Goal: Task Accomplishment & Management: Complete application form

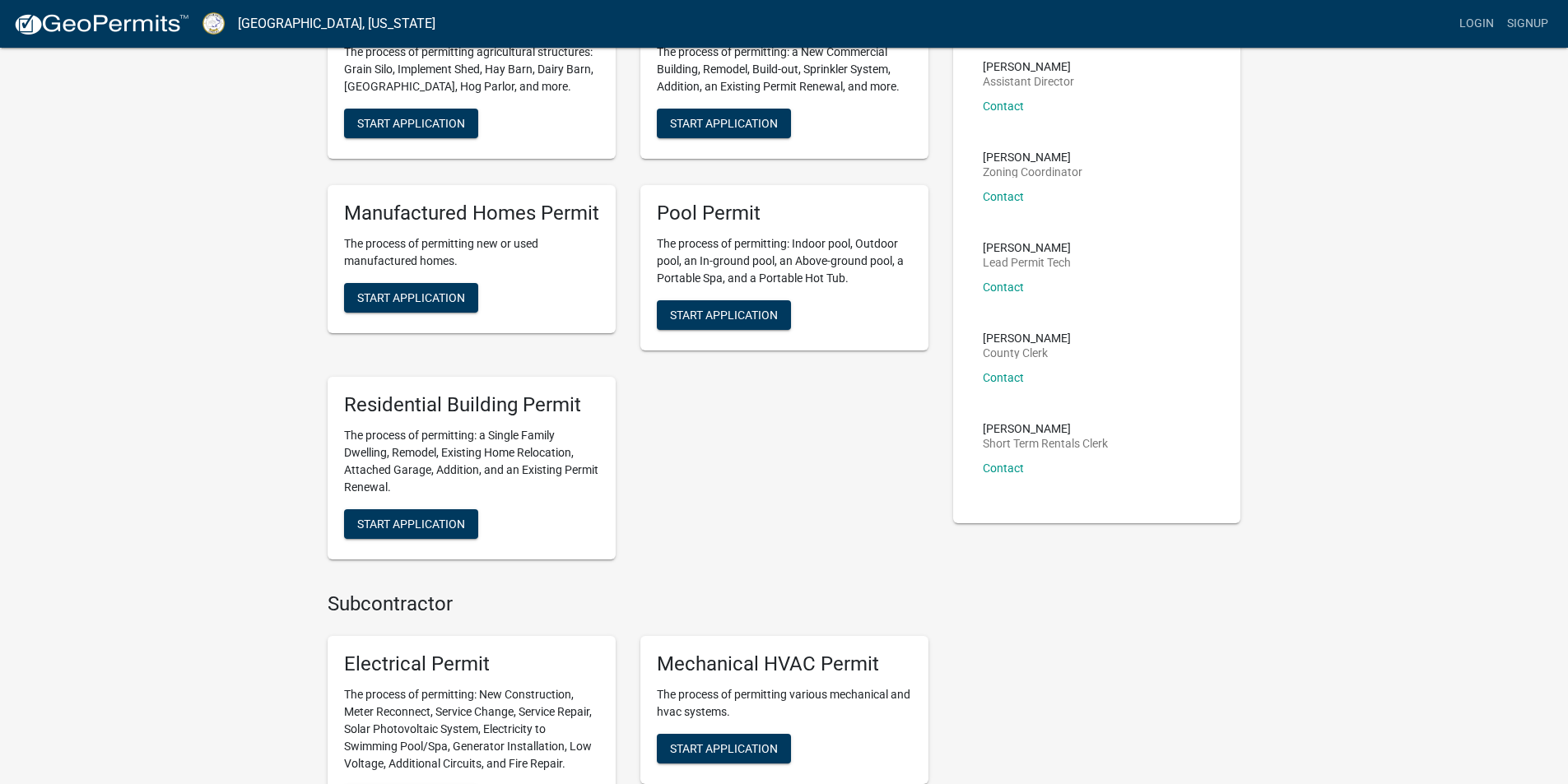
scroll to position [247, 0]
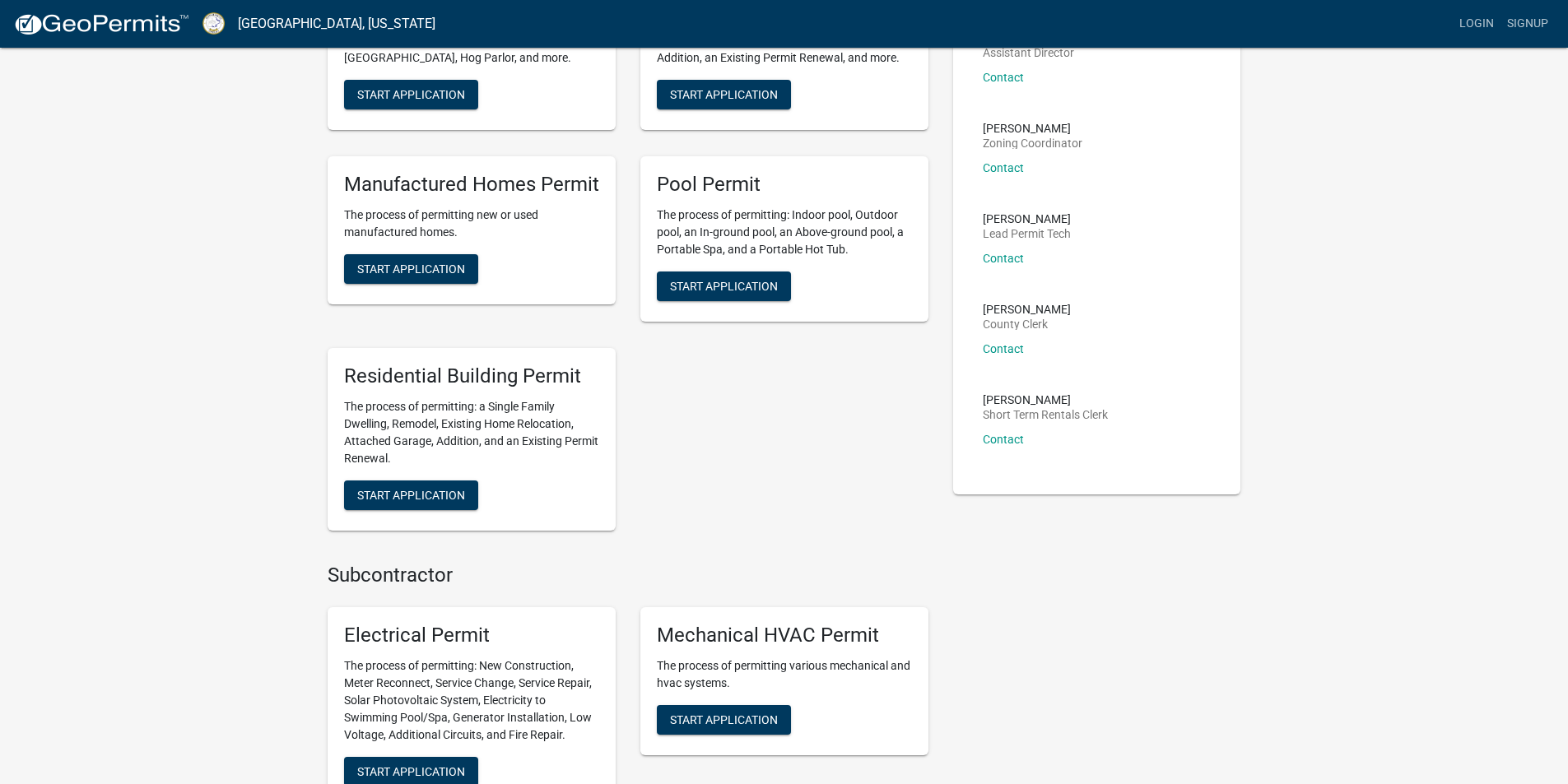
click at [715, 498] on div "Agricultural Permit The process of permitting agricultural structures: Grain Si…" at bounding box center [627, 248] width 625 height 592
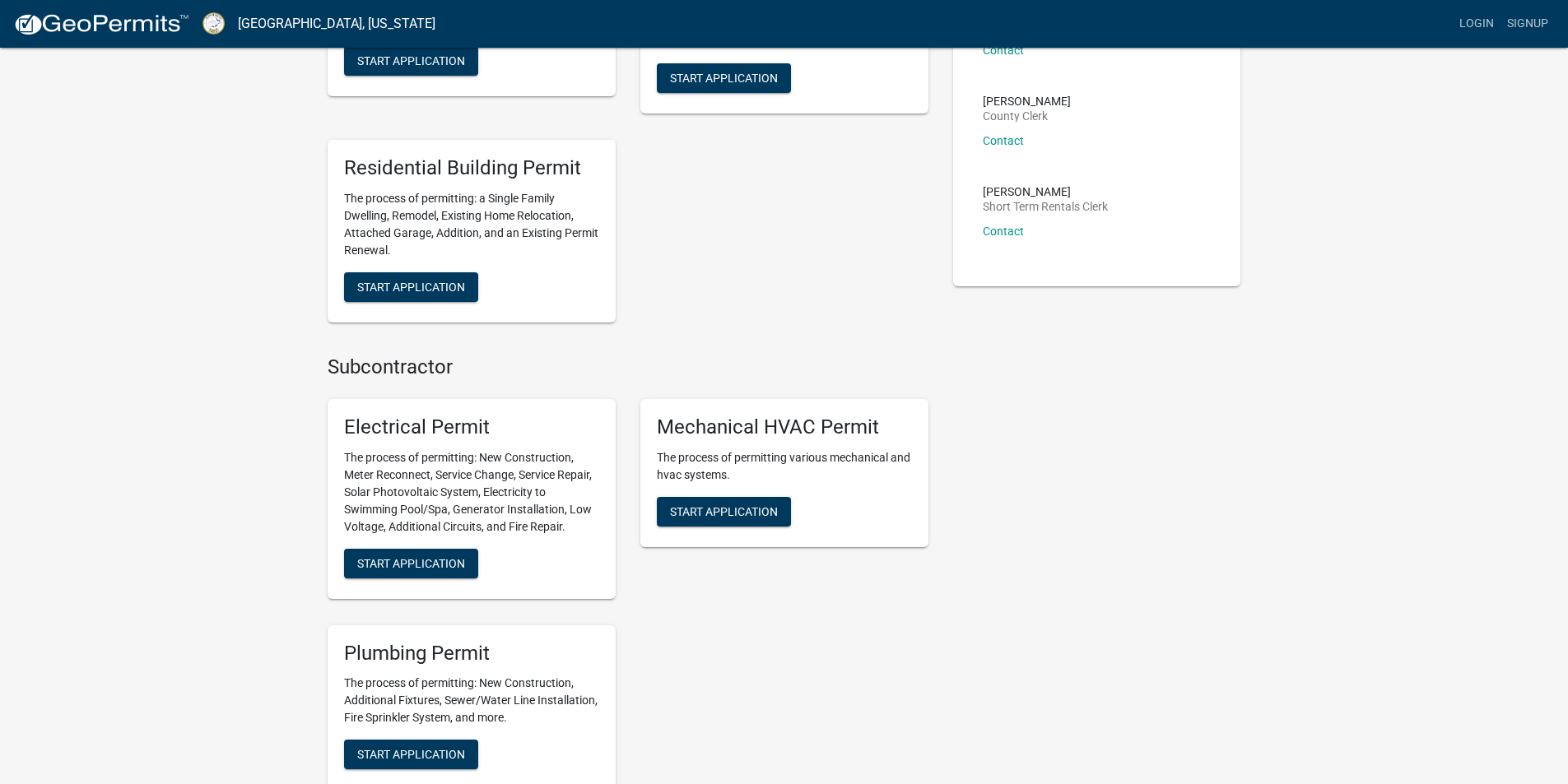
scroll to position [0, 0]
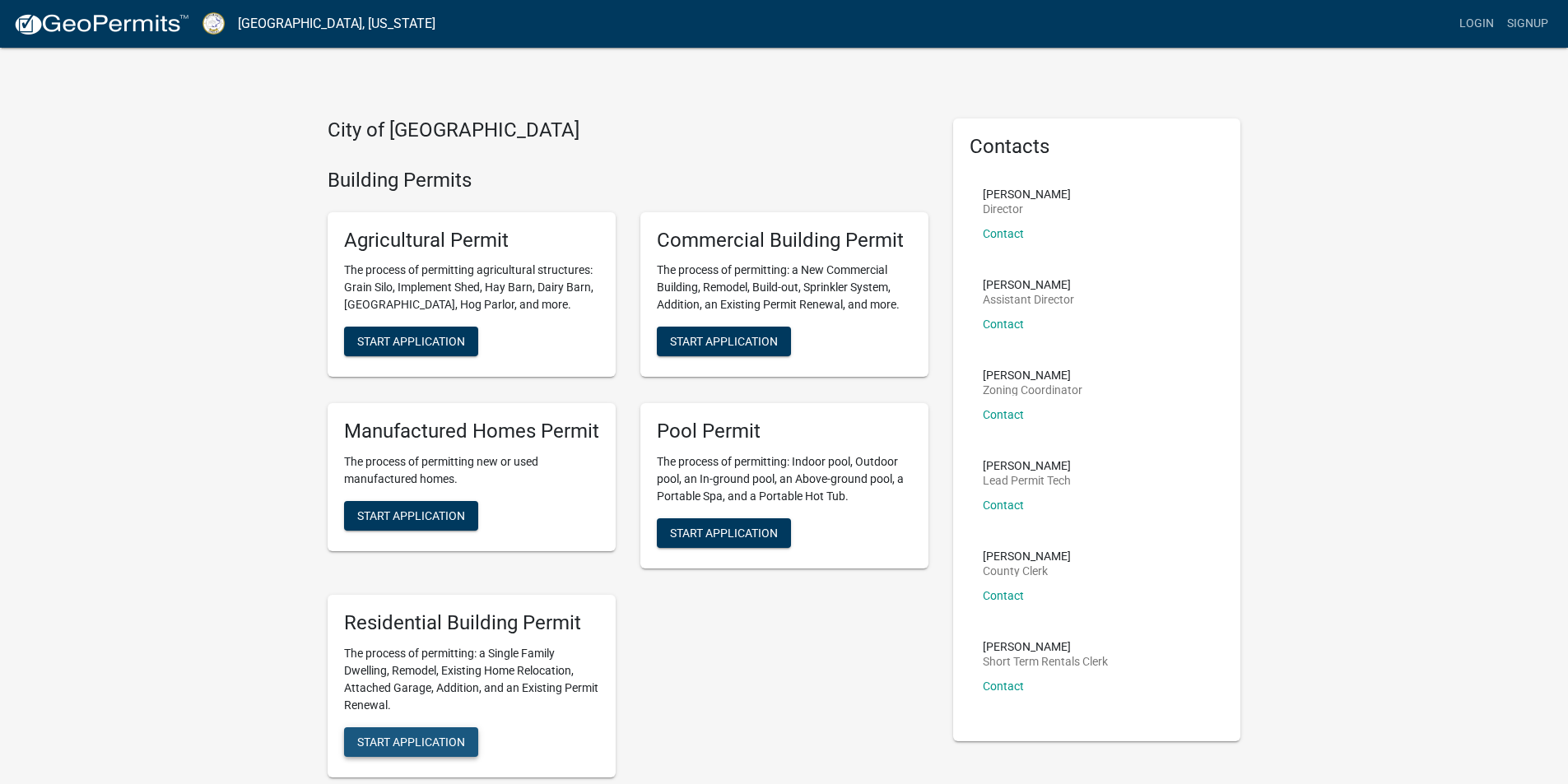
click at [432, 743] on span "Start Application" at bounding box center [411, 742] width 108 height 14
click at [1525, 16] on link "Signup" at bounding box center [1528, 23] width 55 height 31
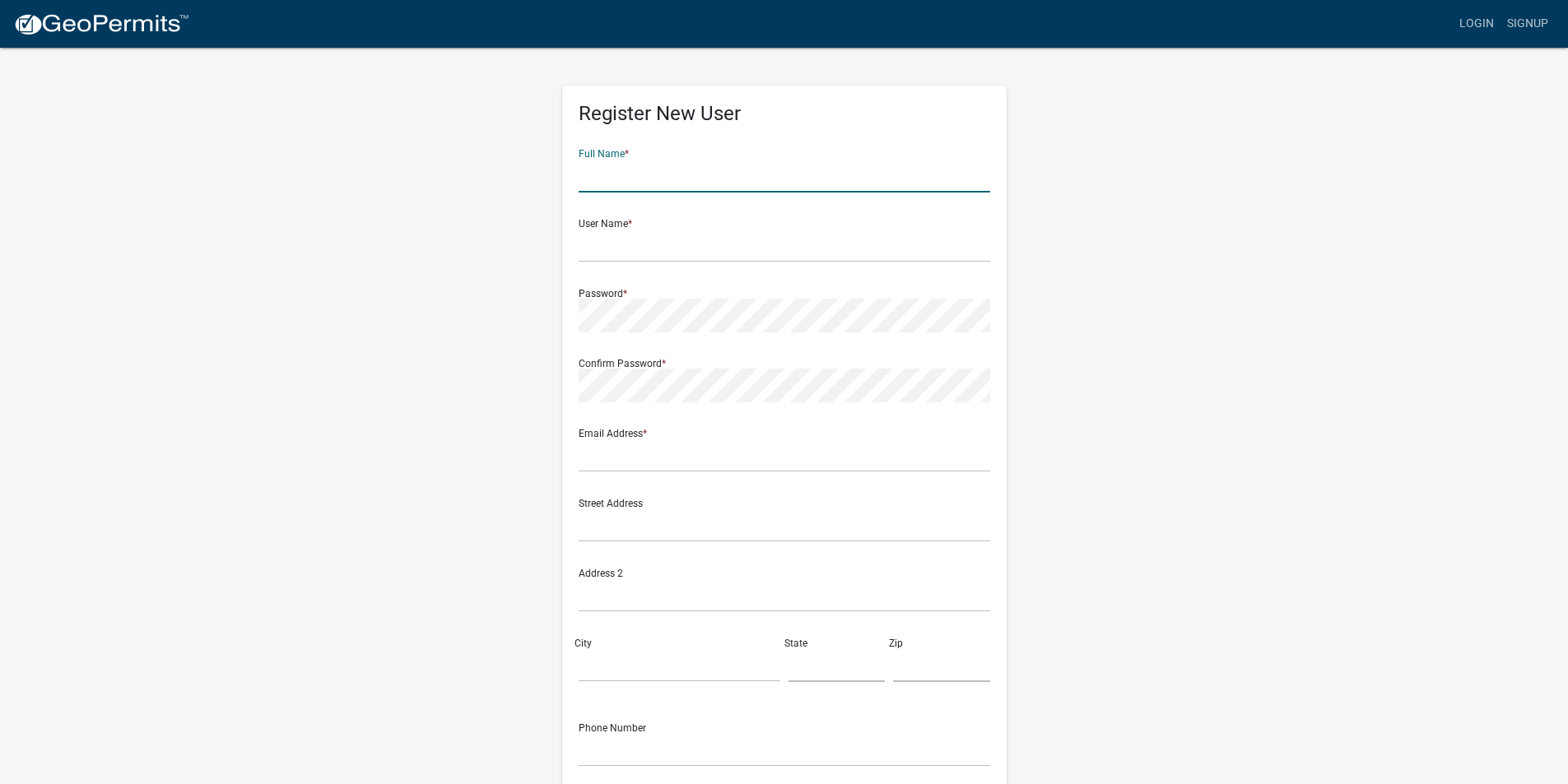
click at [619, 179] on input "text" at bounding box center [784, 176] width 412 height 34
type input "[PERSON_NAME]"
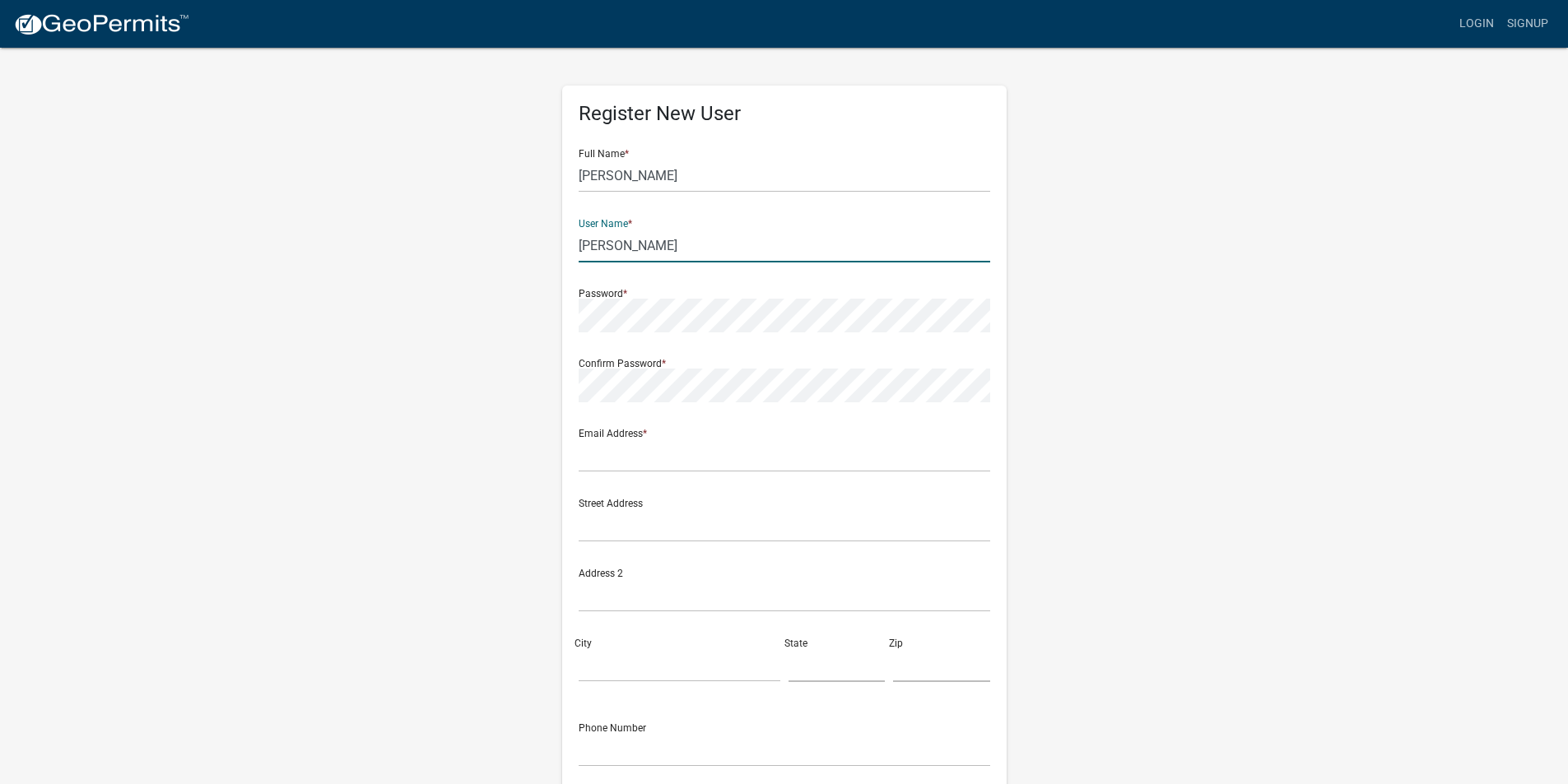
type input "[PERSON_NAME]"
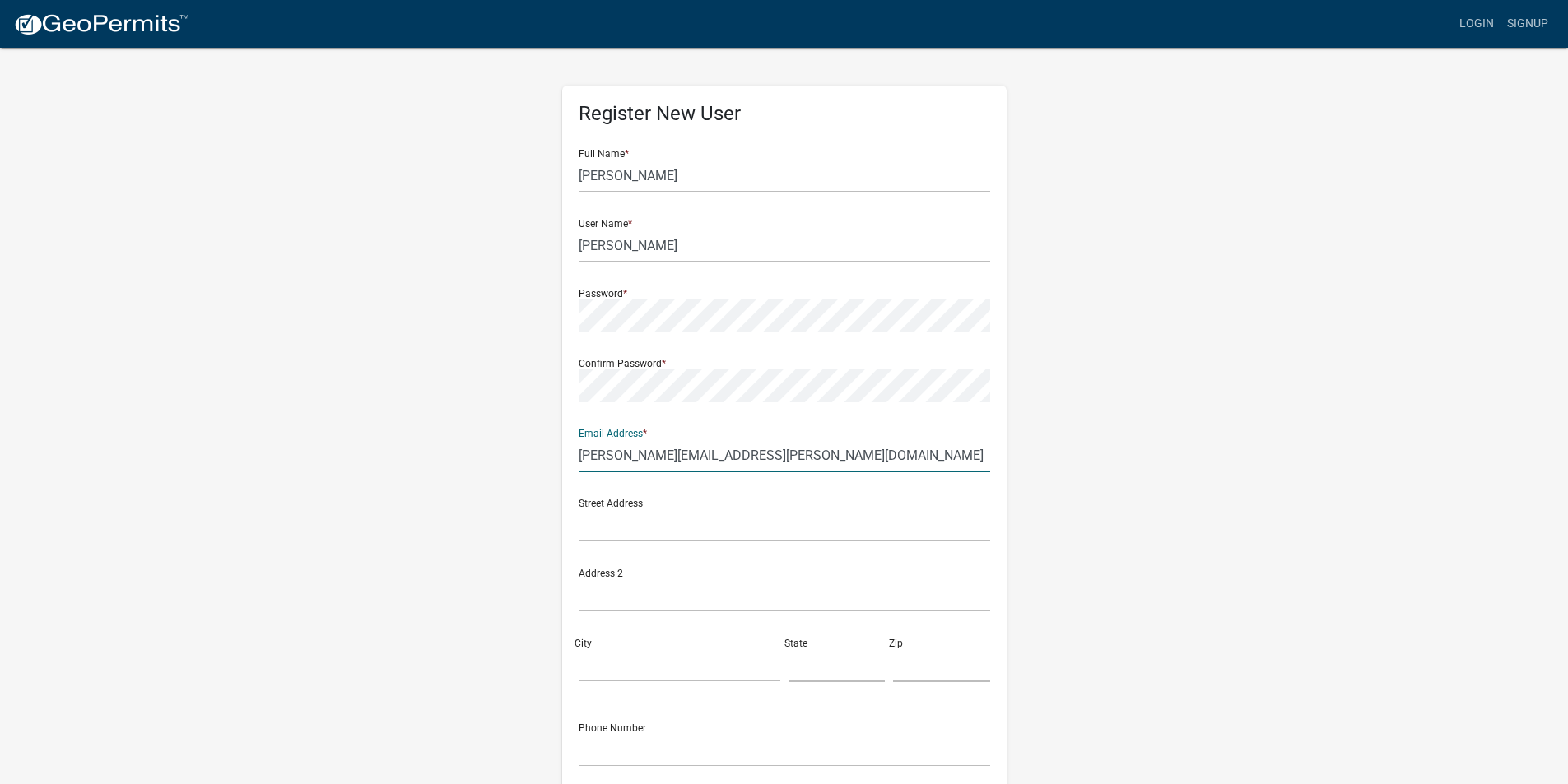
type input "[PERSON_NAME][EMAIL_ADDRESS][PERSON_NAME][DOMAIN_NAME]"
type input "[STREET_ADDRESS][PERSON_NAME]"
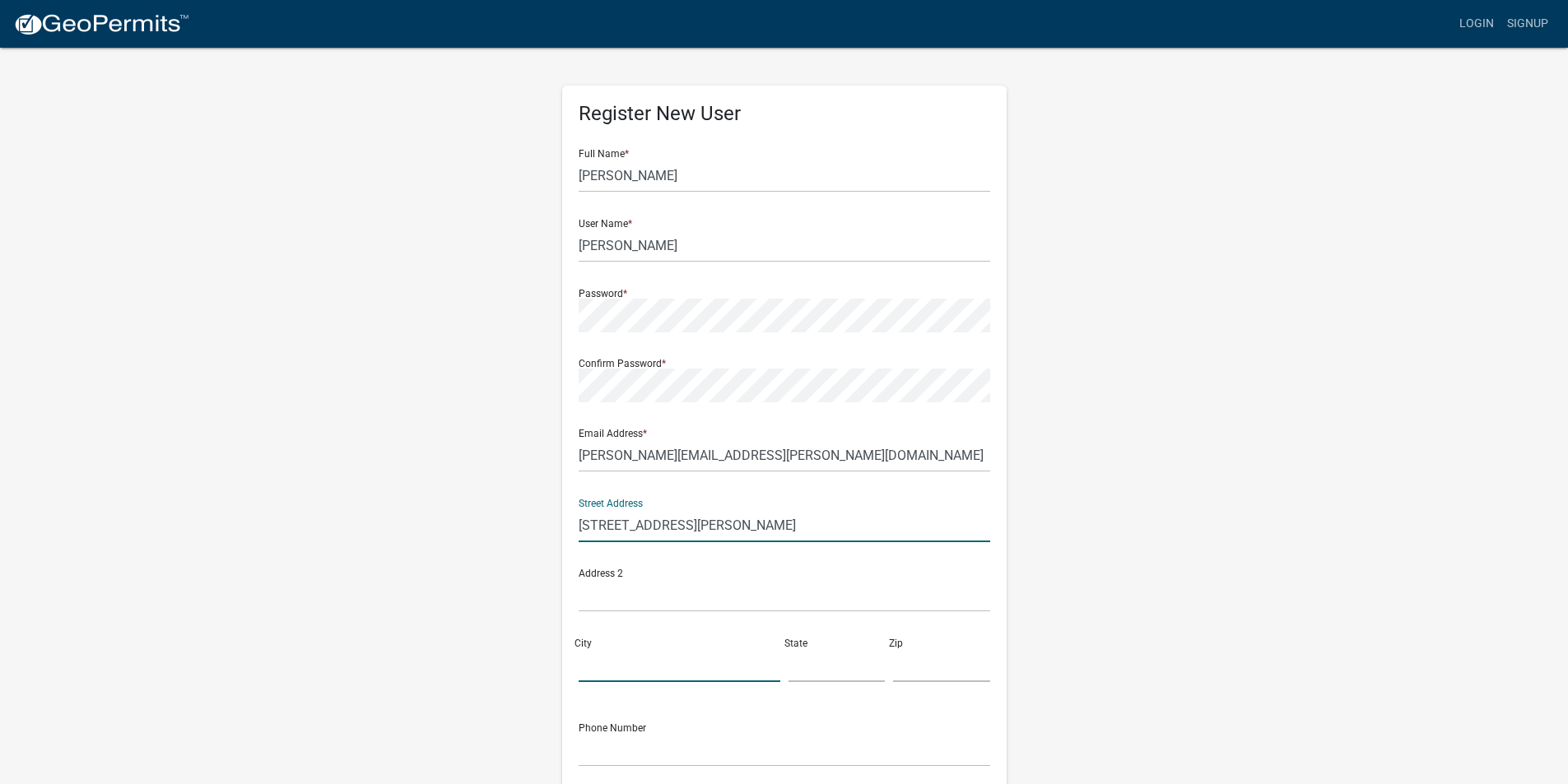
type input "[PERSON_NAME]"
type input "GA"
type input "30094"
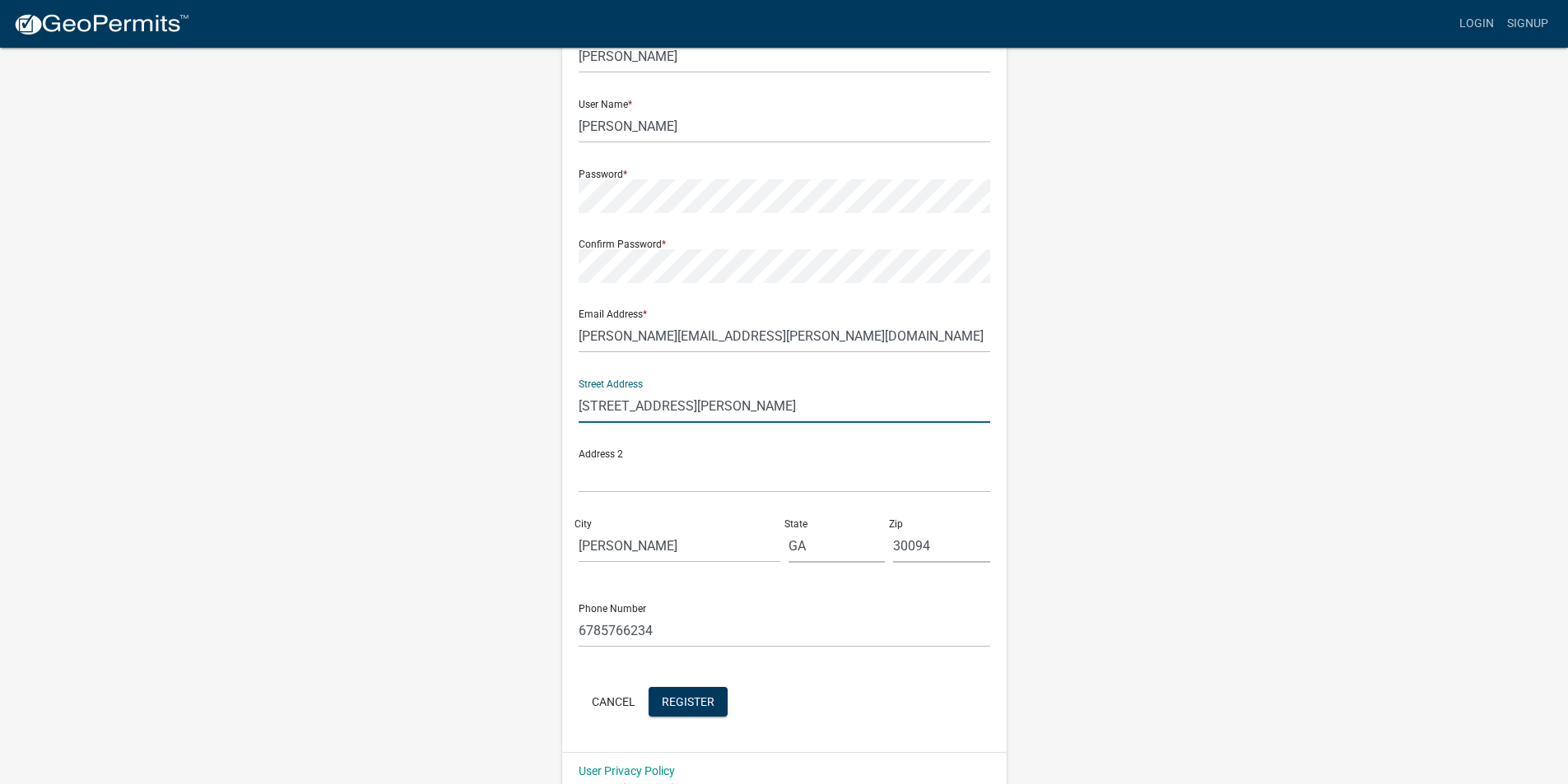
scroll to position [142, 0]
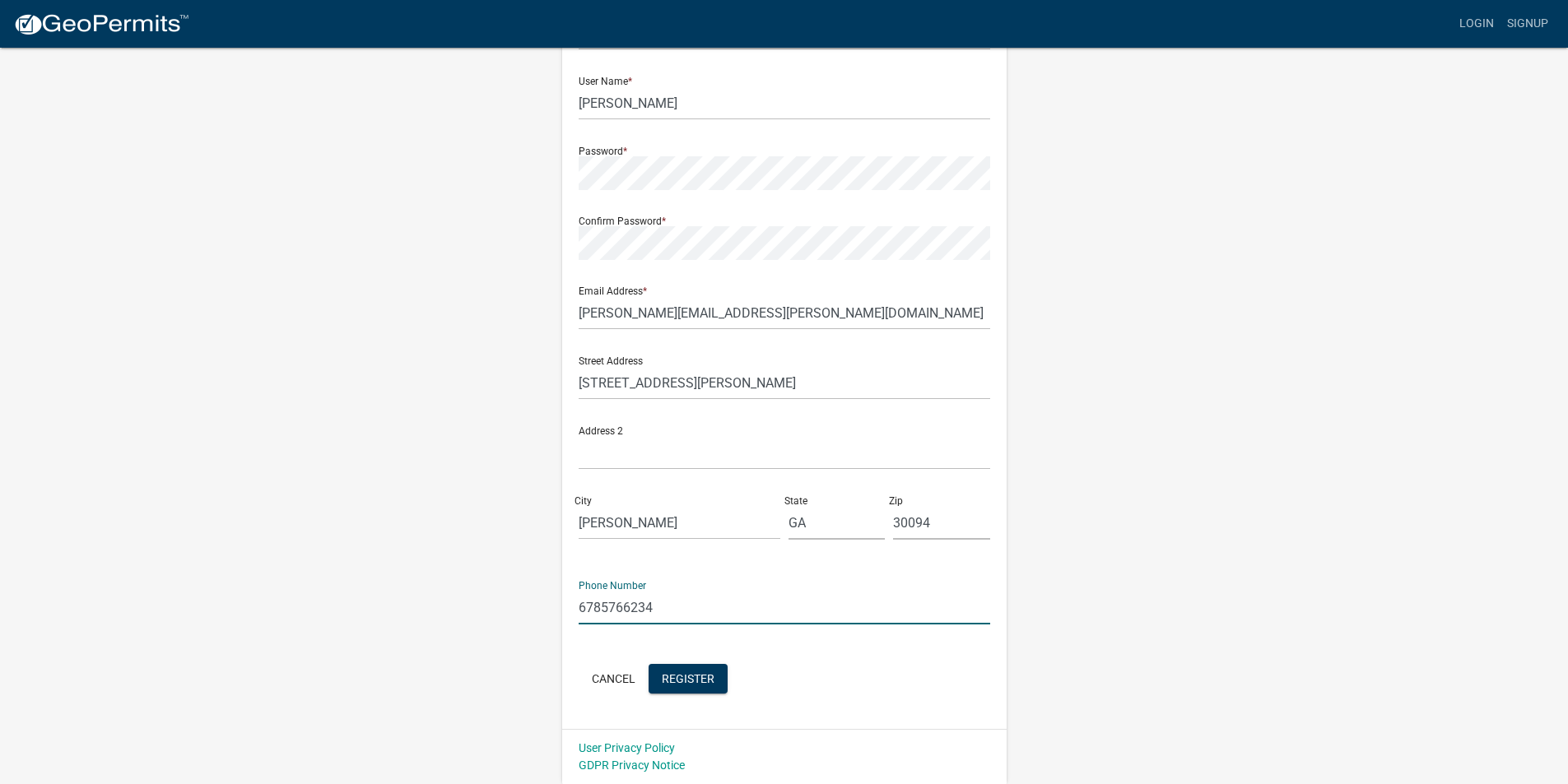
drag, startPoint x: 681, startPoint y: 616, endPoint x: 454, endPoint y: 609, distance: 227.1
click at [454, 609] on div "Register New User Full Name * [PERSON_NAME] User Name * [PERSON_NAME] Password …" at bounding box center [784, 343] width 938 height 881
type input "4047873690"
click at [859, 660] on form "Full Name * [PERSON_NAME] User Name * [PERSON_NAME] Password * Confirm Password…" at bounding box center [784, 345] width 412 height 704
click at [688, 679] on span "Register" at bounding box center [688, 679] width 53 height 14
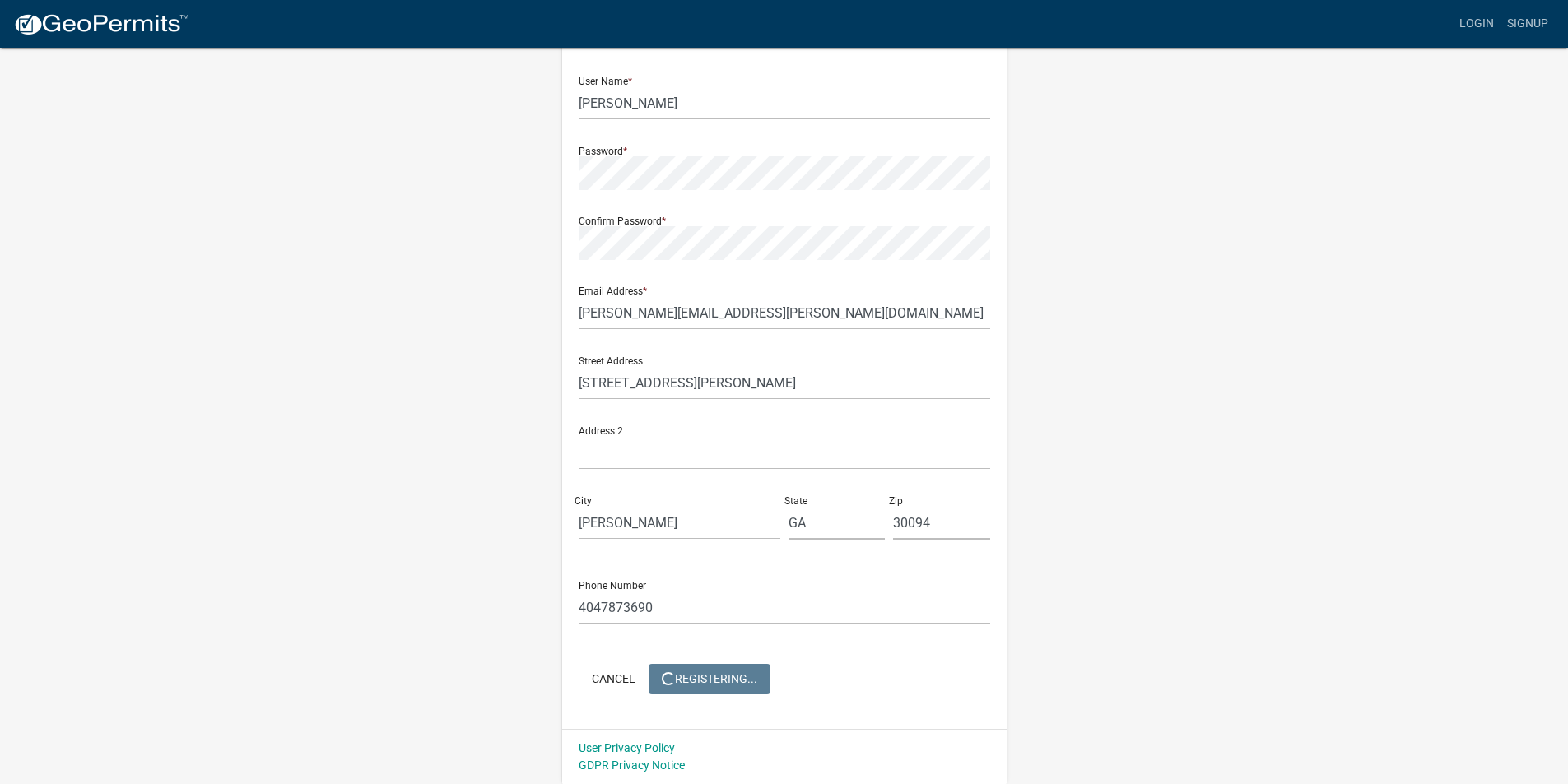
scroll to position [0, 0]
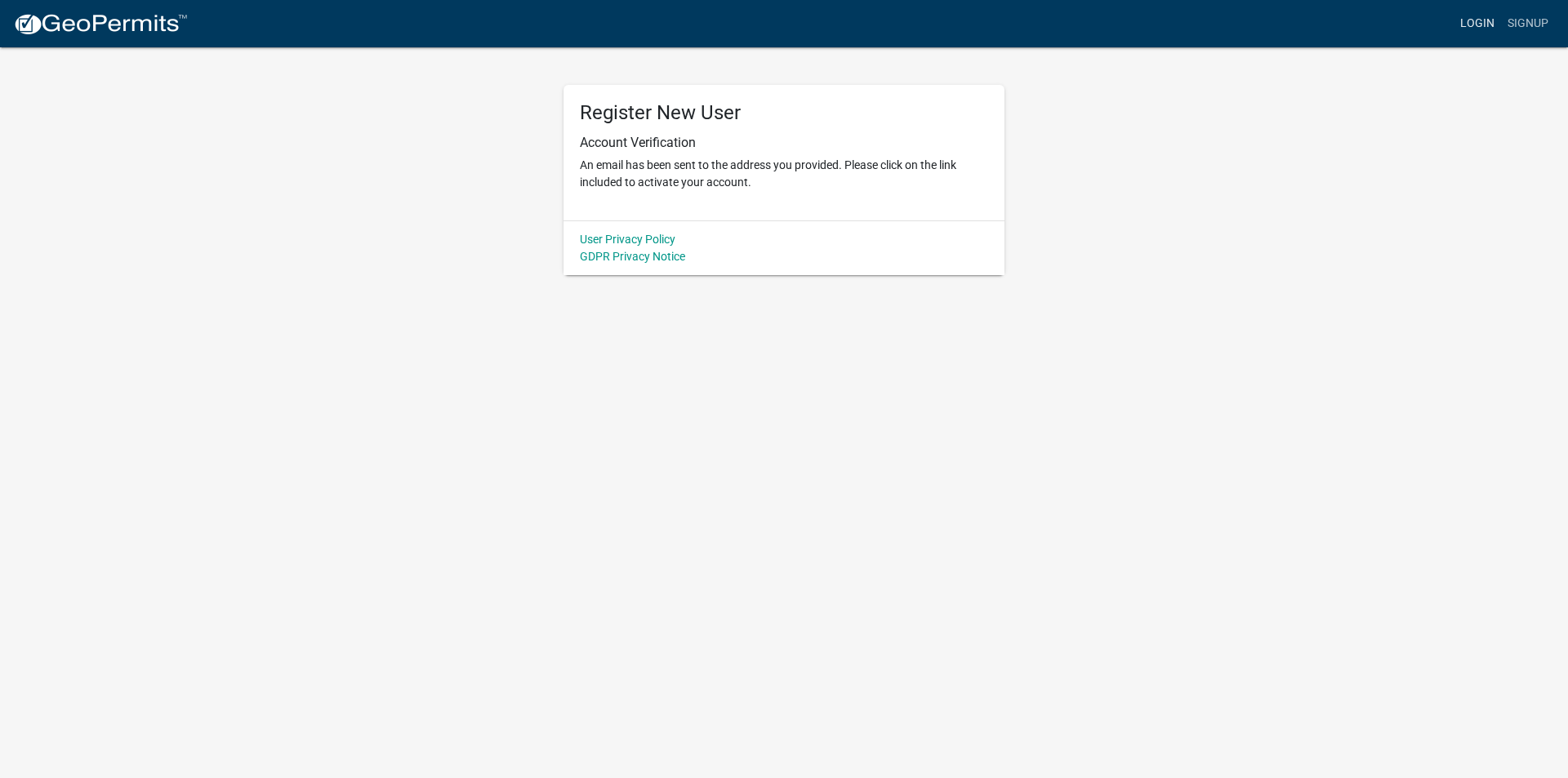
click at [1483, 23] on link "Login" at bounding box center [1477, 23] width 47 height 31
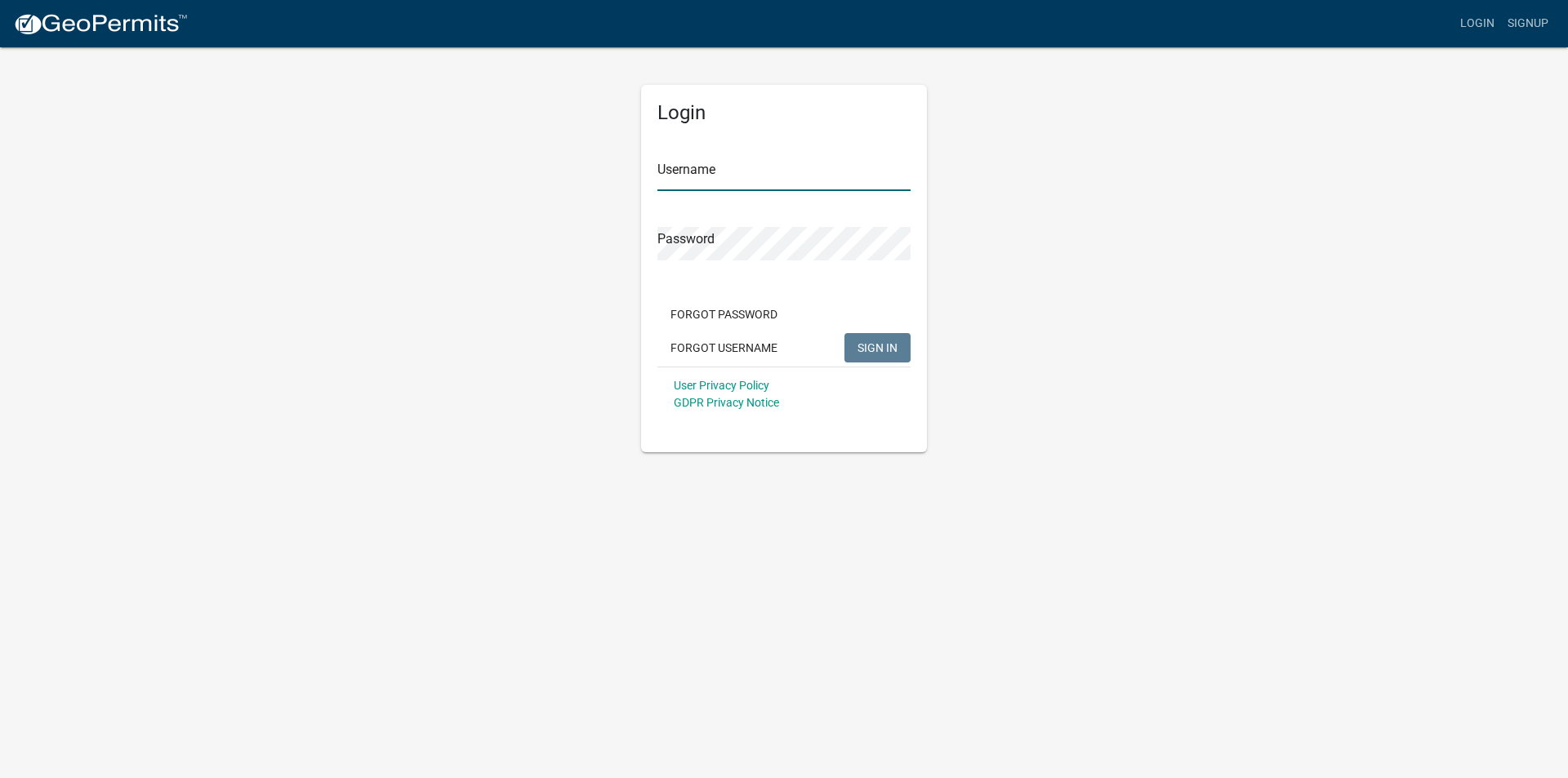
click at [678, 181] on input "Username" at bounding box center [784, 174] width 254 height 34
type input "[PERSON_NAME]"
click at [868, 346] on span "SIGN IN" at bounding box center [877, 347] width 40 height 14
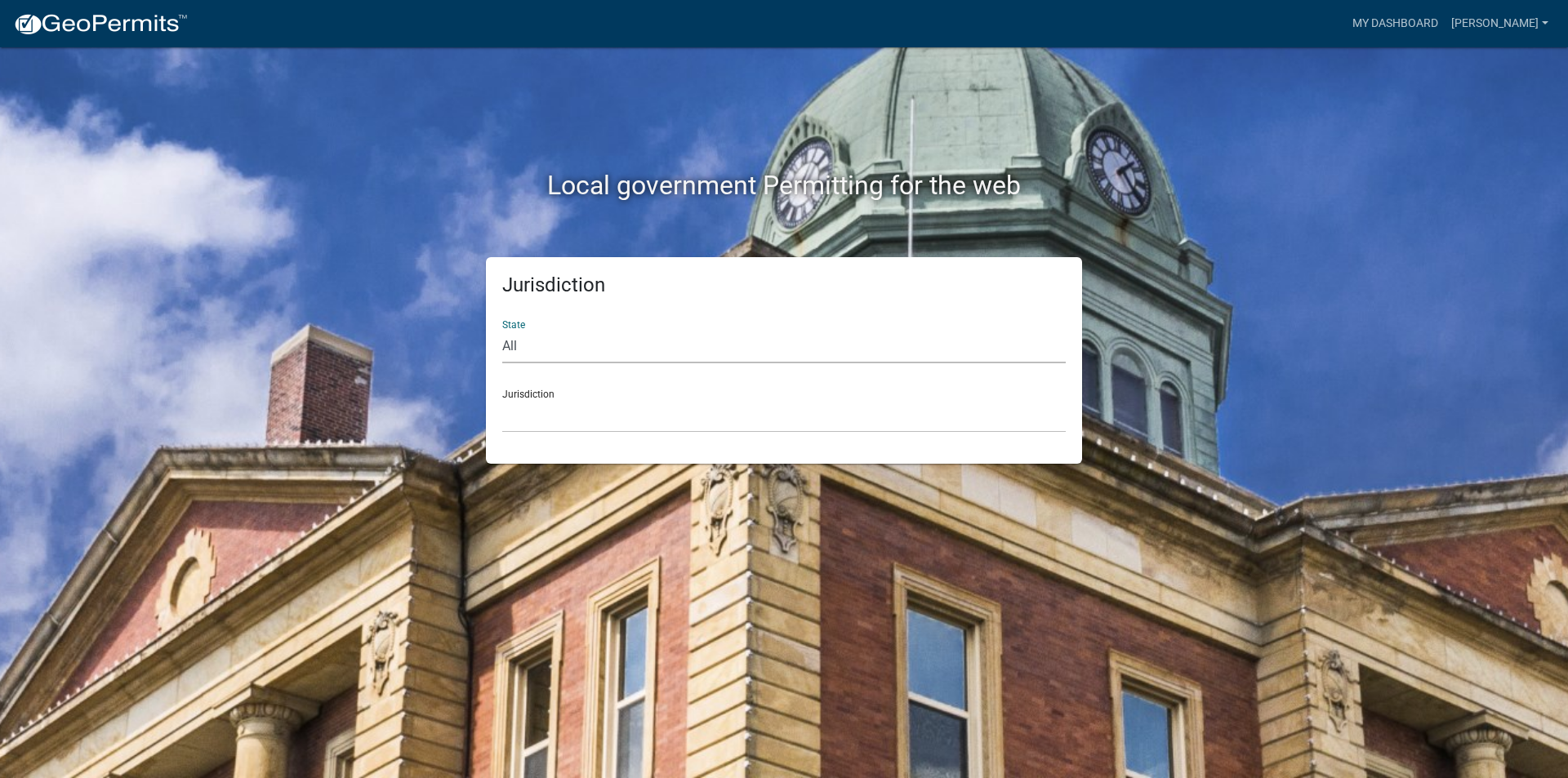
click at [611, 354] on select "All [US_STATE] [US_STATE] [US_STATE] [US_STATE] [US_STATE] [US_STATE] [US_STATE…" at bounding box center [784, 346] width 563 height 34
select select "[US_STATE]"
click at [502, 330] on select "All [US_STATE] [US_STATE] [US_STATE] [US_STATE] [US_STATE] [US_STATE] [US_STATE…" at bounding box center [784, 346] width 563 height 34
click at [558, 425] on select "[GEOGRAPHIC_DATA], [US_STATE][PERSON_NAME][GEOGRAPHIC_DATA], [US_STATE][PERSON_…" at bounding box center [784, 416] width 563 height 34
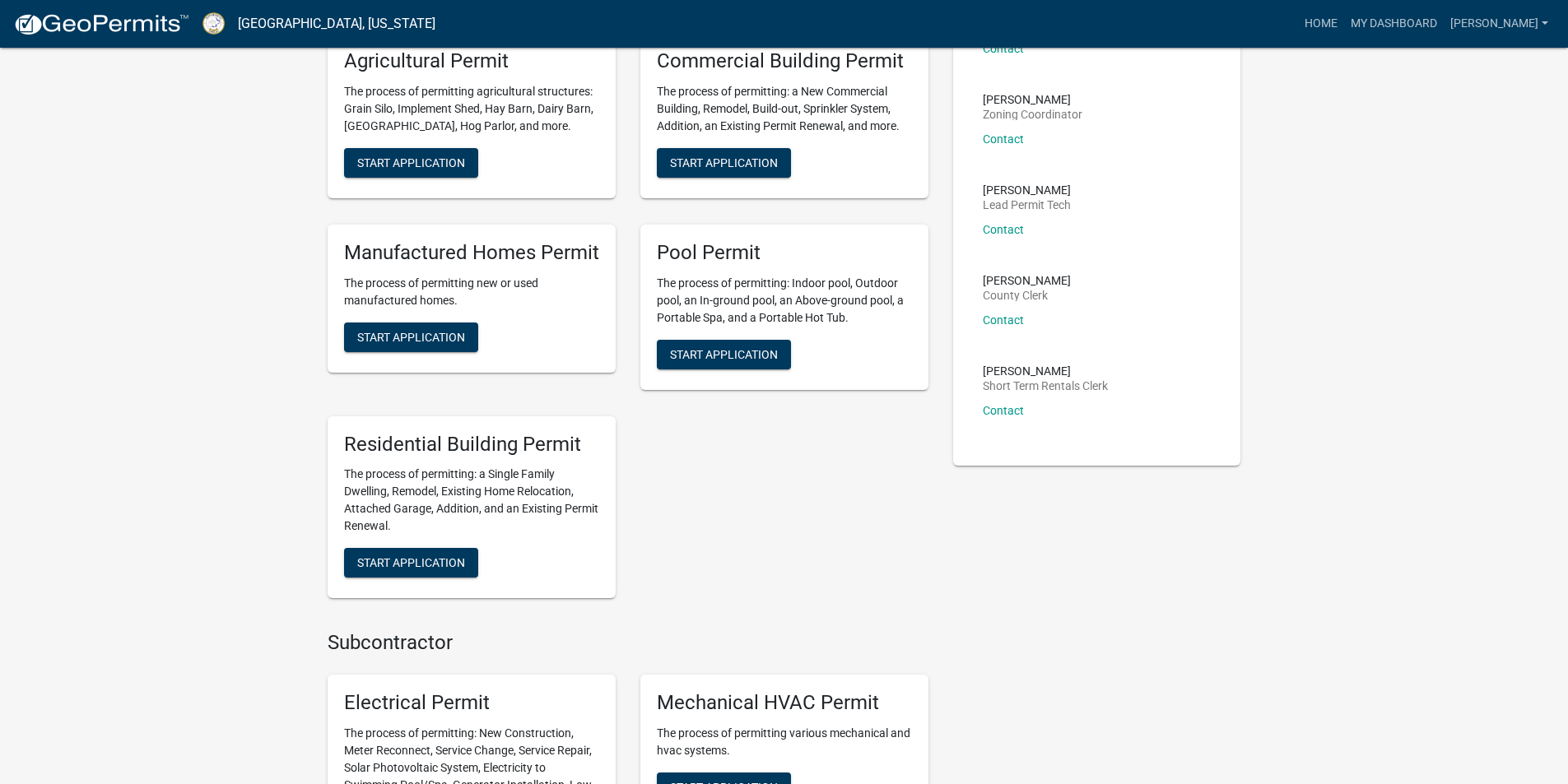
scroll to position [247, 0]
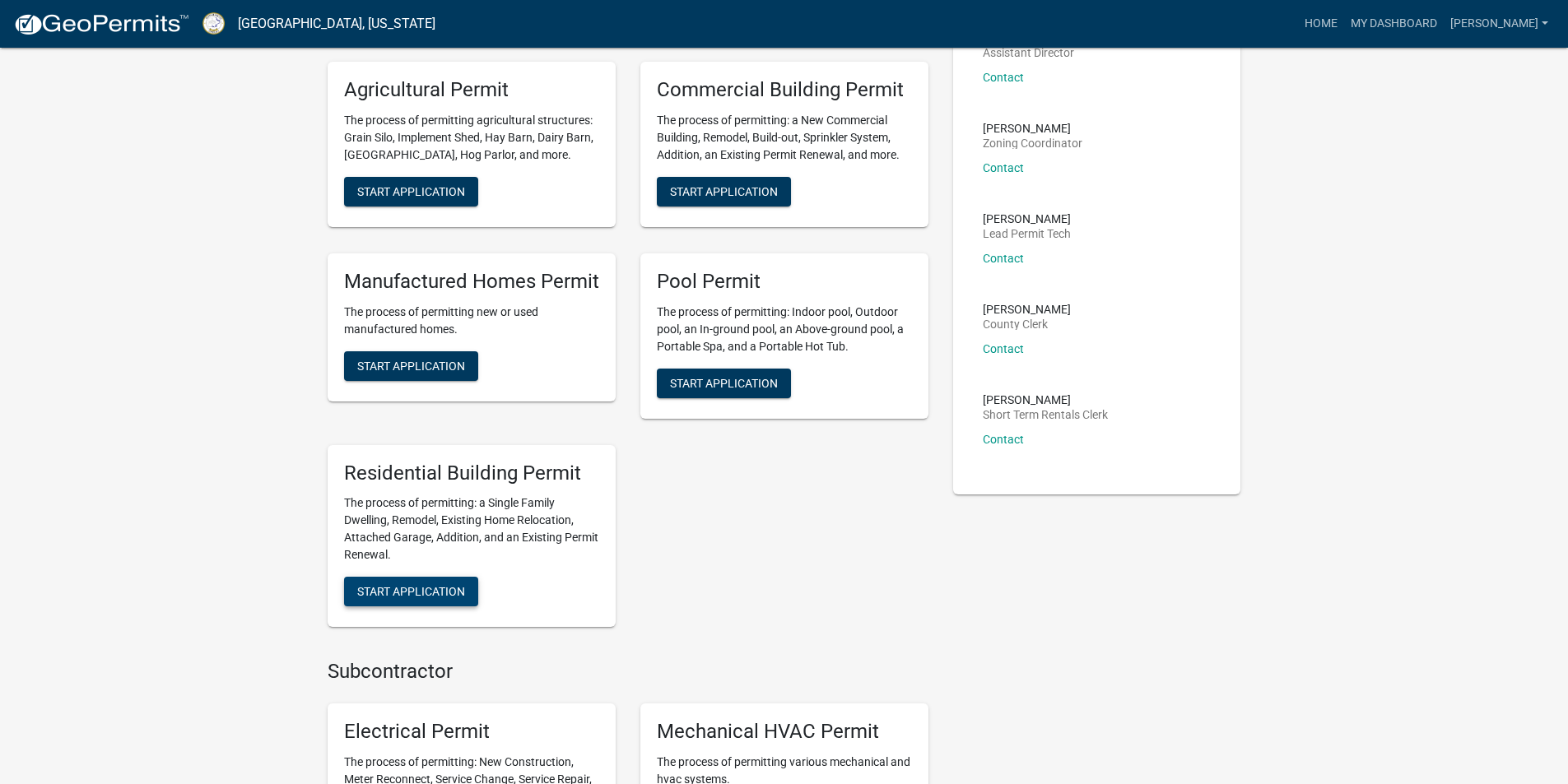
click at [415, 588] on span "Start Application" at bounding box center [411, 592] width 108 height 14
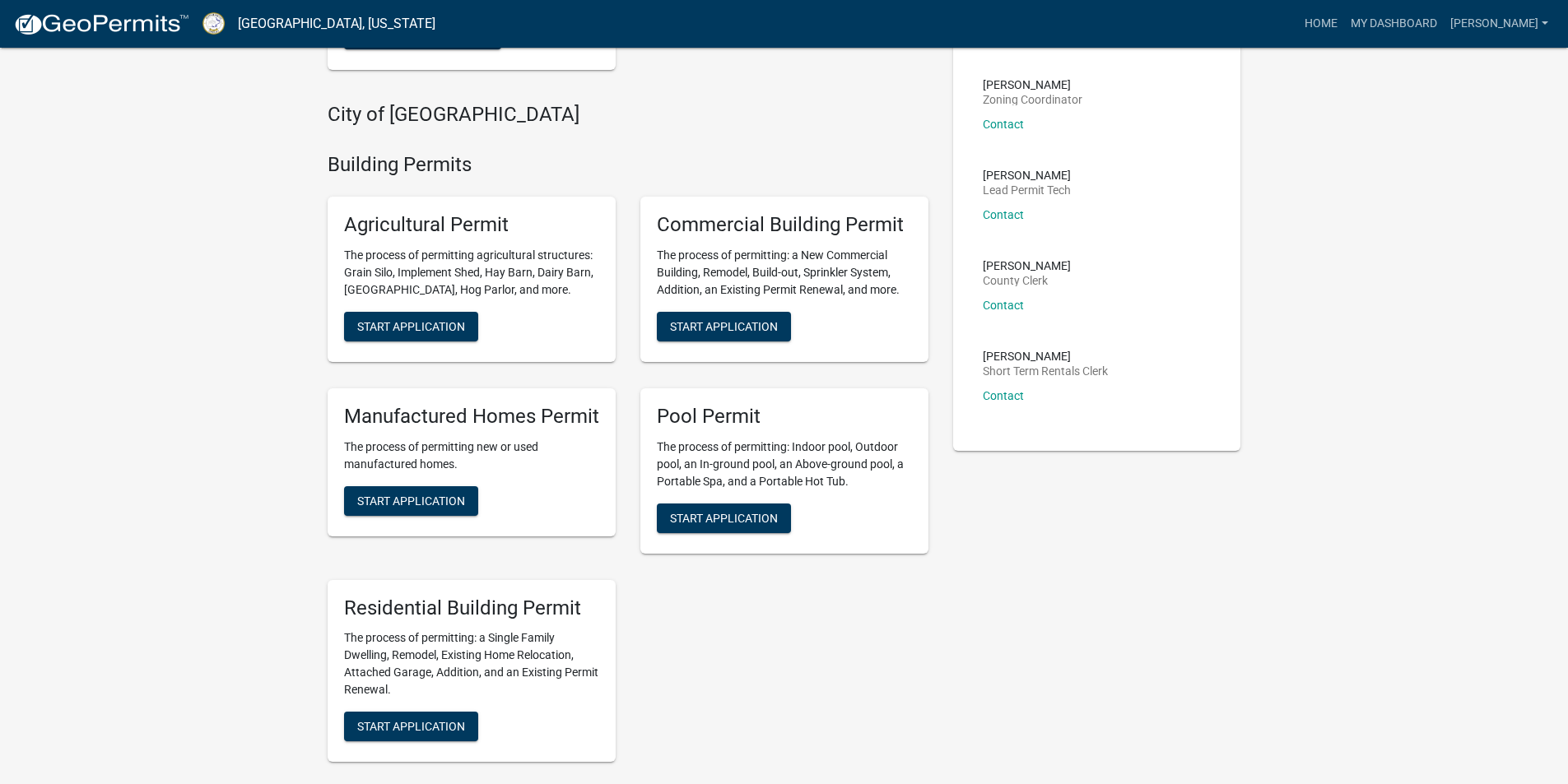
scroll to position [330, 0]
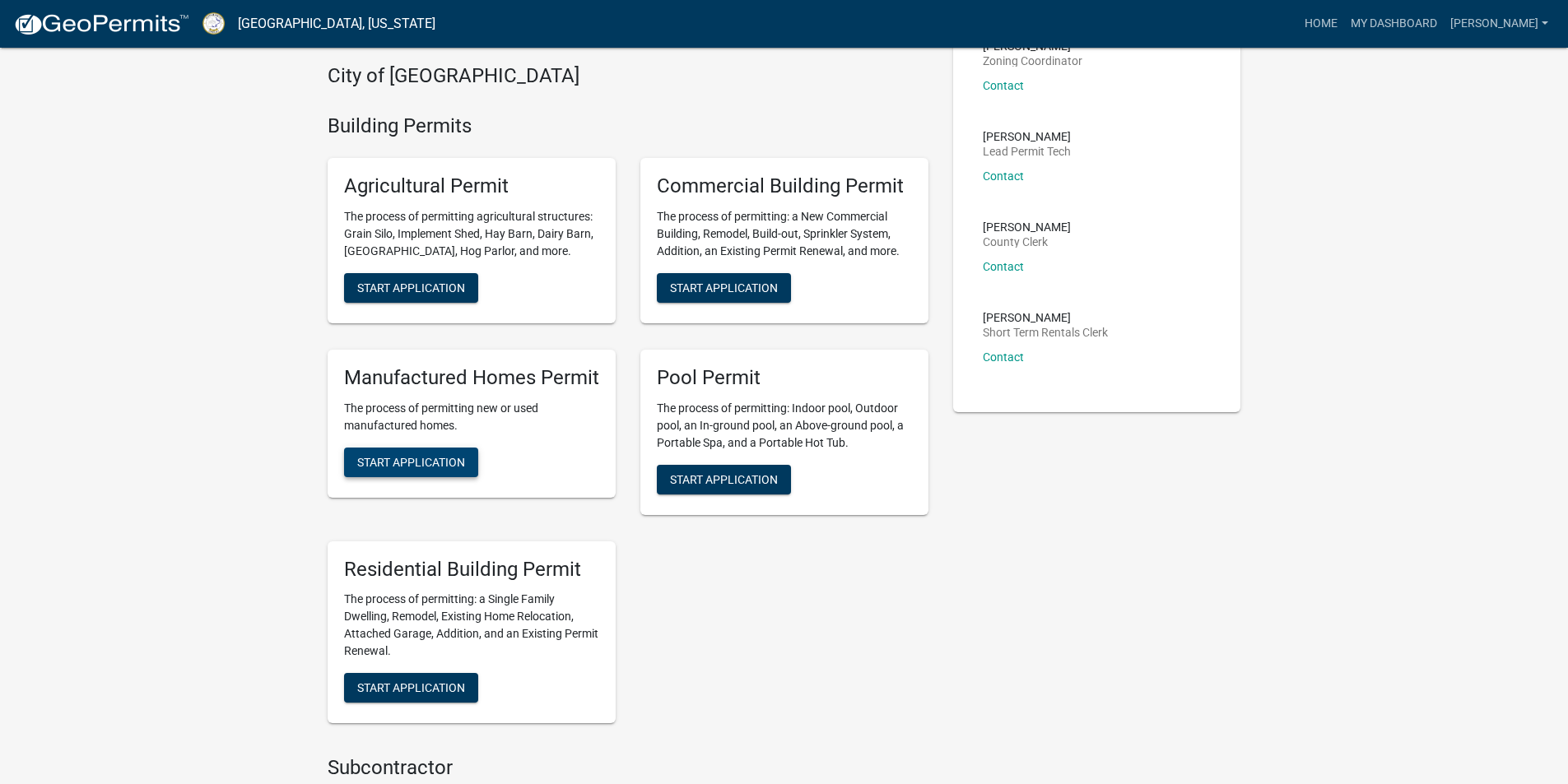
click at [396, 457] on span "Start Application" at bounding box center [411, 462] width 108 height 14
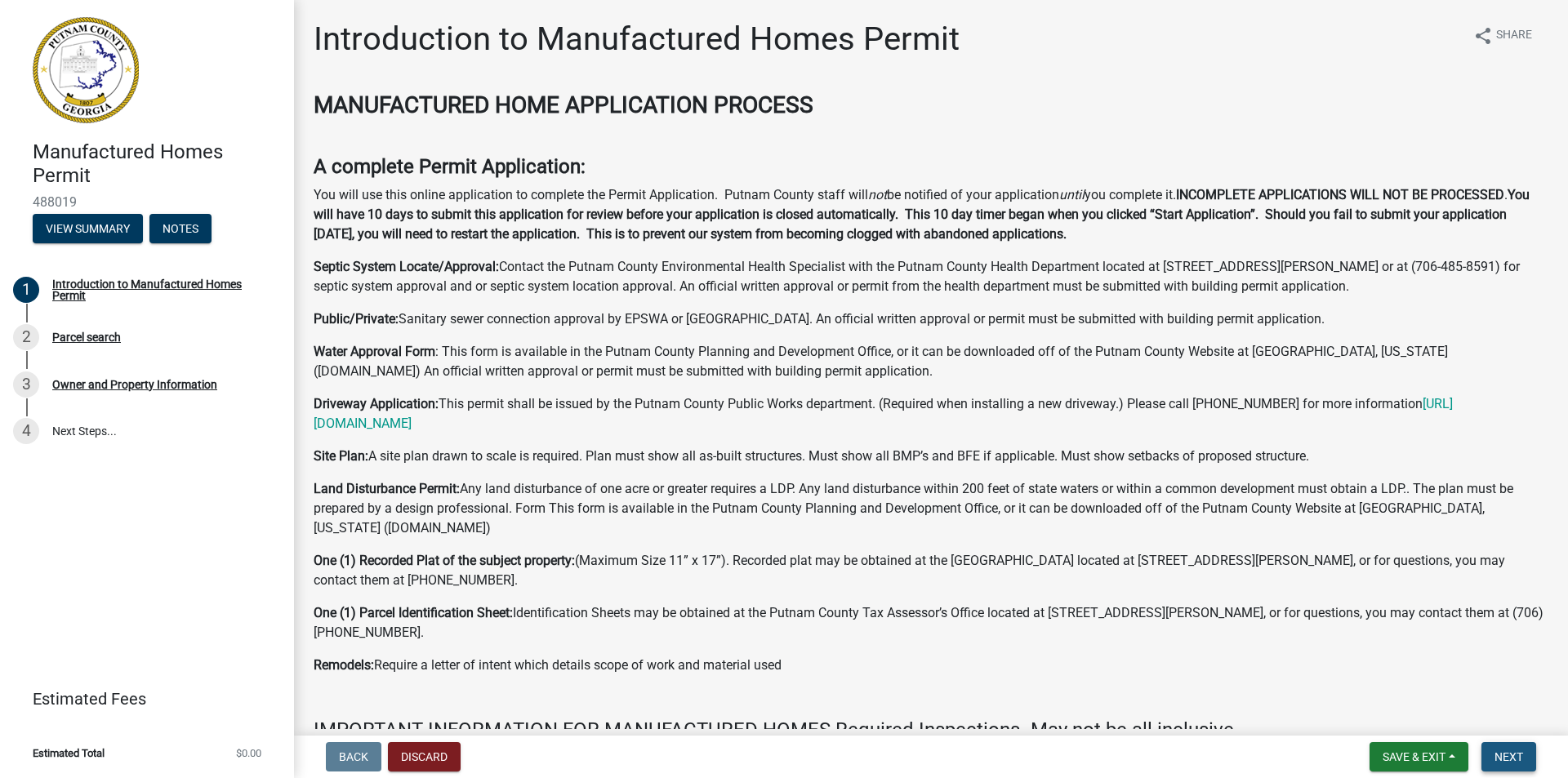
click at [1509, 762] on span "Next" at bounding box center [1510, 758] width 29 height 14
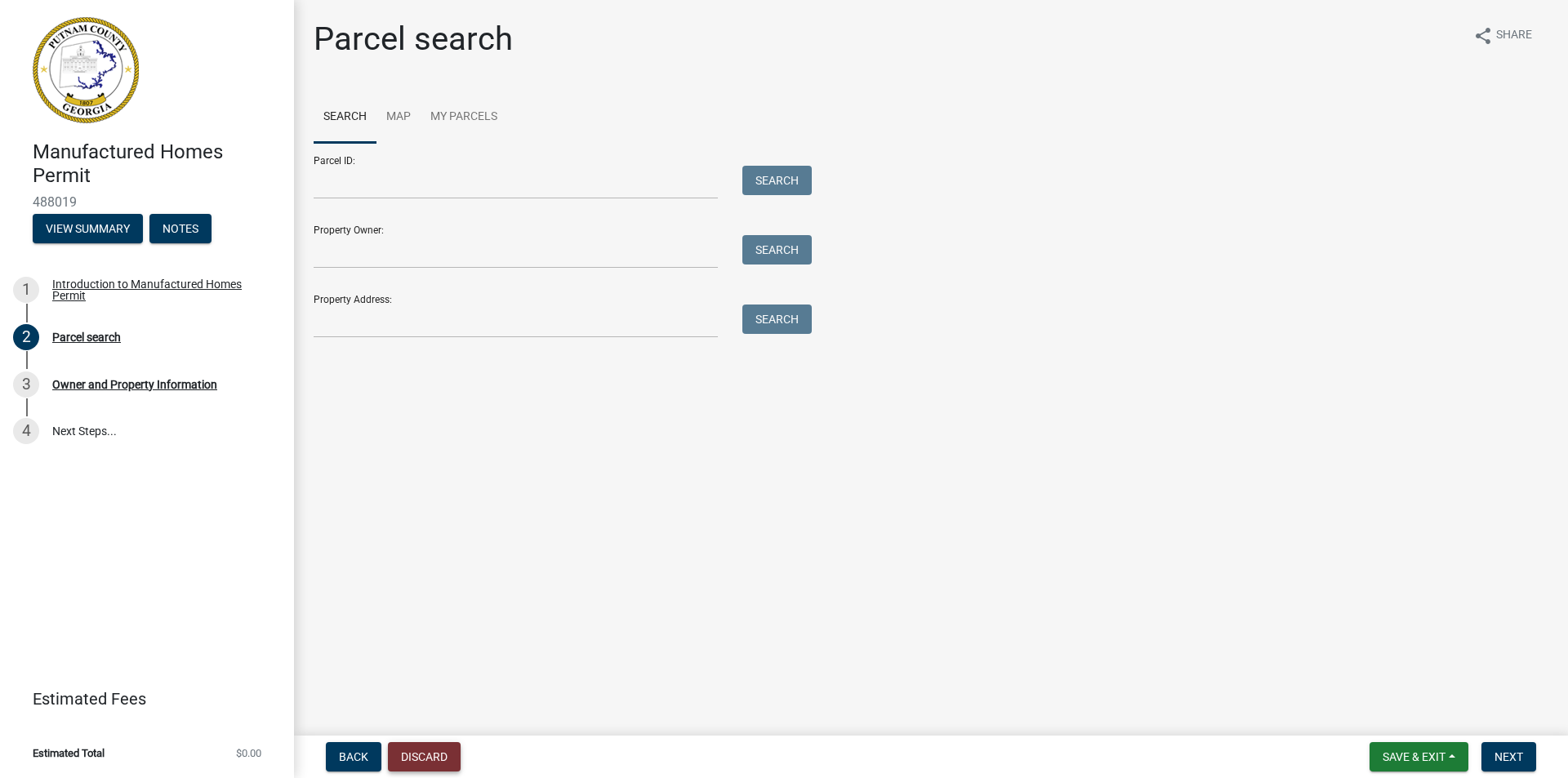
click at [432, 764] on button "Discard" at bounding box center [424, 757] width 73 height 29
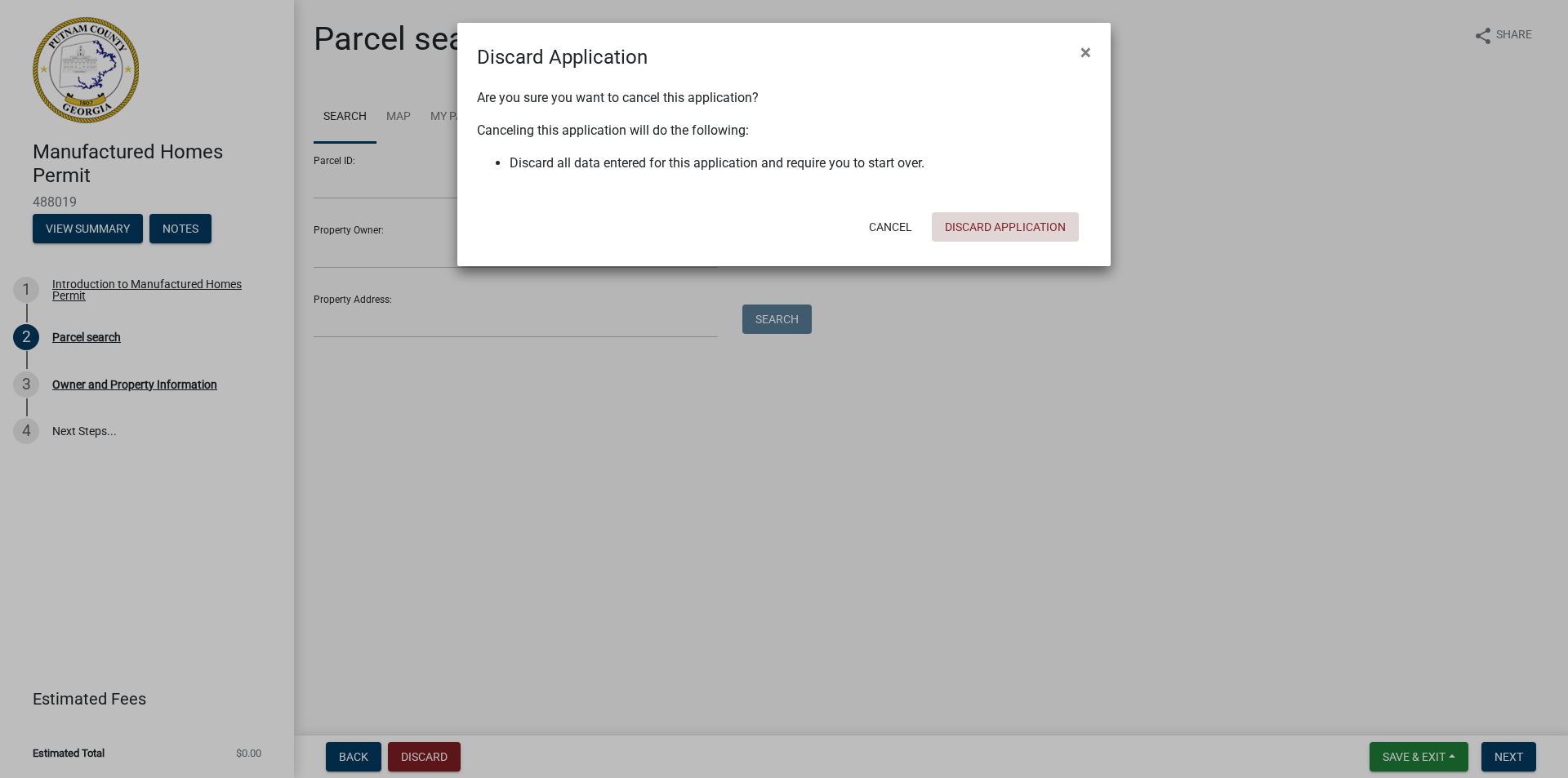
click at [970, 225] on button "Discard Application" at bounding box center [1006, 226] width 147 height 29
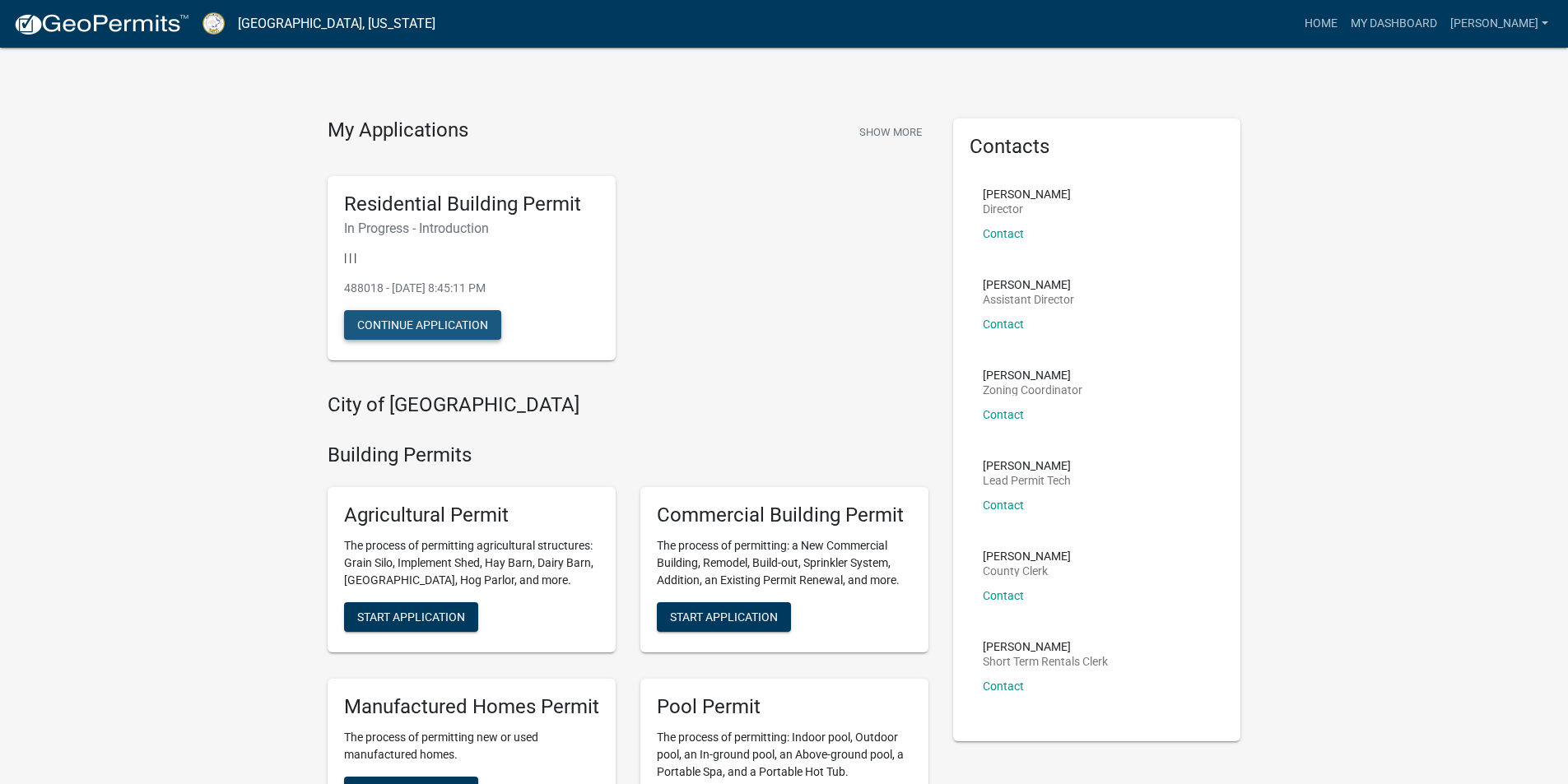
click at [410, 329] on button "Continue Application" at bounding box center [422, 325] width 157 height 29
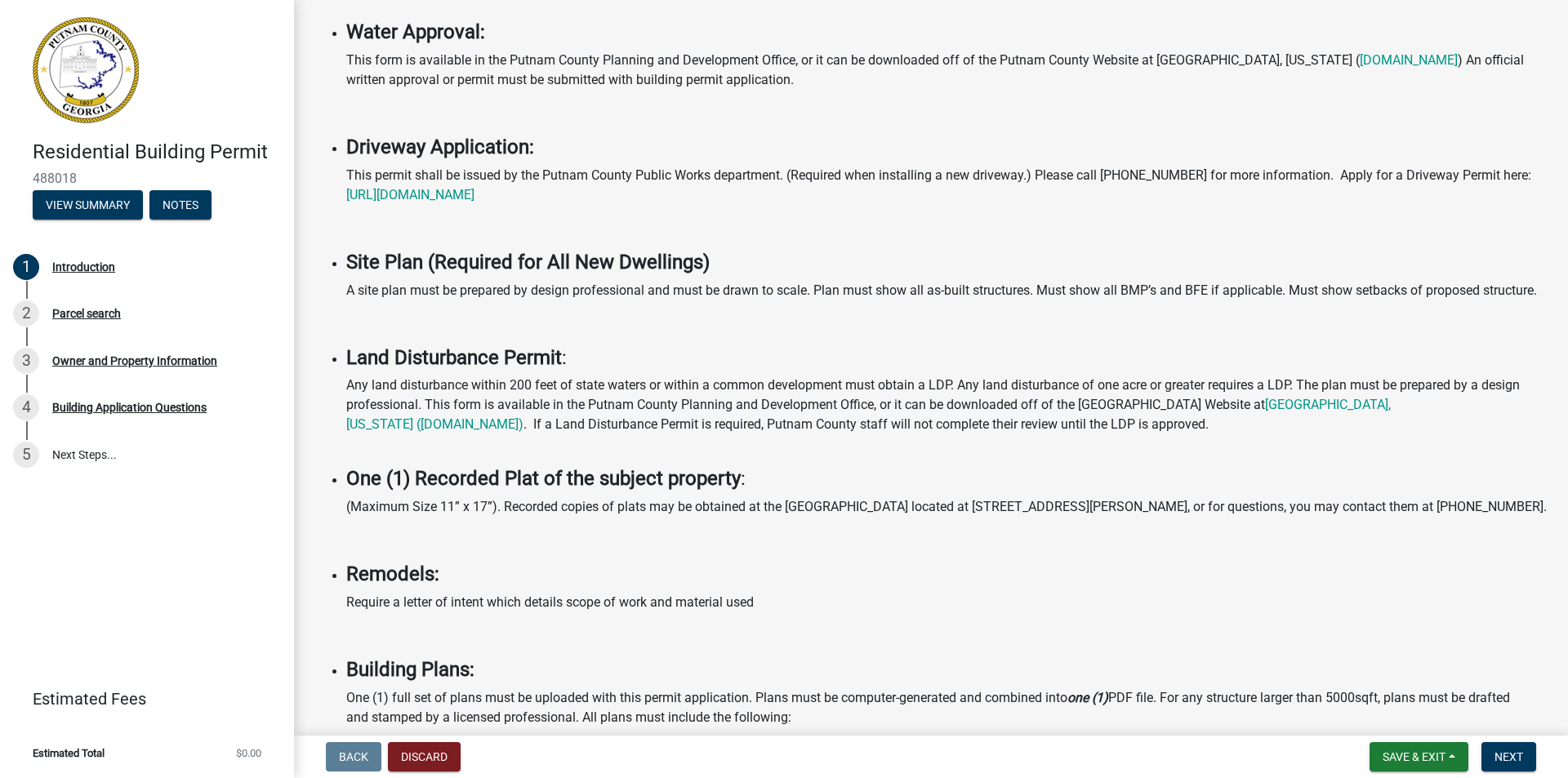
scroll to position [693, 0]
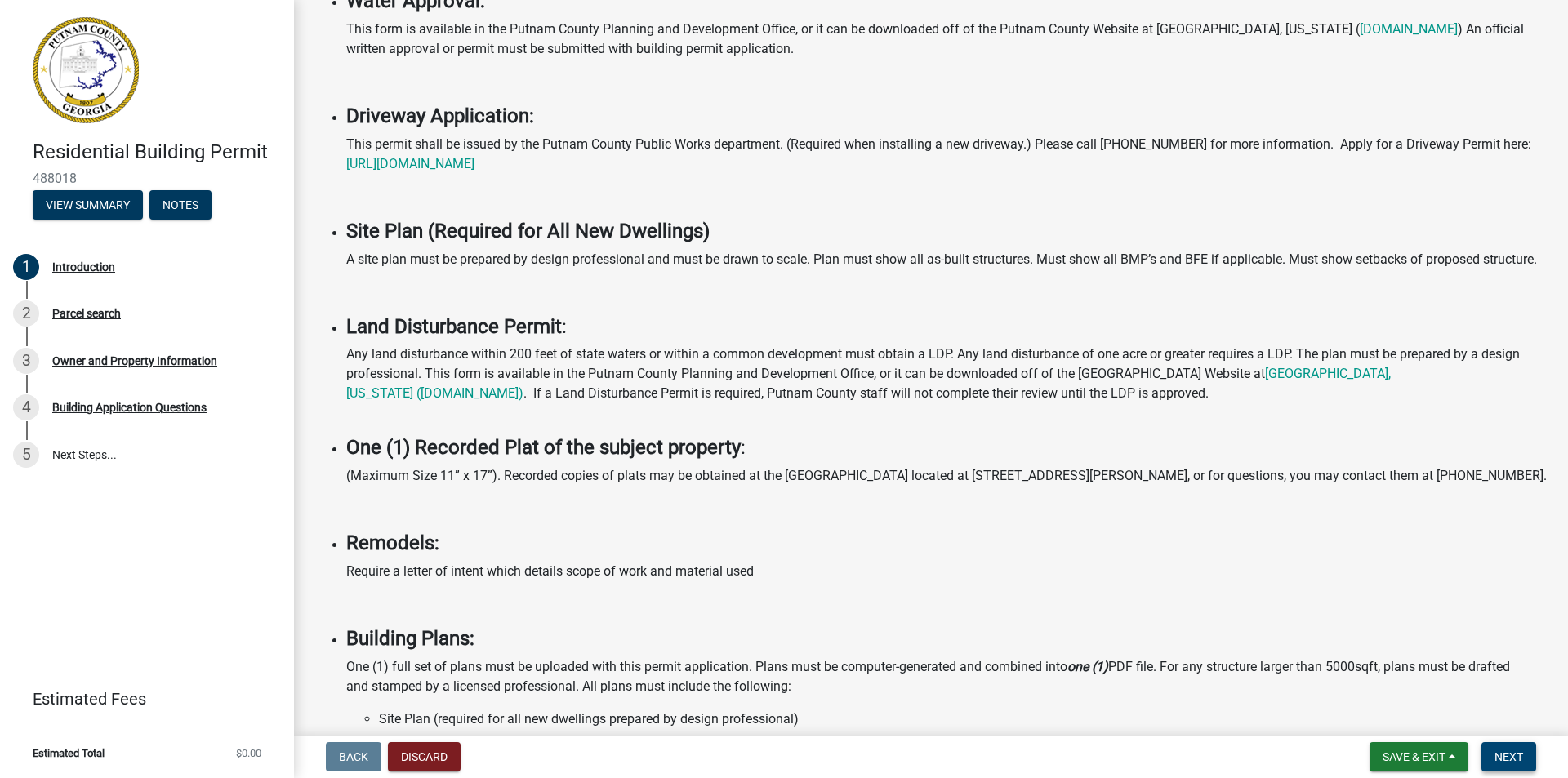
click at [1523, 756] on span "Next" at bounding box center [1510, 758] width 29 height 14
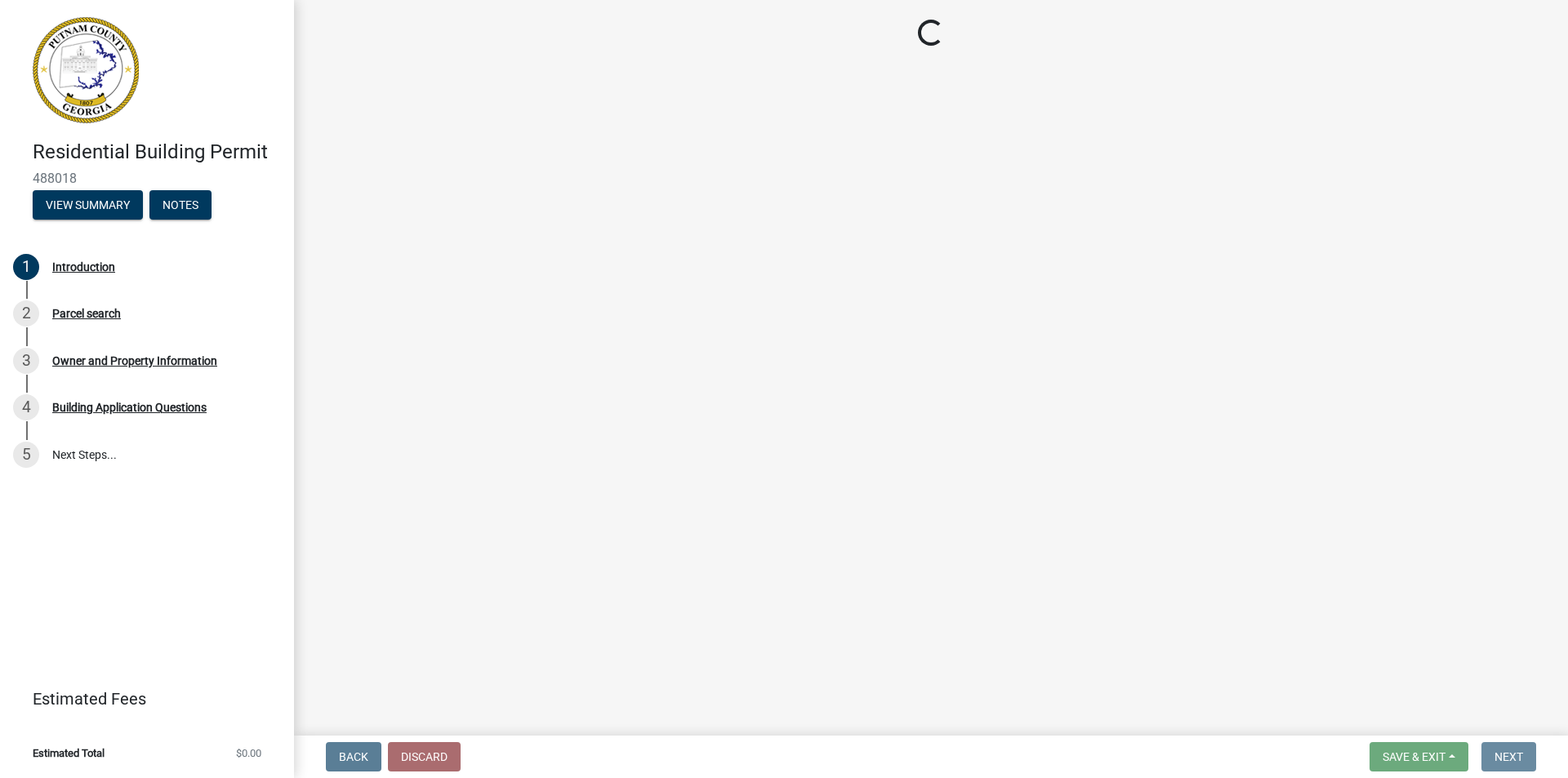
scroll to position [0, 0]
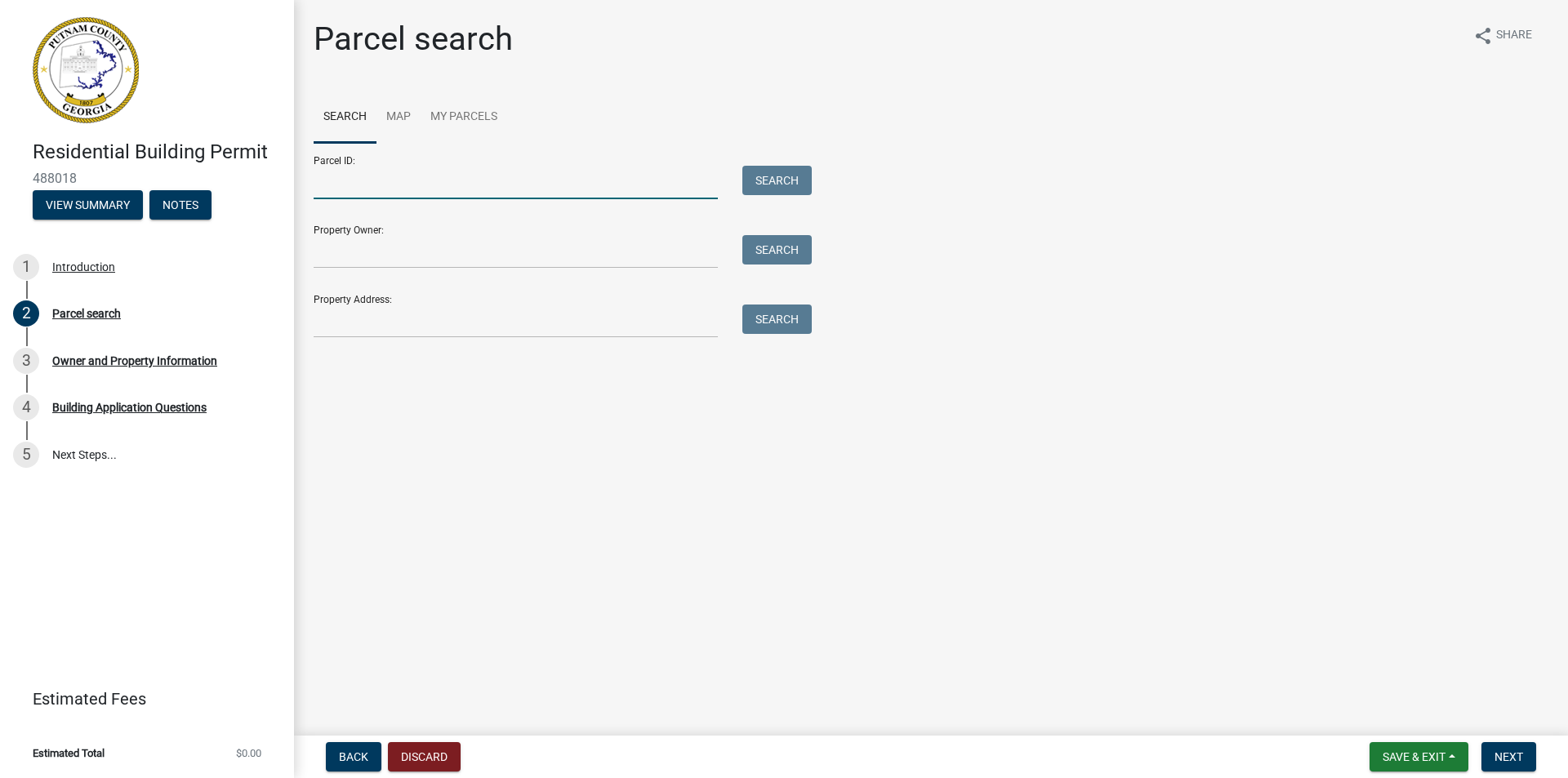
click at [361, 188] on input "Parcel ID:" at bounding box center [516, 182] width 405 height 34
type input "126C029"
click at [772, 181] on button "Search" at bounding box center [777, 180] width 70 height 29
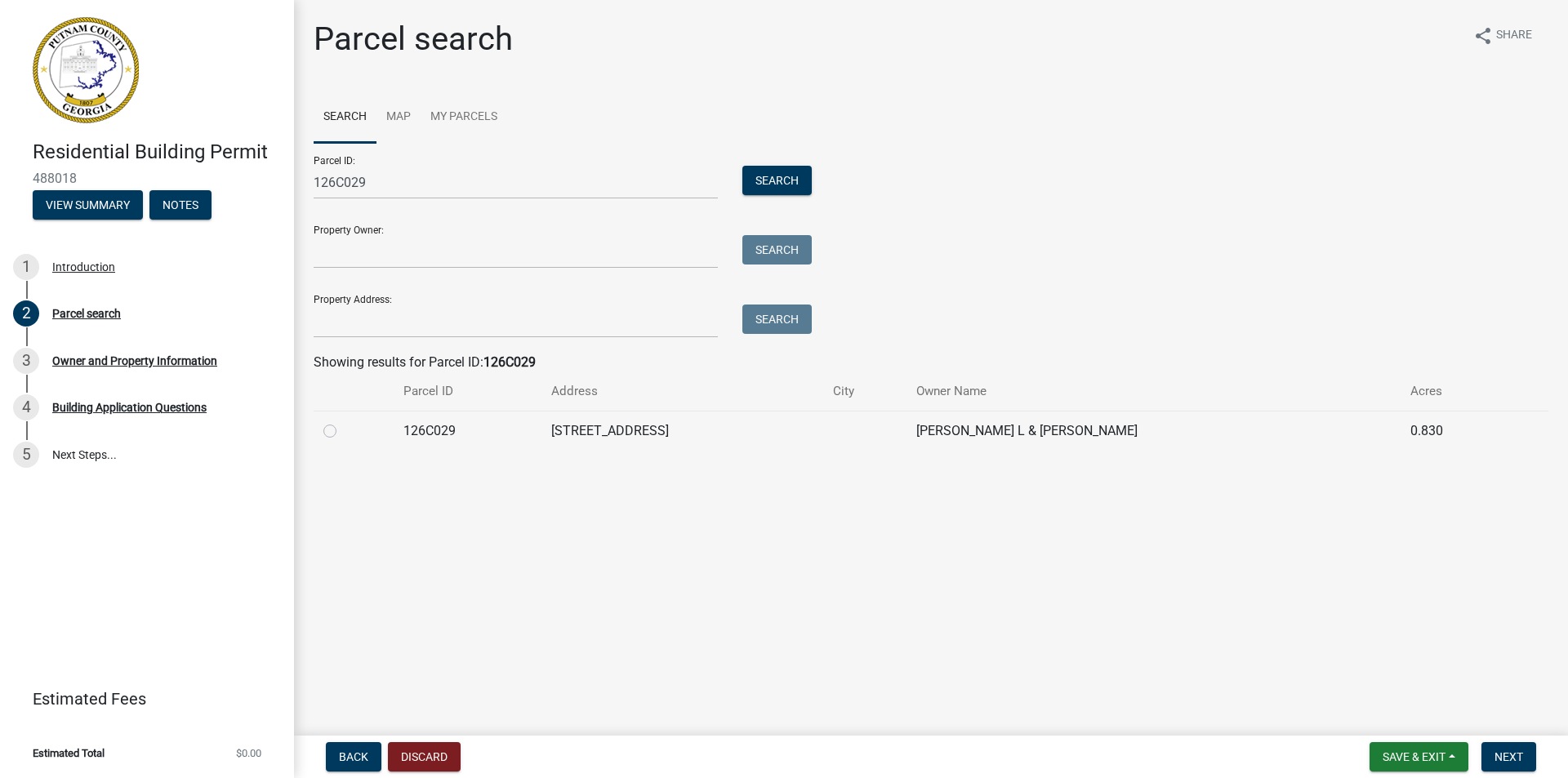
click at [1000, 434] on td "[PERSON_NAME] L & [PERSON_NAME]" at bounding box center [1154, 431] width 495 height 40
drag, startPoint x: 326, startPoint y: 427, endPoint x: 372, endPoint y: 462, distance: 57.8
click at [343, 422] on label at bounding box center [343, 422] width 0 height 0
click at [343, 428] on input "radio" at bounding box center [347, 427] width 11 height 11
radio input "true"
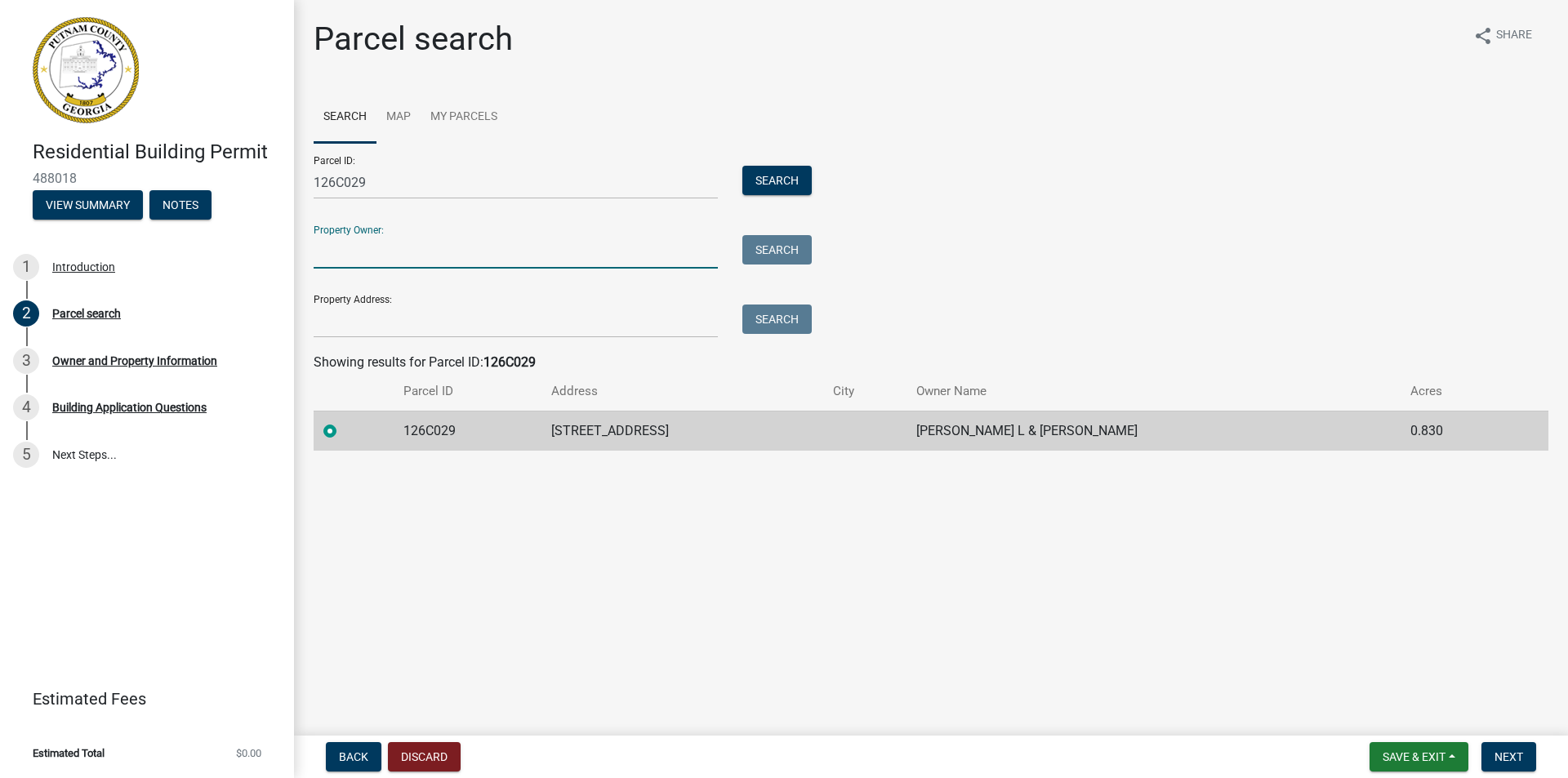
click at [377, 251] on input "Property Owner:" at bounding box center [516, 252] width 405 height 34
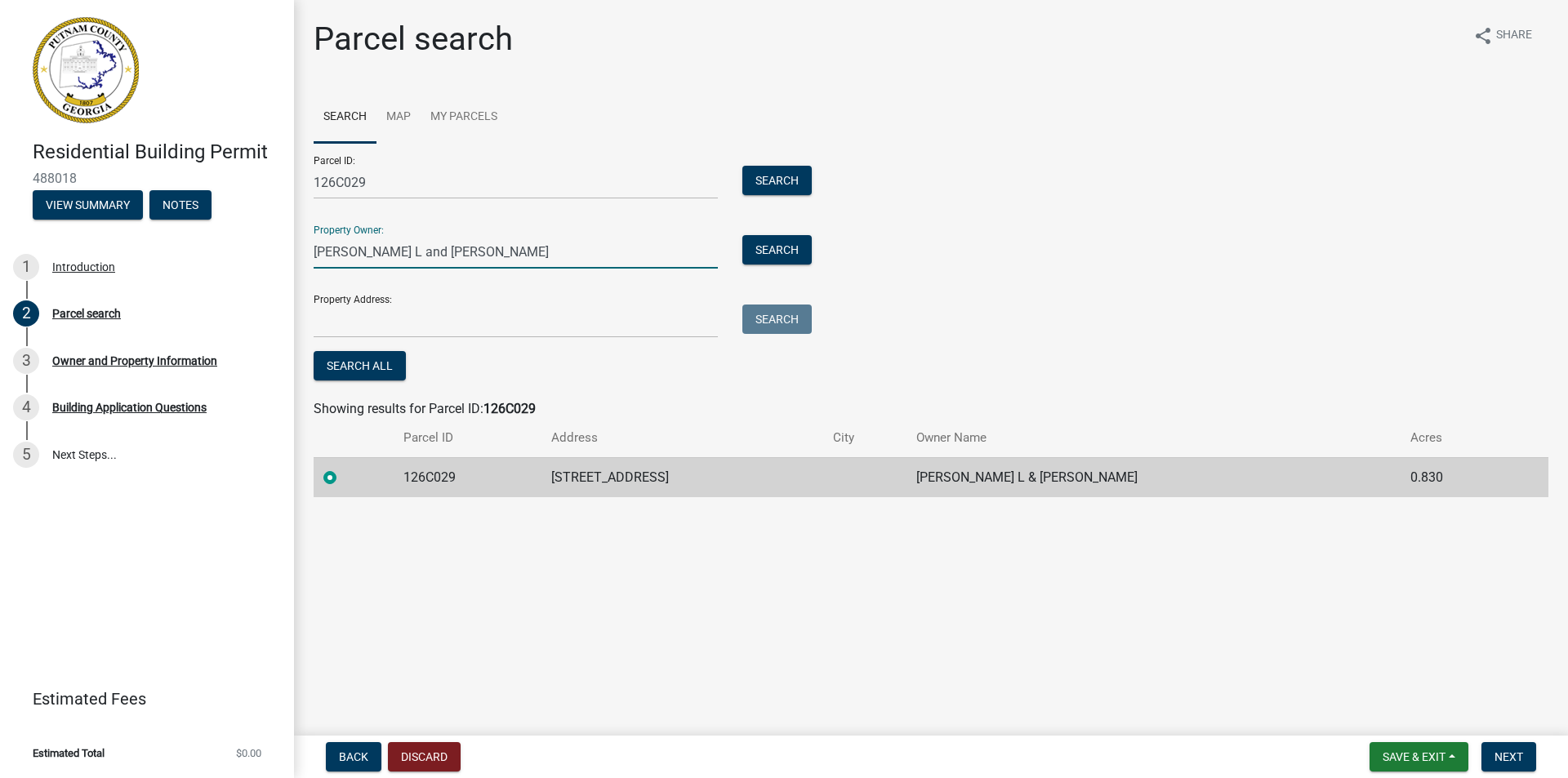
type input "[PERSON_NAME] L and [PERSON_NAME]"
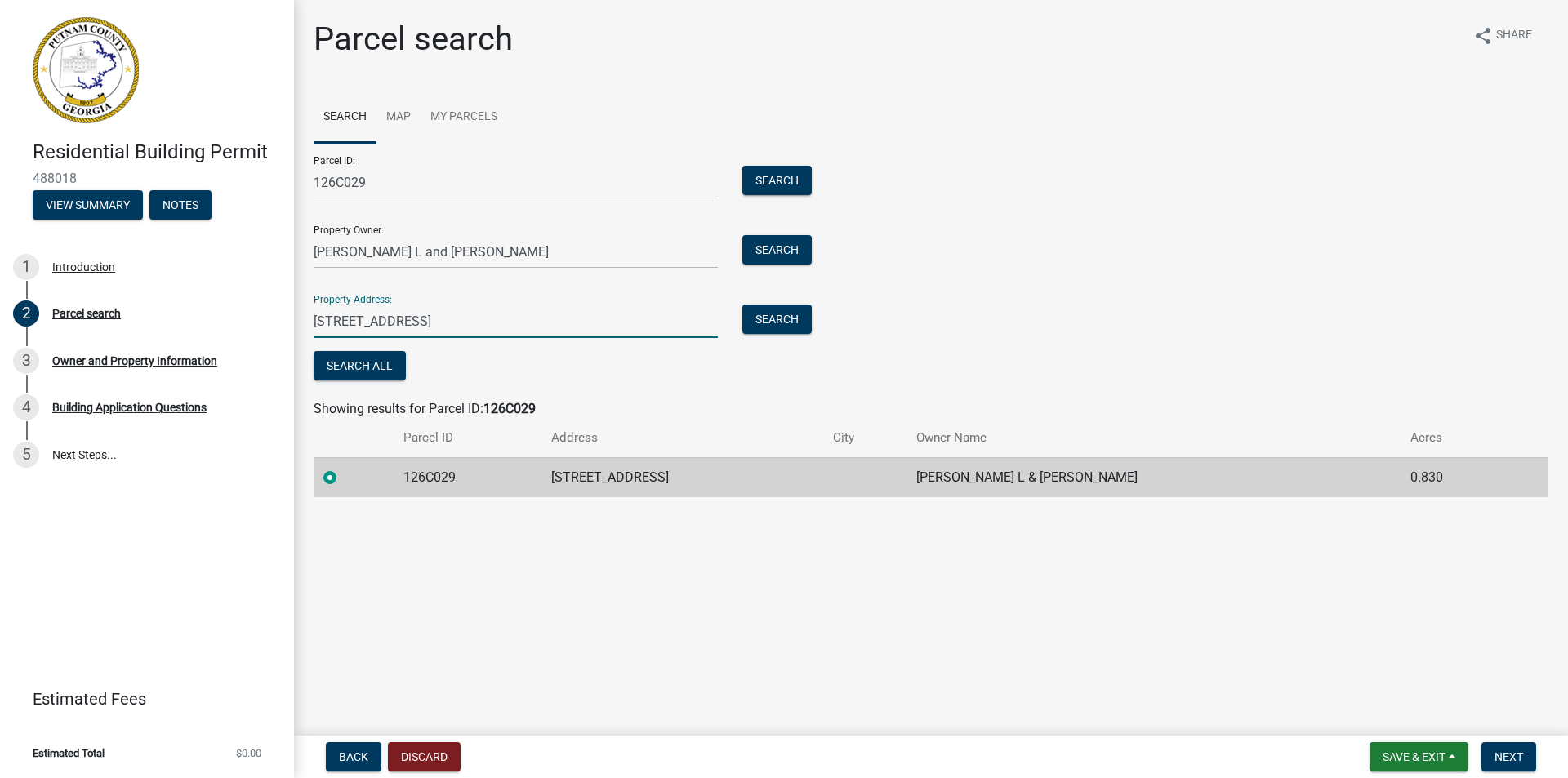
type input "[STREET_ADDRESS]"
drag, startPoint x: 573, startPoint y: 579, endPoint x: 581, endPoint y: 573, distance: 10.0
click at [581, 573] on main "Parcel search share Share Search Map My Parcels Parcel ID: 126C029 Search Prope…" at bounding box center [931, 365] width 1275 height 730
click at [1502, 751] on span "Next" at bounding box center [1510, 758] width 29 height 14
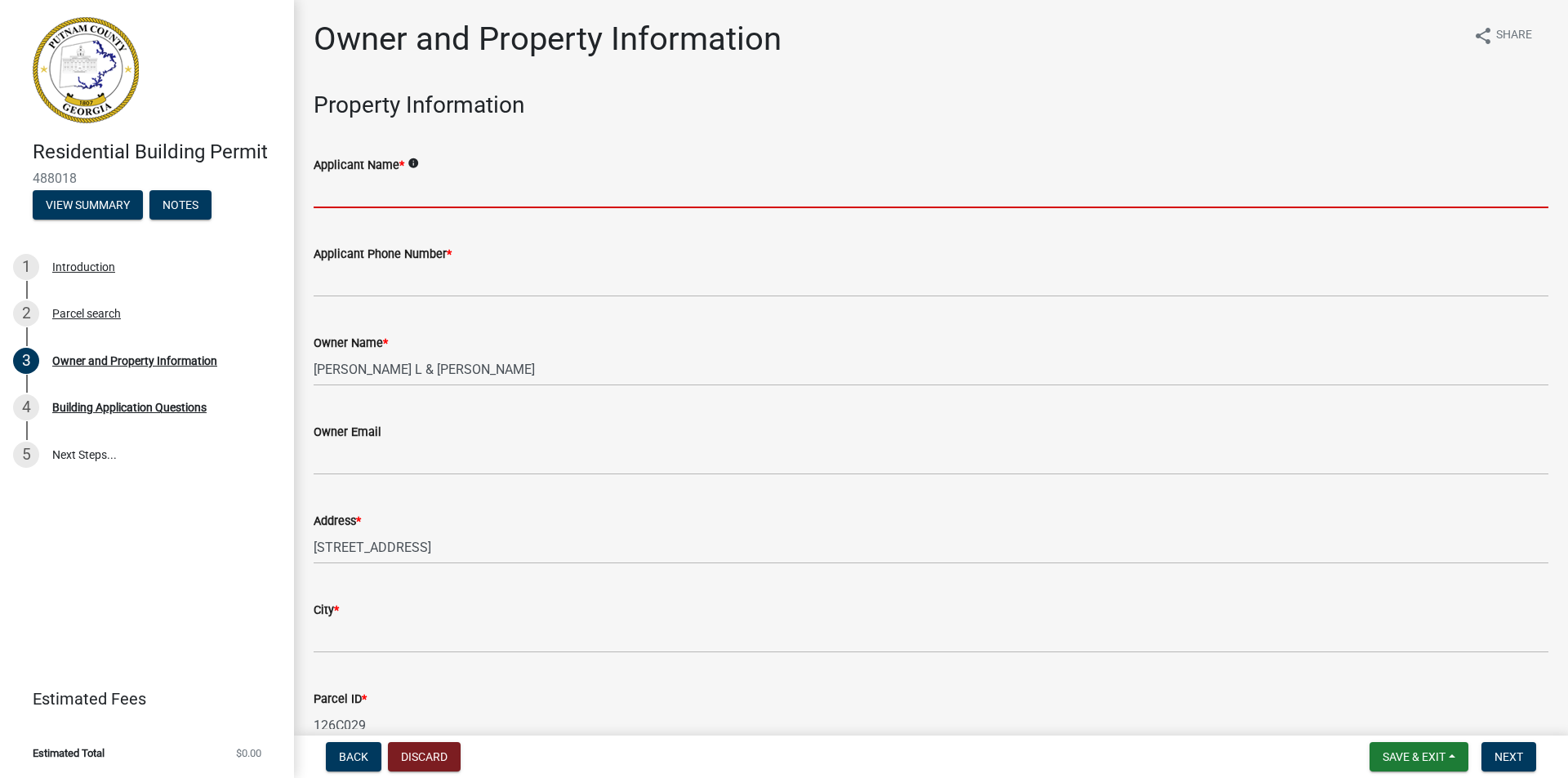
click at [363, 188] on input "Applicant Name *" at bounding box center [931, 192] width 1235 height 34
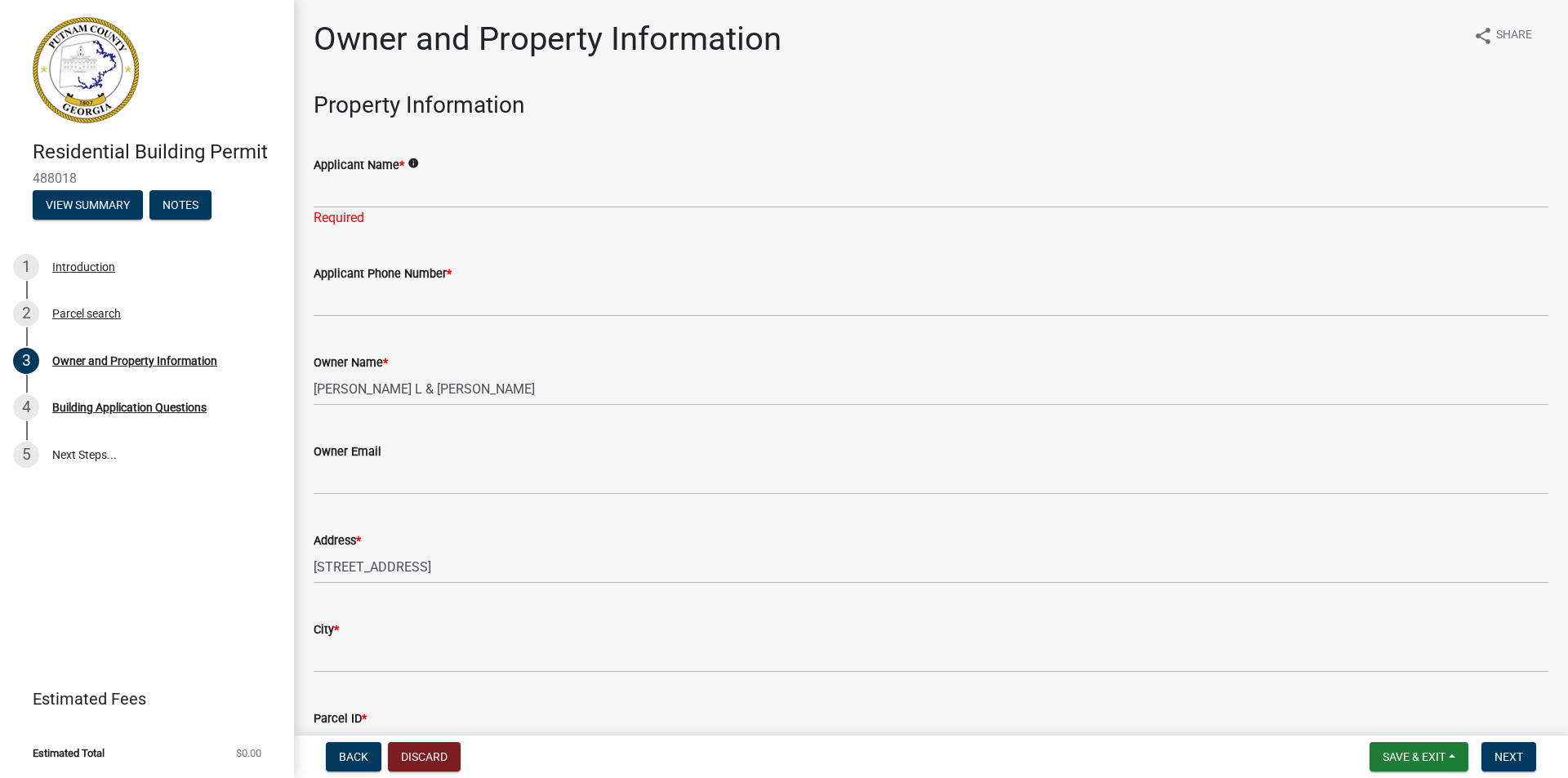
click at [415, 159] on icon "info" at bounding box center [413, 164] width 12 height 12
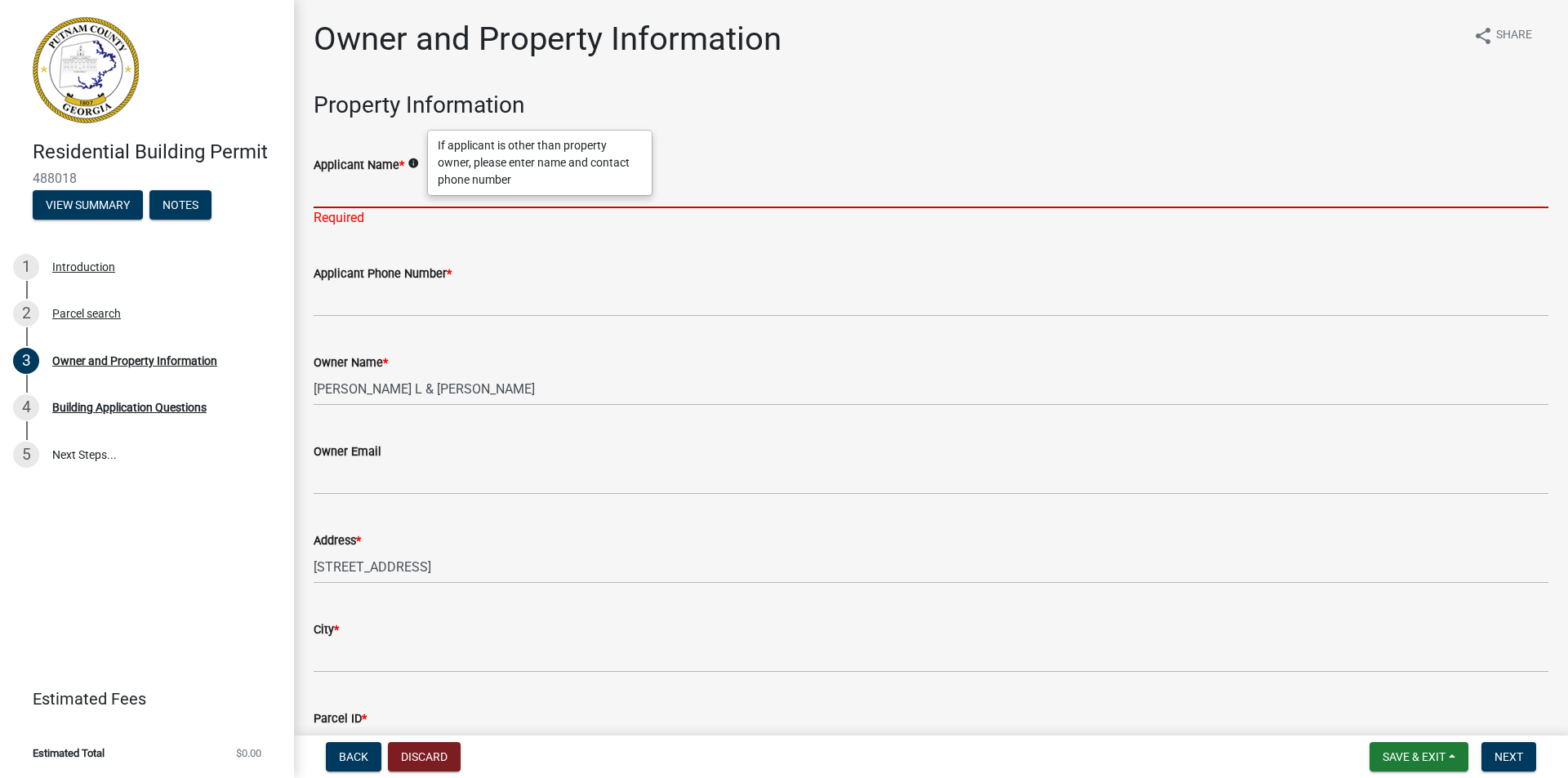
click at [390, 196] on input "Applicant Name *" at bounding box center [931, 192] width 1235 height 34
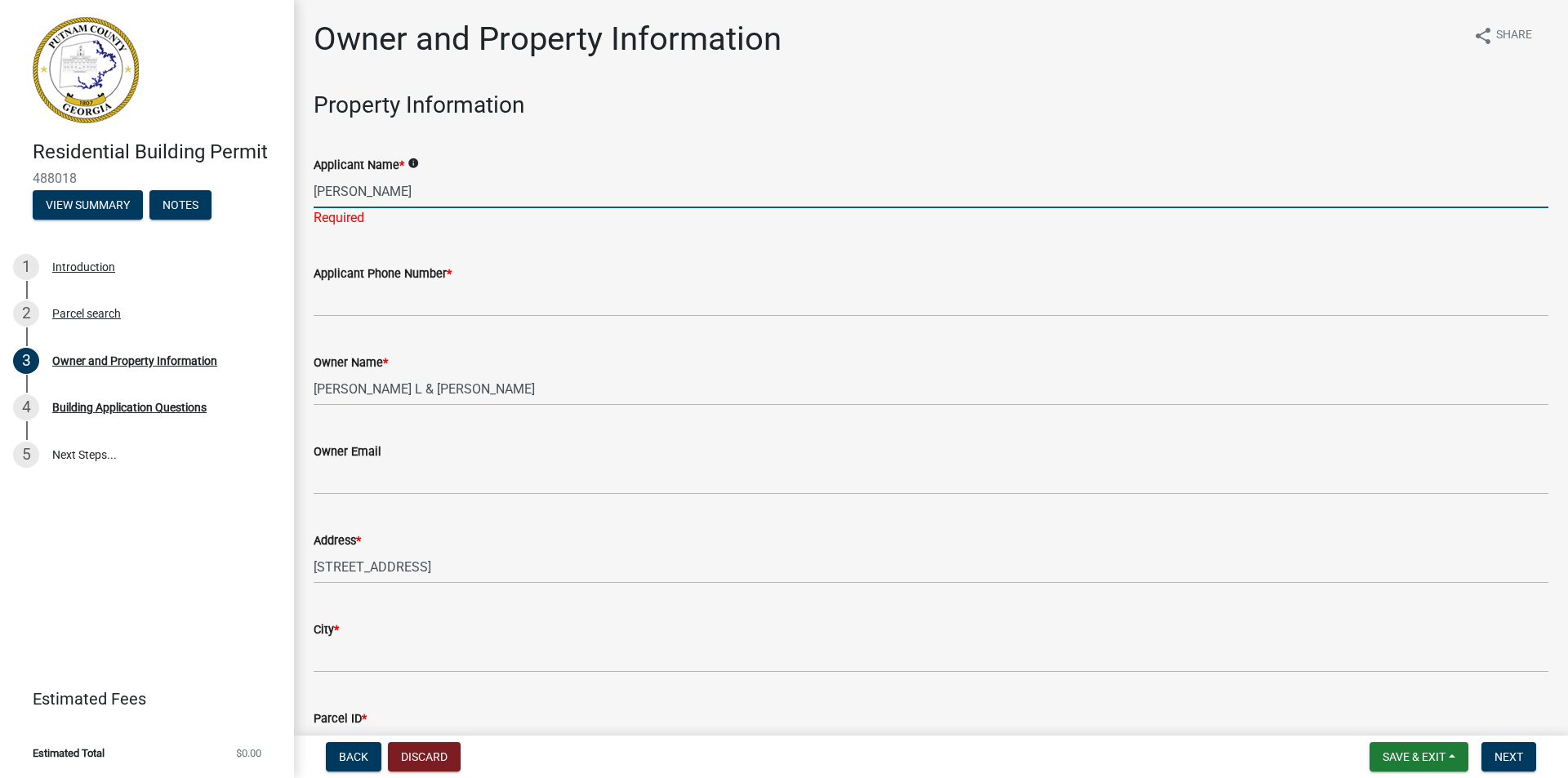
type input "[PERSON_NAME]"
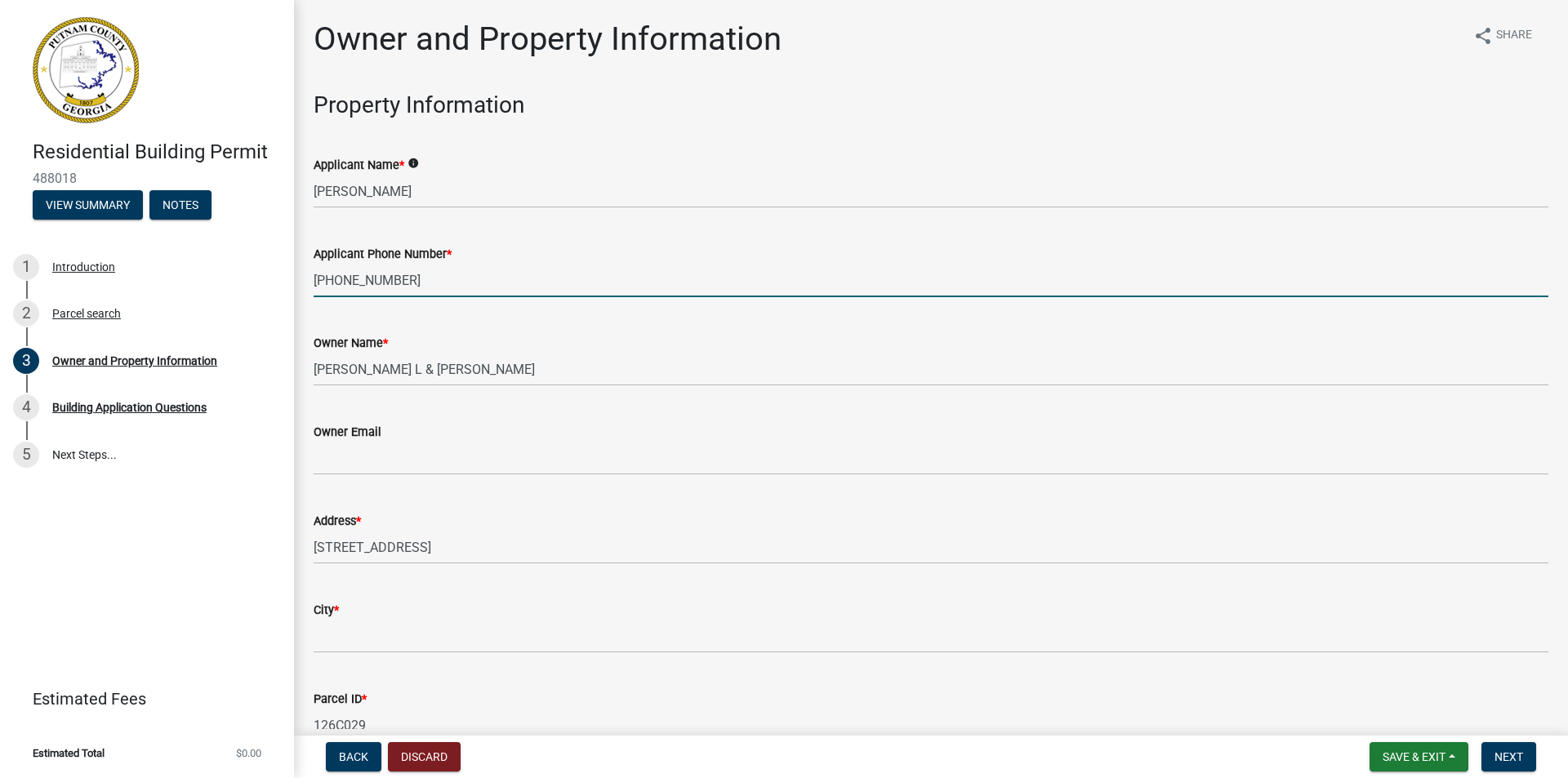
type input "[PHONE_NUMBER]"
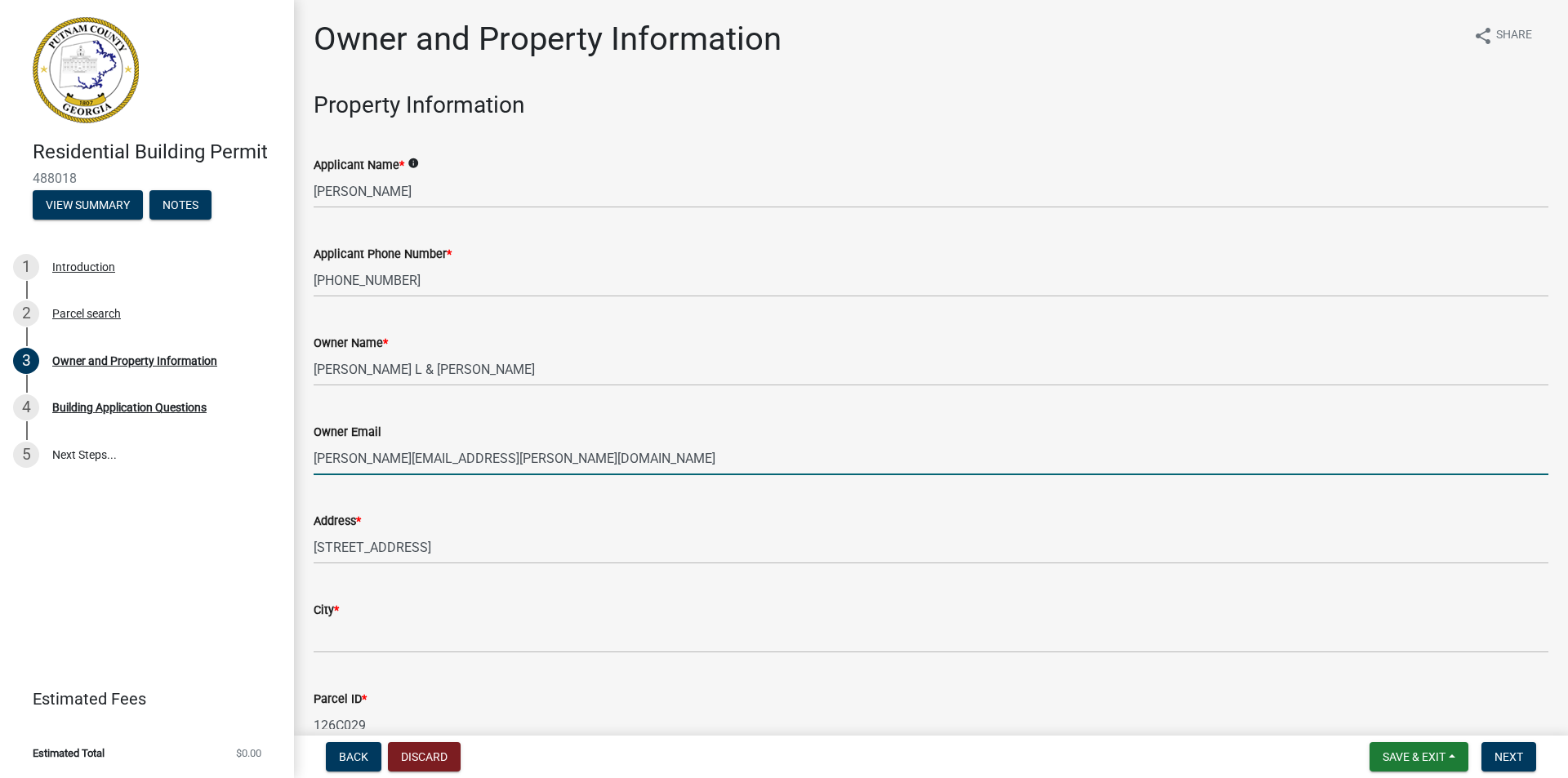
type input "[PERSON_NAME][EMAIL_ADDRESS][PERSON_NAME][DOMAIN_NAME]"
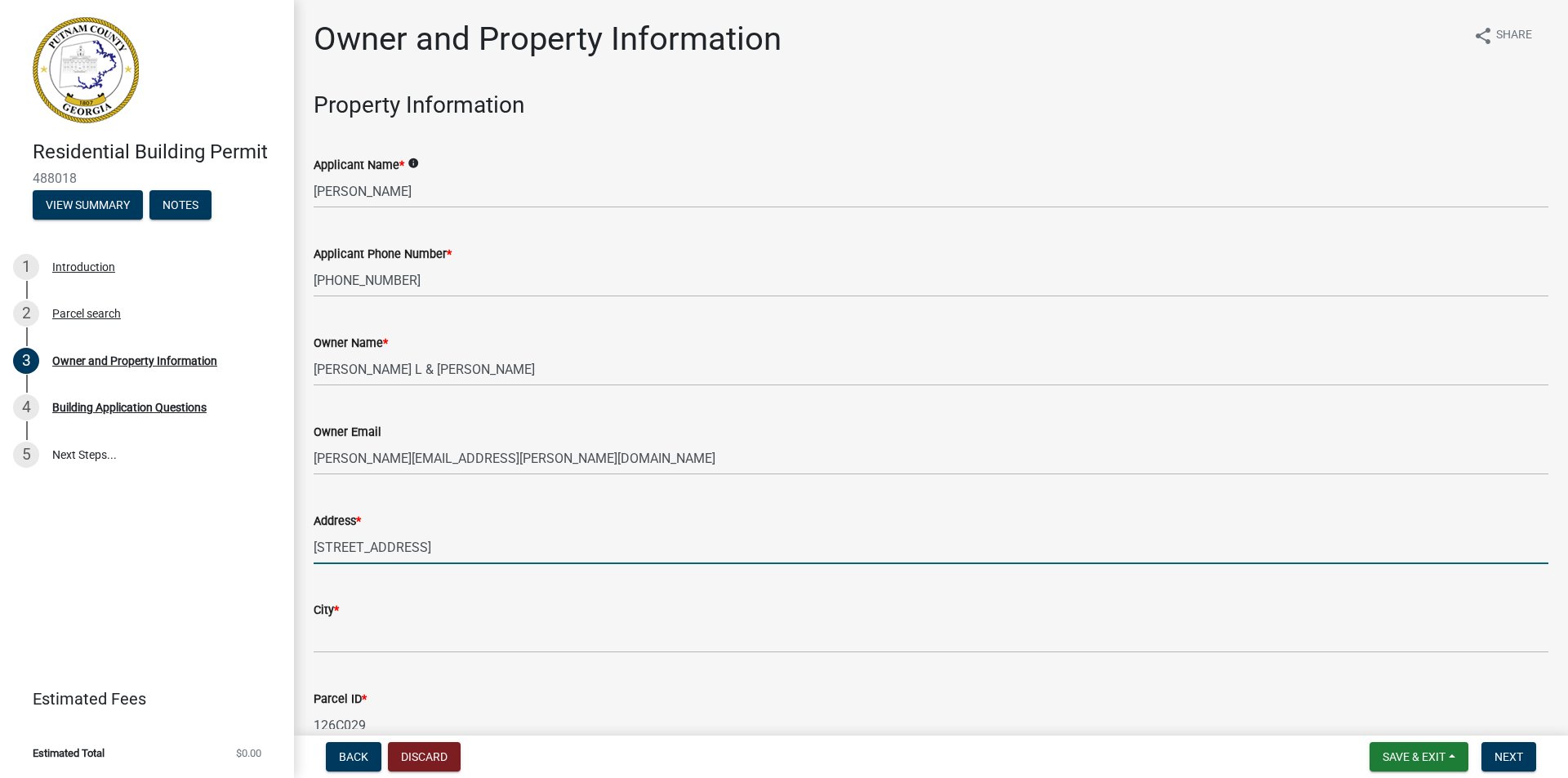
click at [490, 543] on input "[STREET_ADDRESS]" at bounding box center [931, 548] width 1235 height 34
type input "2"
type input "[STREET_ADDRESS][PERSON_NAME]"
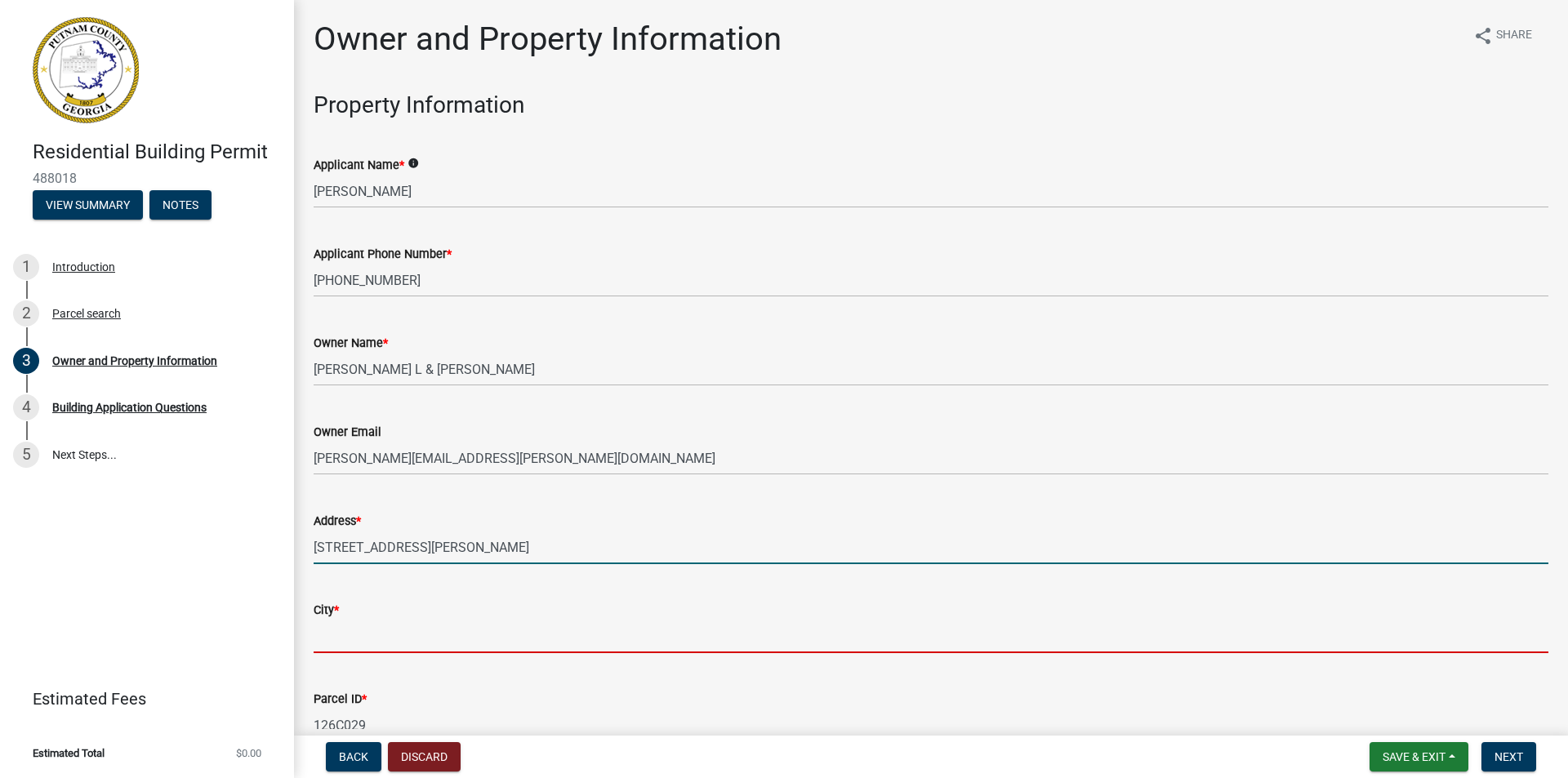
type input "[PERSON_NAME]"
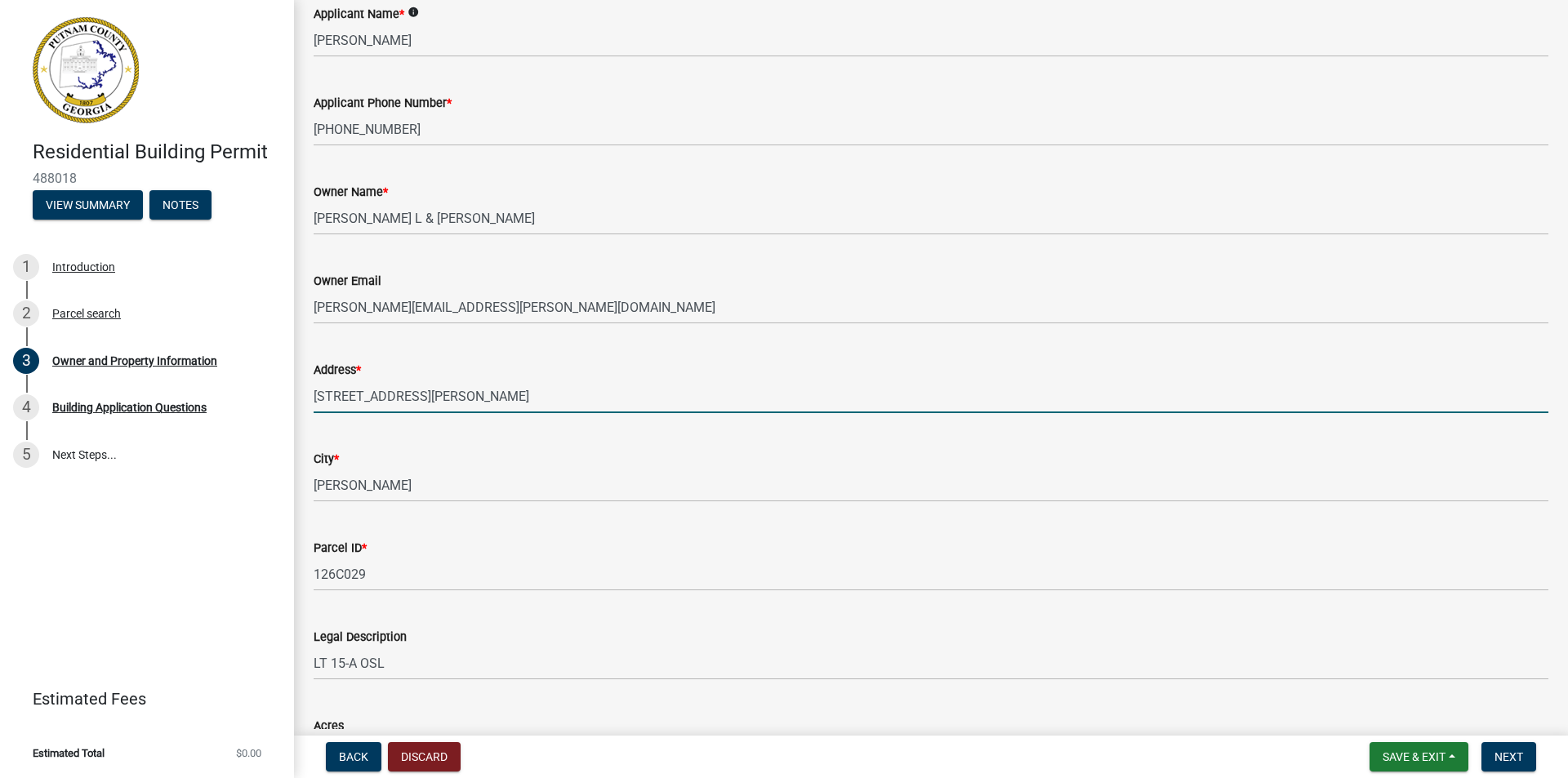
scroll to position [164, 0]
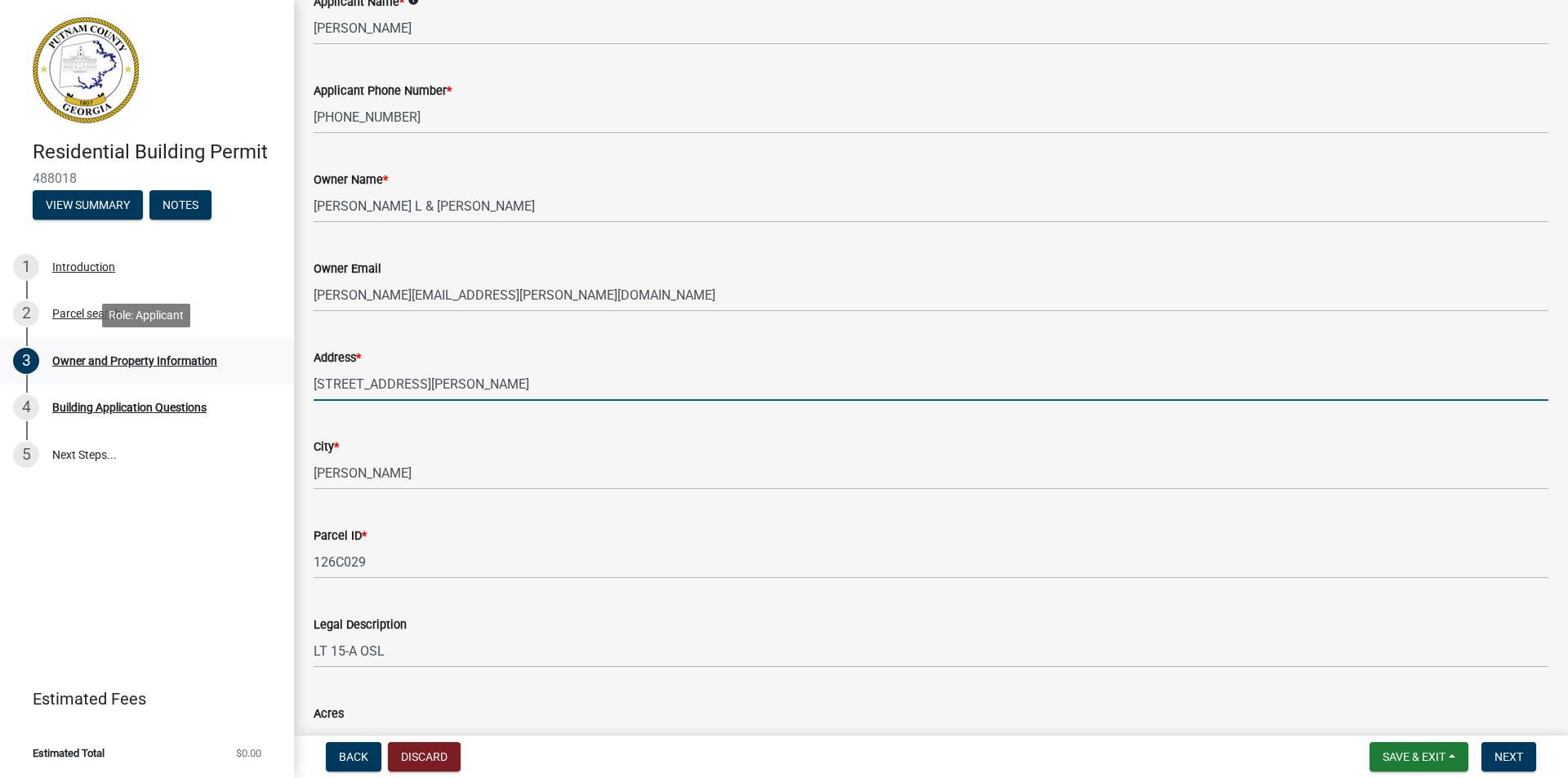
drag, startPoint x: 448, startPoint y: 378, endPoint x: 212, endPoint y: 378, distance: 236.0
click at [212, 378] on div "Residential Building Permit 488018 View Summary Notes 1 Introduction 2 Parcel s…" at bounding box center [784, 389] width 1568 height 778
type input "[STREET_ADDRESS]"
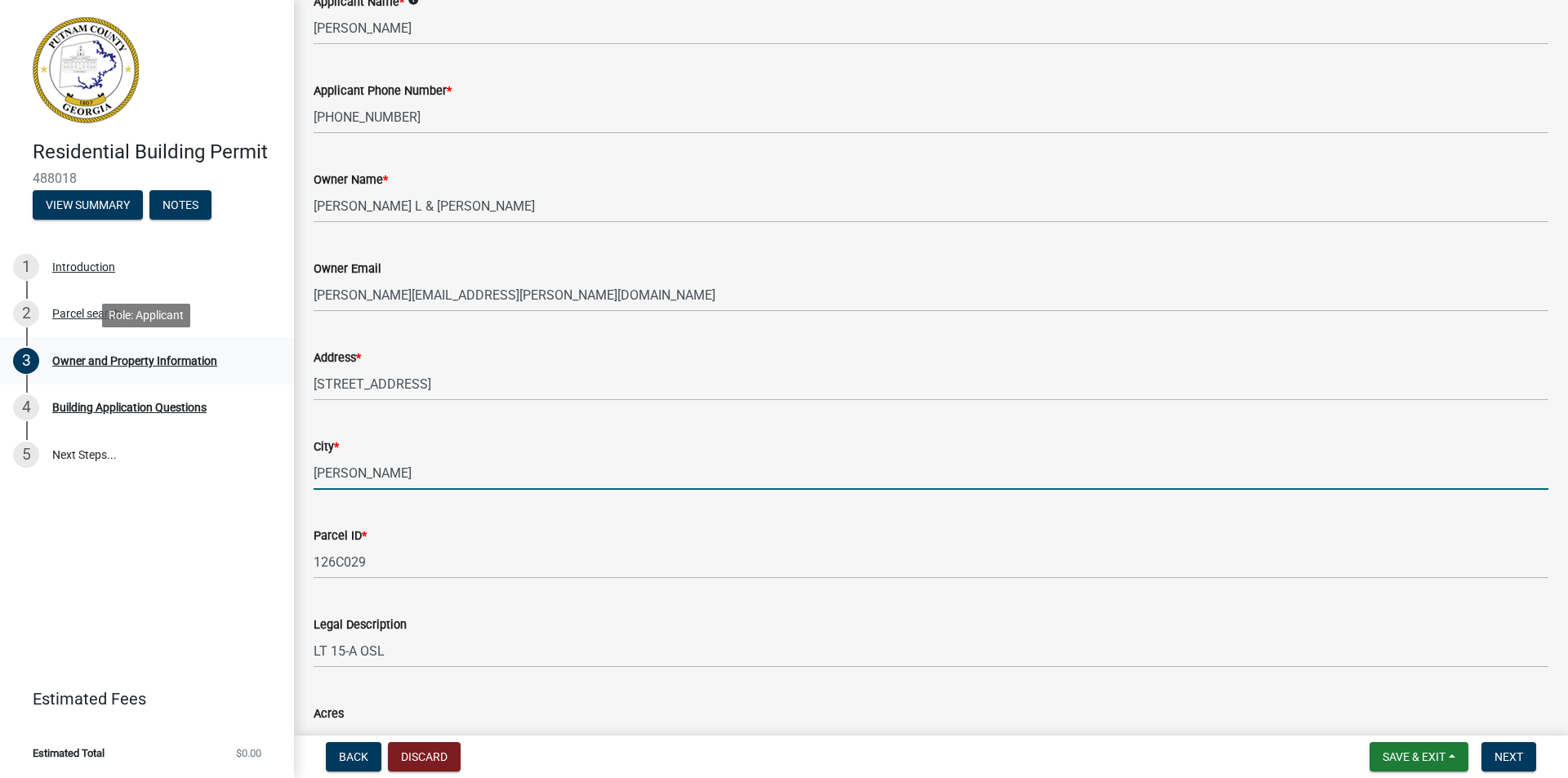
type input "W"
type input "Eatonton"
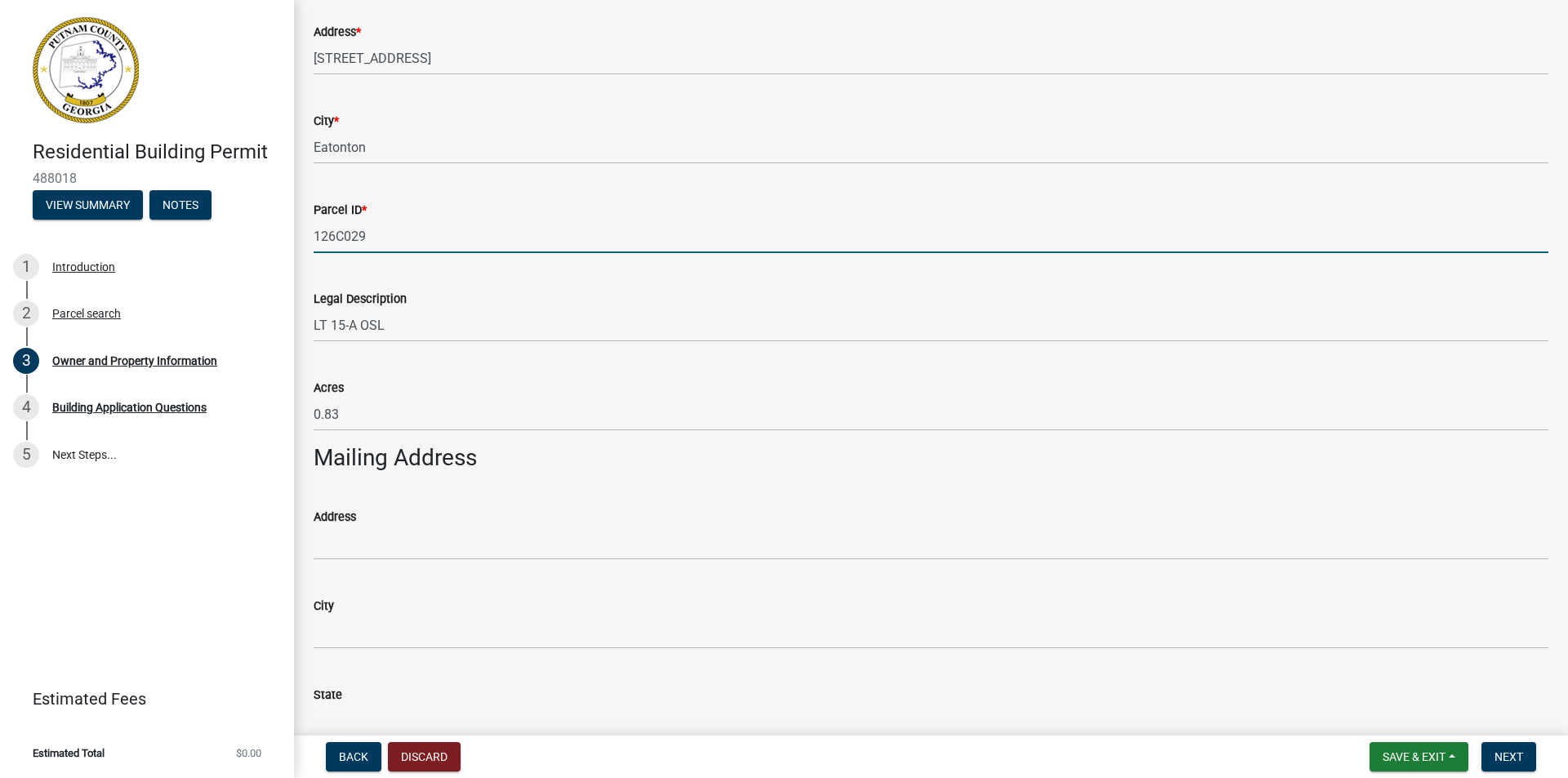
scroll to position [490, 0]
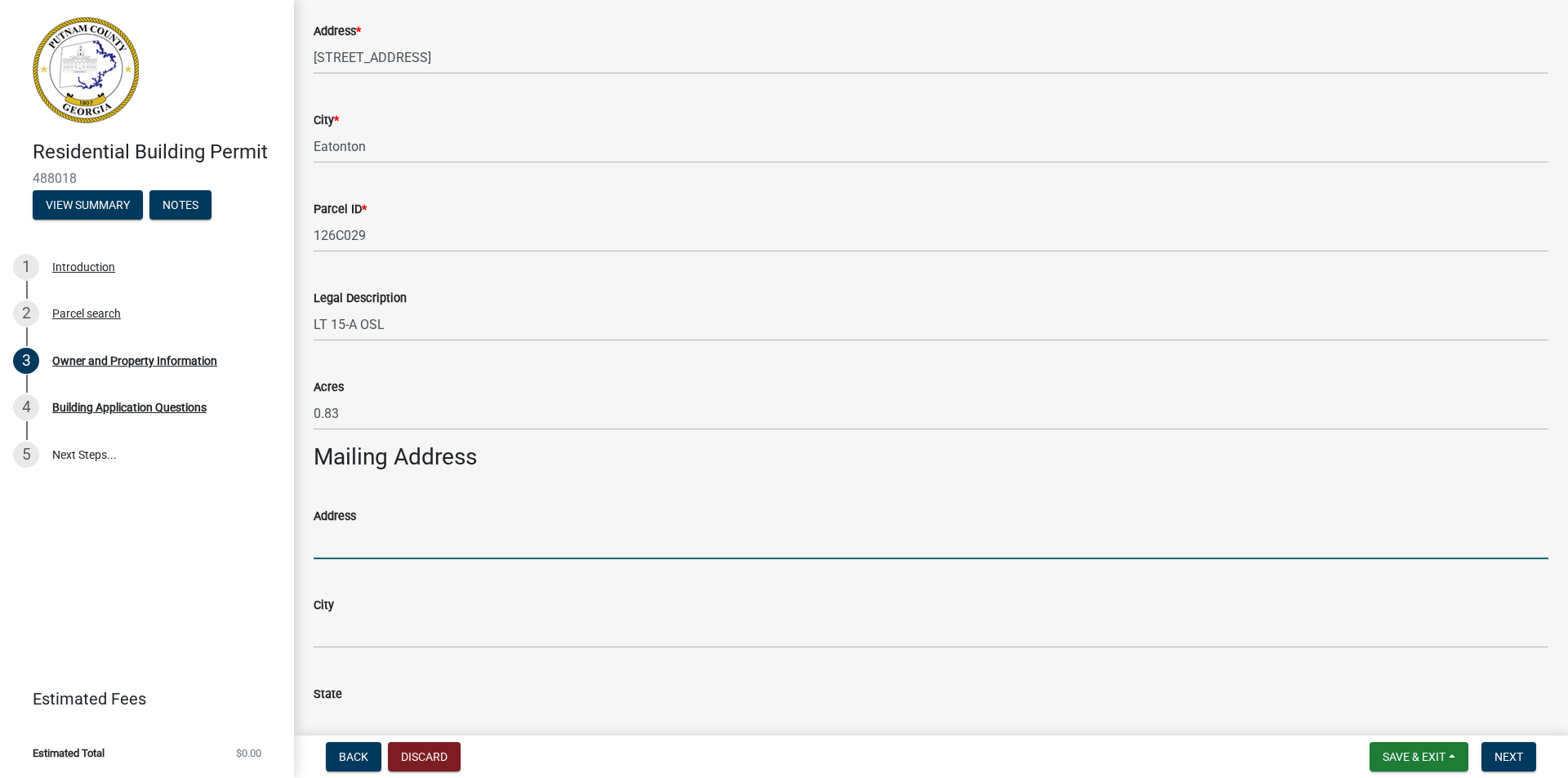
click at [337, 551] on input "Address" at bounding box center [931, 543] width 1235 height 34
type input "[STREET_ADDRESS][PERSON_NAME]"
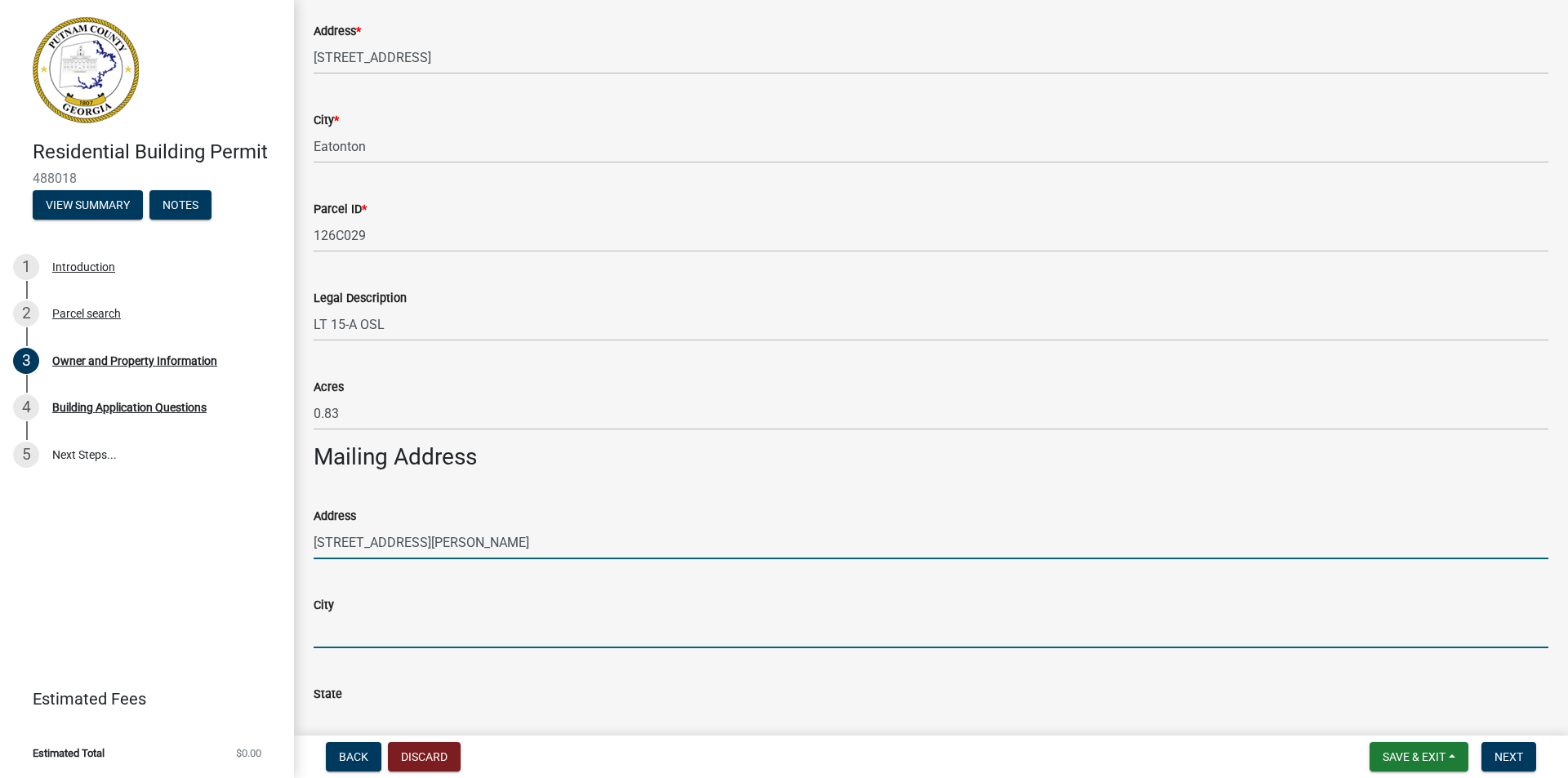
type input "[PERSON_NAME]"
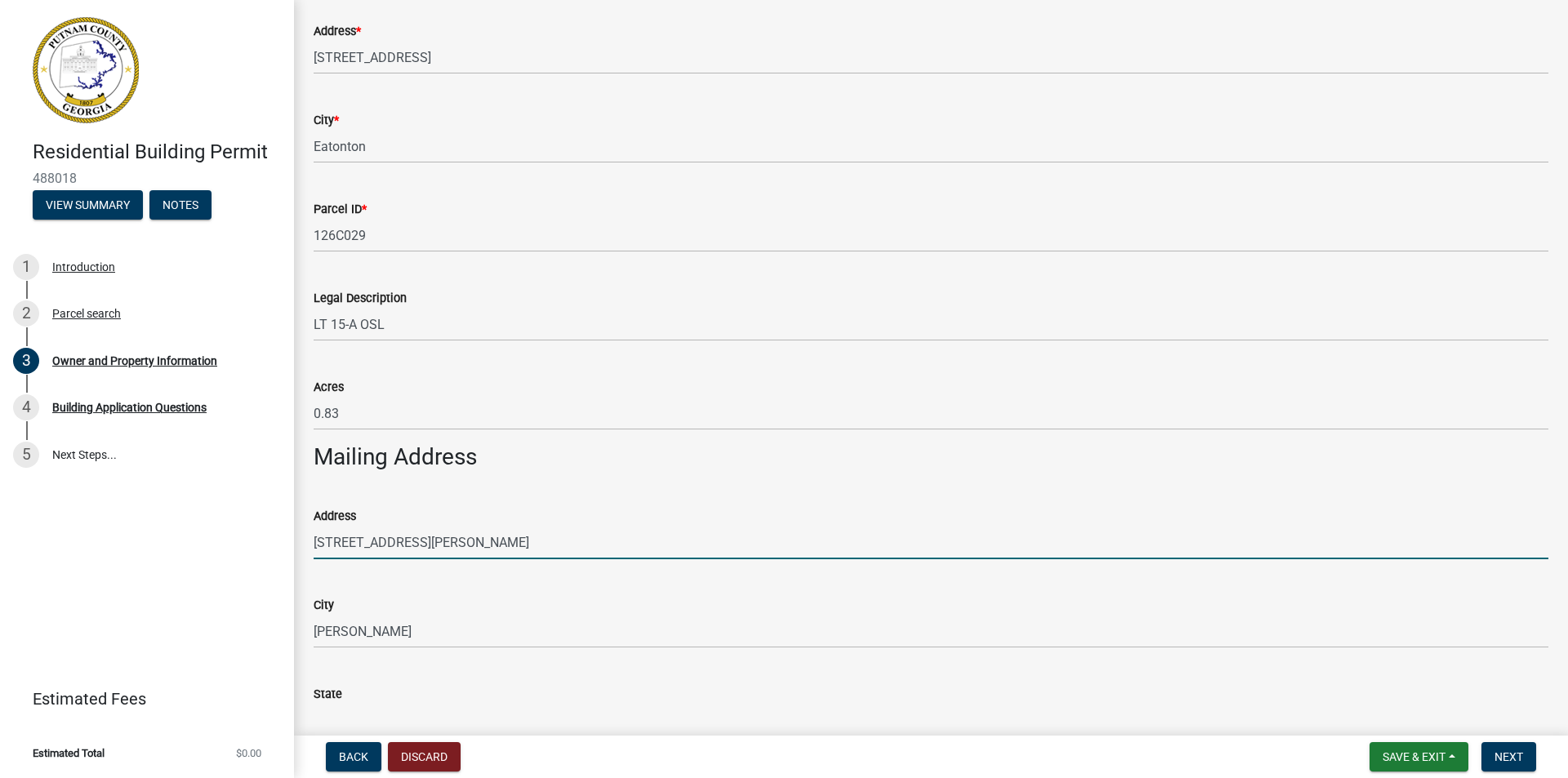
type input "GA"
type input "30094"
type input "[PERSON_NAME]"
type input "6785766234"
type input "[STREET_ADDRESS][PERSON_NAME]"
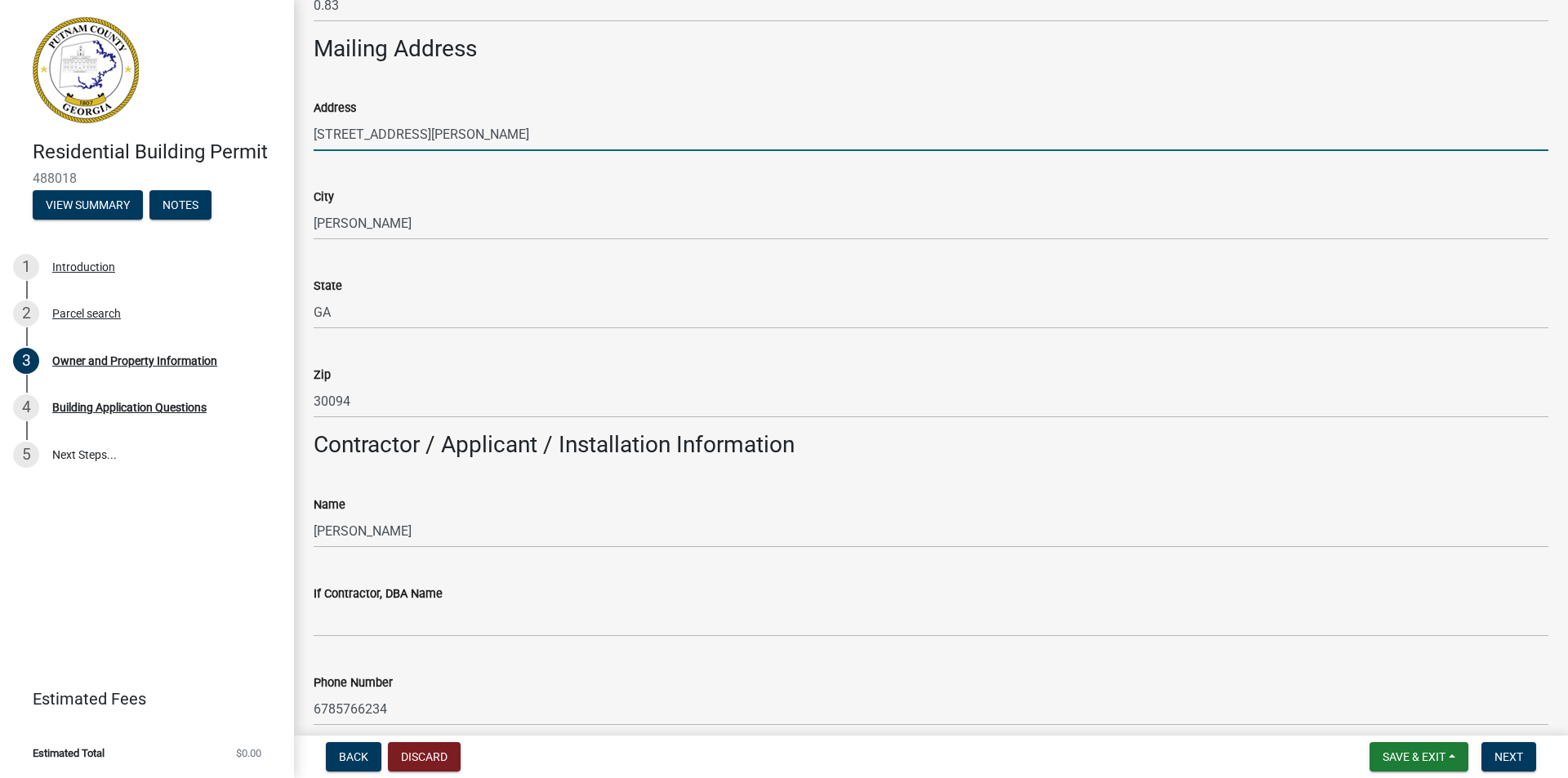
scroll to position [980, 0]
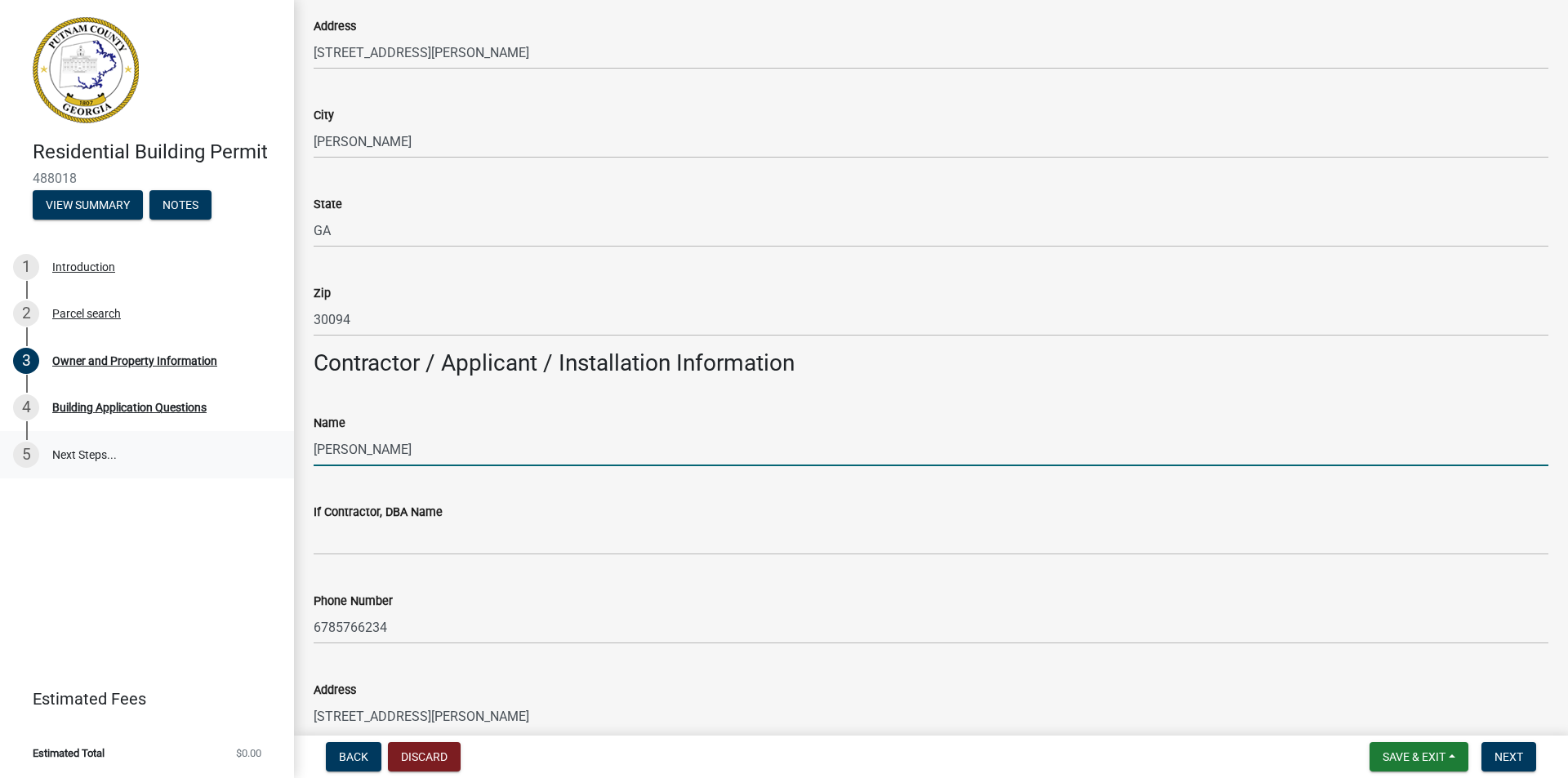
drag, startPoint x: 438, startPoint y: 437, endPoint x: 97, endPoint y: 440, distance: 341.0
click at [97, 440] on div "Residential Building Permit 488018 View Summary Notes 1 Introduction 2 Parcel s…" at bounding box center [784, 389] width 1568 height 778
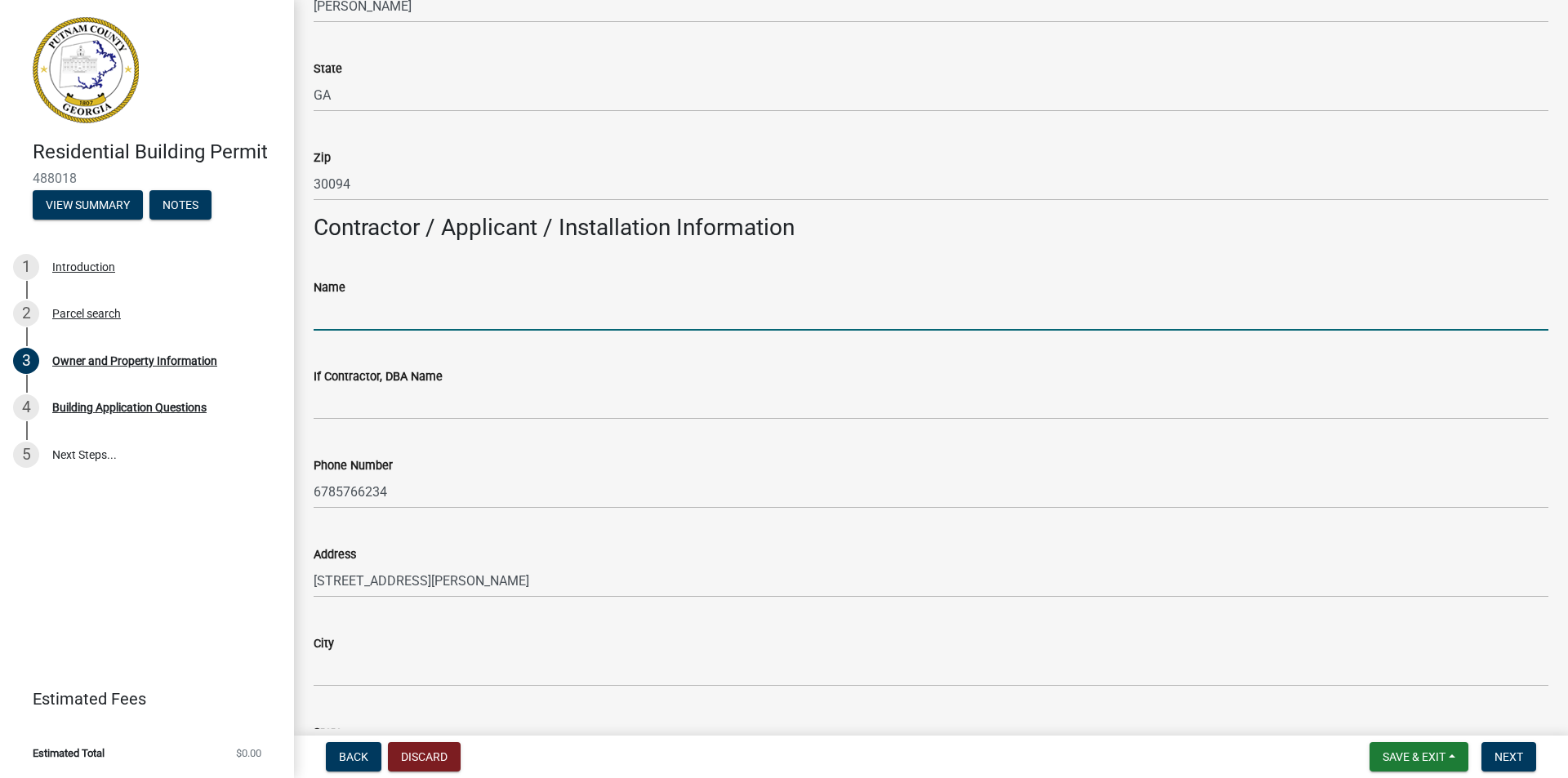
scroll to position [1144, 0]
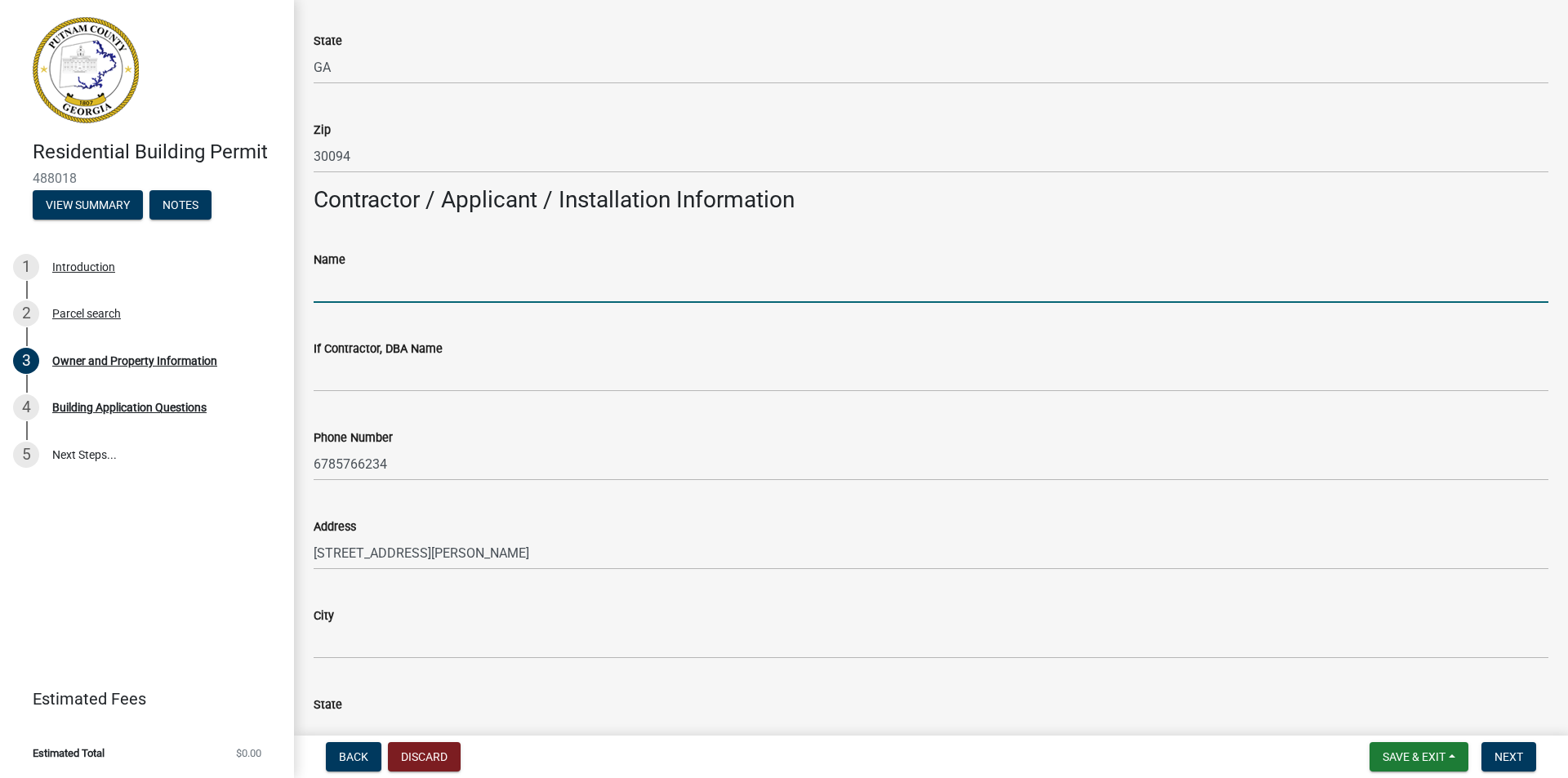
click at [353, 283] on input "Name" at bounding box center [931, 286] width 1235 height 34
type input "NC Carports & Garage"
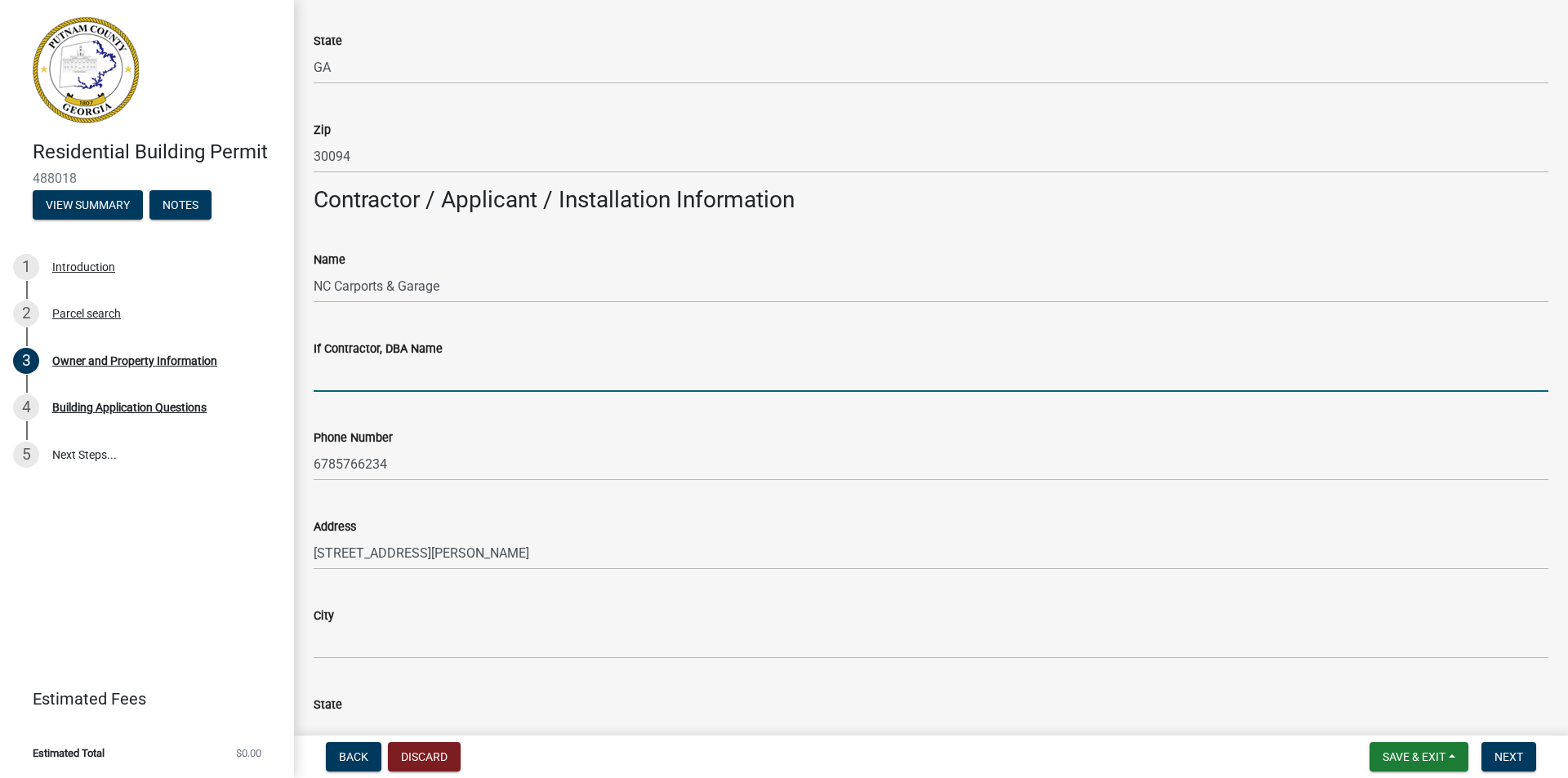
click at [347, 379] on input "If Contractor, DBA Name" at bounding box center [931, 375] width 1235 height 34
click at [353, 365] on input "If Contractor, DBA Name" at bounding box center [931, 375] width 1235 height 34
type input "Vanguard Steel Structures"
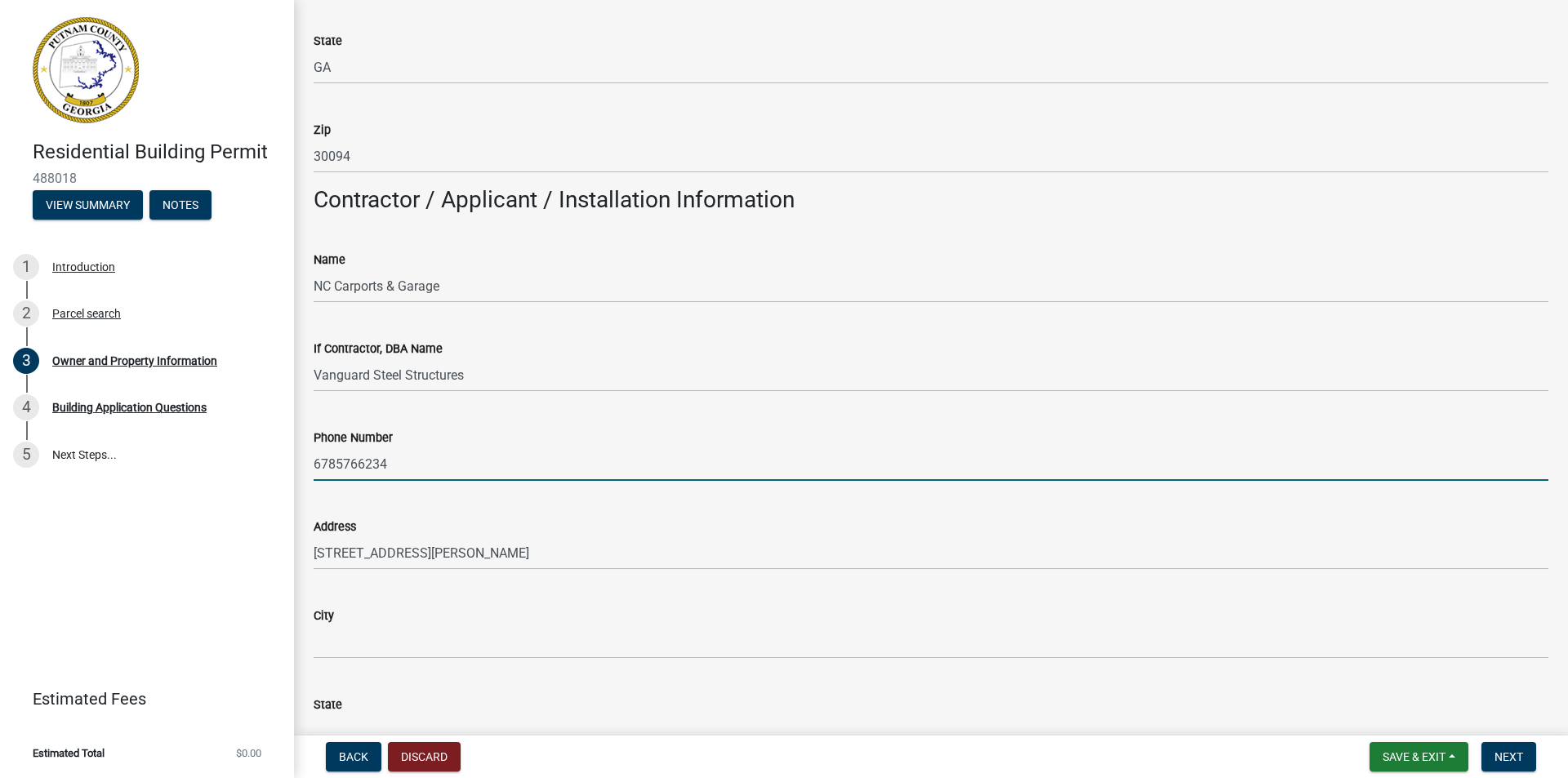
drag, startPoint x: 413, startPoint y: 468, endPoint x: 48, endPoint y: 483, distance: 365.3
click at [48, 483] on div "Residential Building Permit 488018 View Summary Notes 1 Introduction 2 Parcel s…" at bounding box center [784, 389] width 1568 height 778
type input "[PHONE_NUMBER]"
drag, startPoint x: 401, startPoint y: 469, endPoint x: 180, endPoint y: 467, distance: 221.0
click at [180, 467] on div "Residential Building Permit 488018 View Summary Notes 1 Introduction 2 Parcel s…" at bounding box center [784, 389] width 1568 height 778
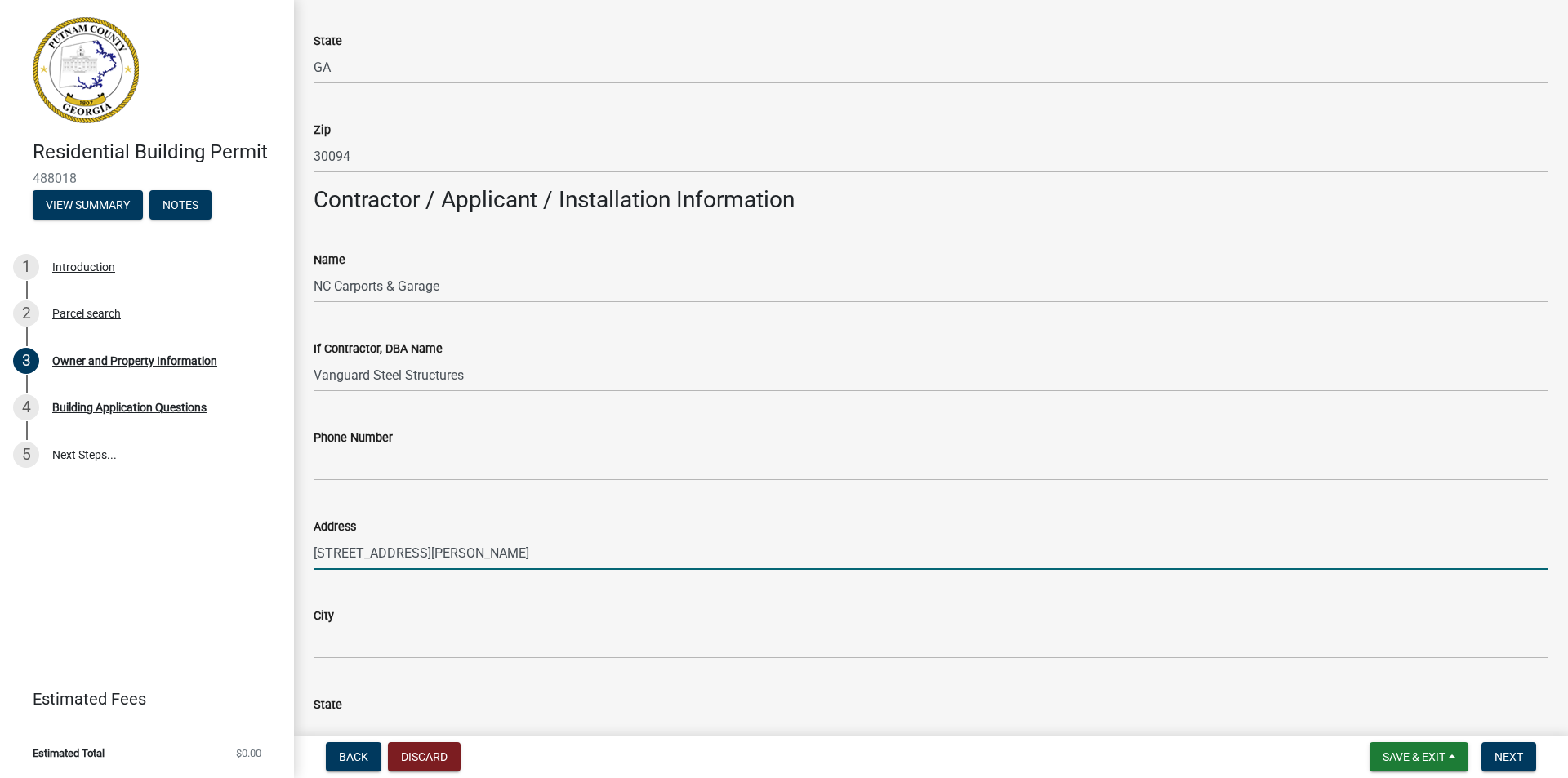
drag, startPoint x: 333, startPoint y: 563, endPoint x: 147, endPoint y: 556, distance: 186.1
click at [140, 558] on div "Residential Building Permit 488018 View Summary Notes 1 Introduction 2 Parcel s…" at bounding box center [784, 389] width 1568 height 778
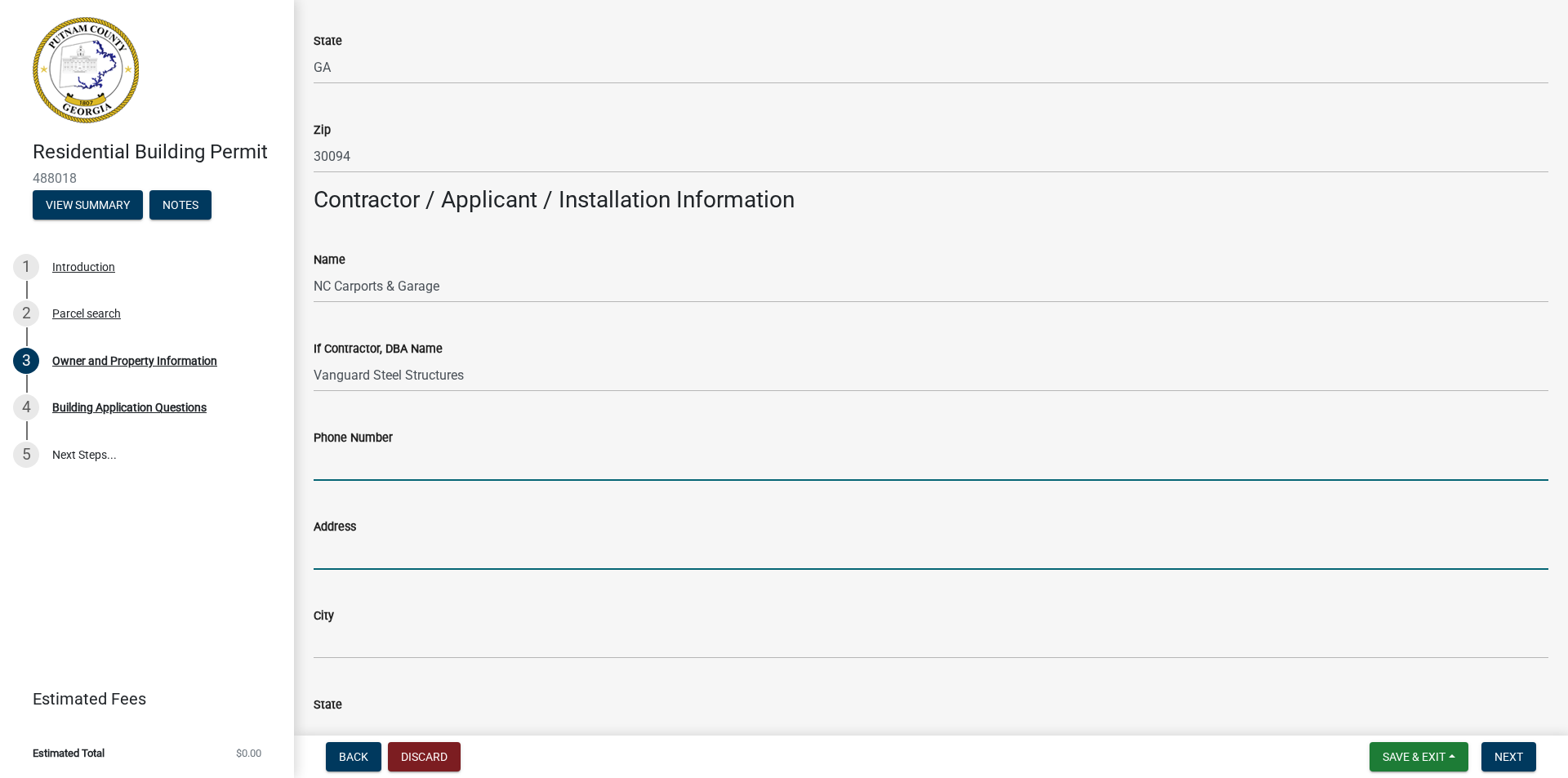
click at [336, 468] on input "Phone Number" at bounding box center [931, 464] width 1235 height 34
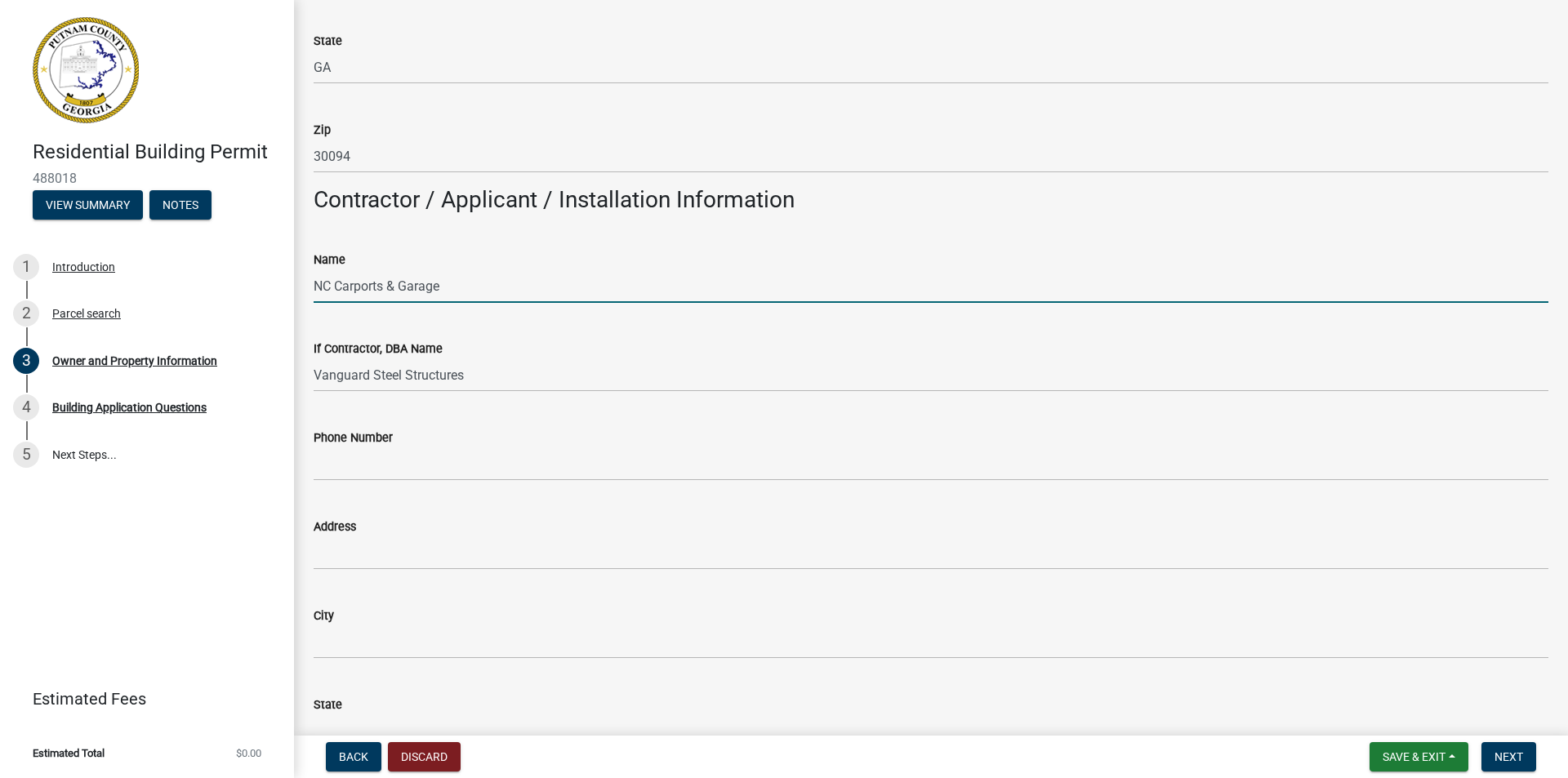
click at [443, 284] on input "NC Carports & Garage" at bounding box center [931, 286] width 1235 height 34
drag, startPoint x: 459, startPoint y: 284, endPoint x: 238, endPoint y: 273, distance: 221.3
click at [238, 273] on div "Residential Building Permit 488018 View Summary Notes 1 Introduction 2 Parcel s…" at bounding box center [784, 389] width 1568 height 778
click at [387, 299] on input "Name" at bounding box center [931, 286] width 1235 height 34
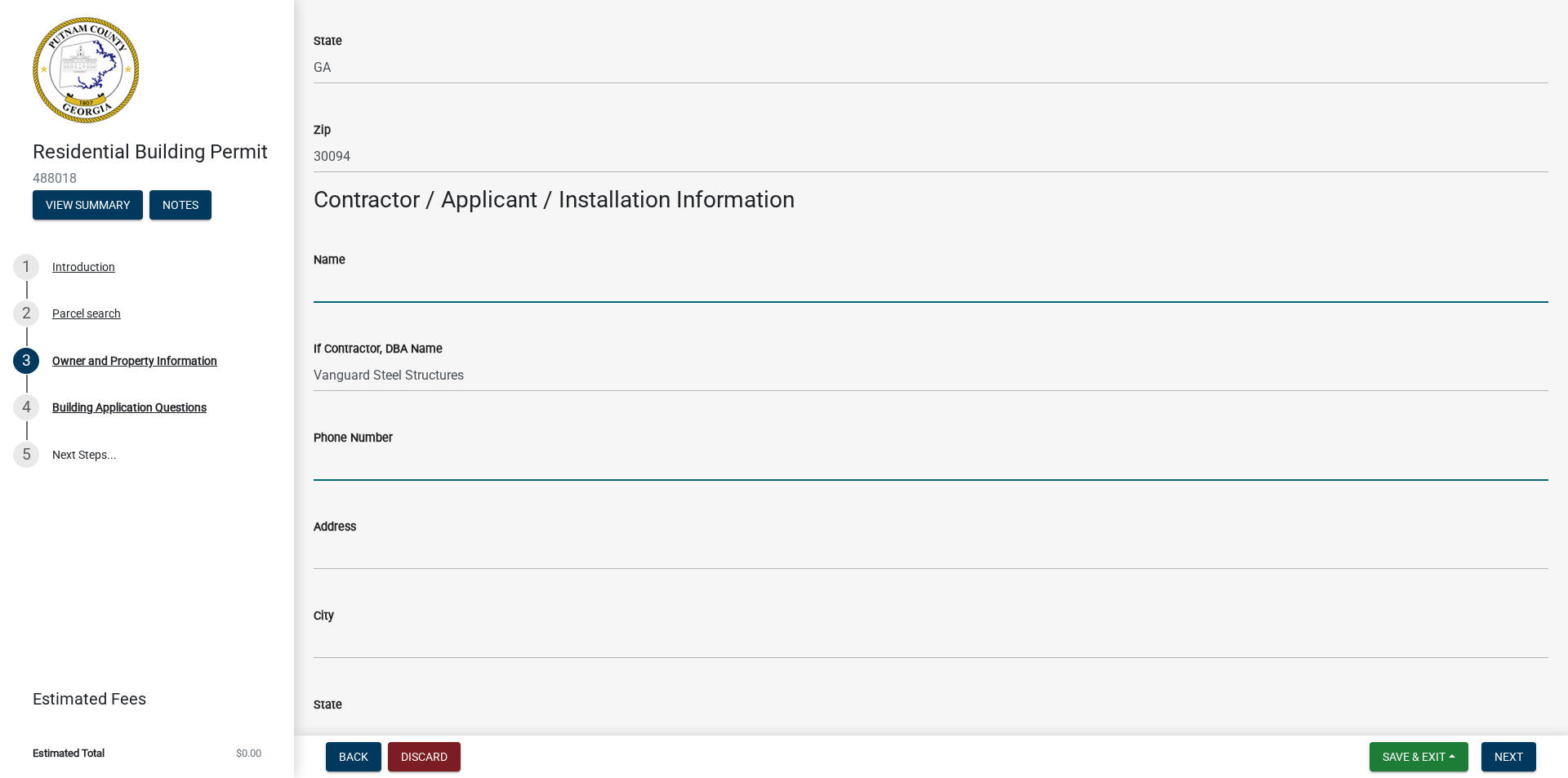
click at [600, 467] on input "Phone Number" at bounding box center [931, 464] width 1235 height 34
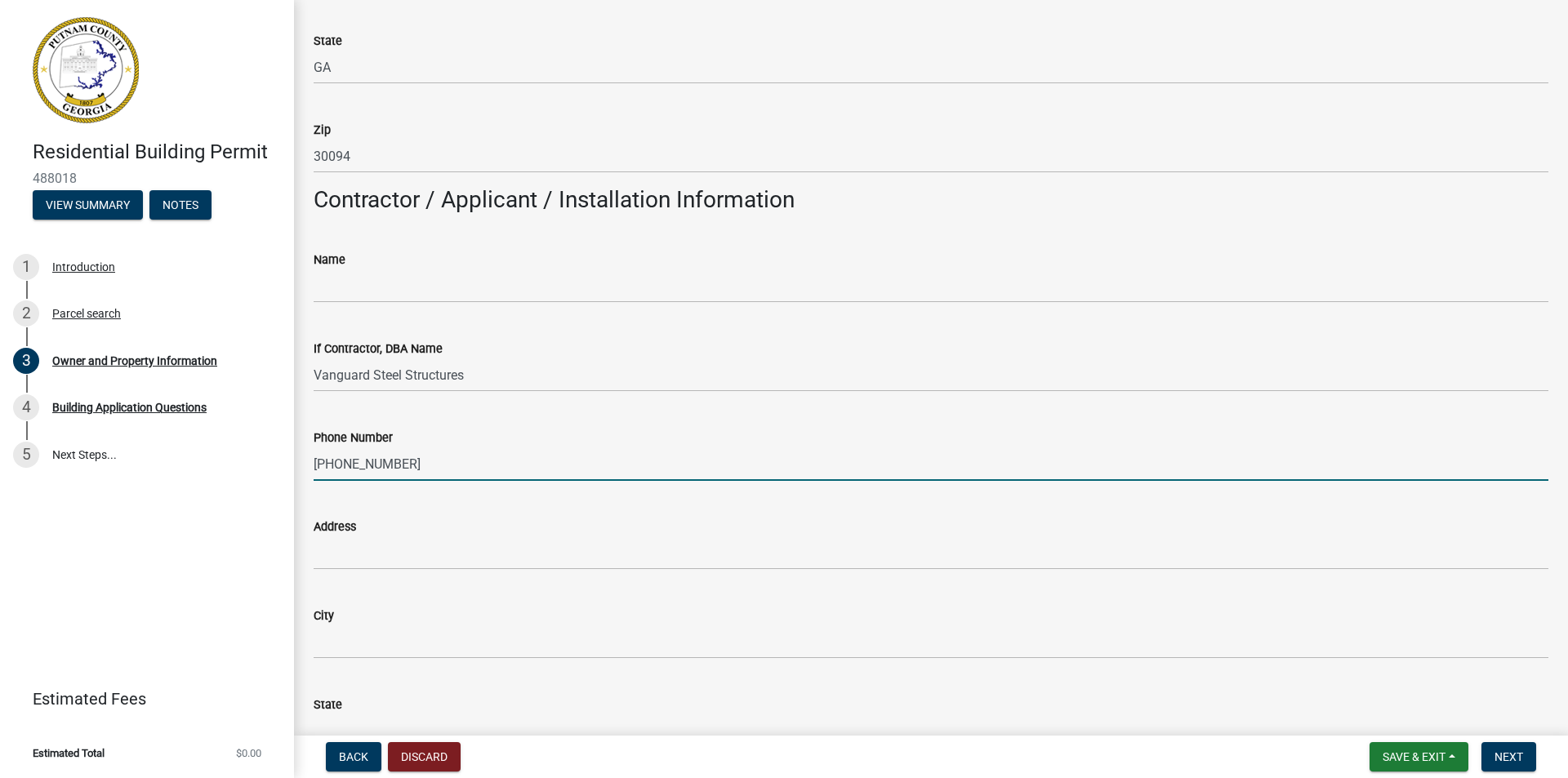
type input "[PHONE_NUMBER]"
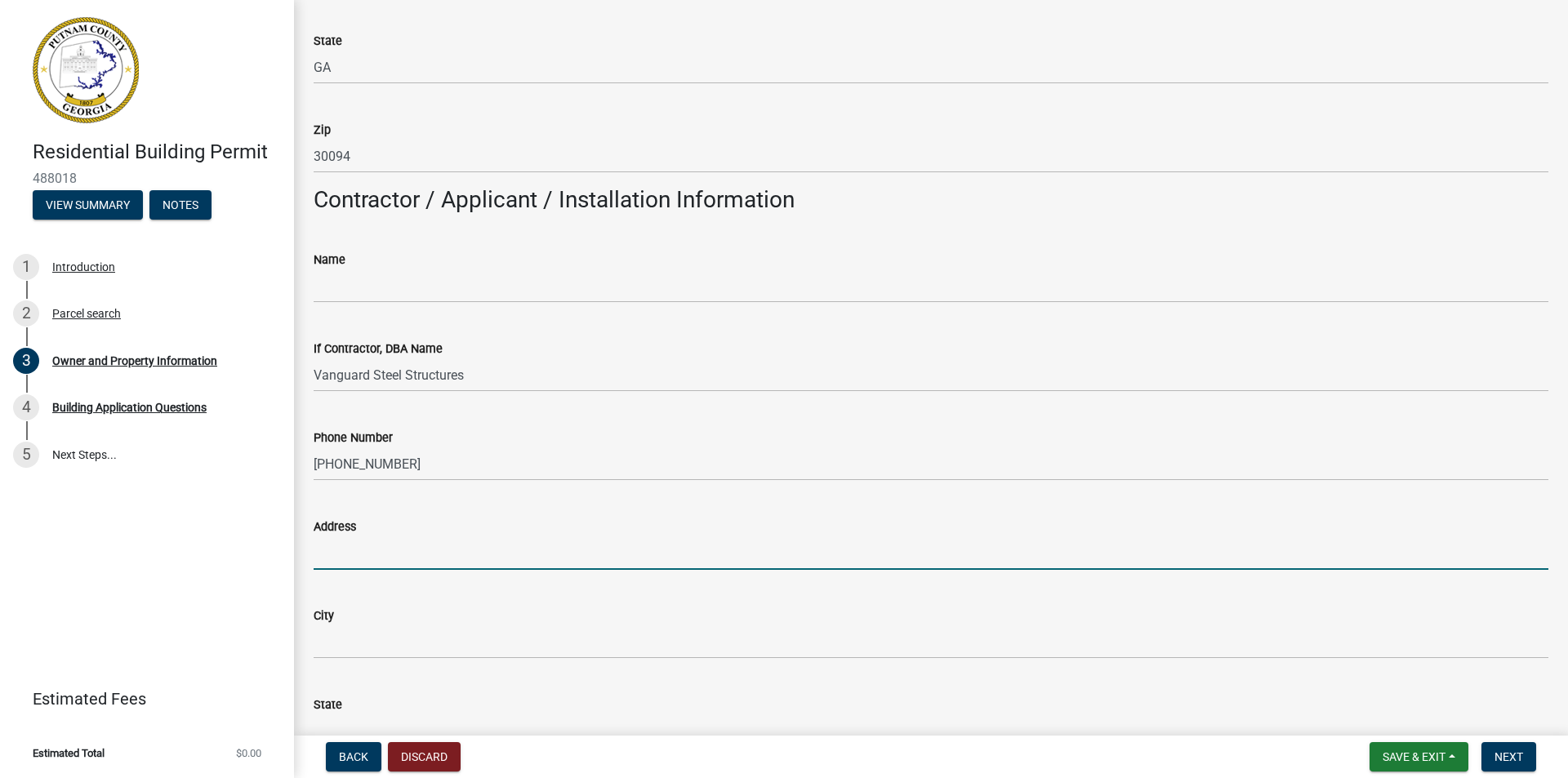
click at [385, 549] on input "Address" at bounding box center [931, 554] width 1235 height 34
type input "[STREET_ADDRESS][PERSON_NAME]"
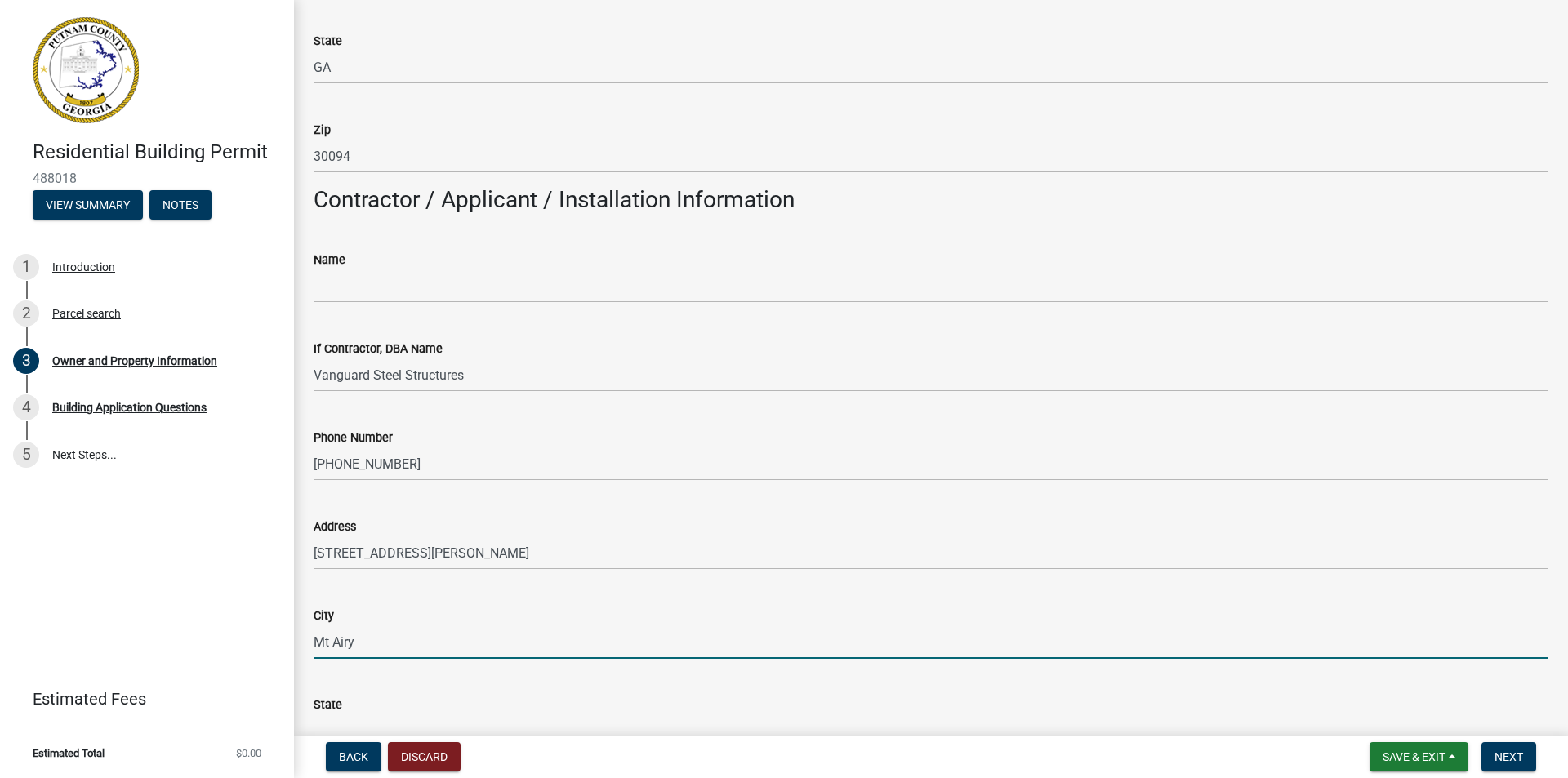
type input "Mt Airy"
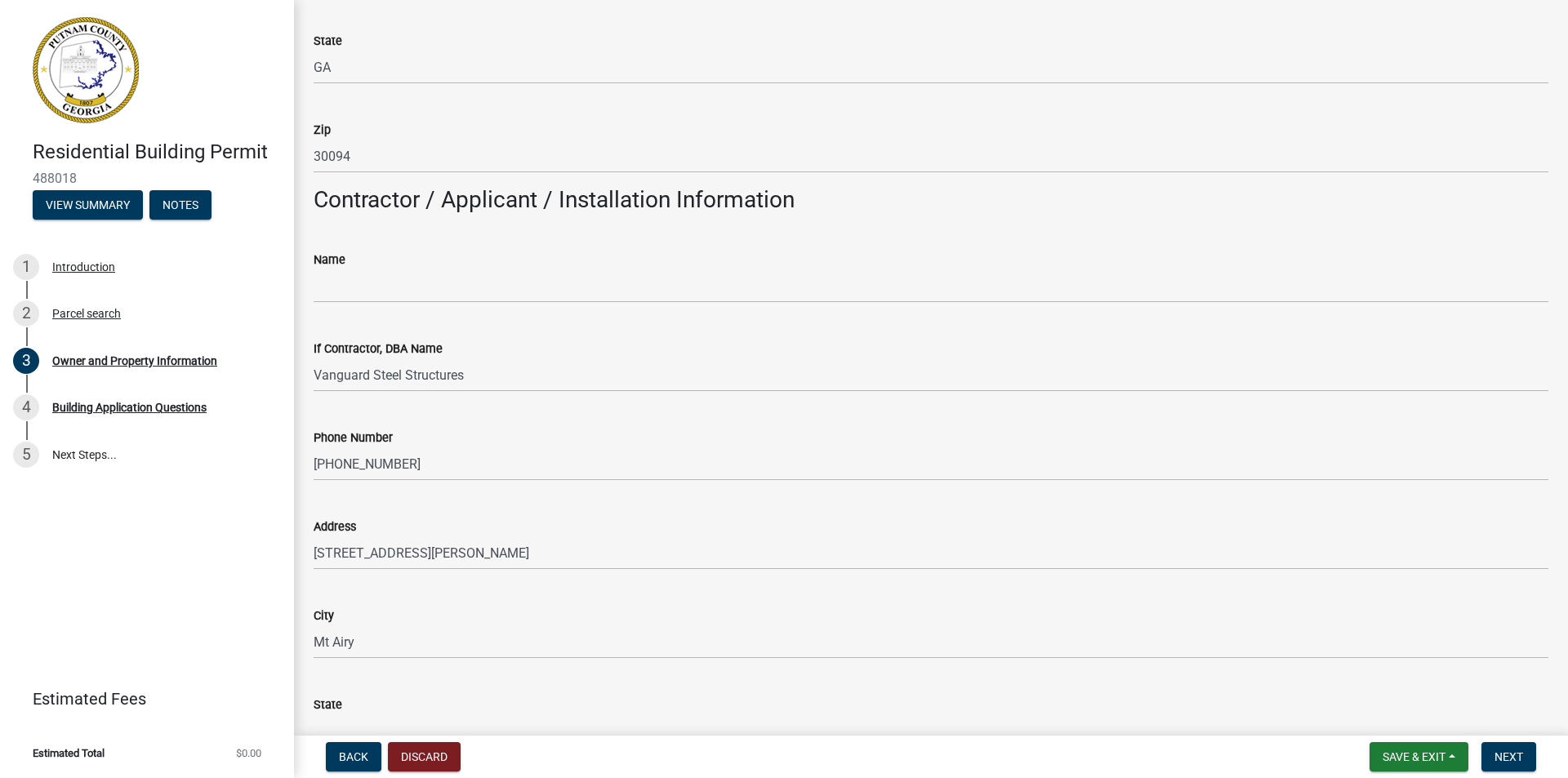
scroll to position [1162, 0]
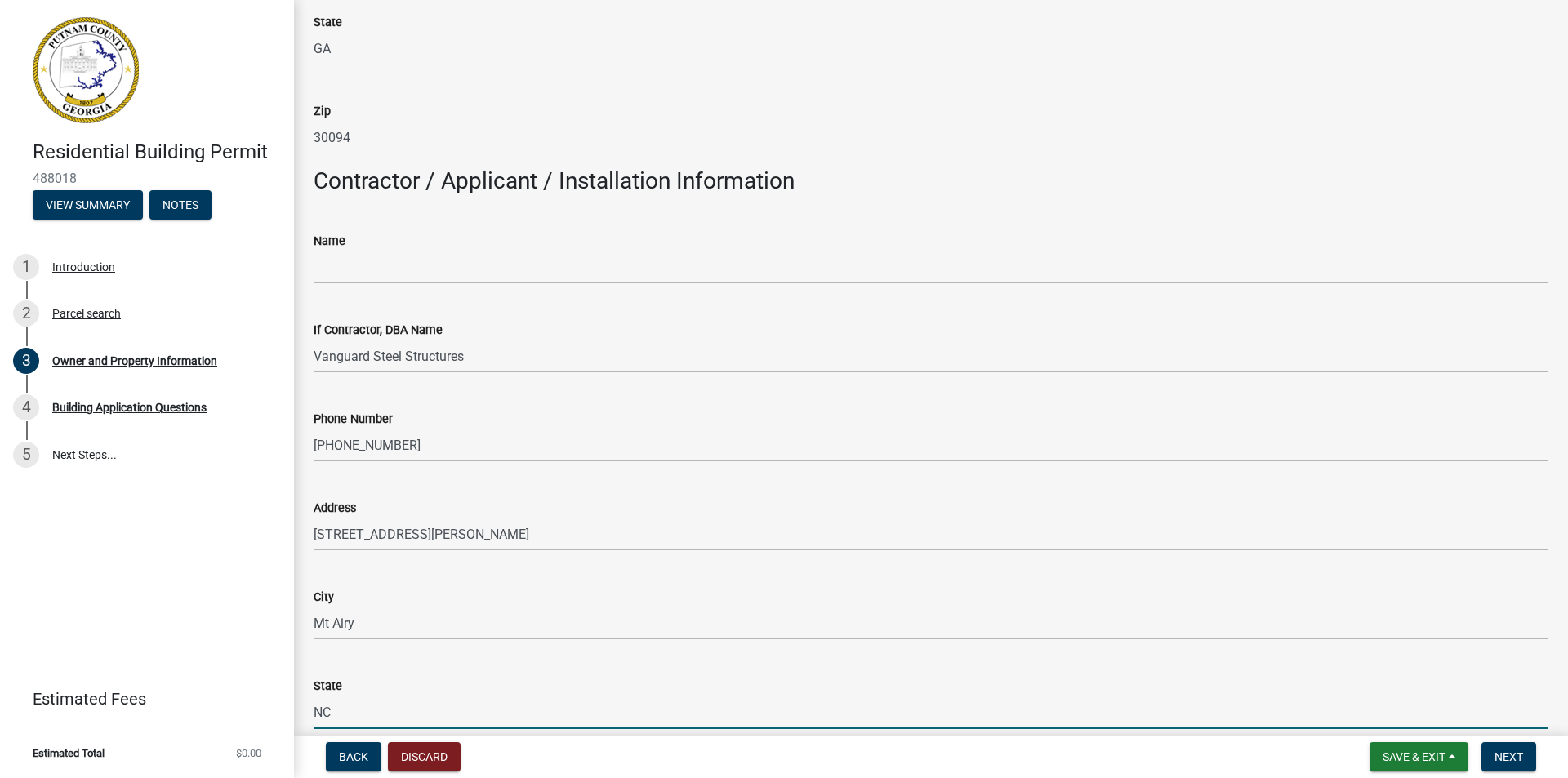
type input "NC"
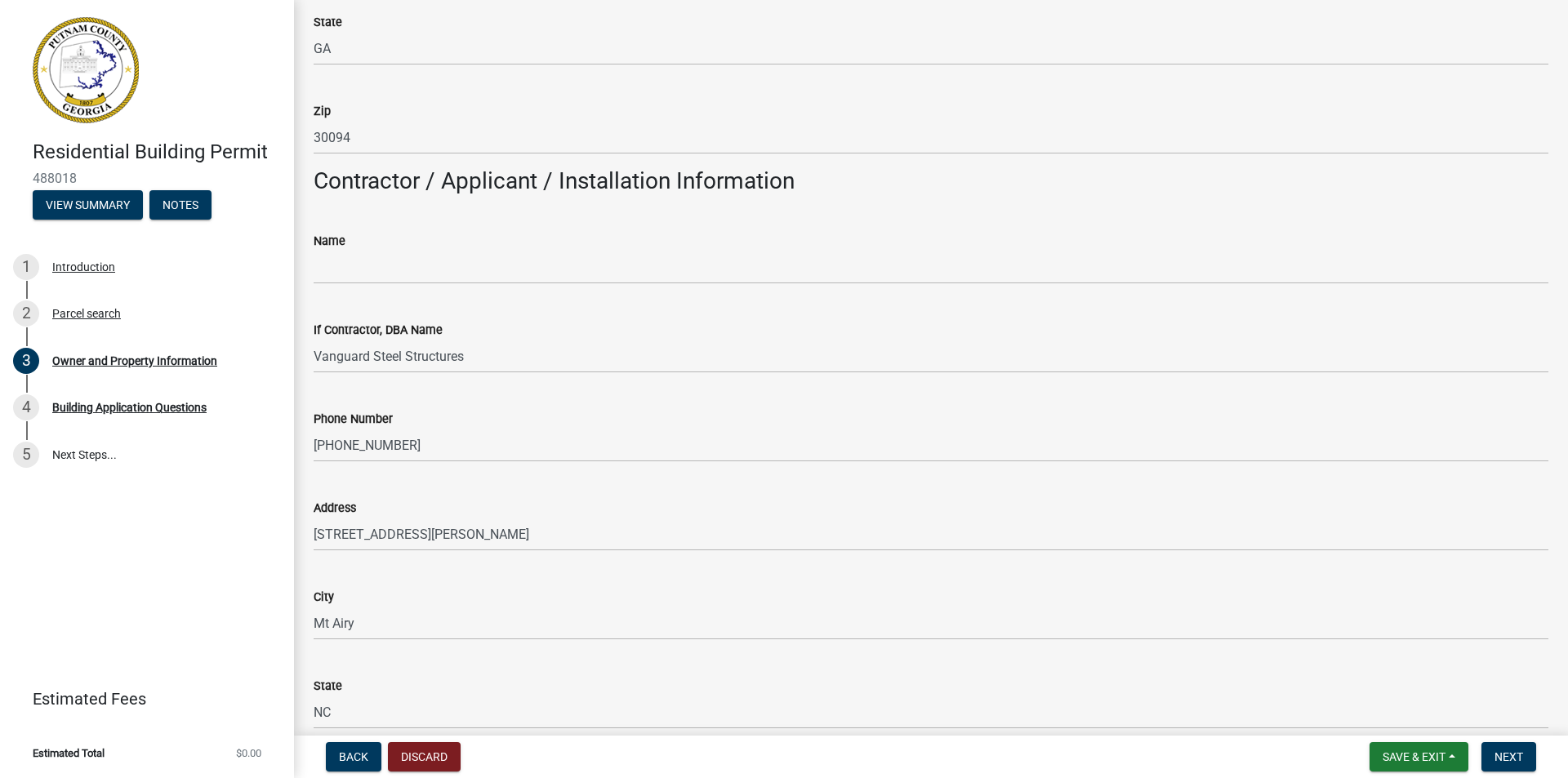
scroll to position [1600, 0]
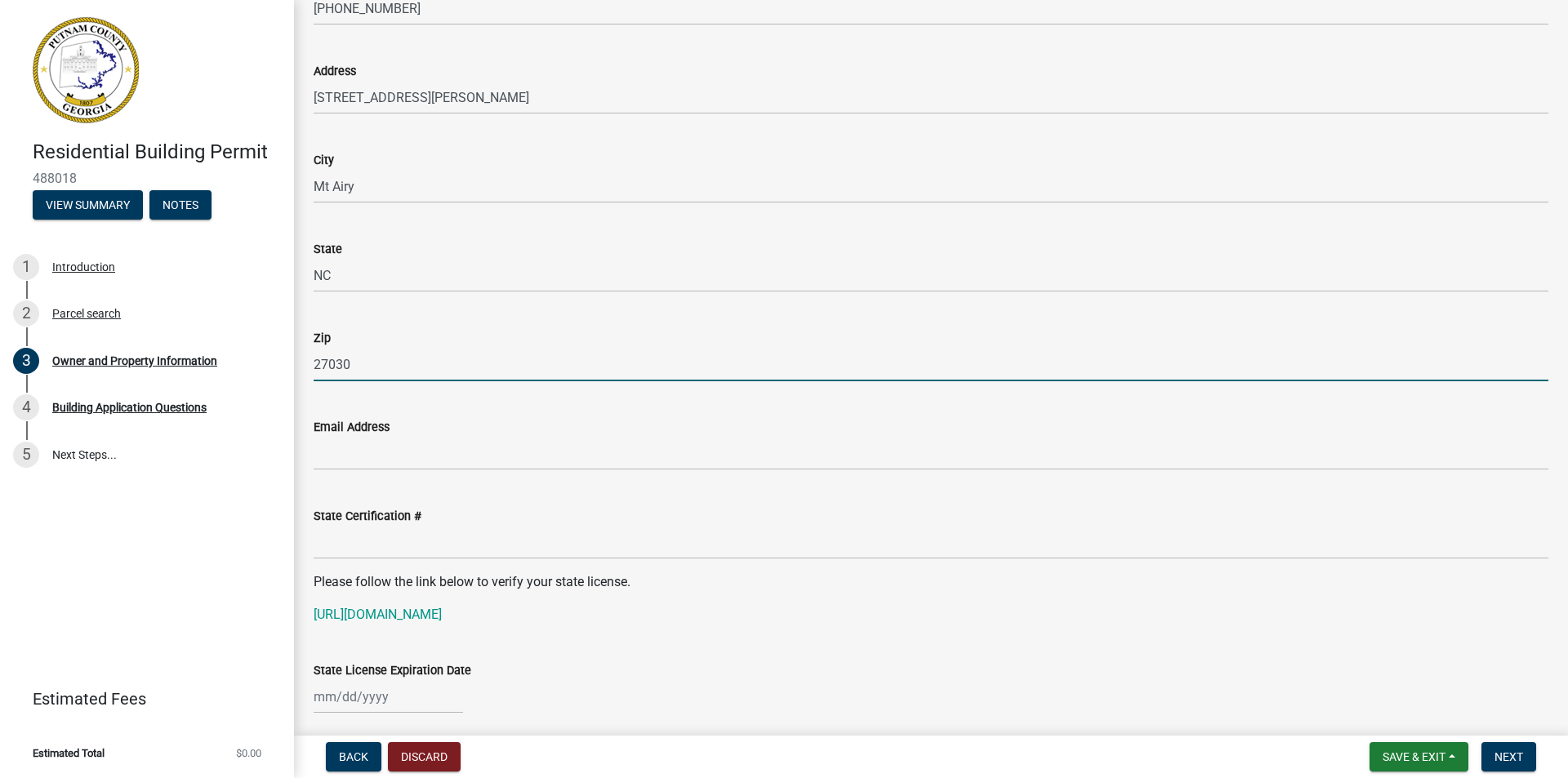
type input "27030"
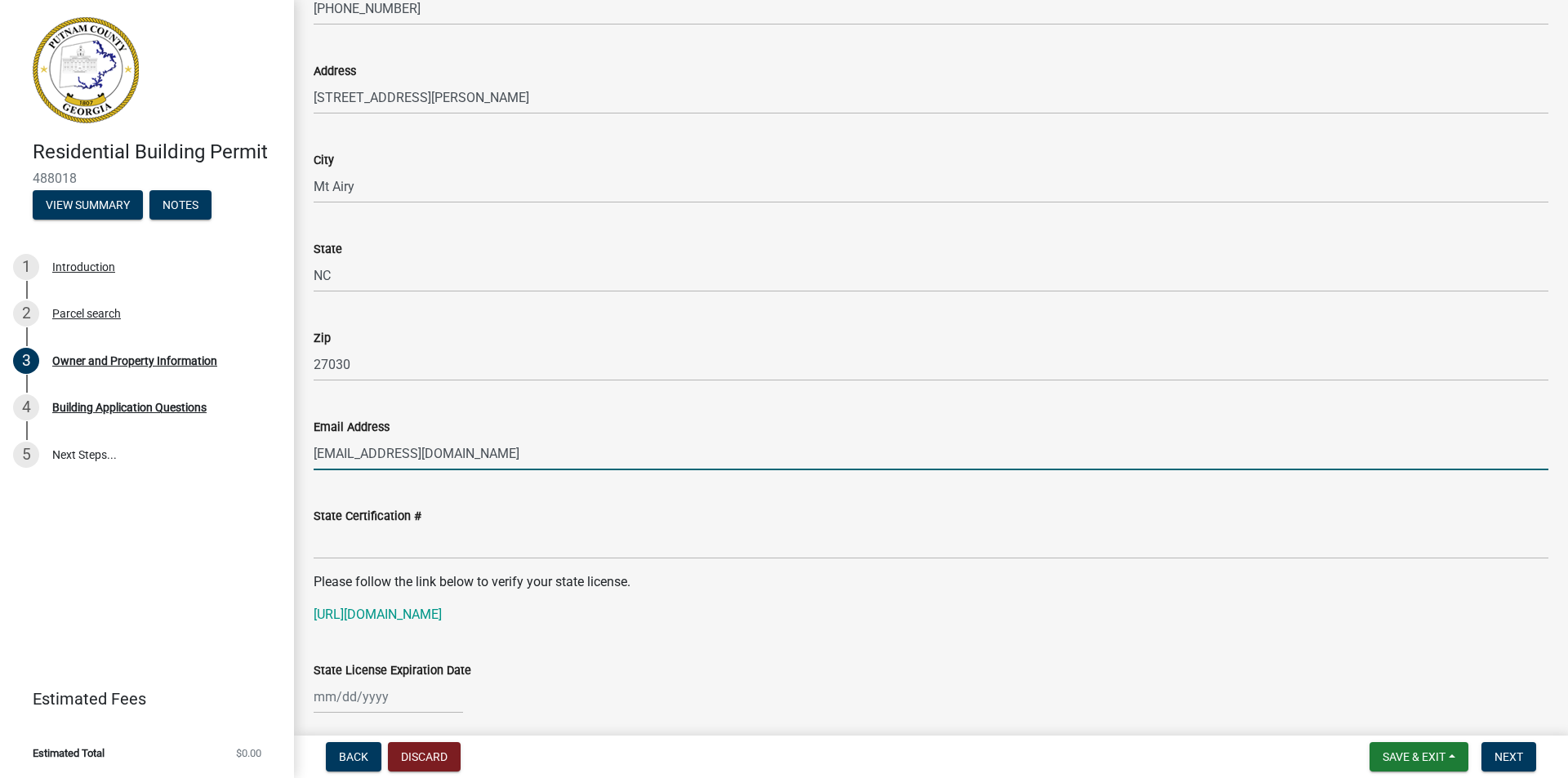
type input "[EMAIL_ADDRESS][DOMAIN_NAME]"
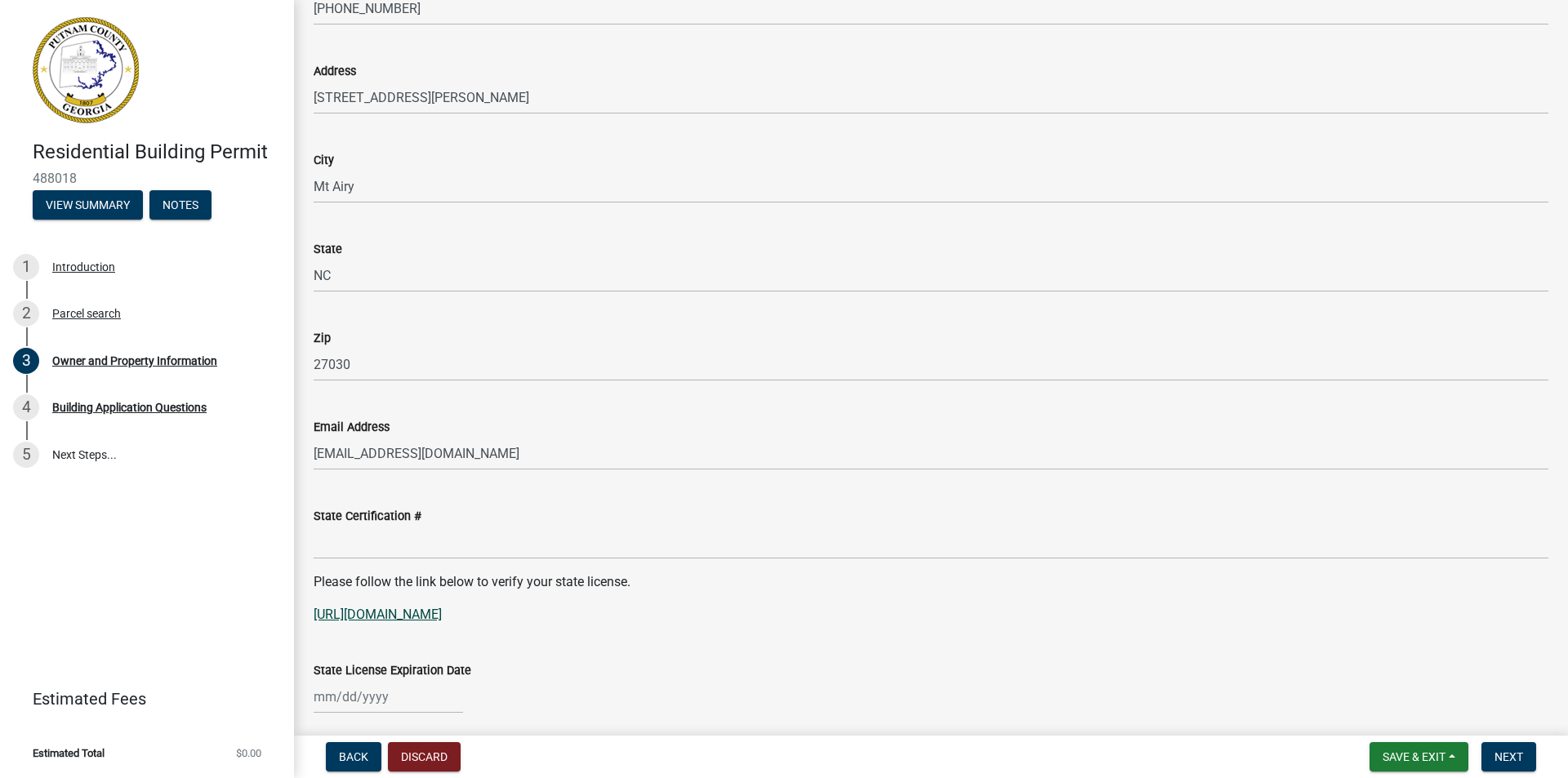
click at [442, 618] on link "[URL][DOMAIN_NAME]" at bounding box center [377, 614] width 129 height 15
click at [1045, 594] on div "Please follow the link below to verify your state license. [URL][DOMAIN_NAME]" at bounding box center [931, 599] width 1235 height 52
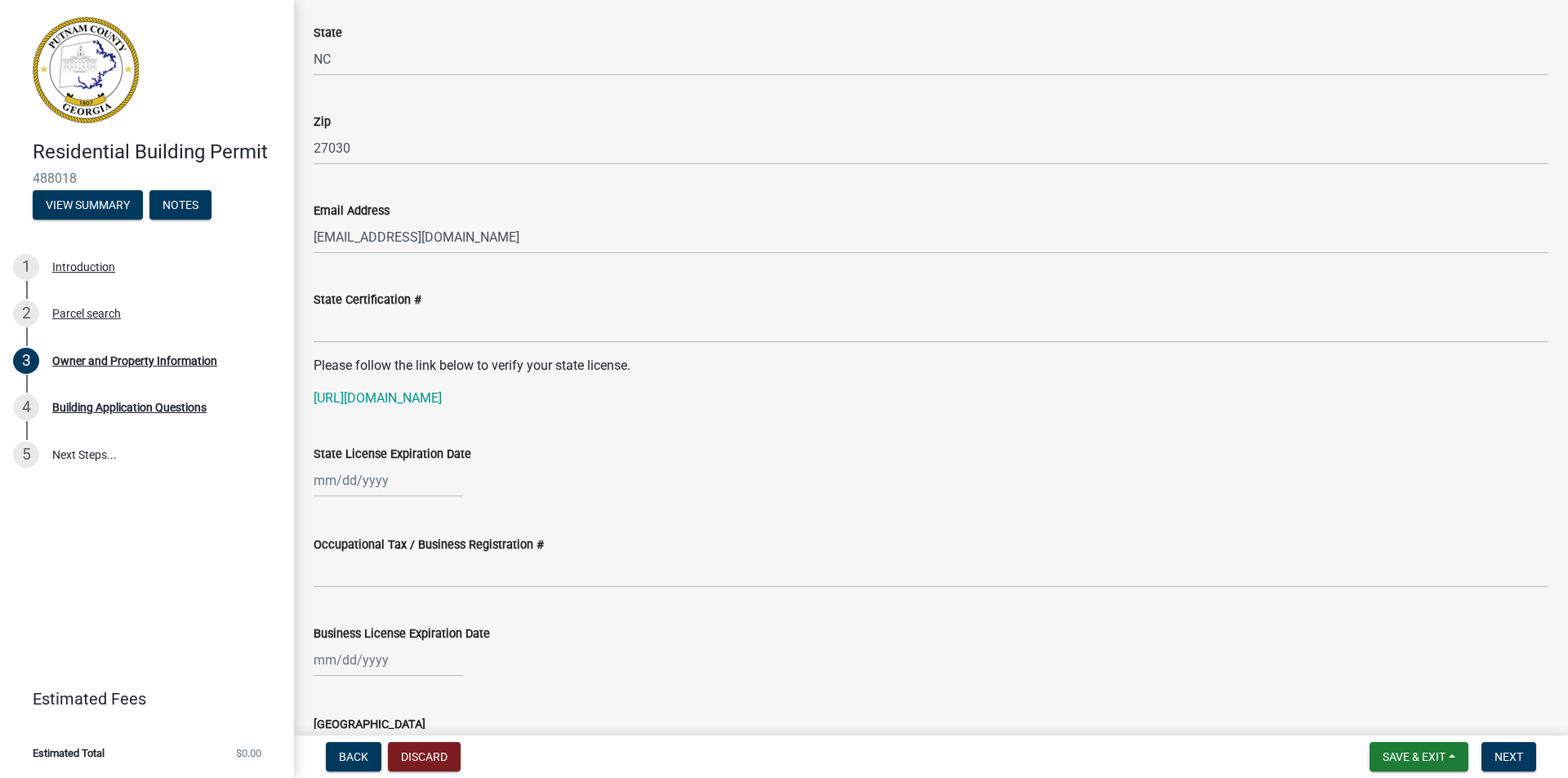
scroll to position [1844, 0]
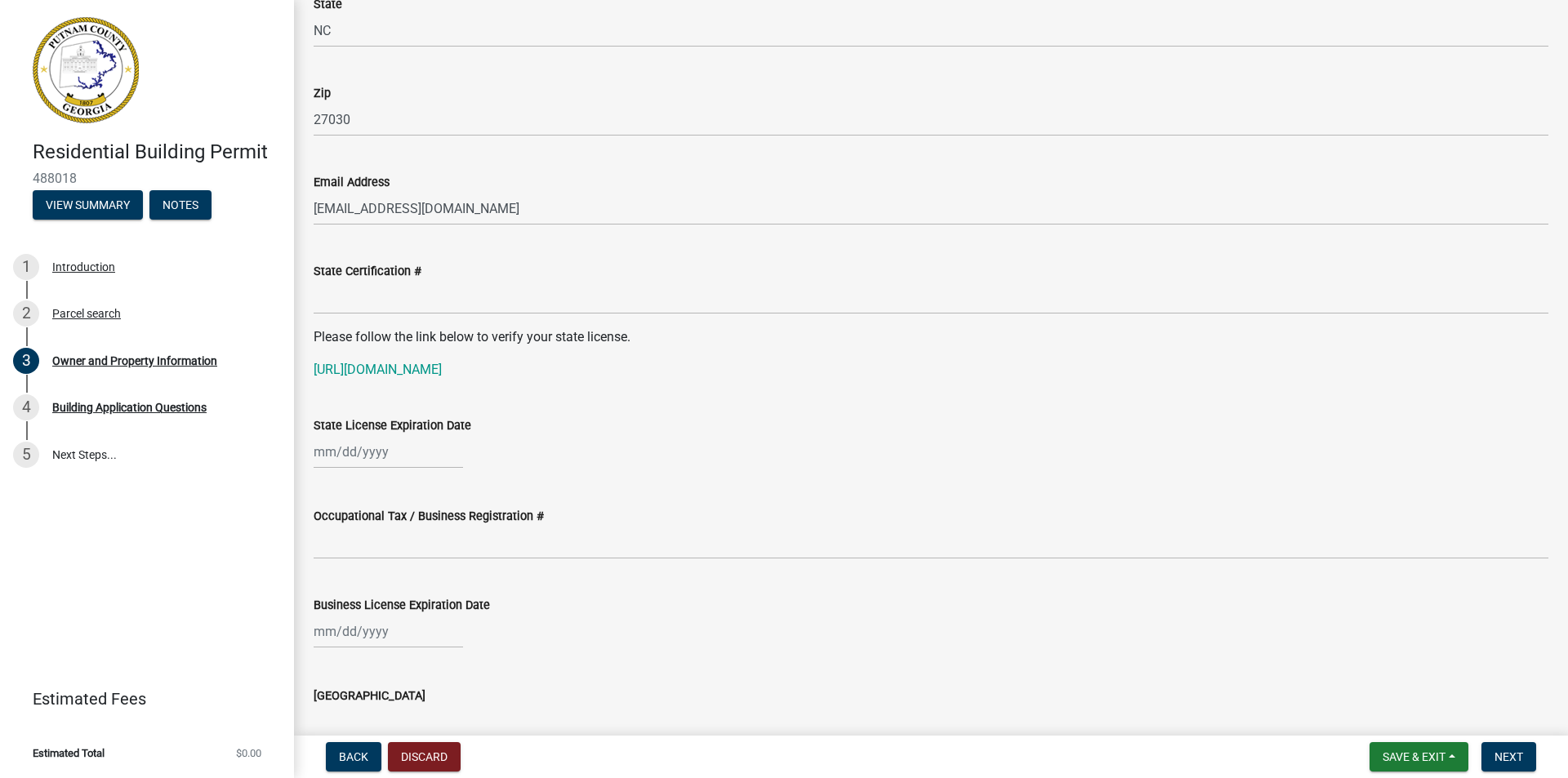
click at [858, 496] on div "Occupational Tax / Business Registration #" at bounding box center [931, 522] width 1235 height 75
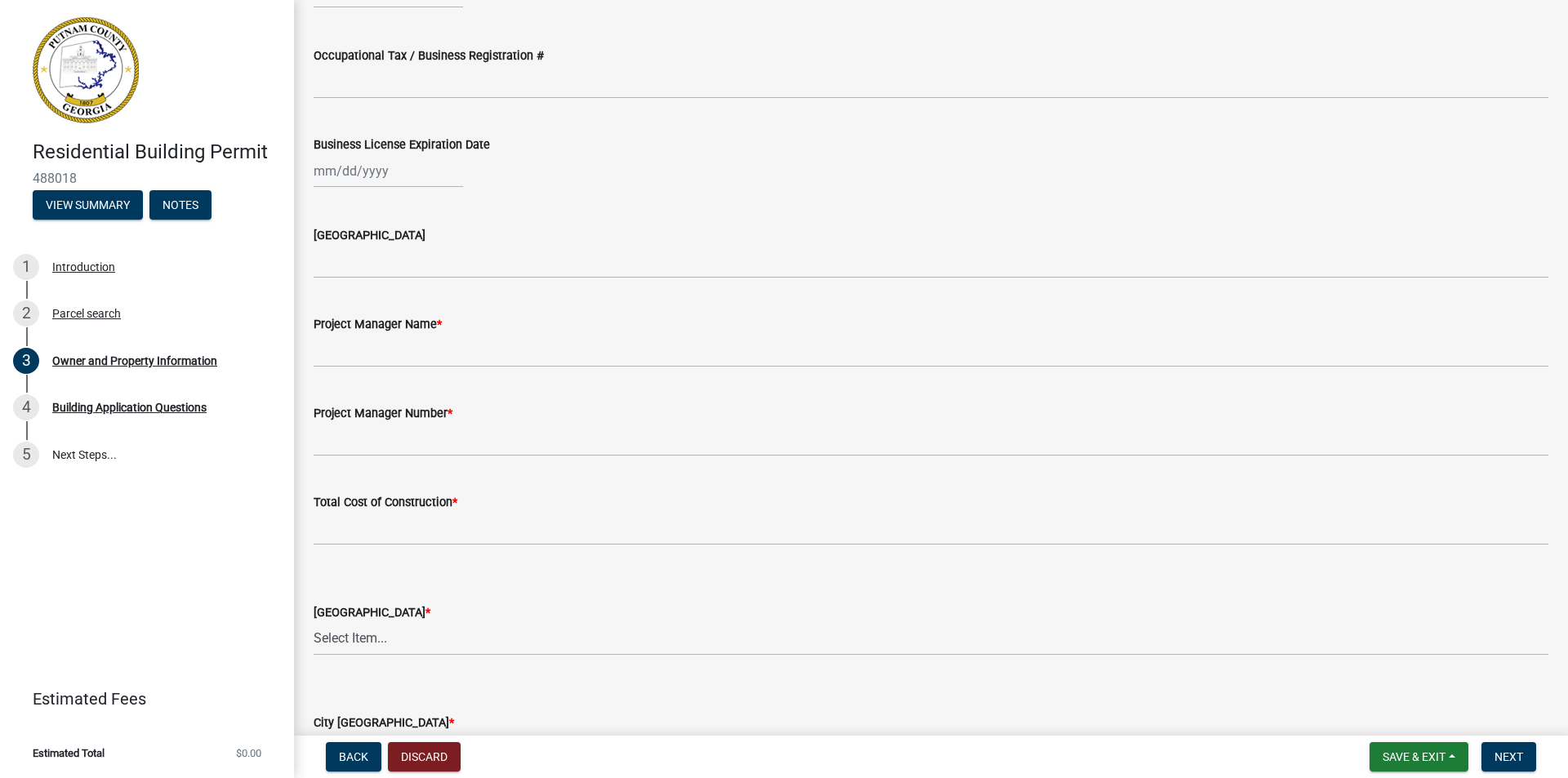
scroll to position [2334, 0]
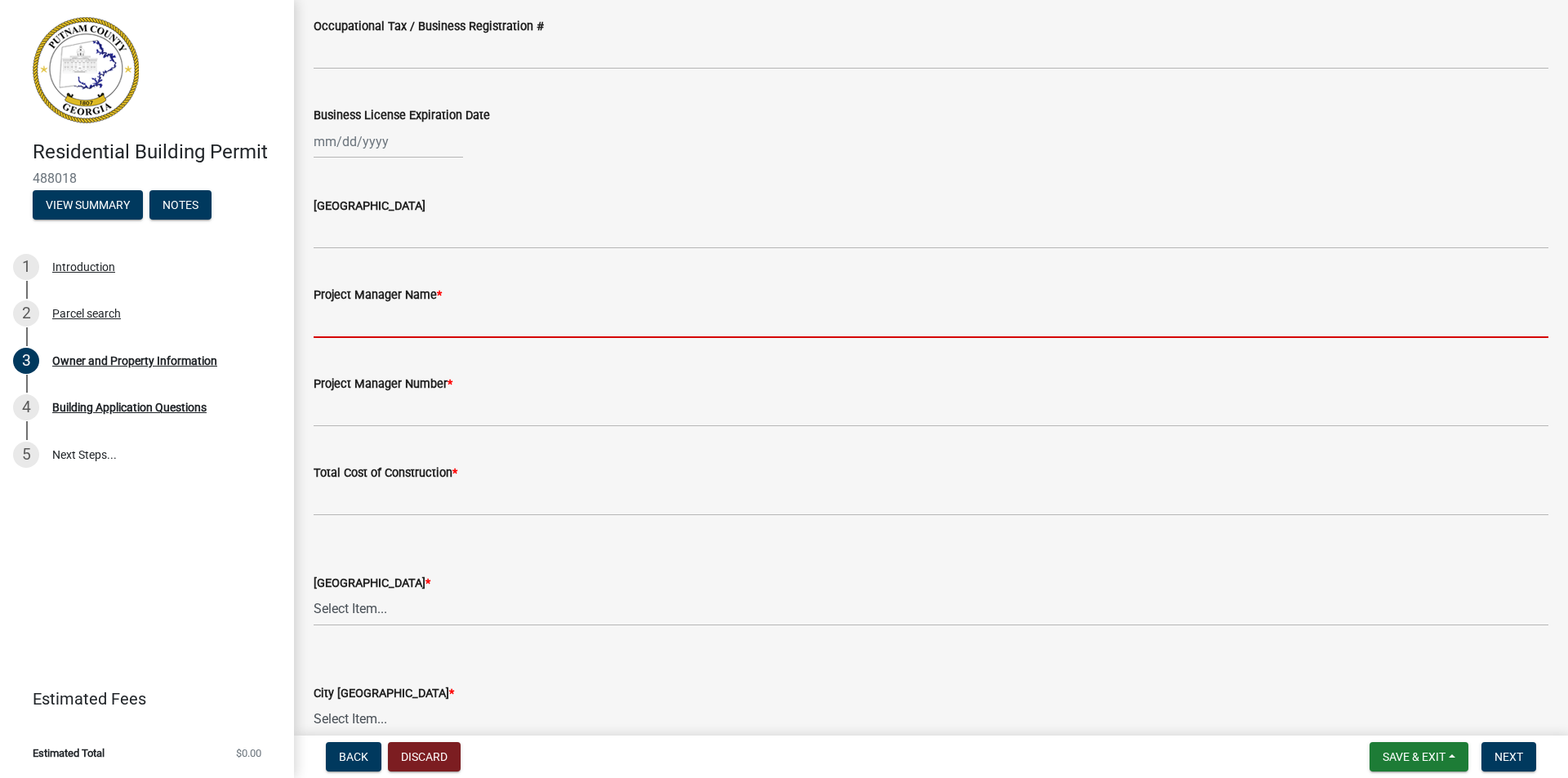
click at [340, 327] on input "Project Manager Name *" at bounding box center [931, 321] width 1235 height 34
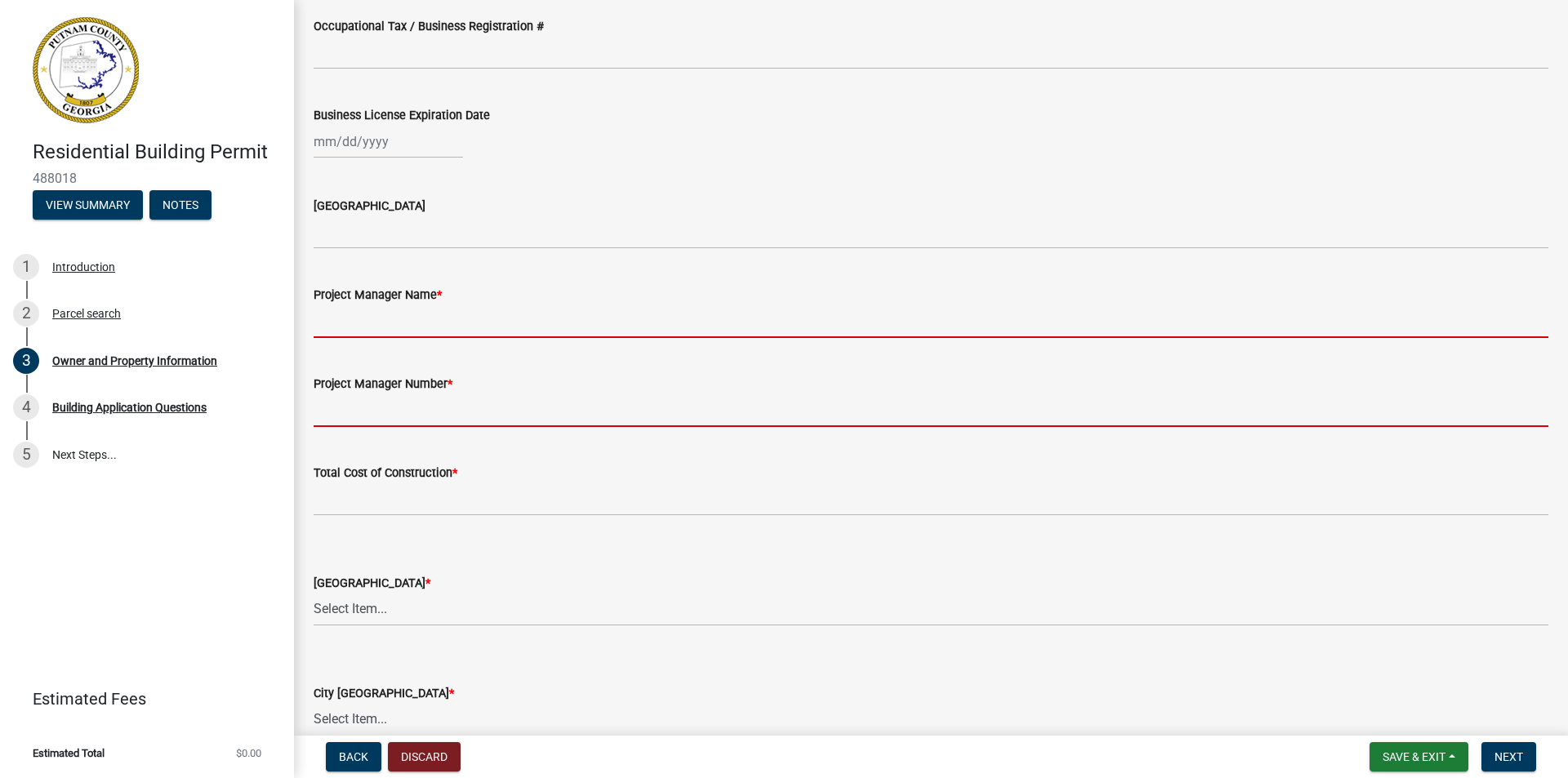
click at [577, 416] on input "Project Manager Number *" at bounding box center [931, 410] width 1235 height 34
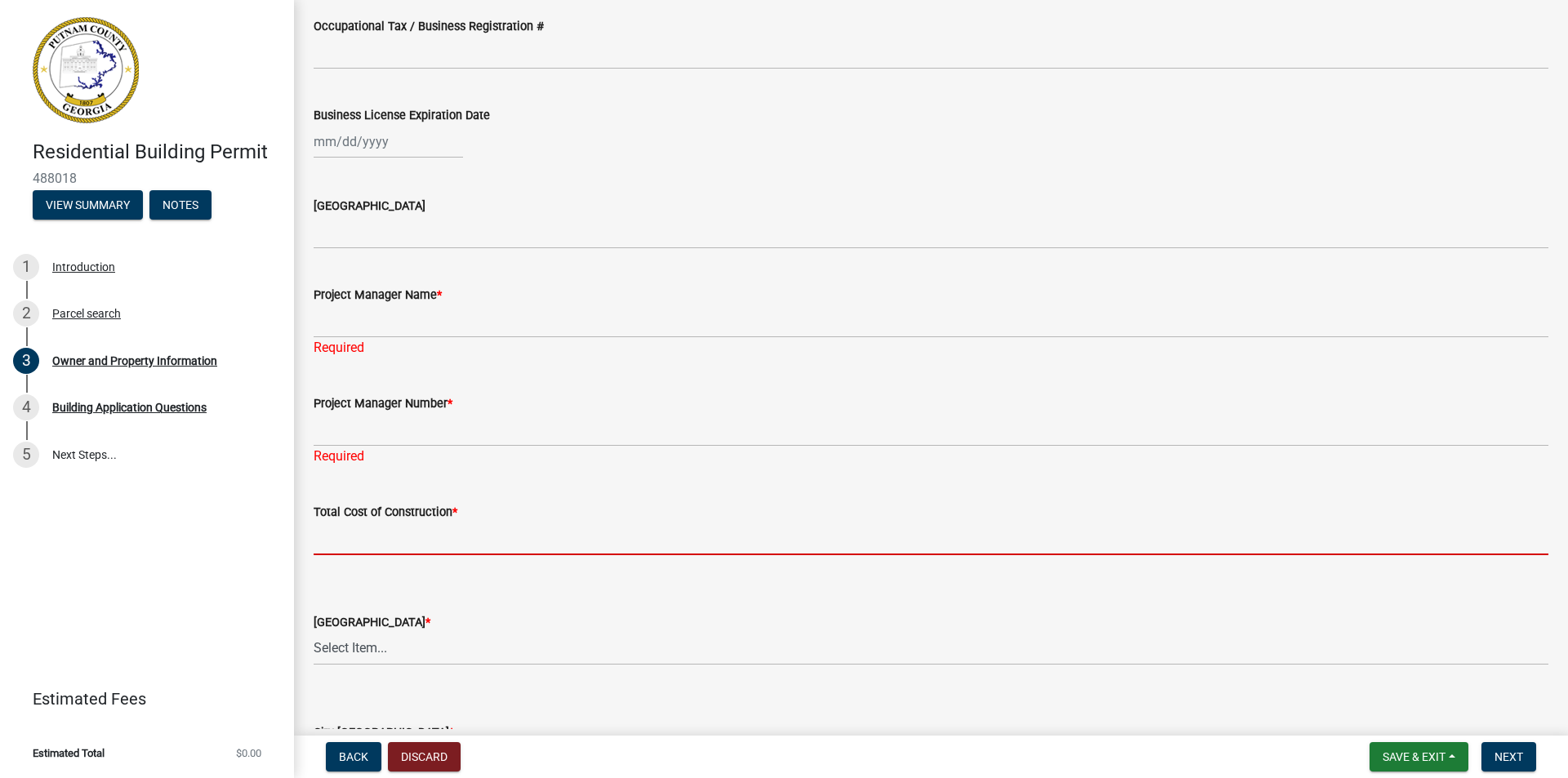
click at [591, 502] on form "Total Cost of Construction *" at bounding box center [931, 528] width 1235 height 53
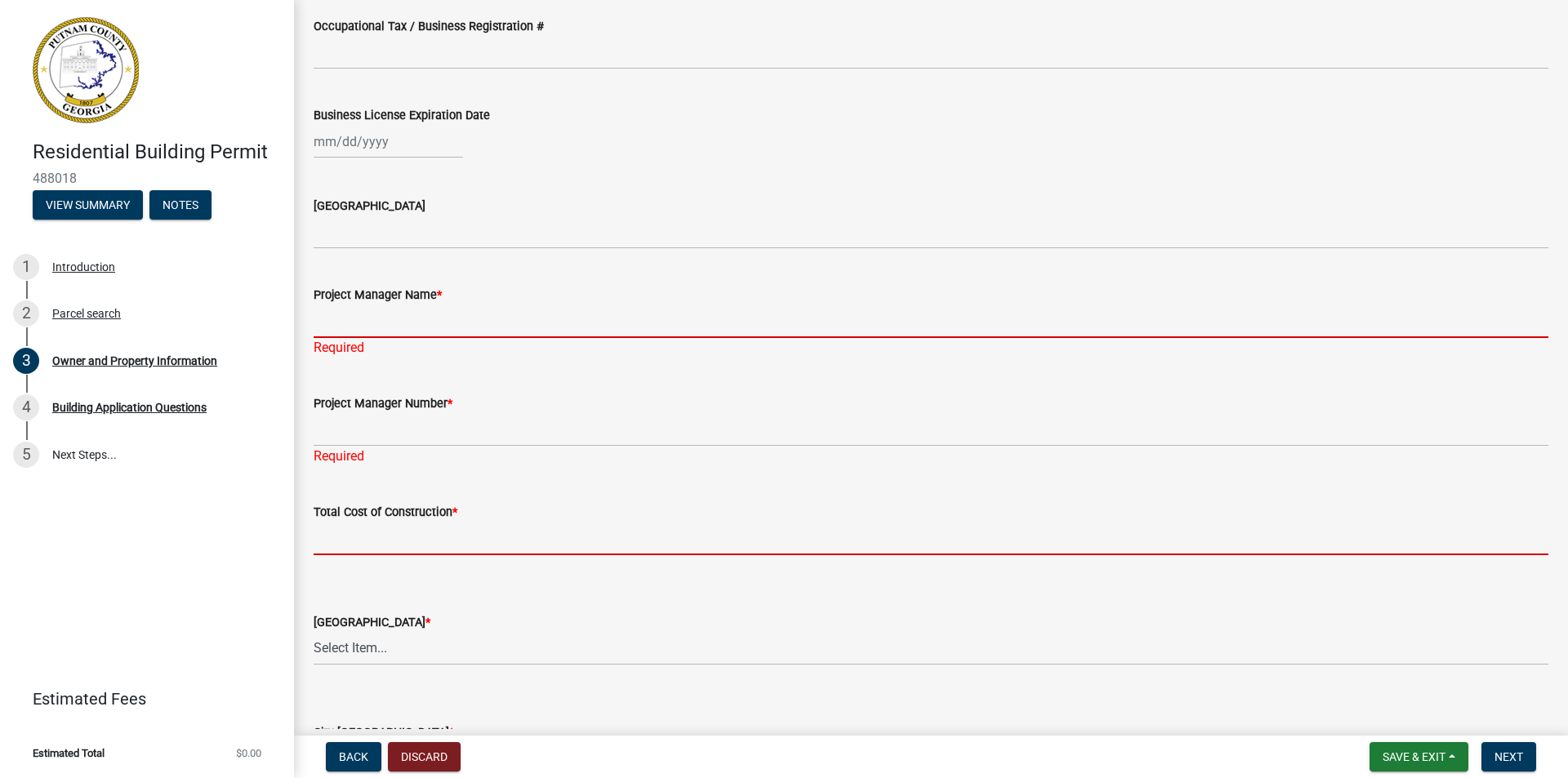
click at [343, 326] on input "Project Manager Name *" at bounding box center [931, 321] width 1235 height 34
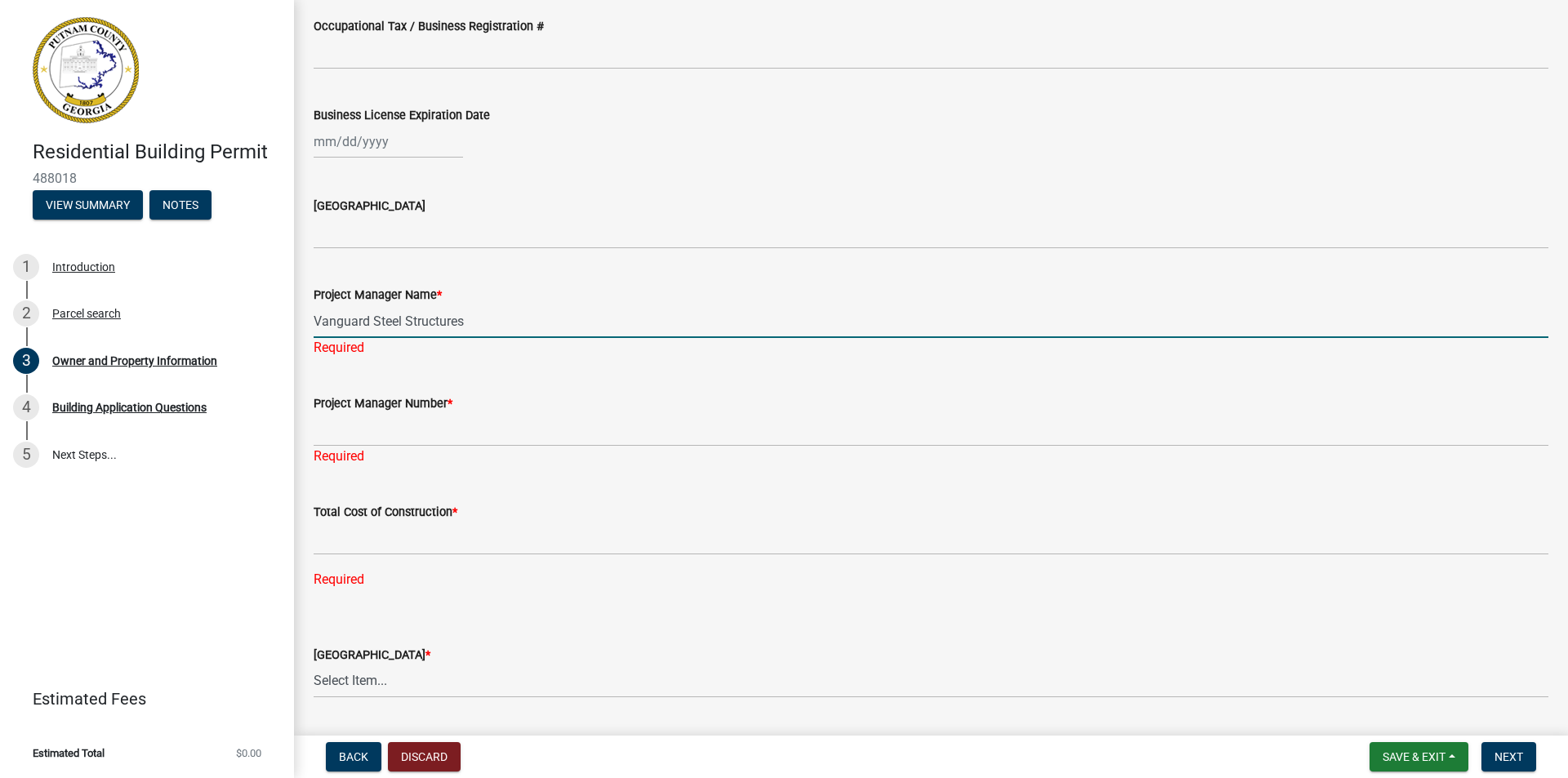
type input "Vanguard Steel Structures"
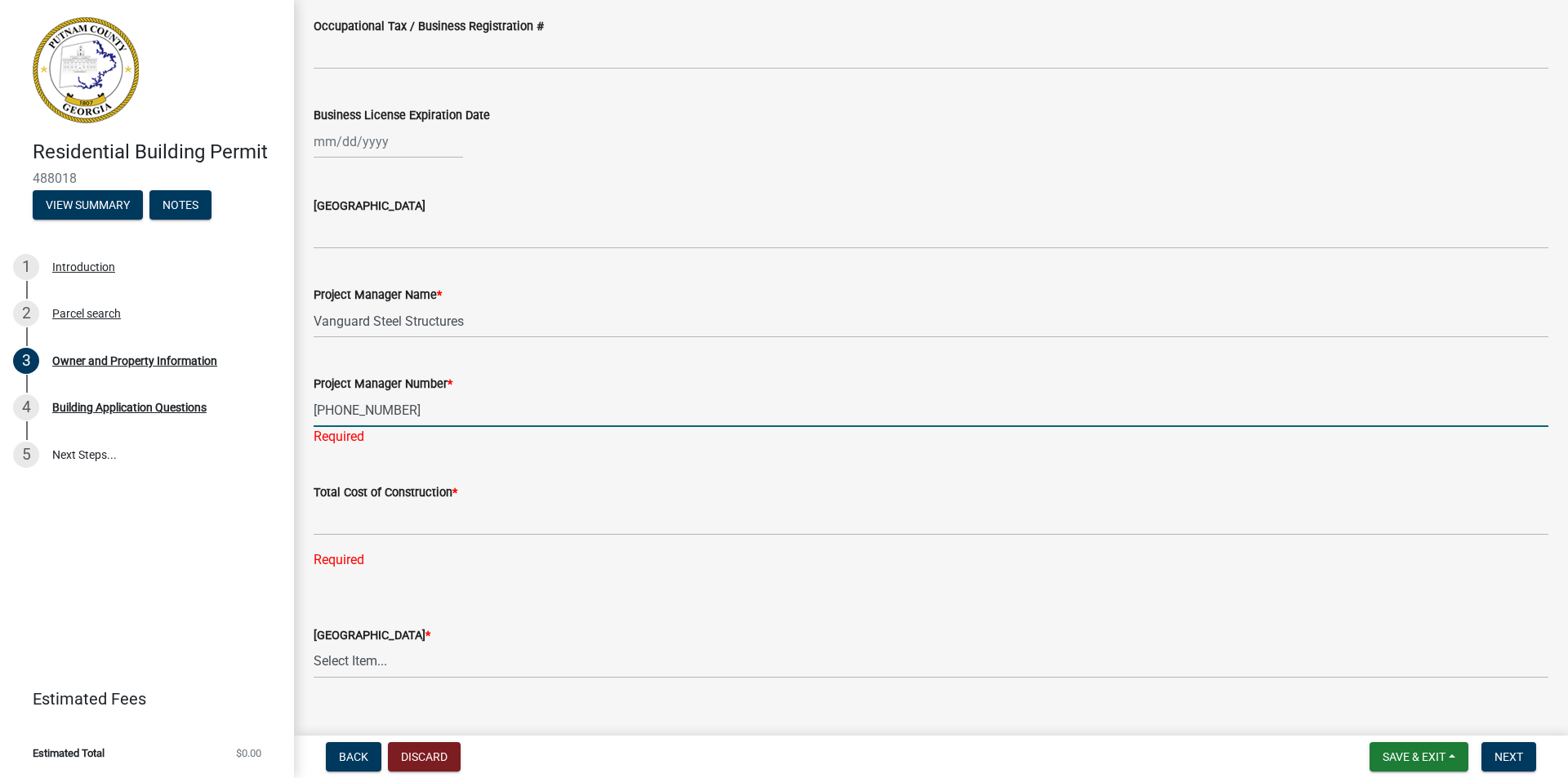
type input "[PHONE_NUMBER]"
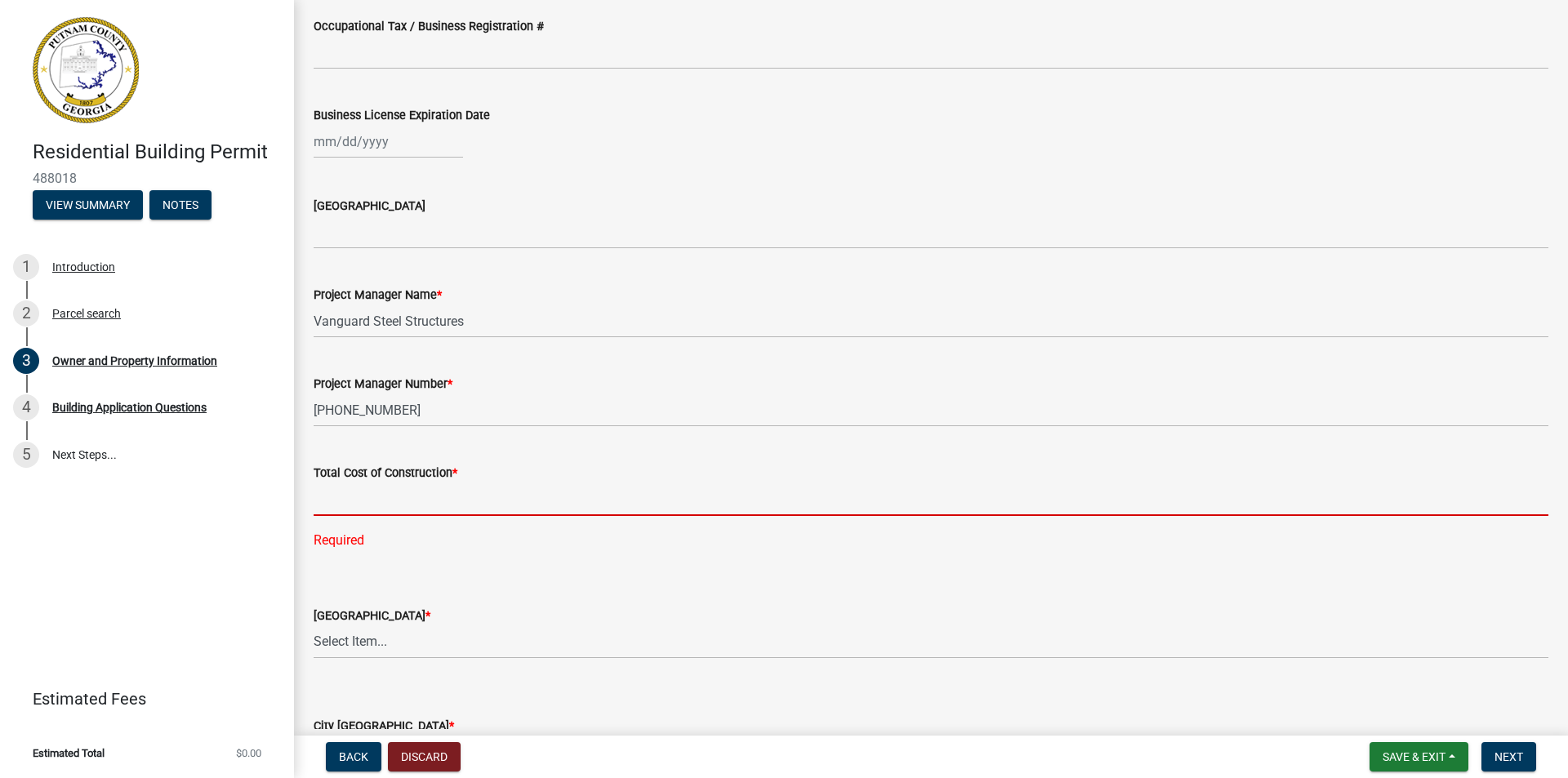
click at [347, 518] on div "Total Cost of Construction * Required" at bounding box center [931, 495] width 1235 height 110
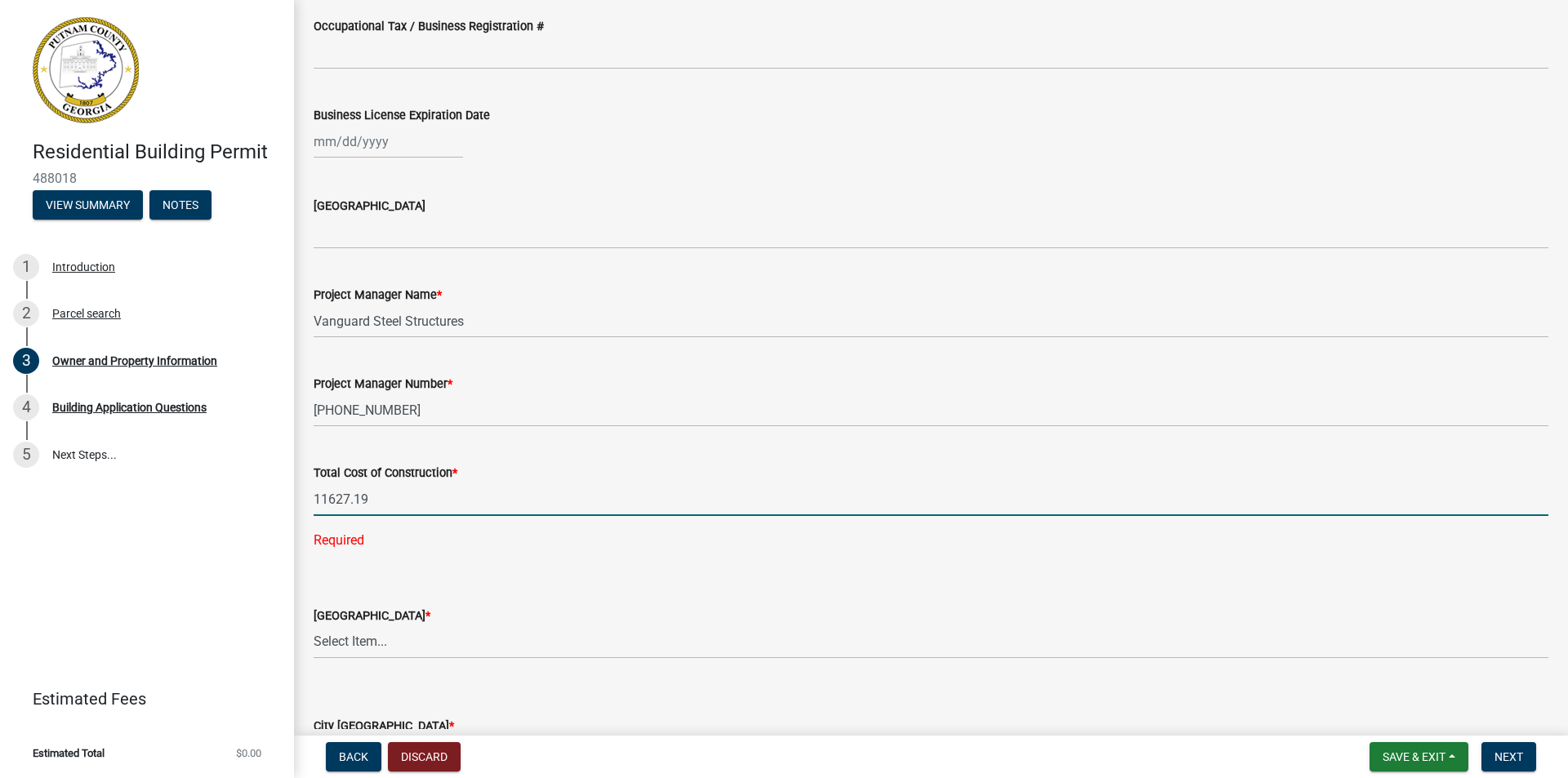
type input "11627.19"
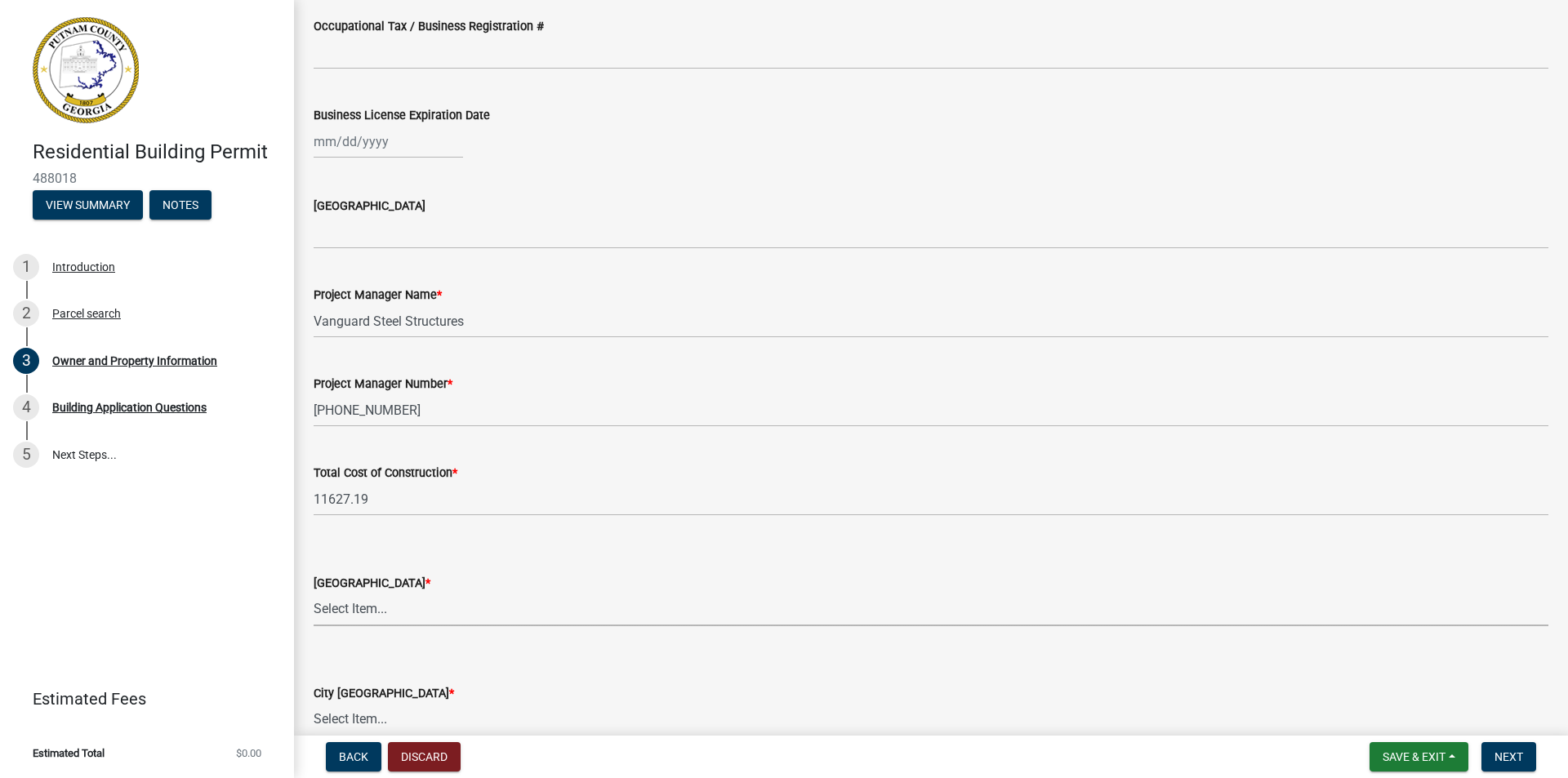
click at [402, 613] on select "Select Item... AG-1 R-1R R-1 R-2 MHP RM-1 RM-3 C-1 C-2 I-M PUD N/A" at bounding box center [931, 610] width 1235 height 34
click at [528, 270] on div "Project Manager Name * Vanguard Steel Structures" at bounding box center [931, 300] width 1235 height 75
click at [365, 615] on select "Select Item... AG-1 R-1R R-1 R-2 MHP RM-1 RM-3 C-1 C-2 I-M PUD N/A" at bounding box center [931, 610] width 1235 height 34
click at [443, 301] on div "Project Manager Name *" at bounding box center [931, 295] width 1235 height 19
click at [537, 573] on div "County Zoning District *" at bounding box center [931, 583] width 1235 height 19
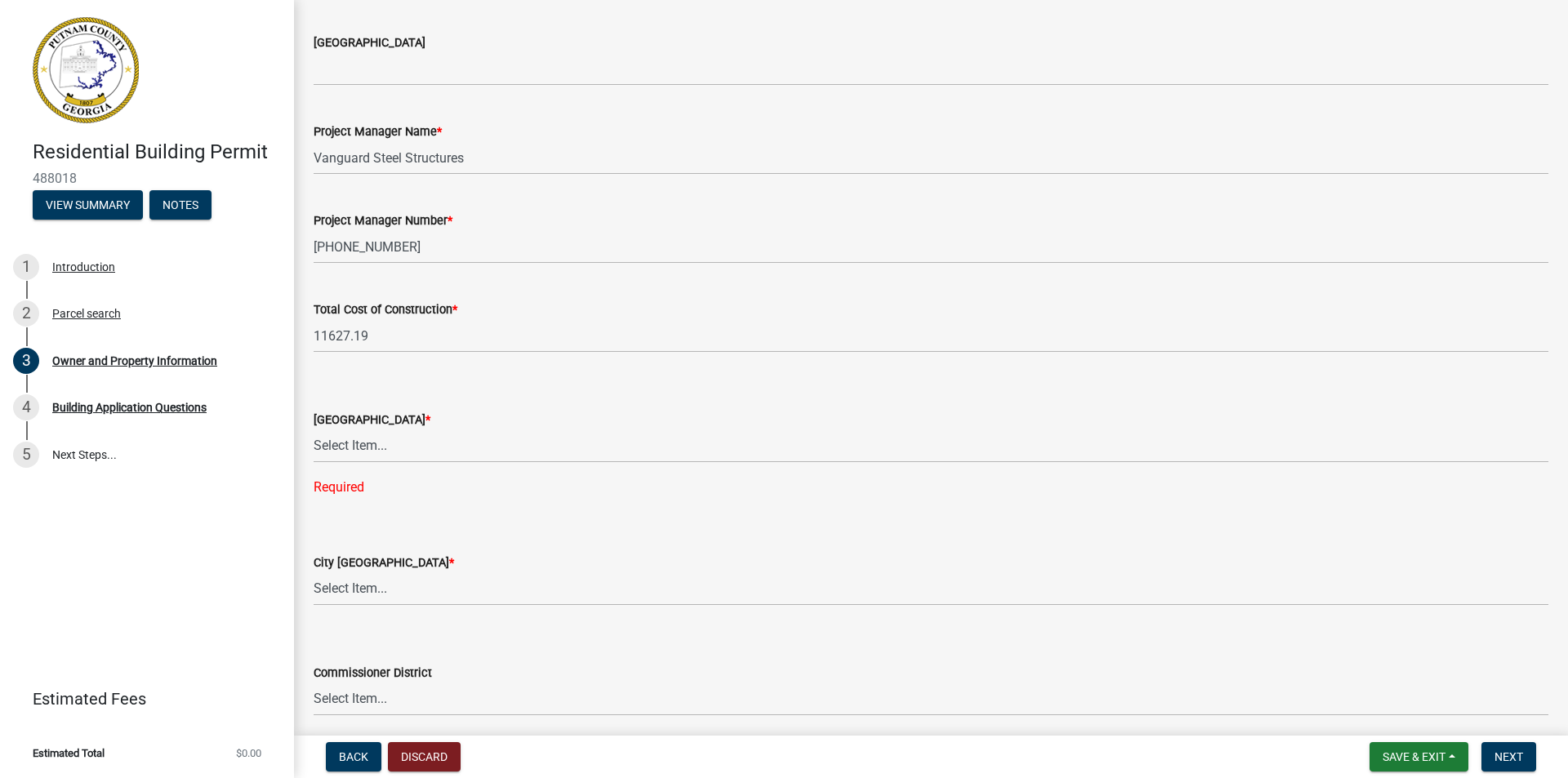
scroll to position [2579, 0]
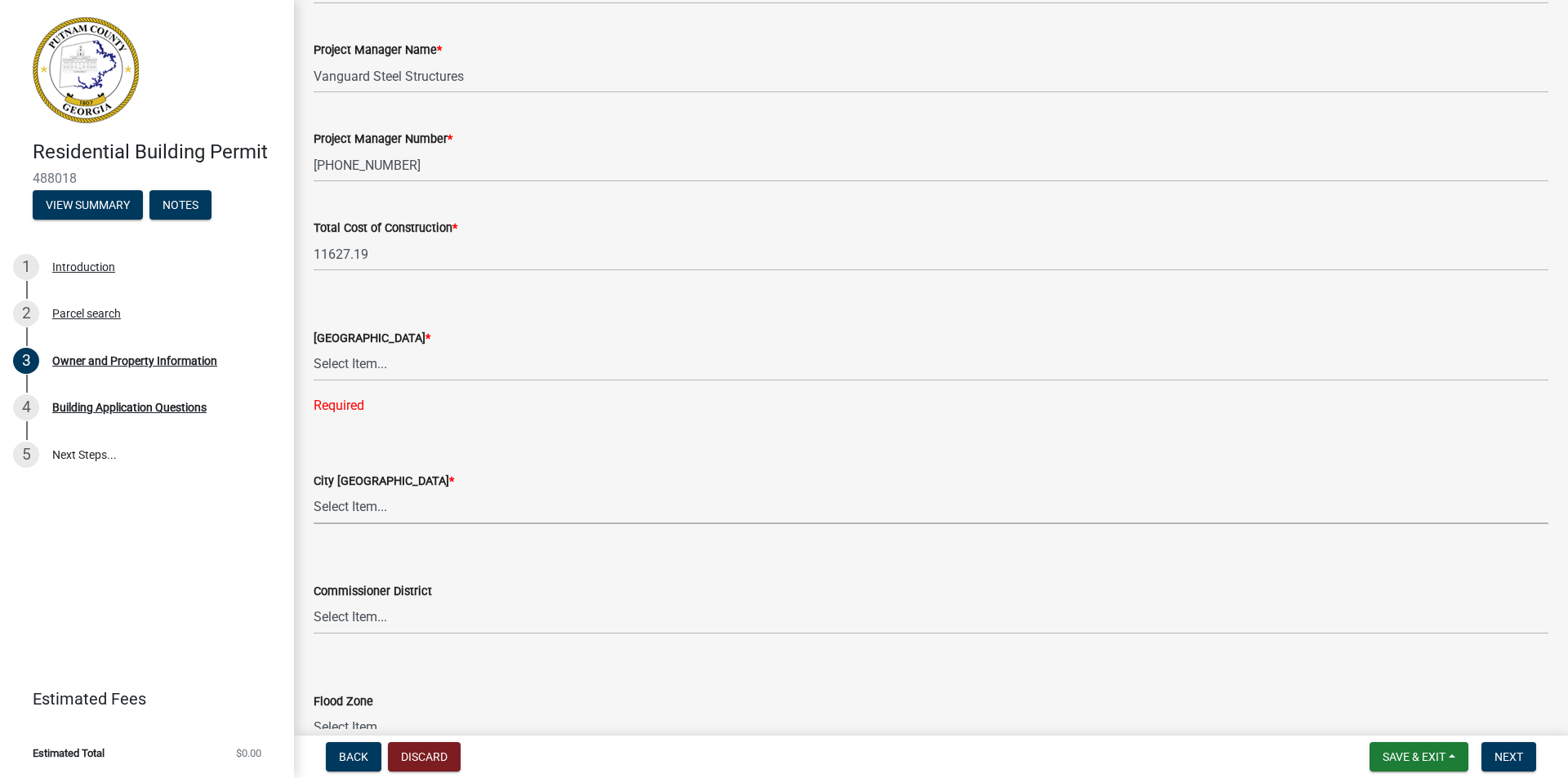
click at [377, 517] on select "Select Item... A-1 A-2 R-1 R-2 R-3 R-4 MHP C-1 C-2 I-1 I-2 DB FH H-P N/A" at bounding box center [931, 507] width 1235 height 34
click at [314, 491] on select "Select Item... A-1 A-2 R-1 R-2 R-3 R-4 MHP C-1 C-2 I-1 I-2 DB FH H-P N/A" at bounding box center [931, 507] width 1235 height 34
select select "8e53ab76-c026-4800-bafa-f3959daf7b99"
click at [529, 435] on div "City Zoning District * Select Item... A-1 A-2 R-1 R-2 R-3 R-4 MHP C-1 C-2 I-1 I…" at bounding box center [931, 476] width 1235 height 96
click at [375, 368] on select "Select Item... AG-1 R-1R R-1 R-2 MHP RM-1 RM-3 C-1 C-2 I-M PUD N/A" at bounding box center [931, 365] width 1235 height 34
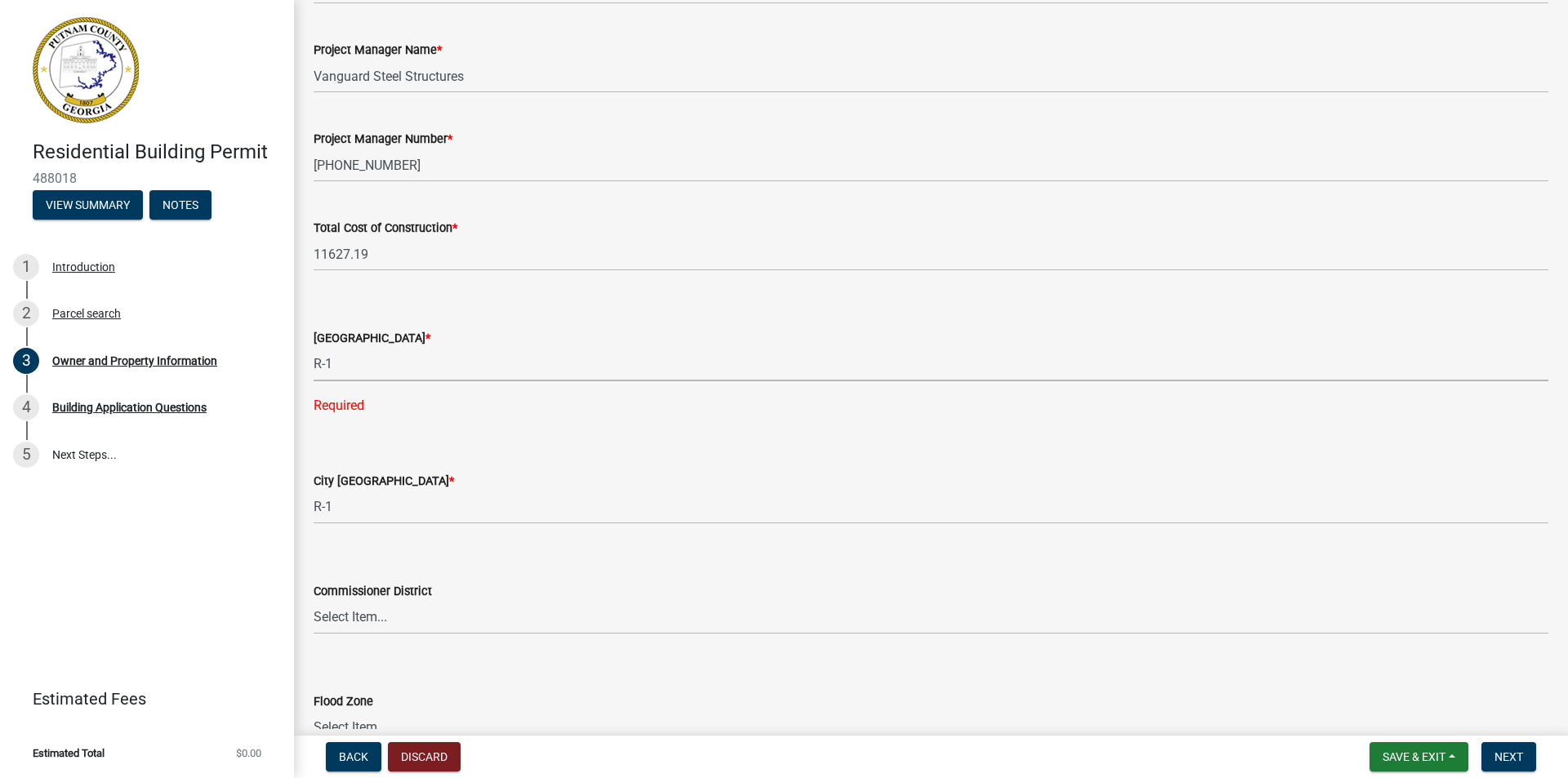
click at [314, 348] on select "Select Item... AG-1 R-1R R-1 R-2 MHP RM-1 RM-3 C-1 C-2 I-M PUD N/A" at bounding box center [931, 365] width 1235 height 34
select select "34fe85c2-5f76-4343-b6bb-8ca387e0bed7"
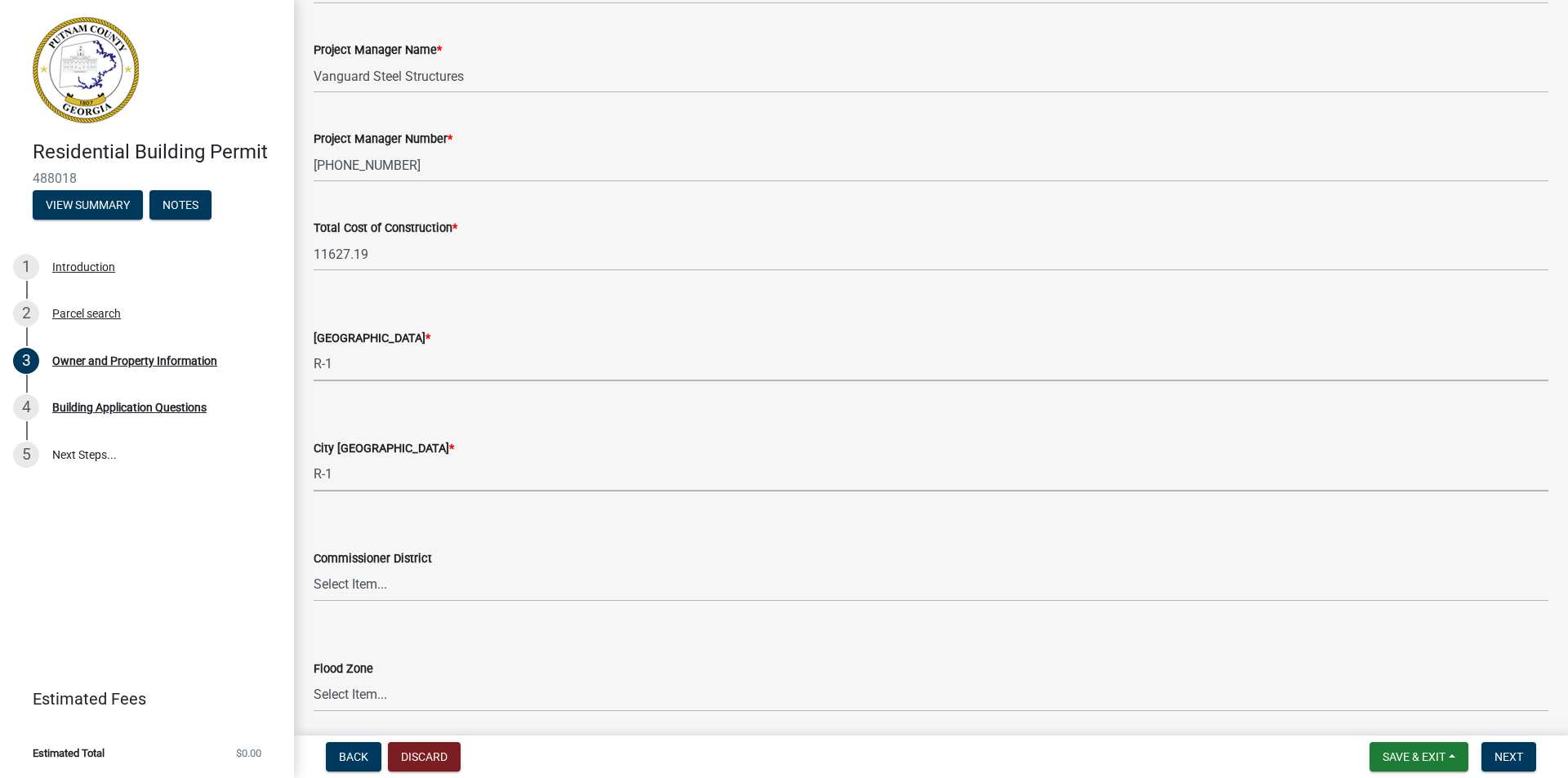
click at [399, 480] on select "Select Item... A-1 A-2 R-1 R-2 R-3 R-4 MHP C-1 C-2 I-1 I-2 DB FH H-P N/A" at bounding box center [931, 474] width 1235 height 34
click at [354, 472] on select "Select Item... A-1 A-2 R-1 R-2 R-3 R-4 MHP C-1 C-2 I-1 I-2 DB FH H-P N/A" at bounding box center [931, 474] width 1235 height 34
drag, startPoint x: 211, startPoint y: 504, endPoint x: 226, endPoint y: 494, distance: 18.0
click at [226, 494] on div "Residential Building Permit 488018 View Summary Notes 1 Introduction 2 Parcel s…" at bounding box center [147, 389] width 294 height 778
click at [325, 483] on select "Select Item... A-1 A-2 R-1 R-2 R-3 R-4 MHP C-1 C-2 I-1 I-2 DB FH H-P N/A" at bounding box center [931, 474] width 1235 height 34
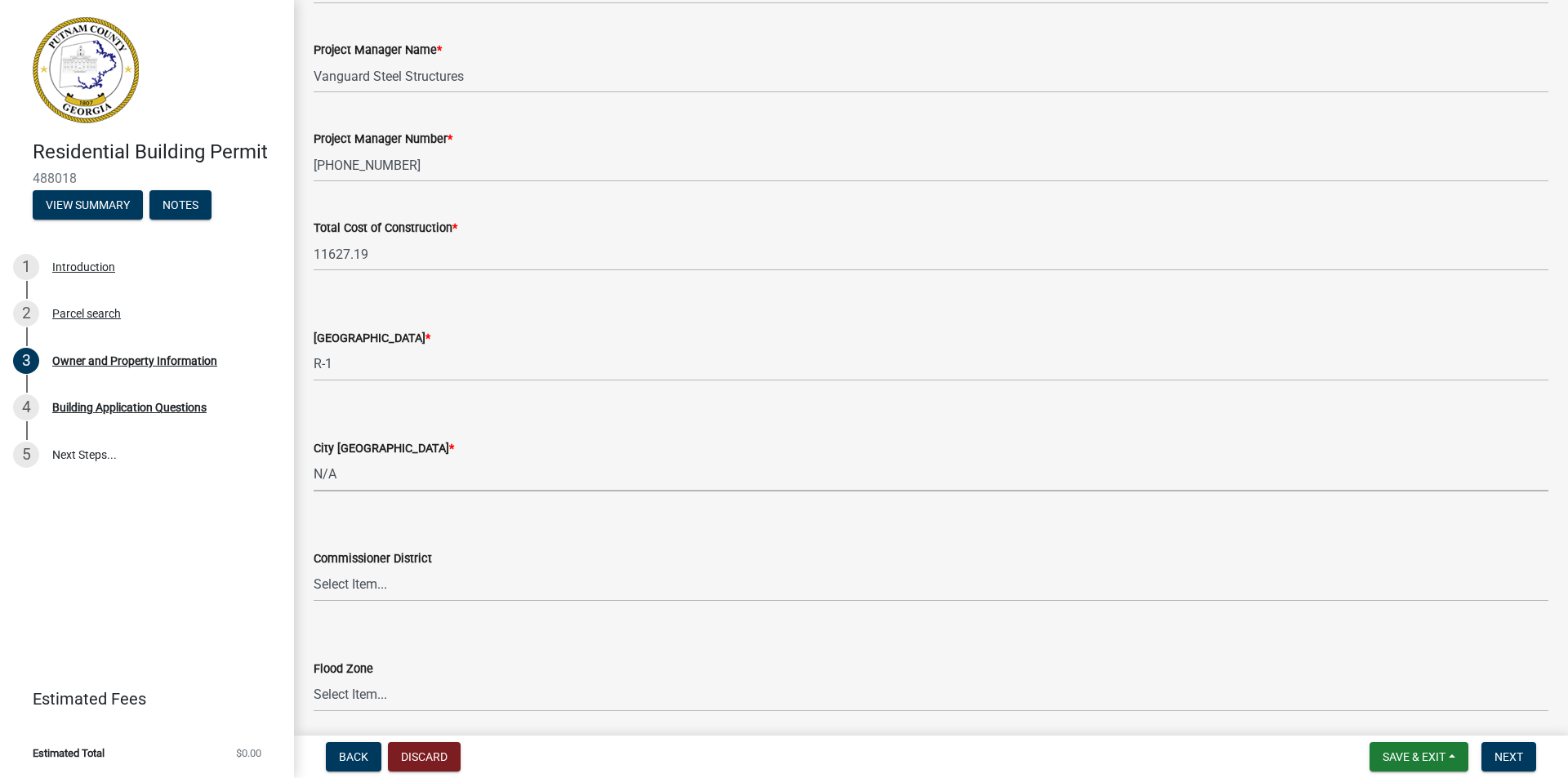
click at [314, 458] on select "Select Item... A-1 A-2 R-1 R-2 R-3 R-4 MHP C-1 C-2 I-1 I-2 DB FH H-P N/A" at bounding box center [931, 474] width 1235 height 34
select select "83394b22-4a11-496c-8e5c-75ade2e72faf"
click at [410, 586] on select "Select Item... District 1 District 2 District 3 District 4" at bounding box center [931, 584] width 1235 height 34
click at [428, 588] on select "Select Item... District 1 District 2 District 3 District 4" at bounding box center [931, 584] width 1235 height 34
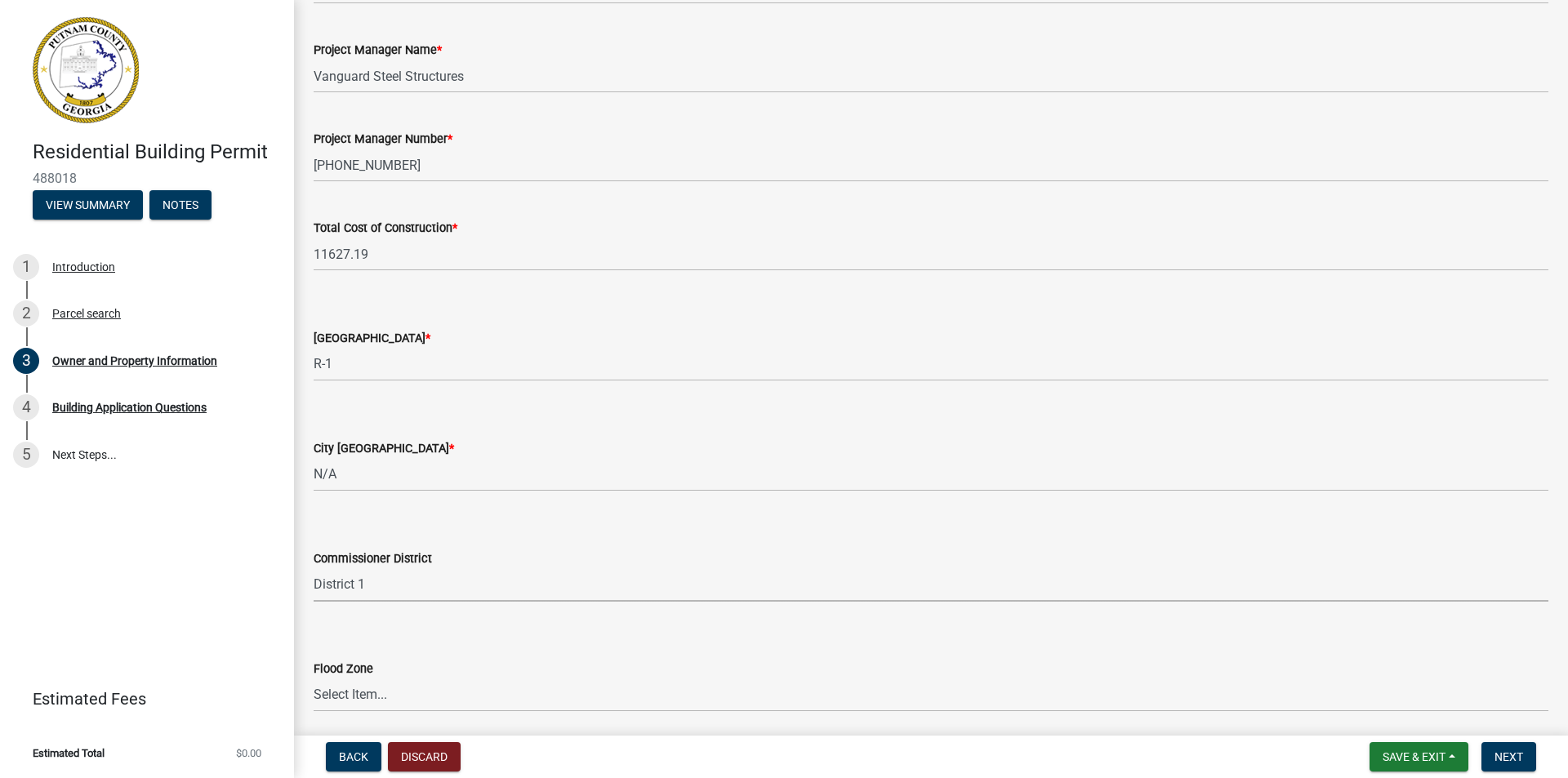
click at [314, 568] on select "Select Item... District 1 District 2 District 3 District 4" at bounding box center [931, 584] width 1235 height 34
select select "ece5c1a9-df30-4702-9587-5deee23533b7"
click at [511, 546] on form "Commissioner District Select Item... District 1 District 2 District 3 District 4" at bounding box center [931, 565] width 1235 height 73
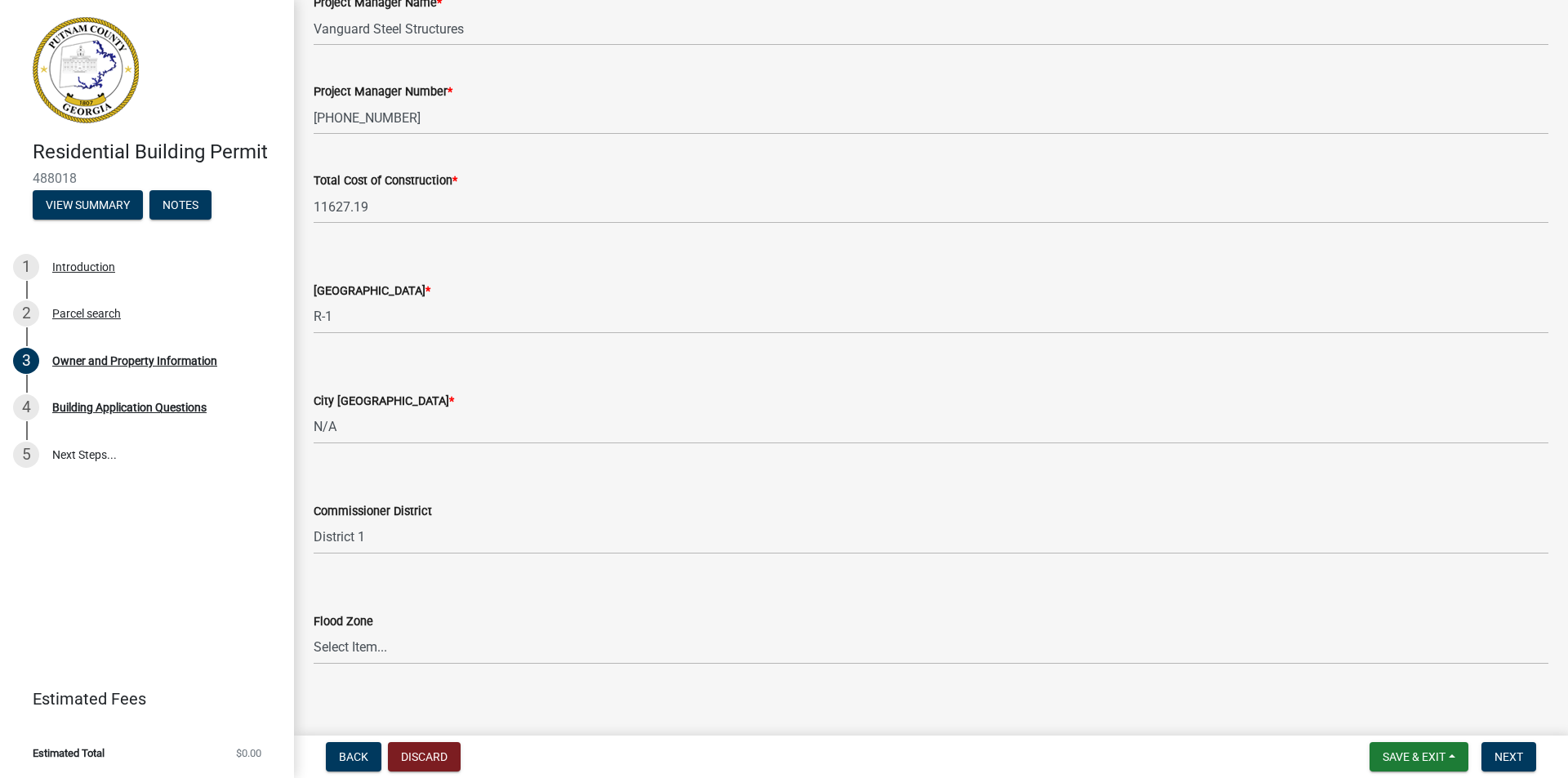
scroll to position [2641, 0]
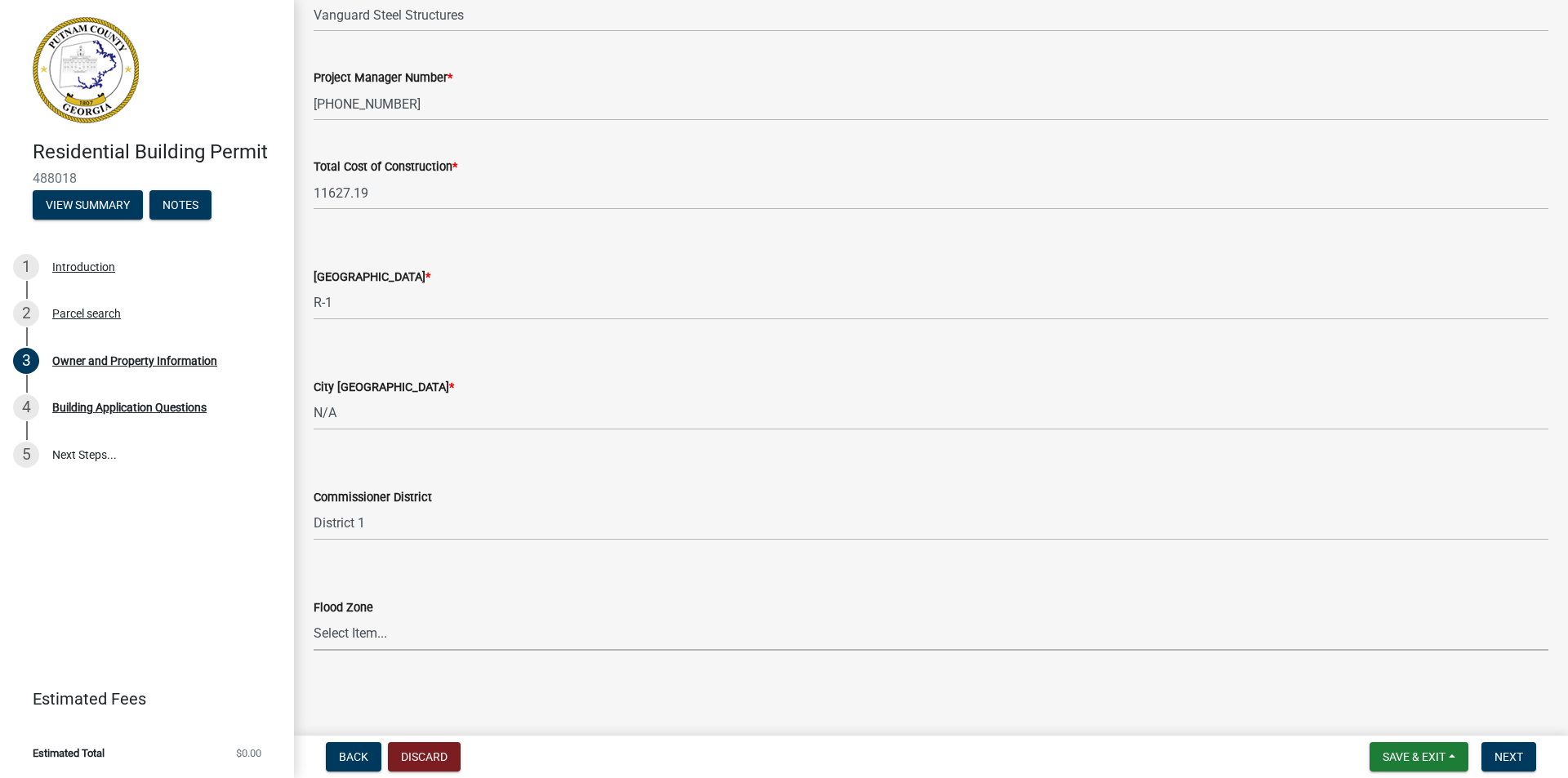
click at [348, 630] on select "Select Item... Zone A Zone V Zone A99 Zone AE Zone AO Zone AH Zone VE Zone AR Z…" at bounding box center [931, 634] width 1235 height 34
click at [342, 642] on select "Select Item... Zone A Zone V Zone A99 Zone AE Zone AO Zone AH Zone VE Zone AR Z…" at bounding box center [931, 634] width 1235 height 34
click at [471, 692] on main "Owner and Property Information share Share Property Information Applicant Name …" at bounding box center [931, 365] width 1275 height 730
click at [362, 637] on select "Select Item... Zone A Zone V Zone A99 Zone AE Zone AO Zone AH Zone VE Zone AR Z…" at bounding box center [931, 634] width 1235 height 34
click at [342, 681] on main "Owner and Property Information share Share Property Information Applicant Name …" at bounding box center [931, 365] width 1275 height 730
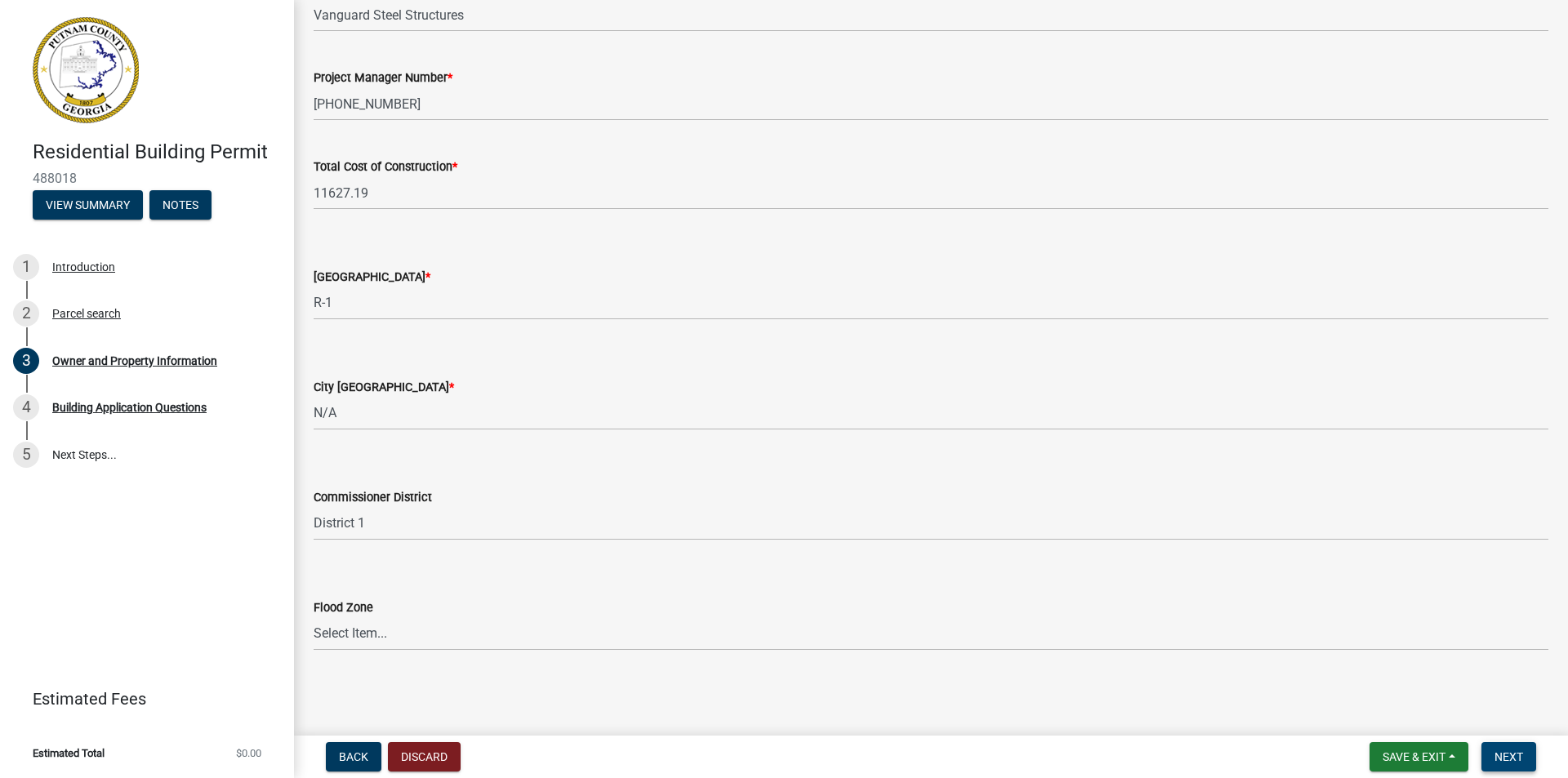
click at [1520, 761] on span "Next" at bounding box center [1510, 758] width 29 height 14
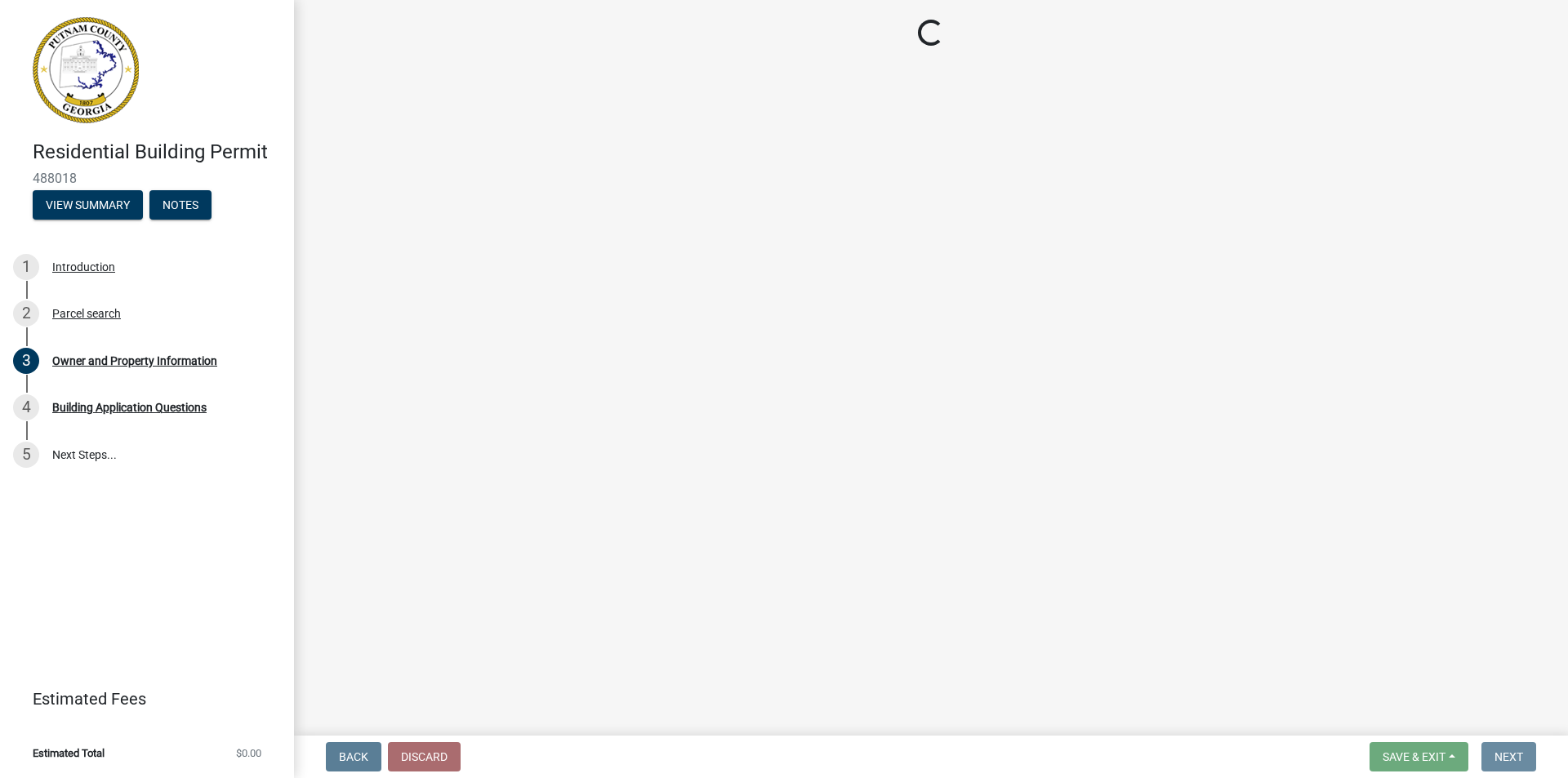
scroll to position [0, 0]
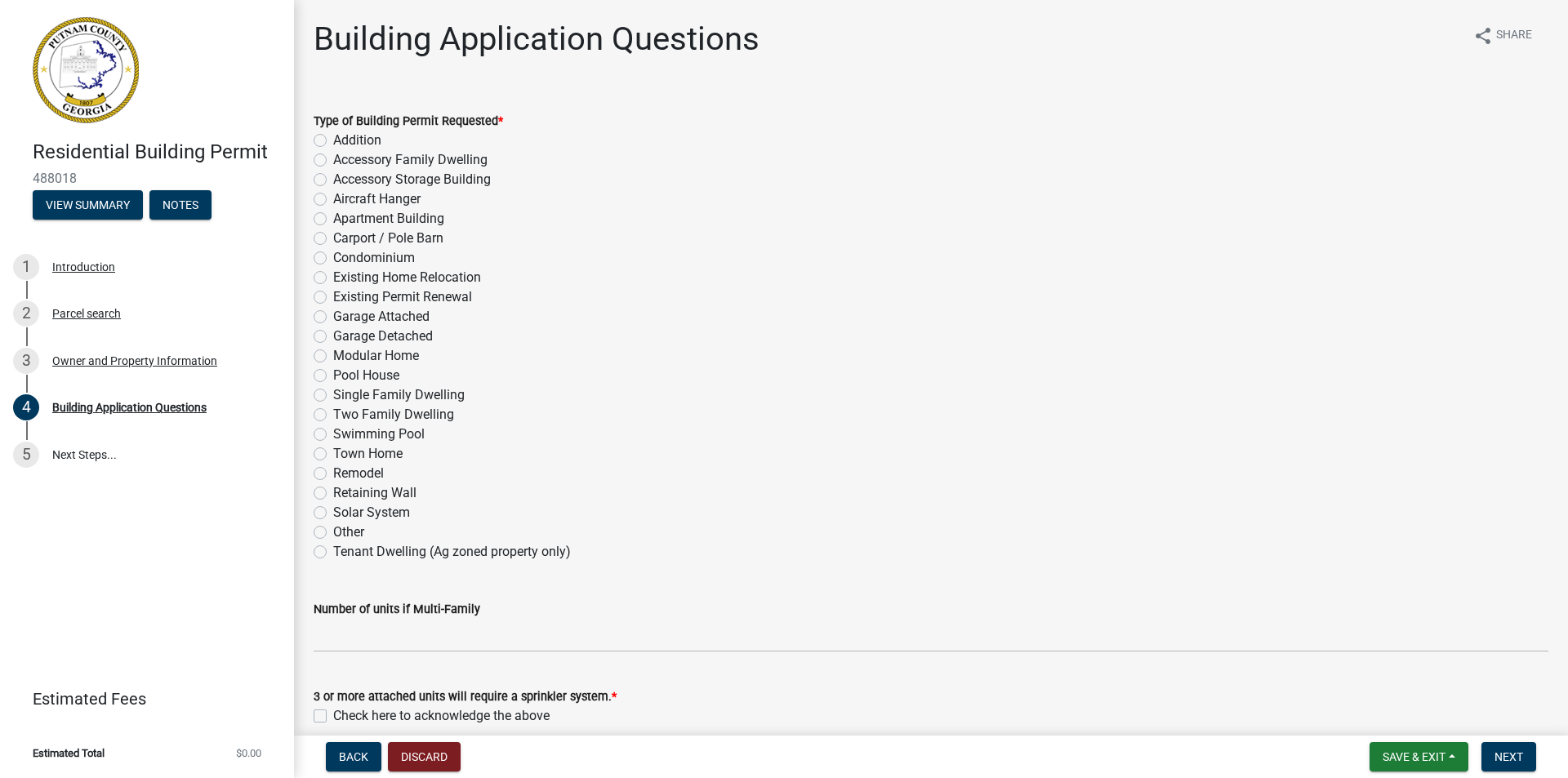
click at [358, 340] on label "Garage Detached" at bounding box center [382, 337] width 100 height 19
click at [344, 338] on input "Garage Detached" at bounding box center [338, 332] width 11 height 11
radio input "true"
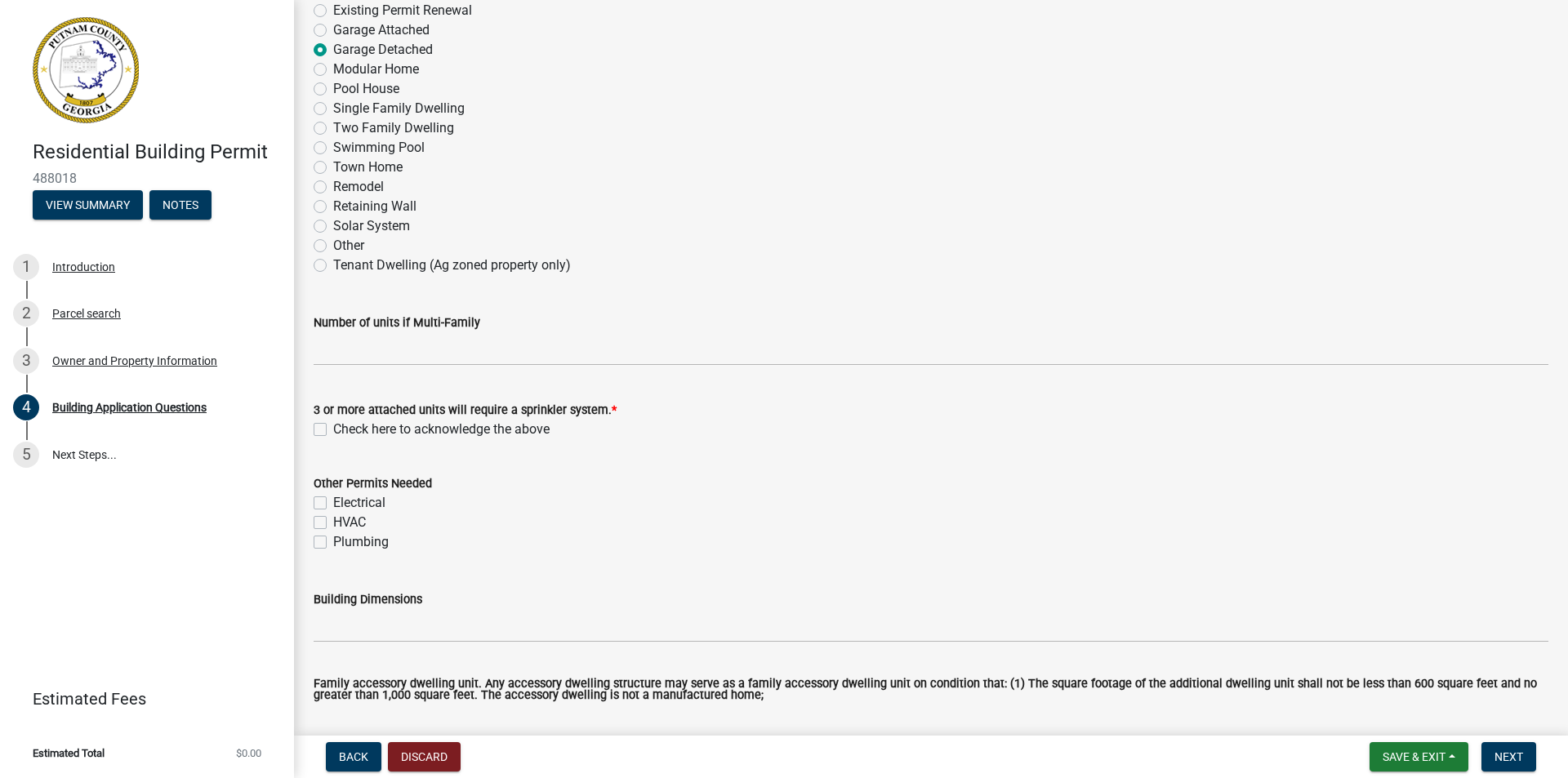
scroll to position [327, 0]
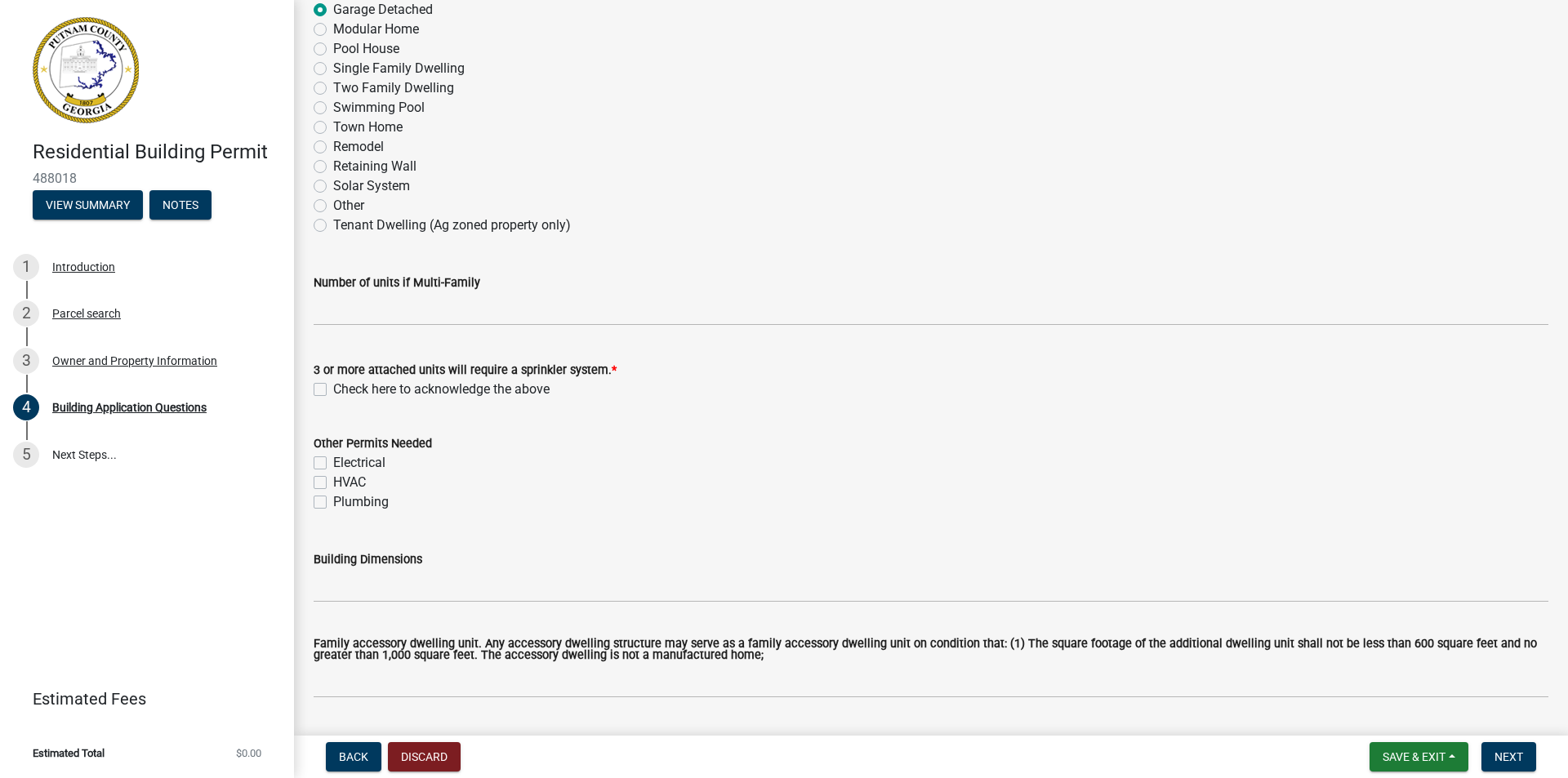
click at [333, 390] on label "Check here to acknowledge the above" at bounding box center [441, 389] width 217 height 19
click at [333, 390] on input "Check here to acknowledge the above" at bounding box center [338, 384] width 11 height 11
checkbox input "true"
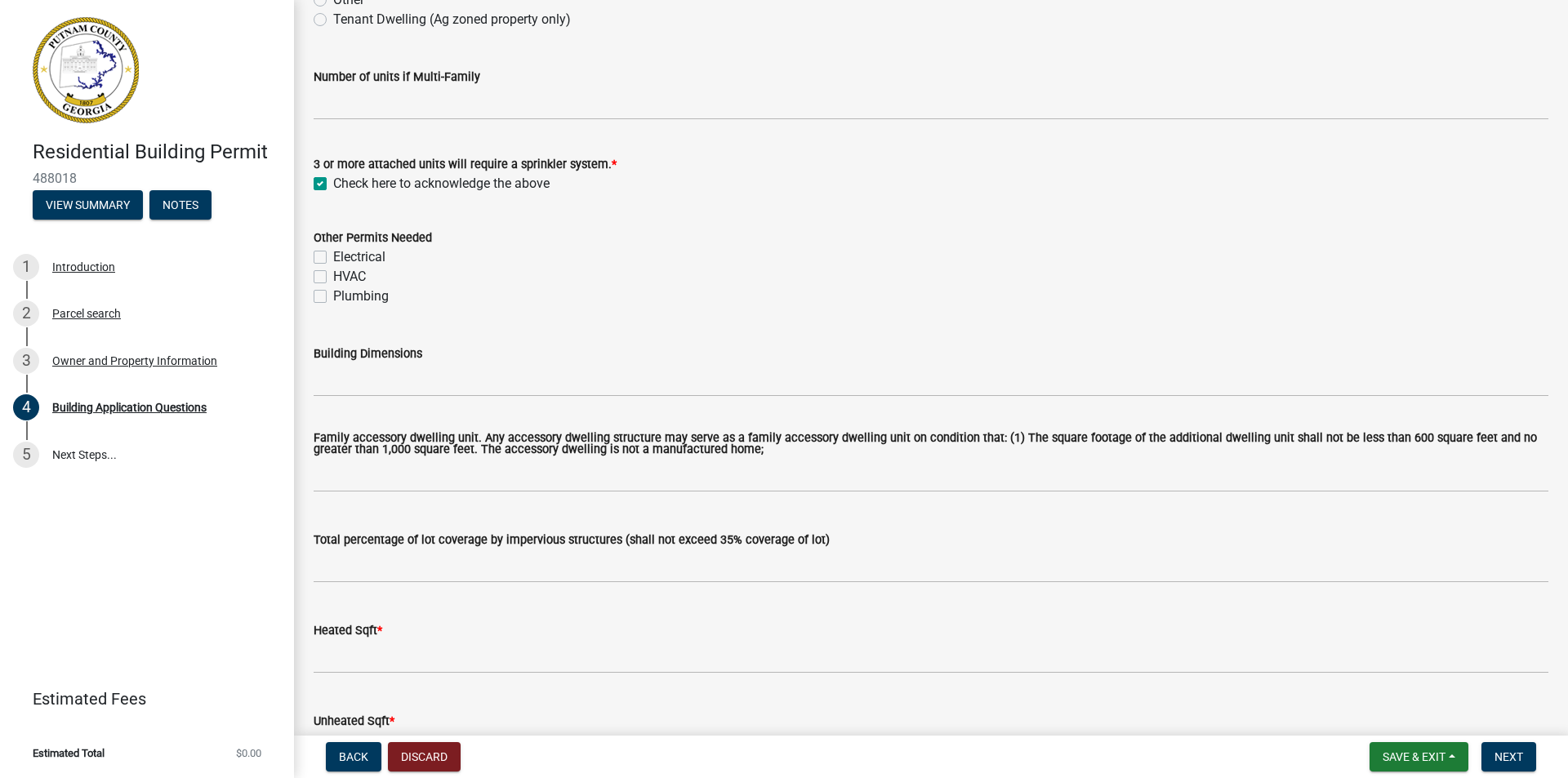
scroll to position [572, 0]
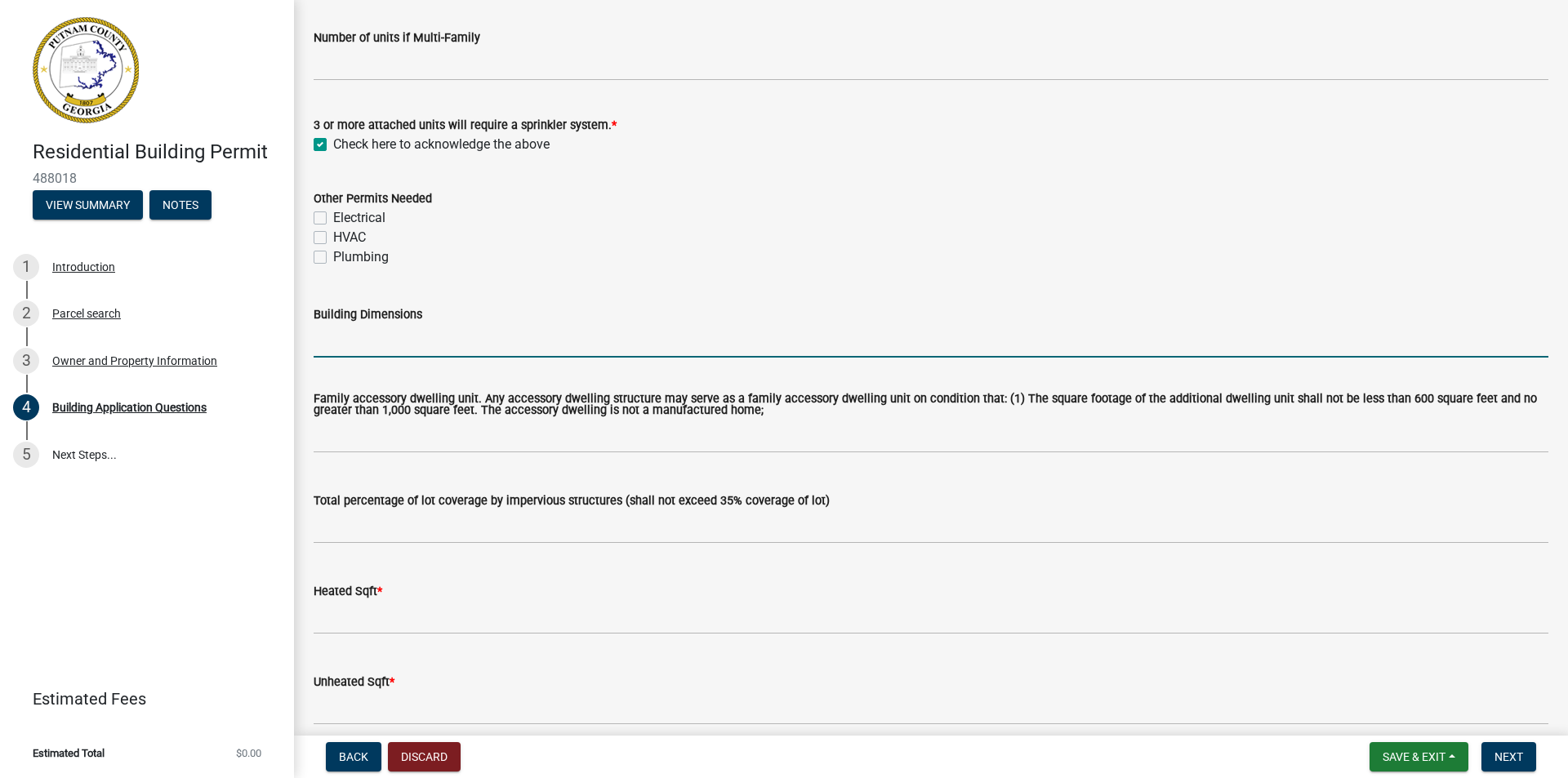
click at [395, 342] on input "Building Dimensions" at bounding box center [931, 341] width 1235 height 34
drag, startPoint x: 322, startPoint y: 348, endPoint x: 337, endPoint y: 385, distance: 39.9
click at [324, 352] on input "12 ft X 50 ft" at bounding box center [931, 341] width 1235 height 34
type input "24 ft X 50 ft"
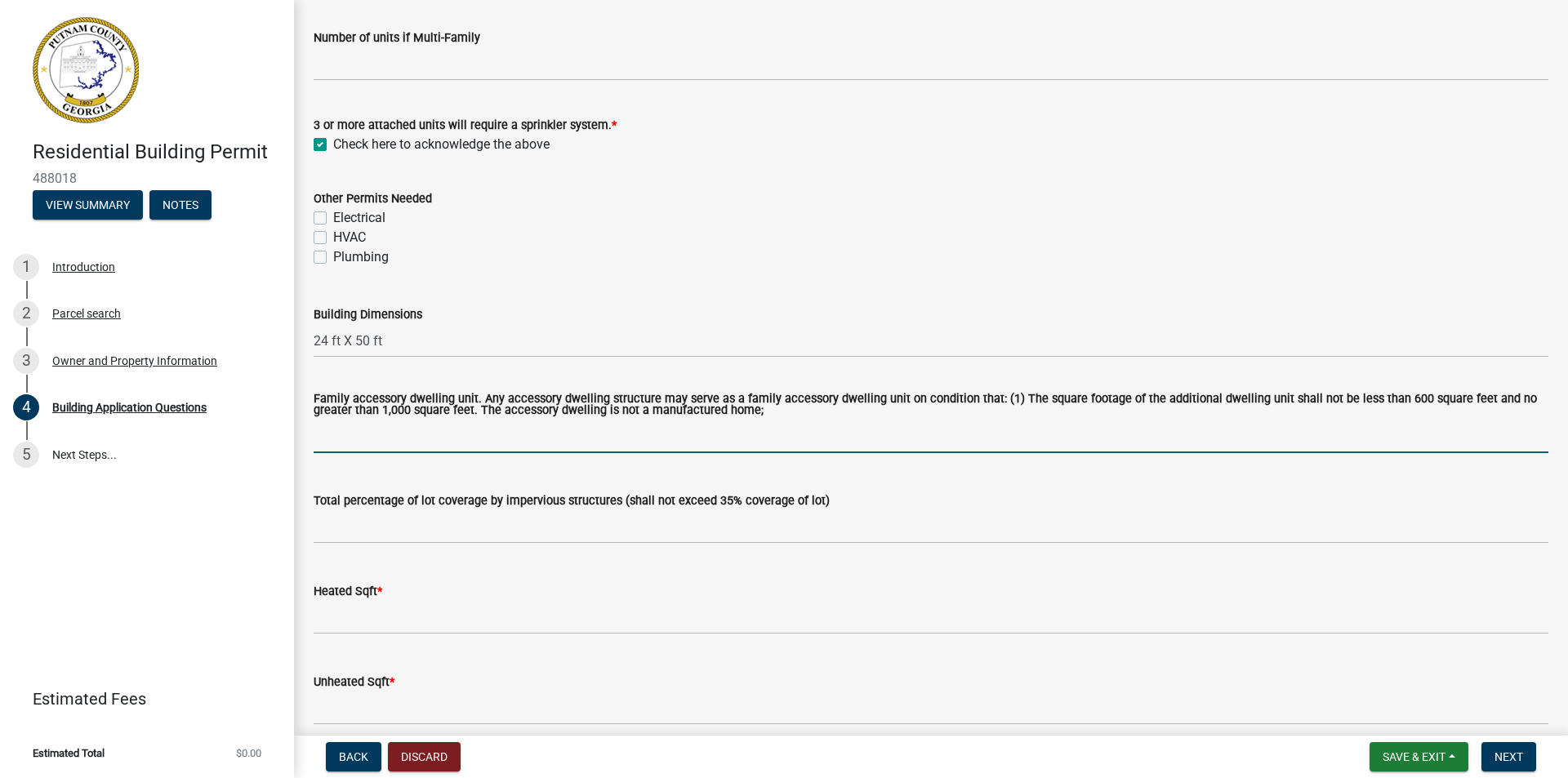
click at [537, 434] on input "text" at bounding box center [931, 436] width 1235 height 34
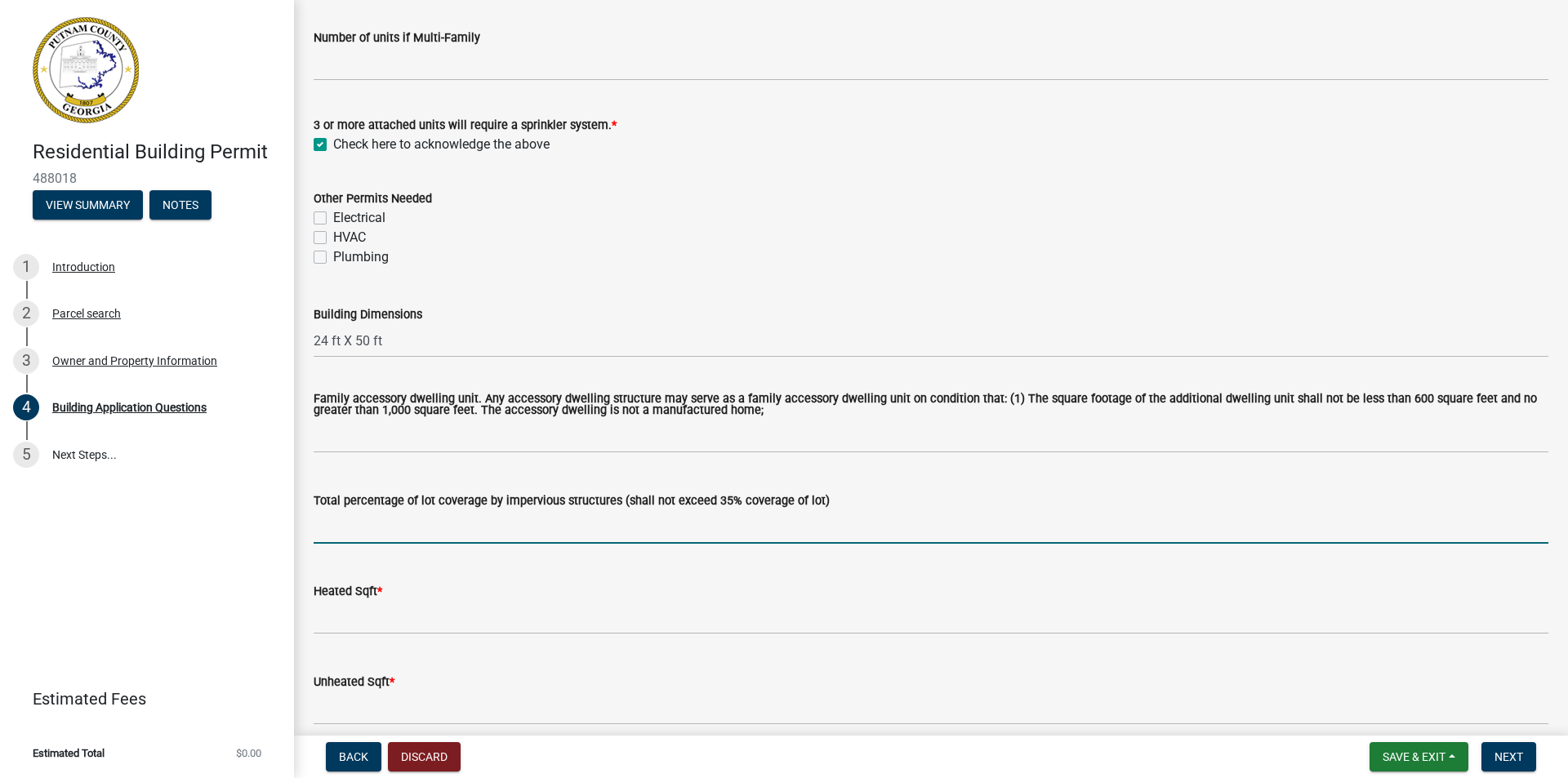
click at [508, 527] on input "text" at bounding box center [931, 527] width 1235 height 34
click at [376, 534] on input "text" at bounding box center [931, 527] width 1235 height 34
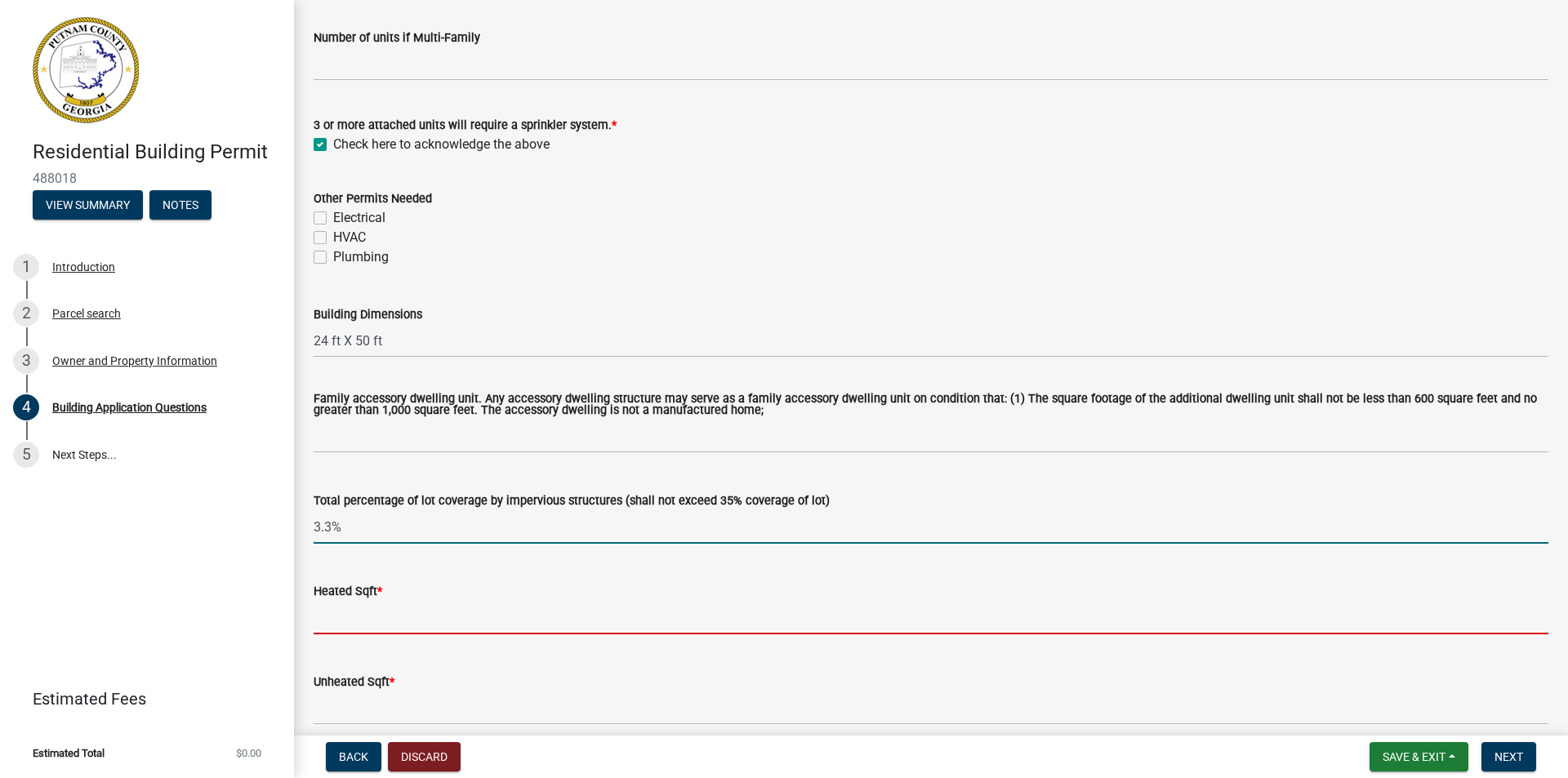
type input "0.033"
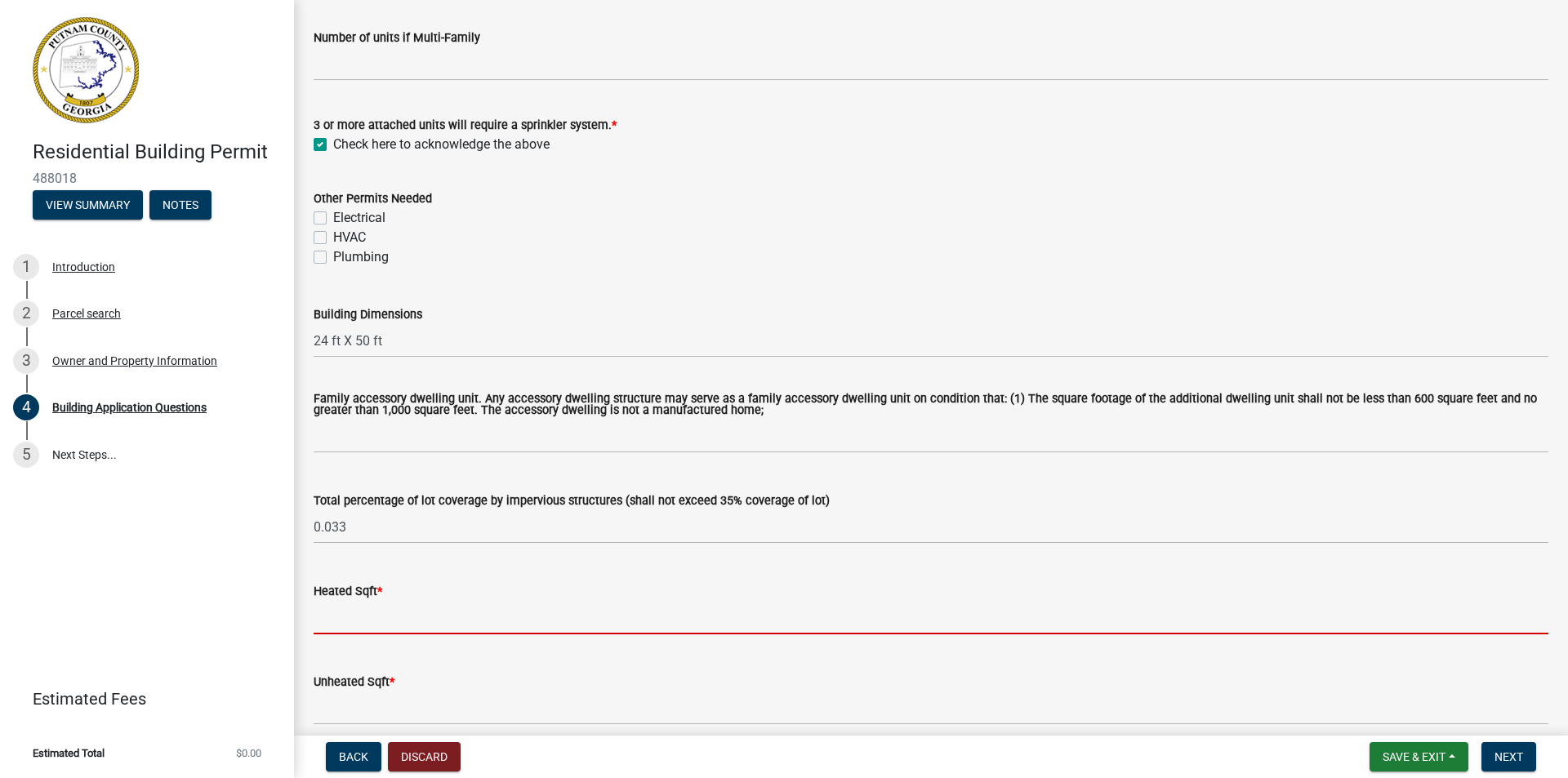
click at [347, 626] on input "text" at bounding box center [931, 617] width 1235 height 34
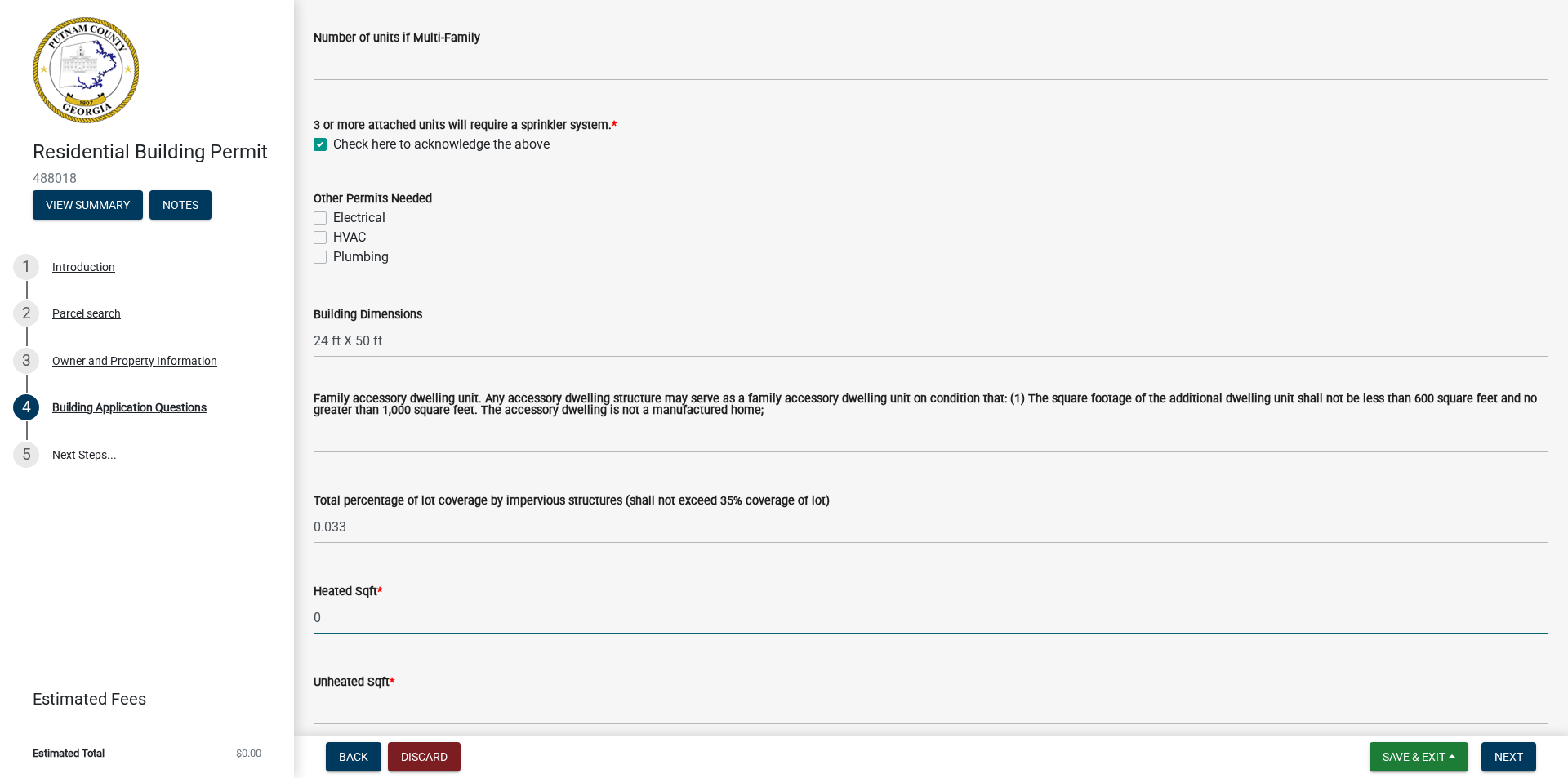
type input "0"
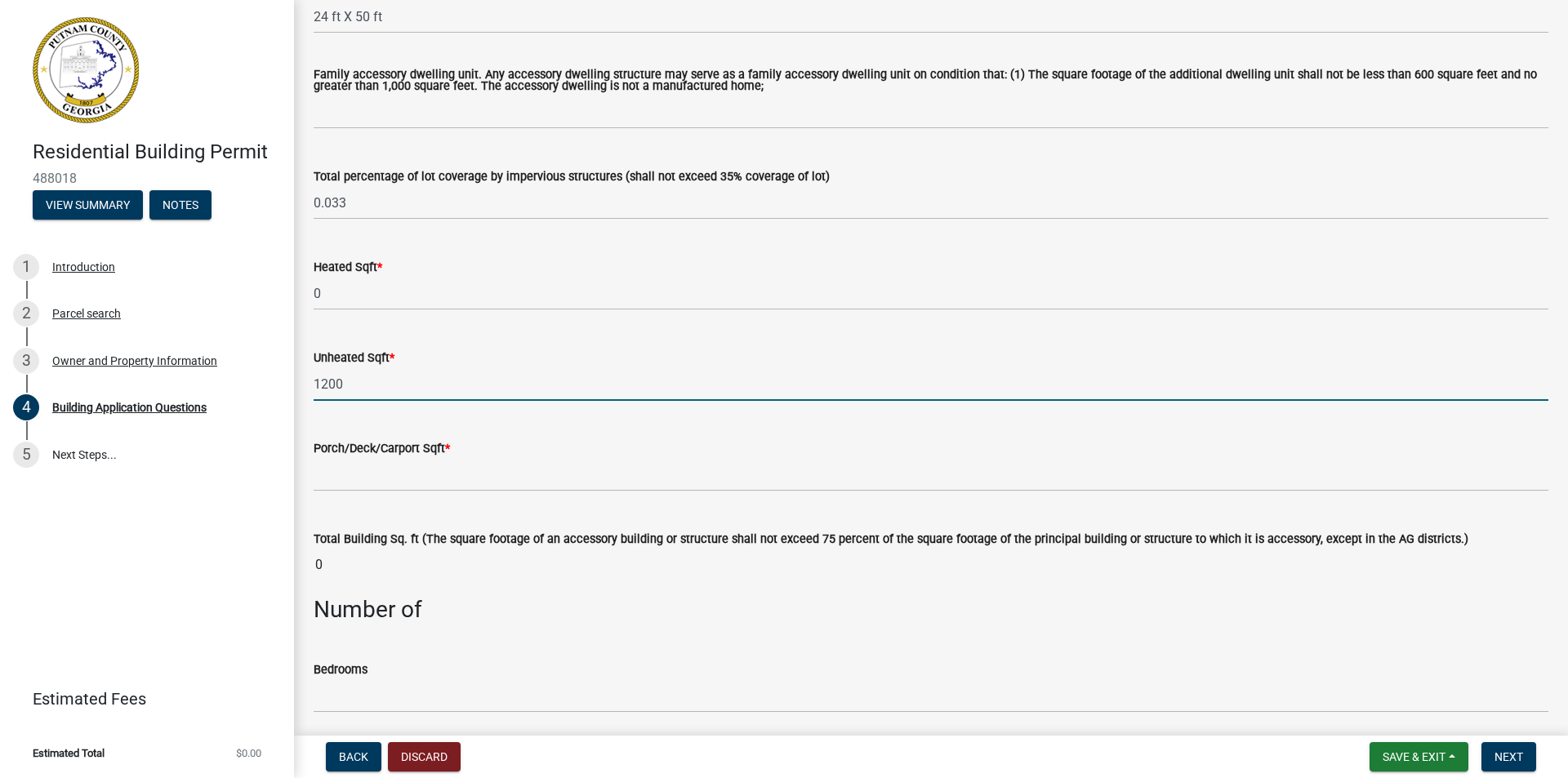
scroll to position [898, 0]
type input "1200"
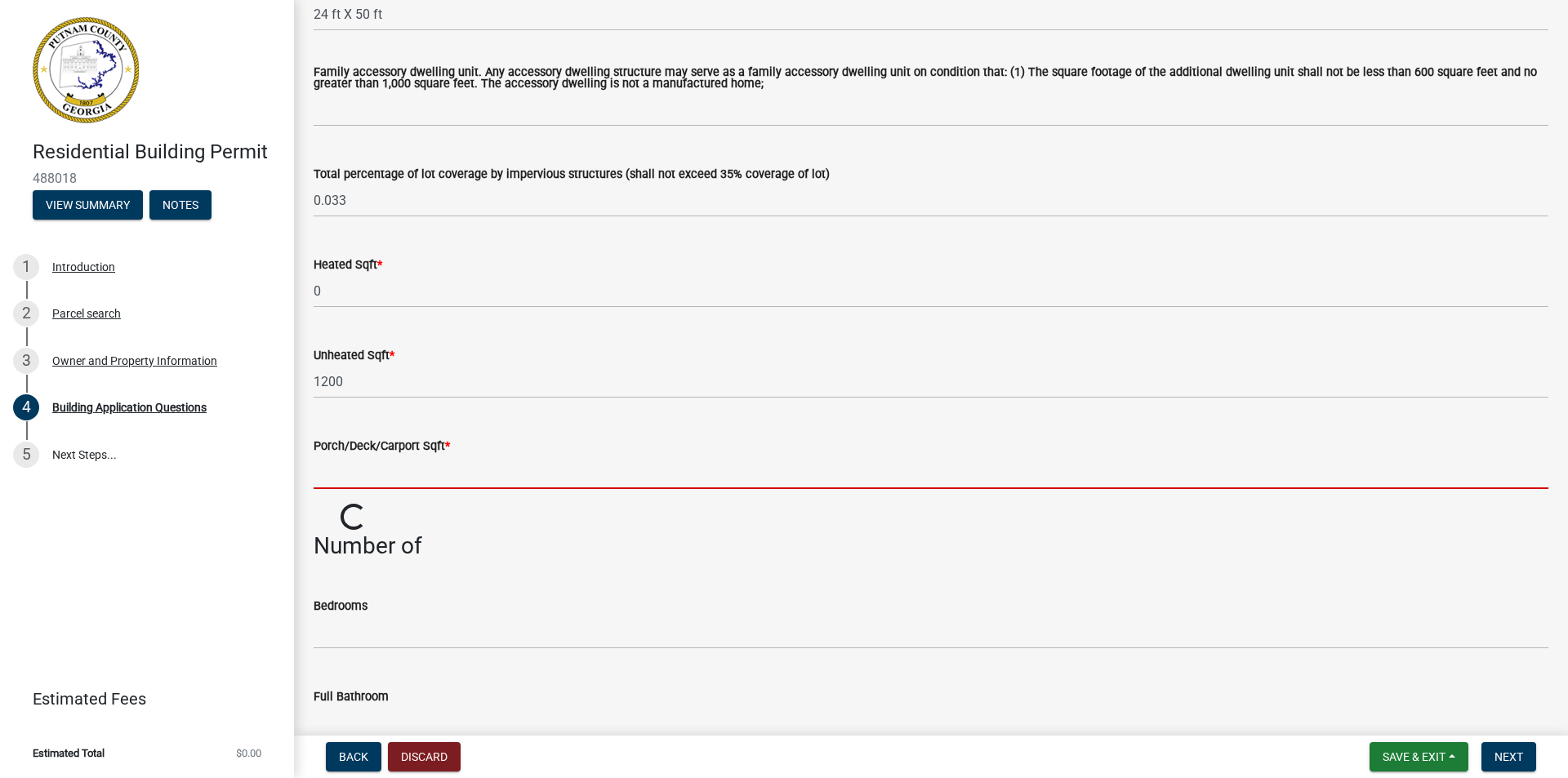
click at [345, 474] on input "text" at bounding box center [931, 472] width 1235 height 34
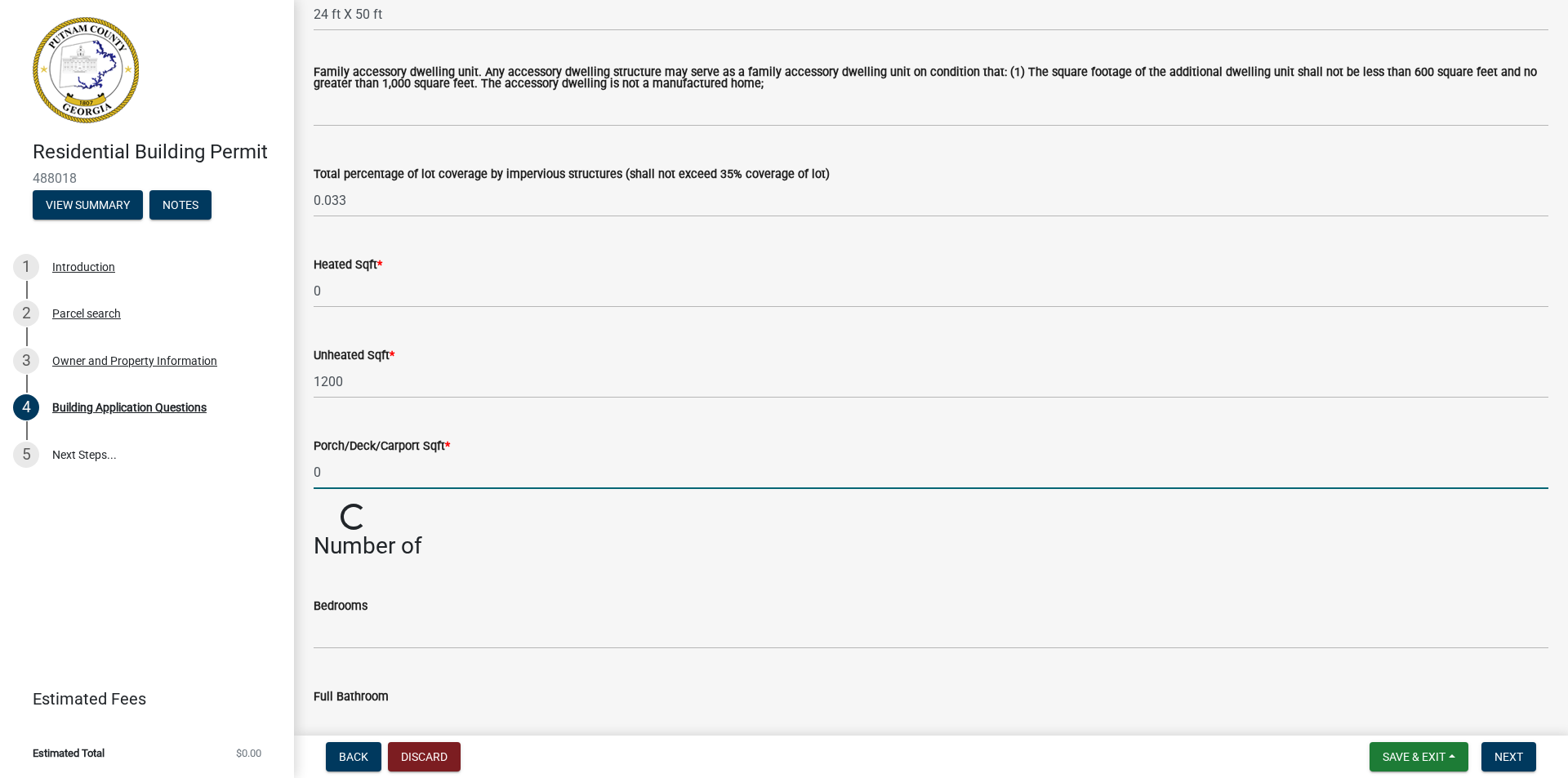
type input "0"
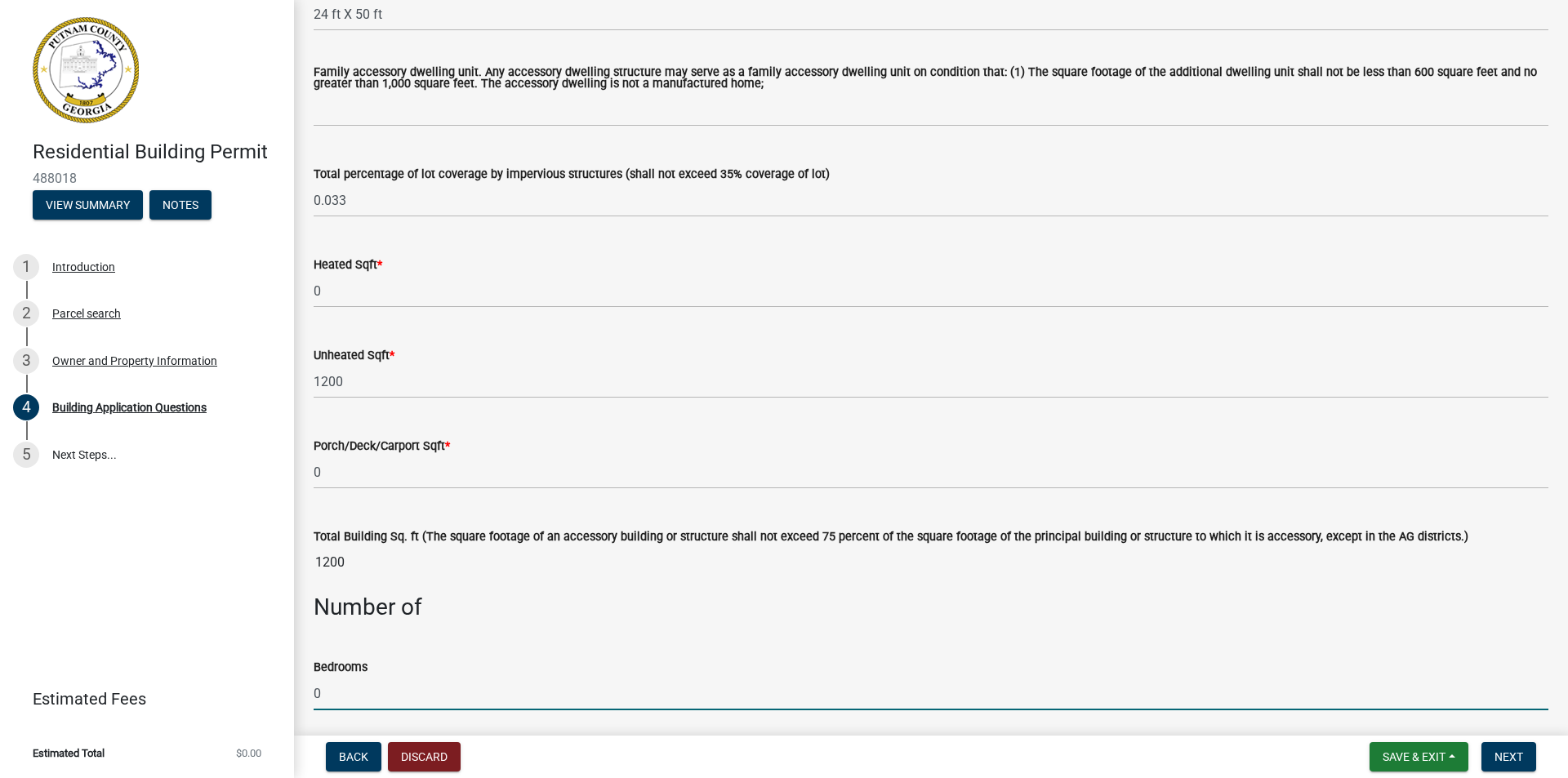
type input "0"
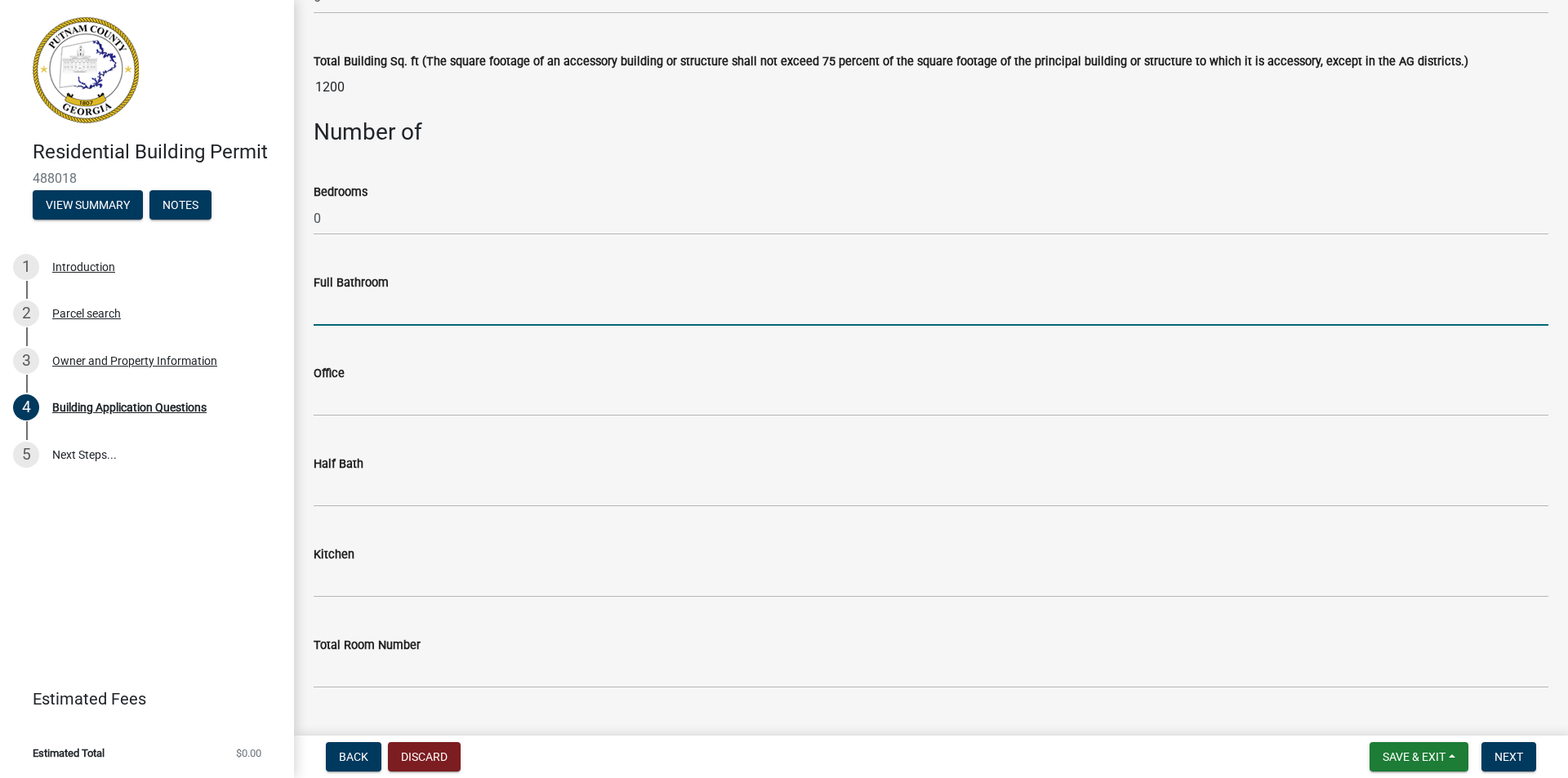
scroll to position [1400, 0]
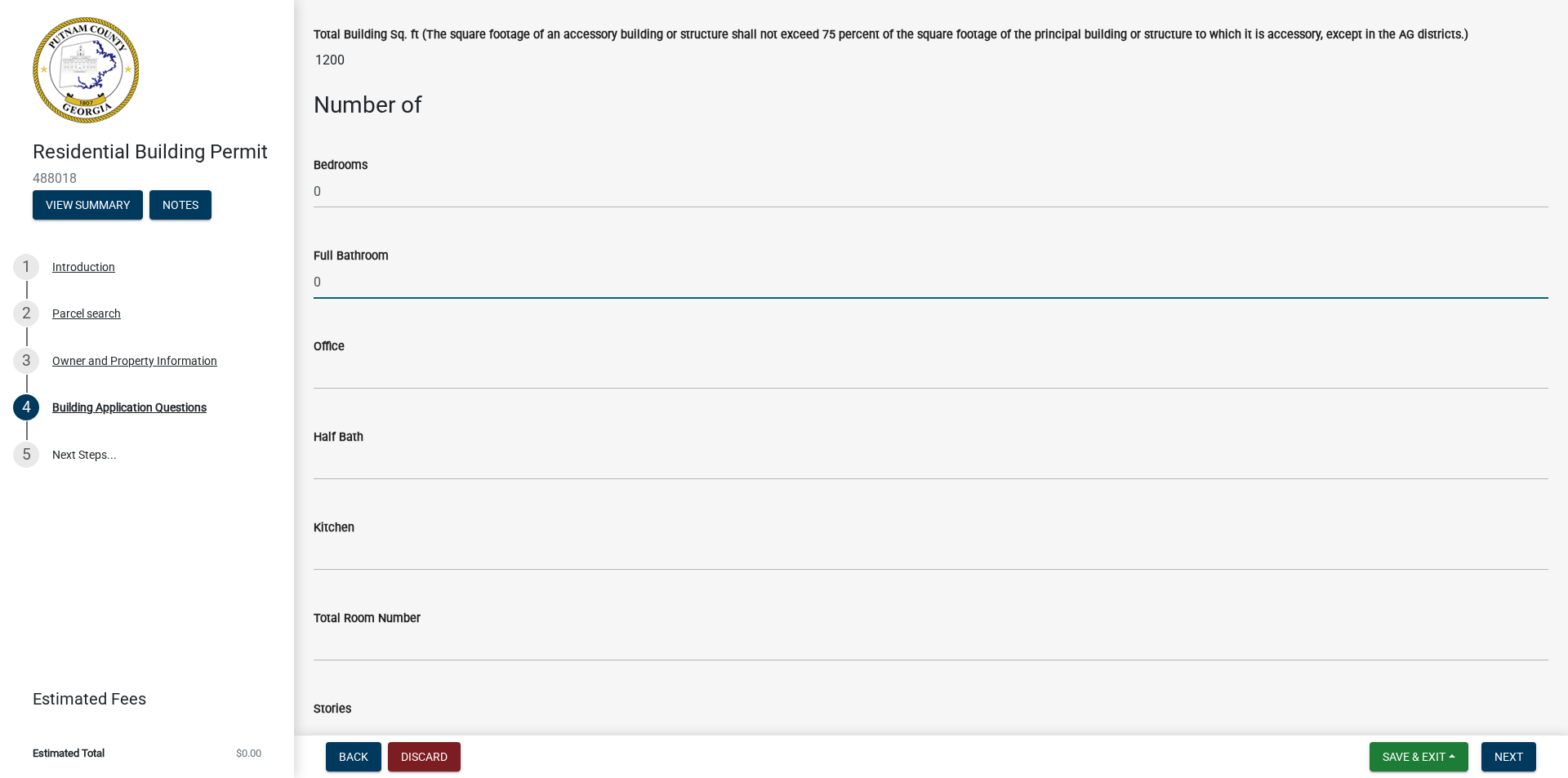
type input "0"
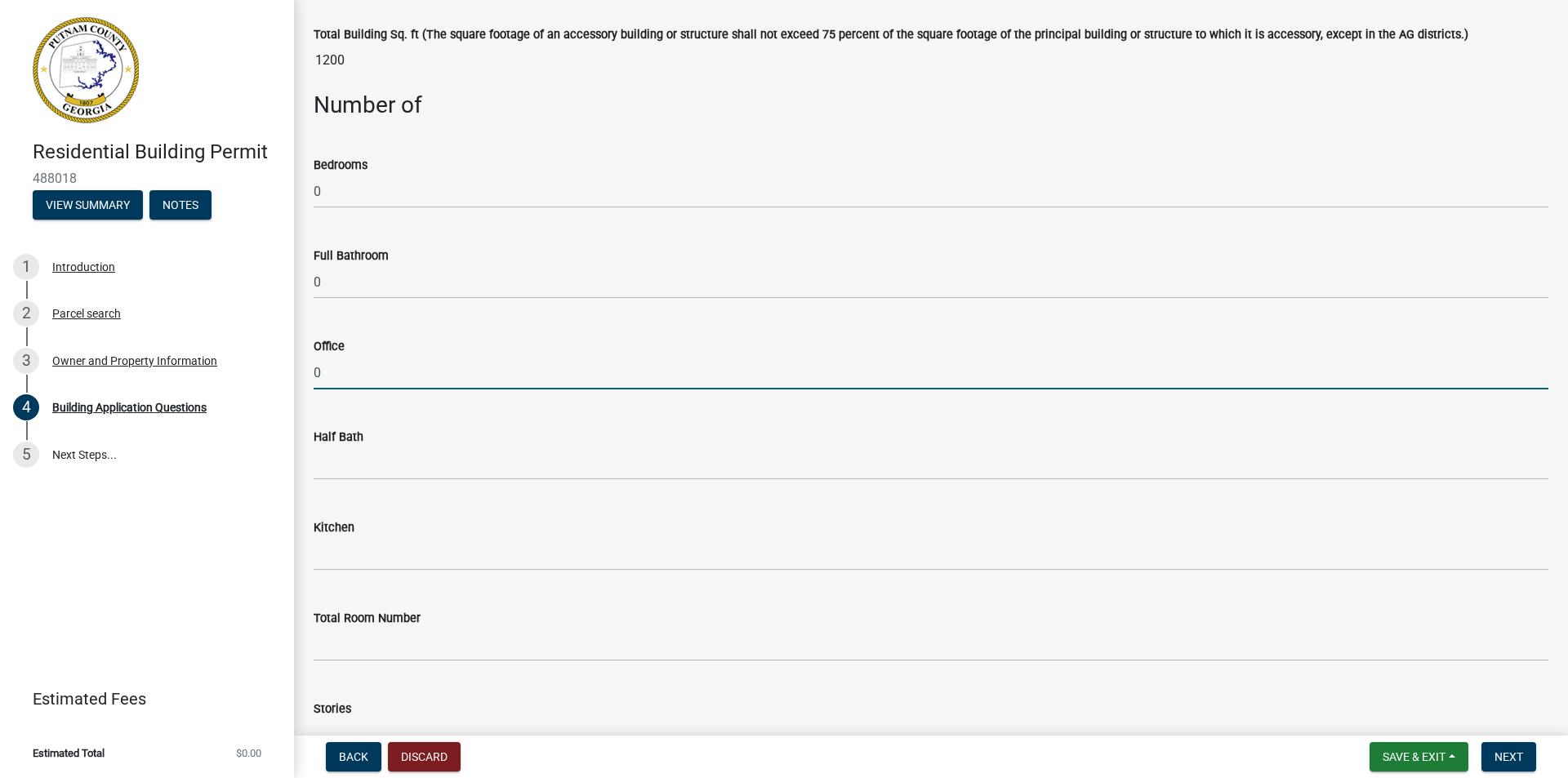
type input "0"
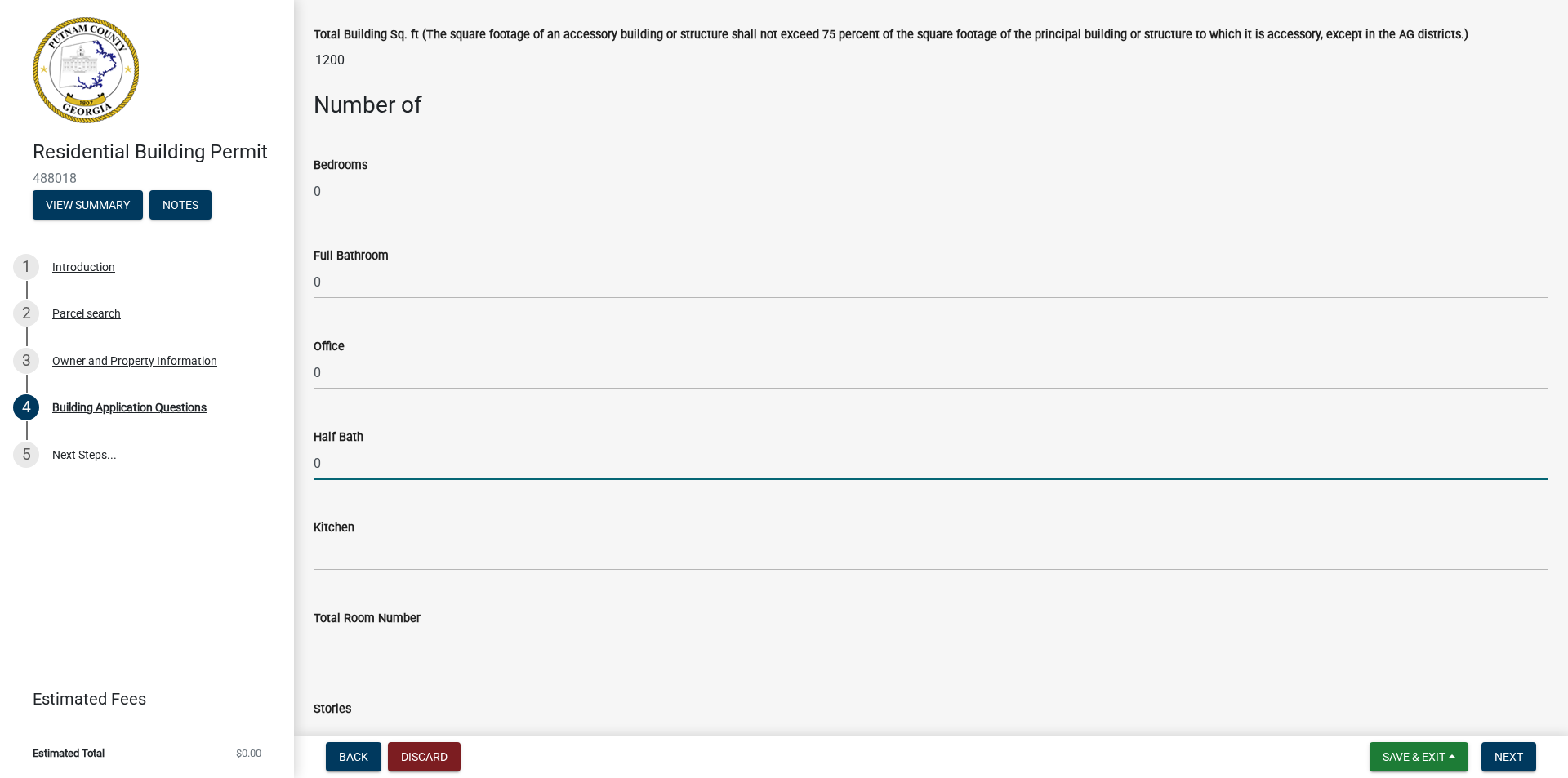
type input "0"
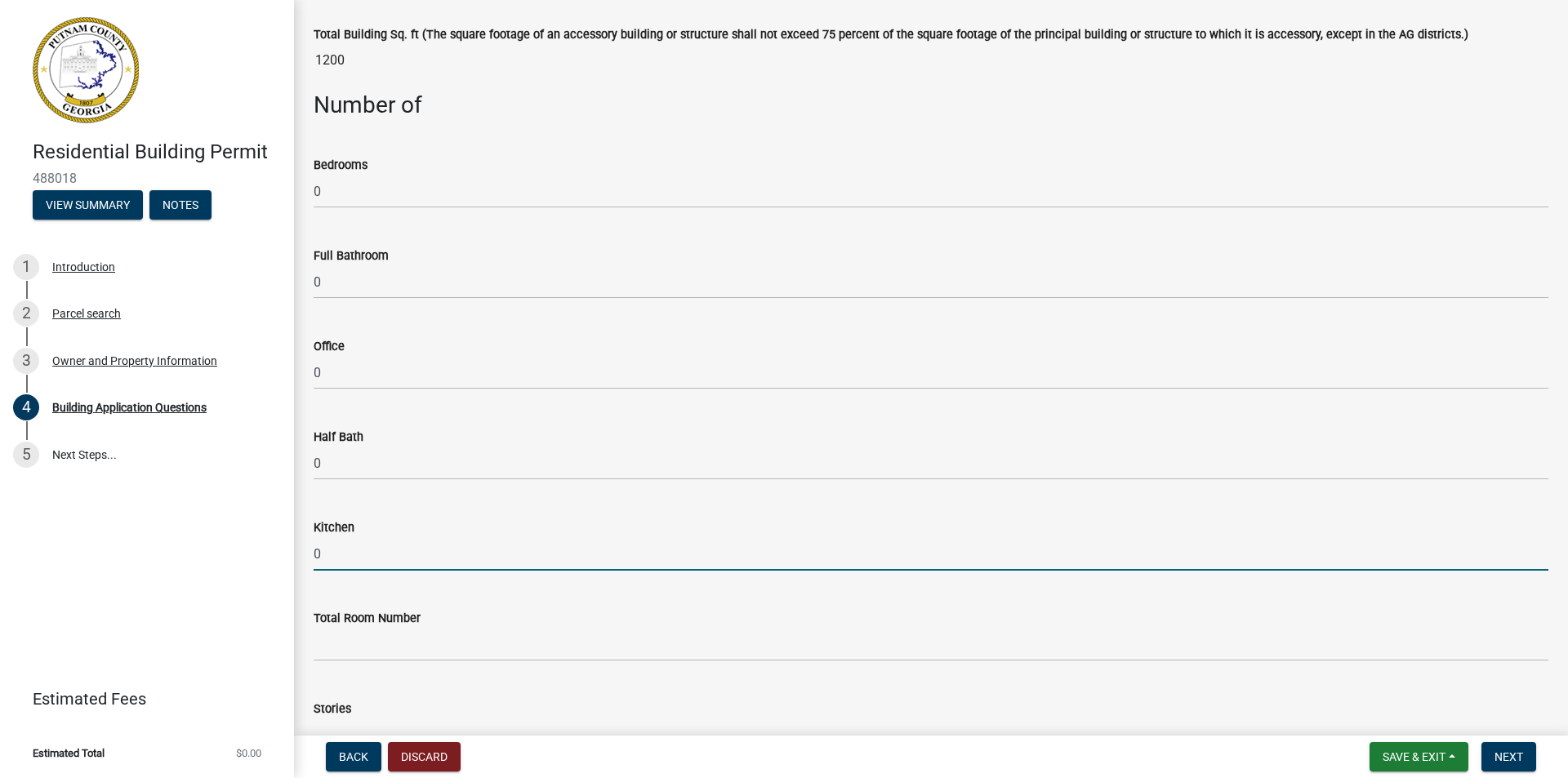
type input "0"
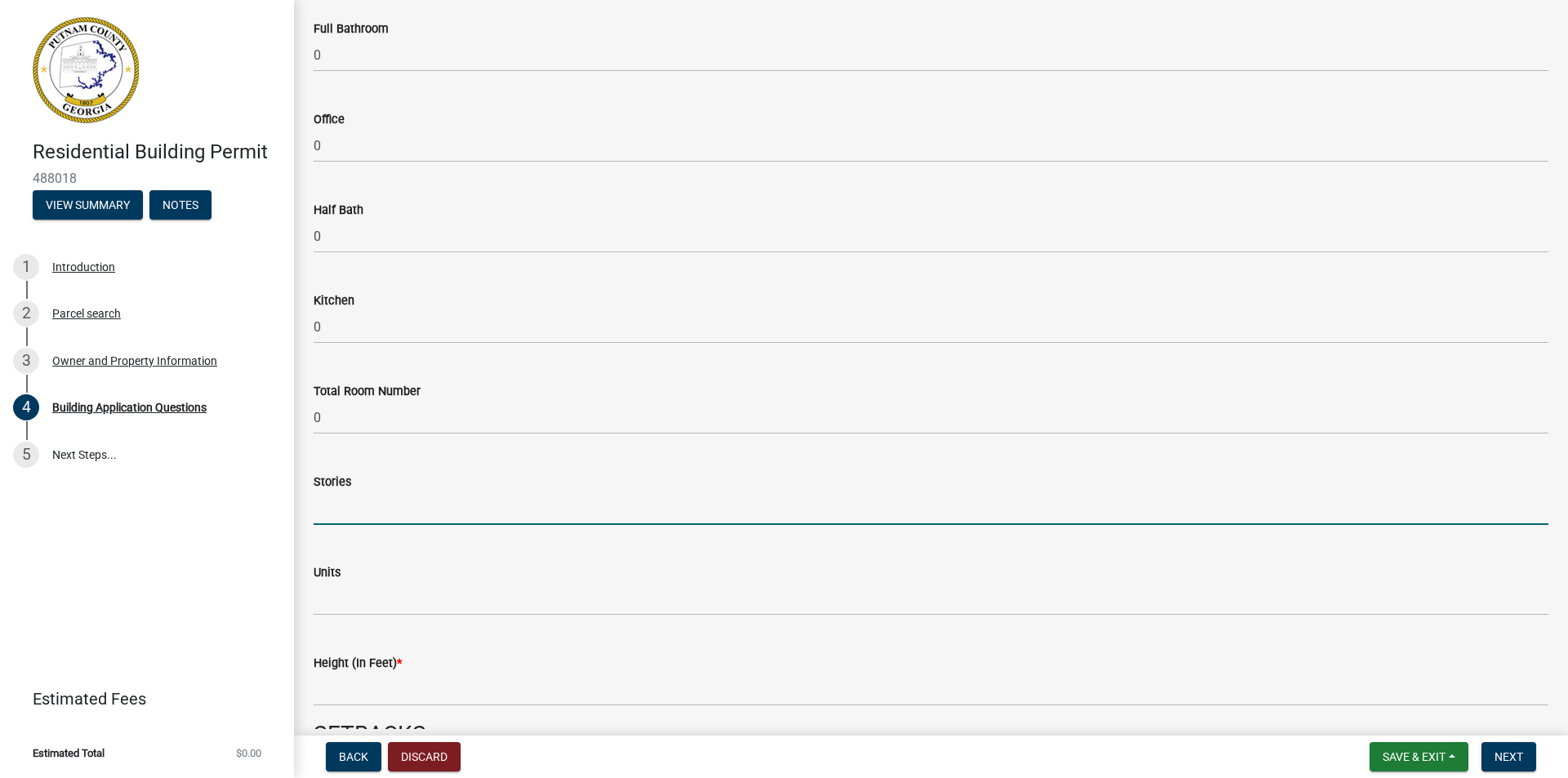
scroll to position [1669, 0]
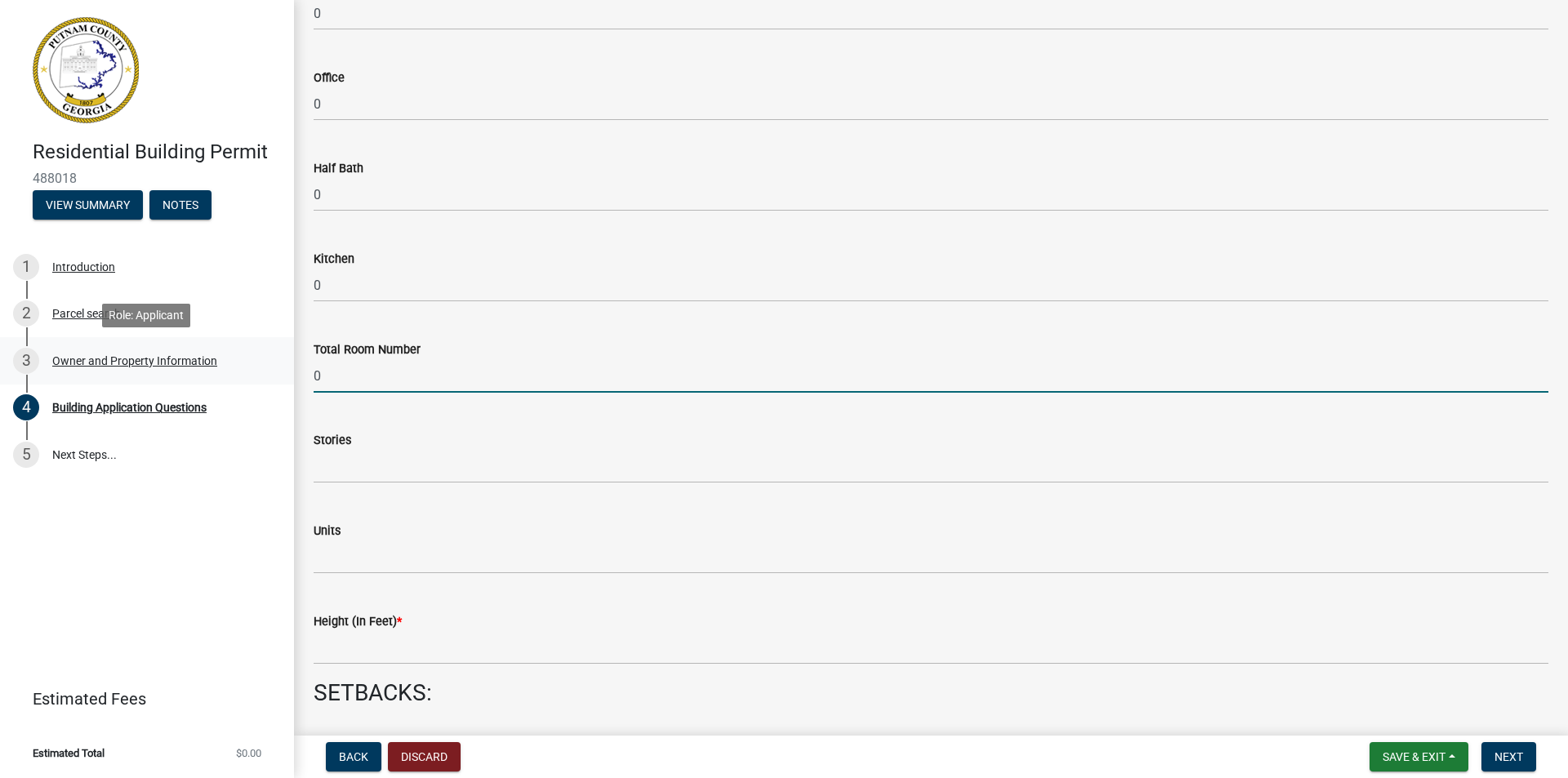
drag, startPoint x: 331, startPoint y: 371, endPoint x: 280, endPoint y: 379, distance: 51.6
click at [280, 379] on div "Residential Building Permit 488018 View Summary Notes 1 Introduction 2 Parcel s…" at bounding box center [784, 389] width 1568 height 778
type input "1"
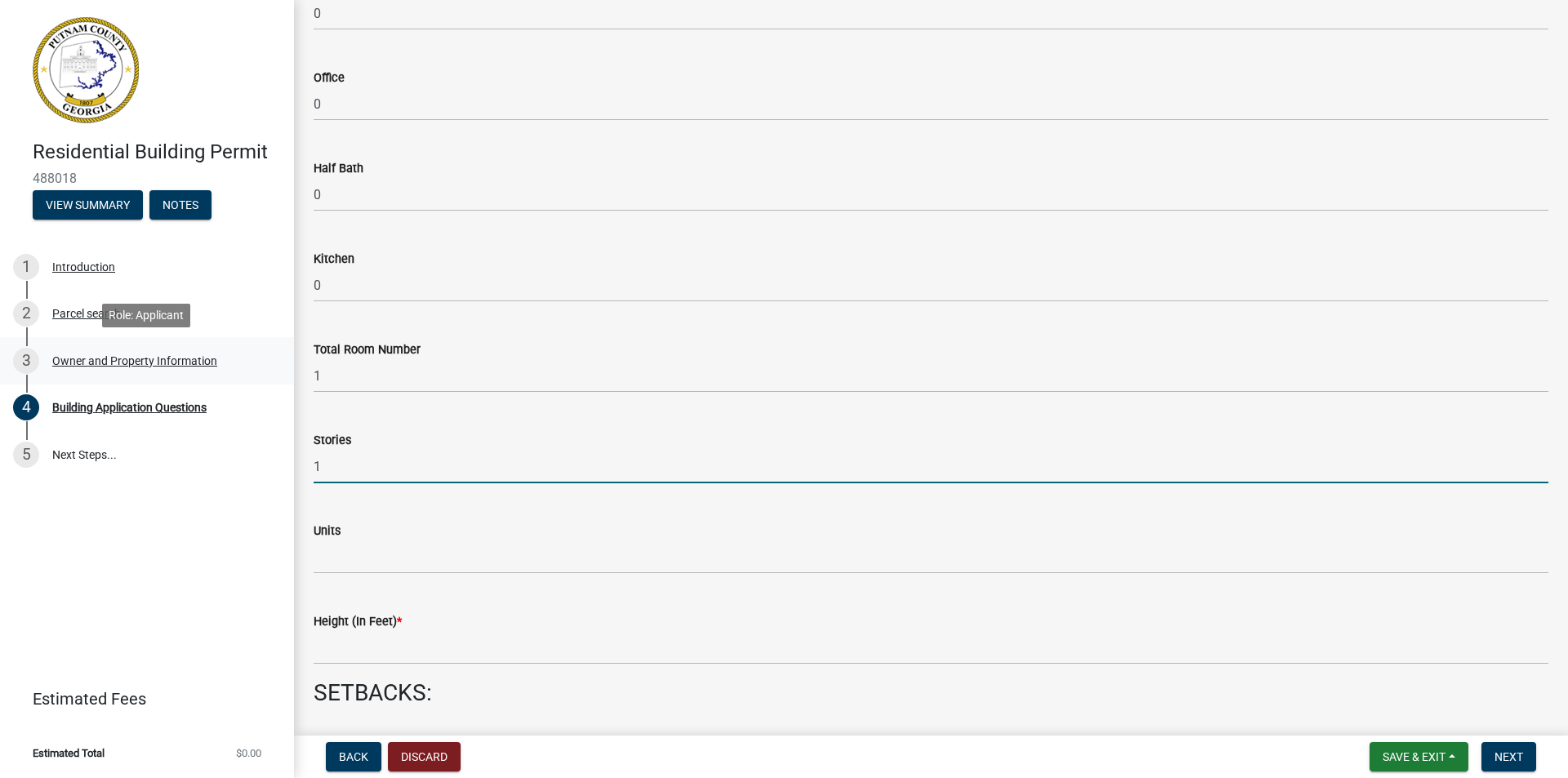
type input "1"
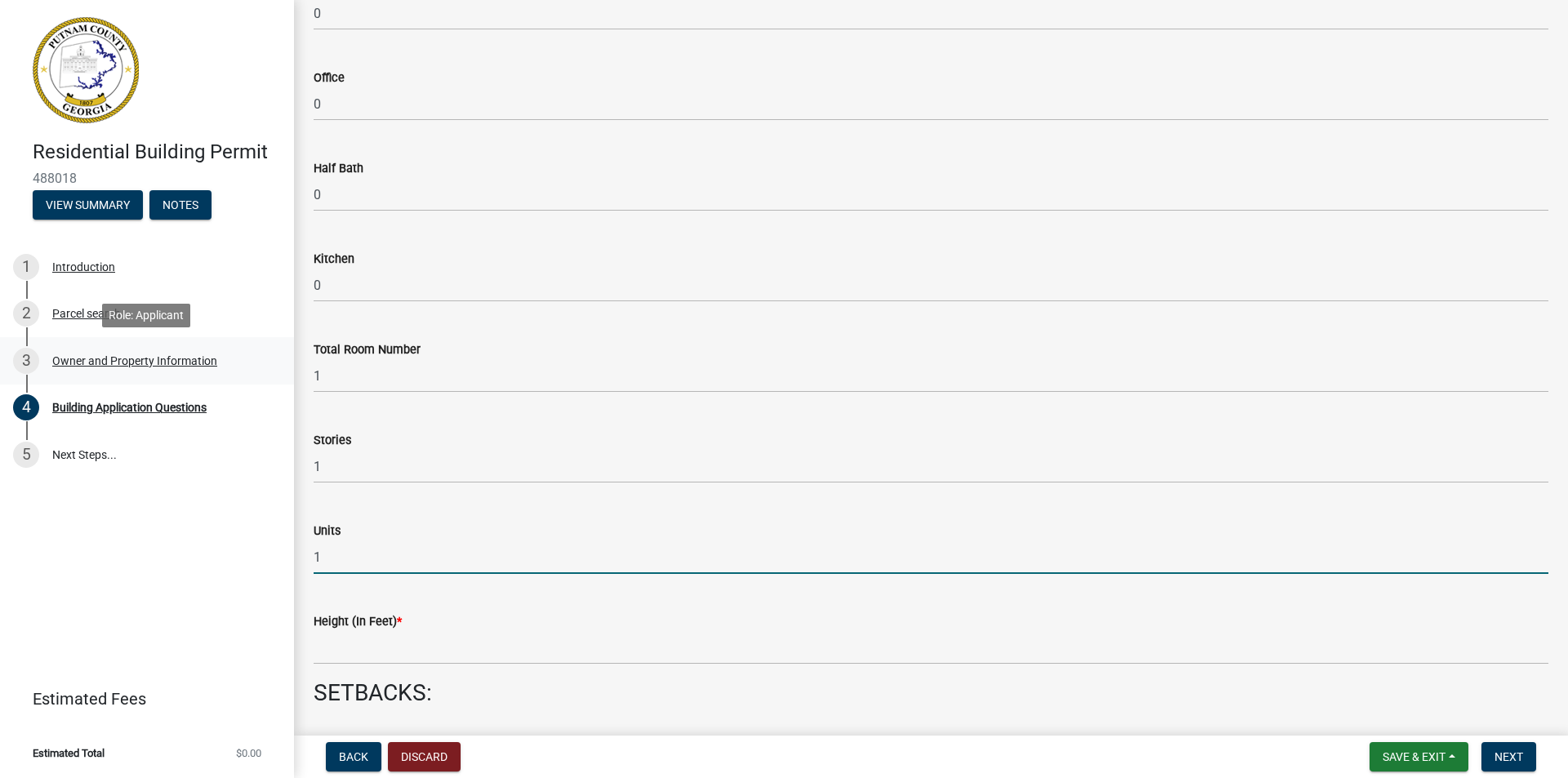
type input "1"
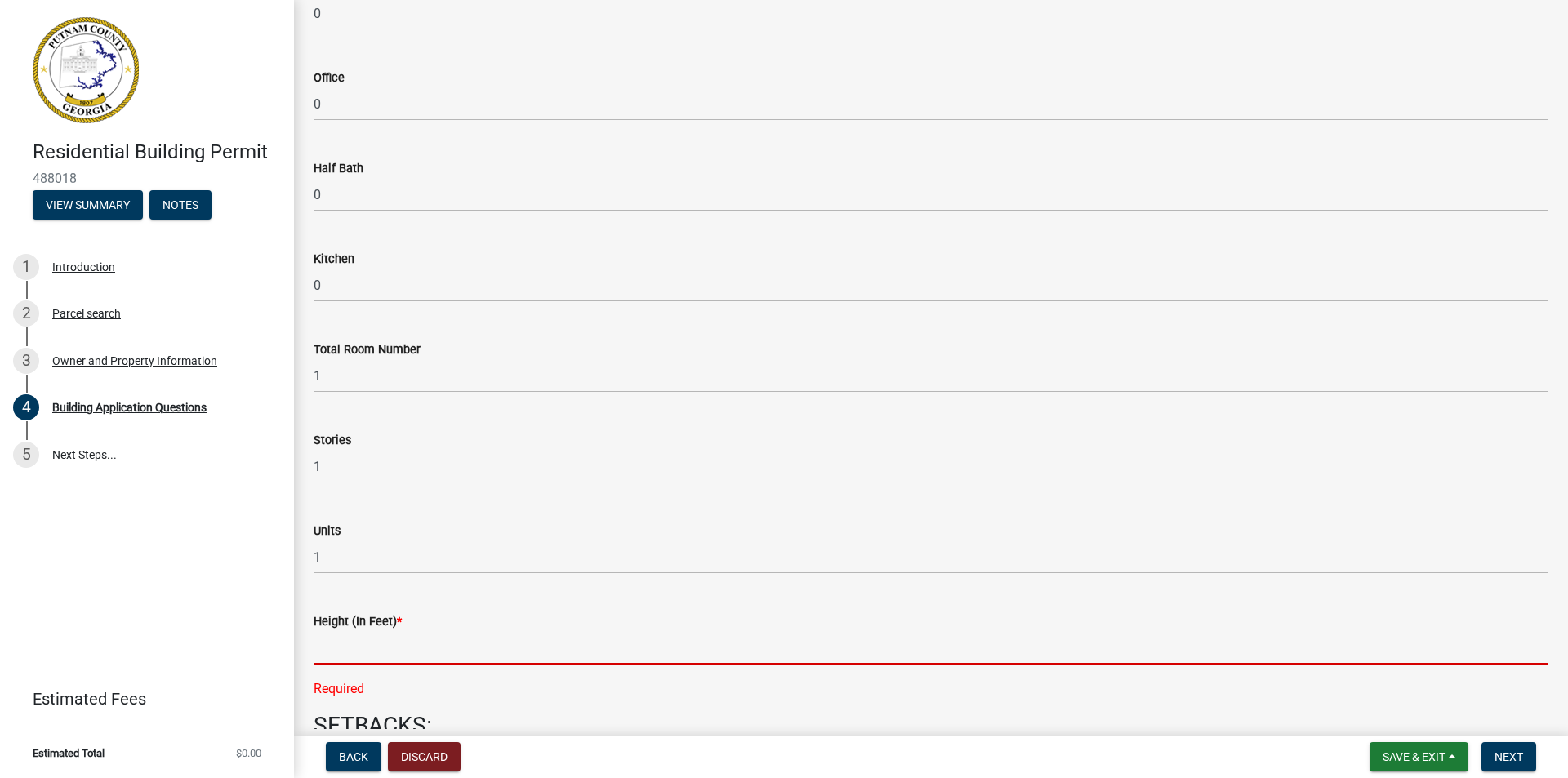
click at [359, 658] on input "text" at bounding box center [931, 647] width 1235 height 34
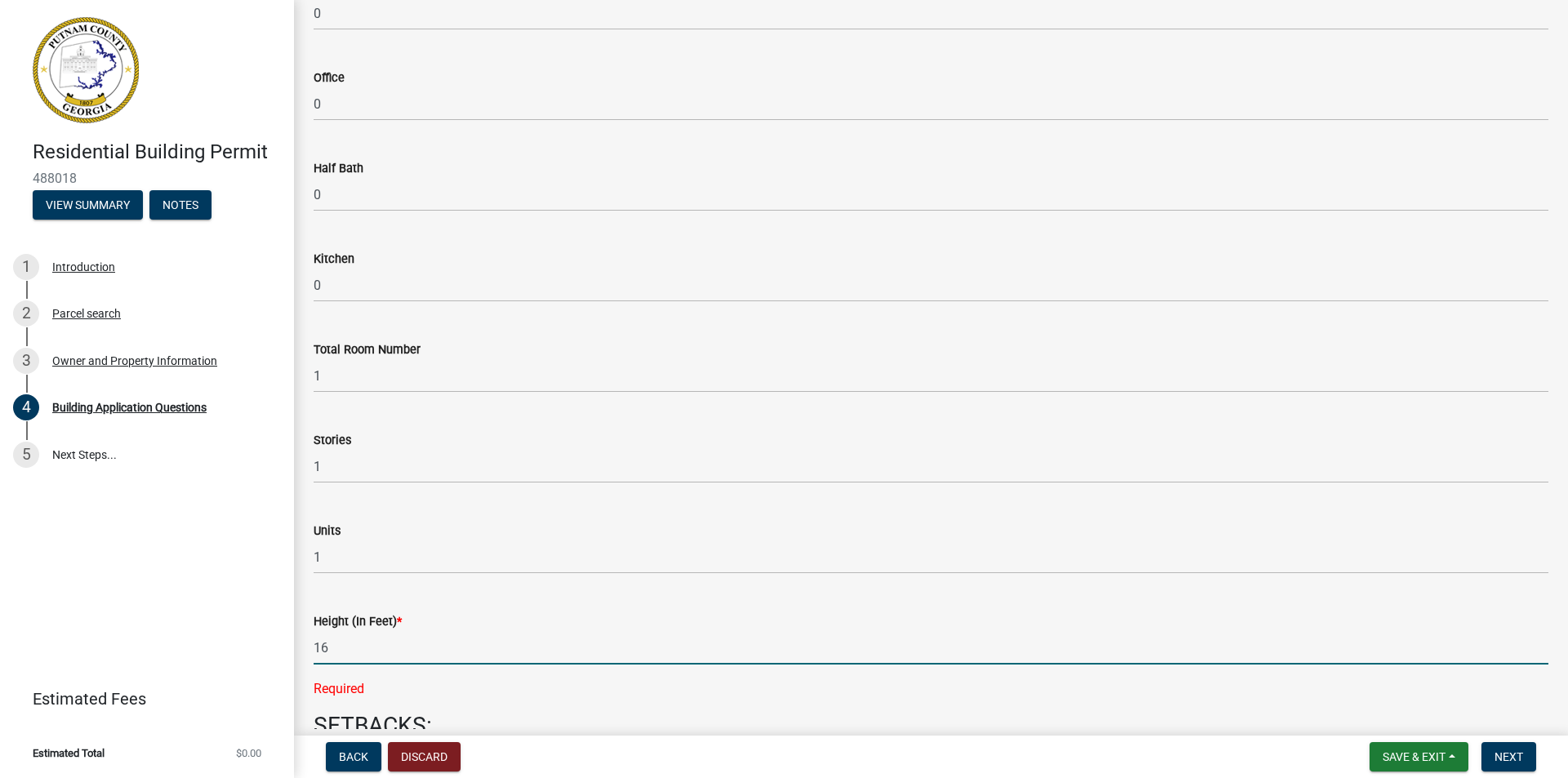
type input "16"
click at [593, 714] on wm-data-entity-input "SETBACKS:" at bounding box center [931, 733] width 1235 height 41
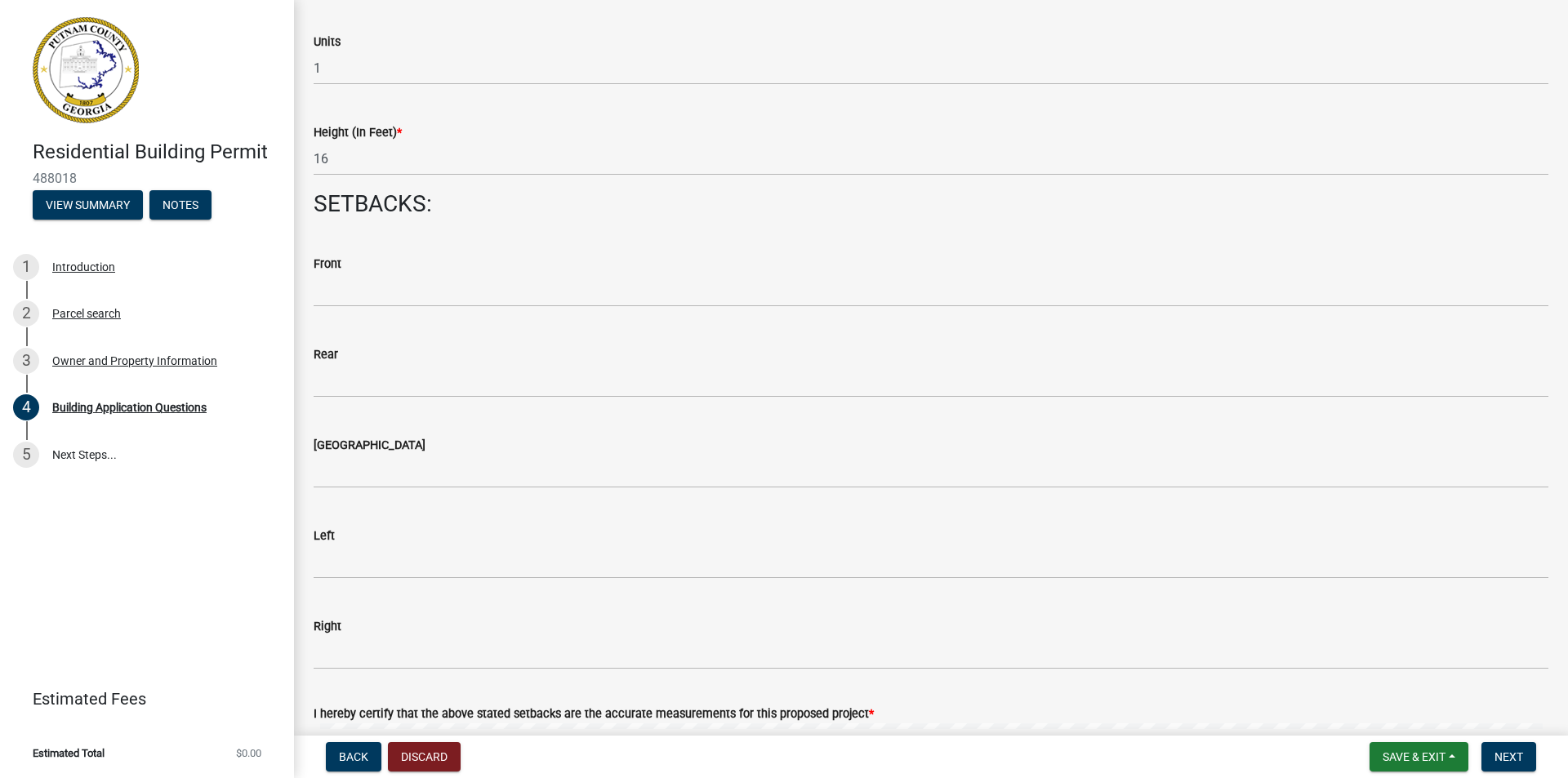
scroll to position [2160, 0]
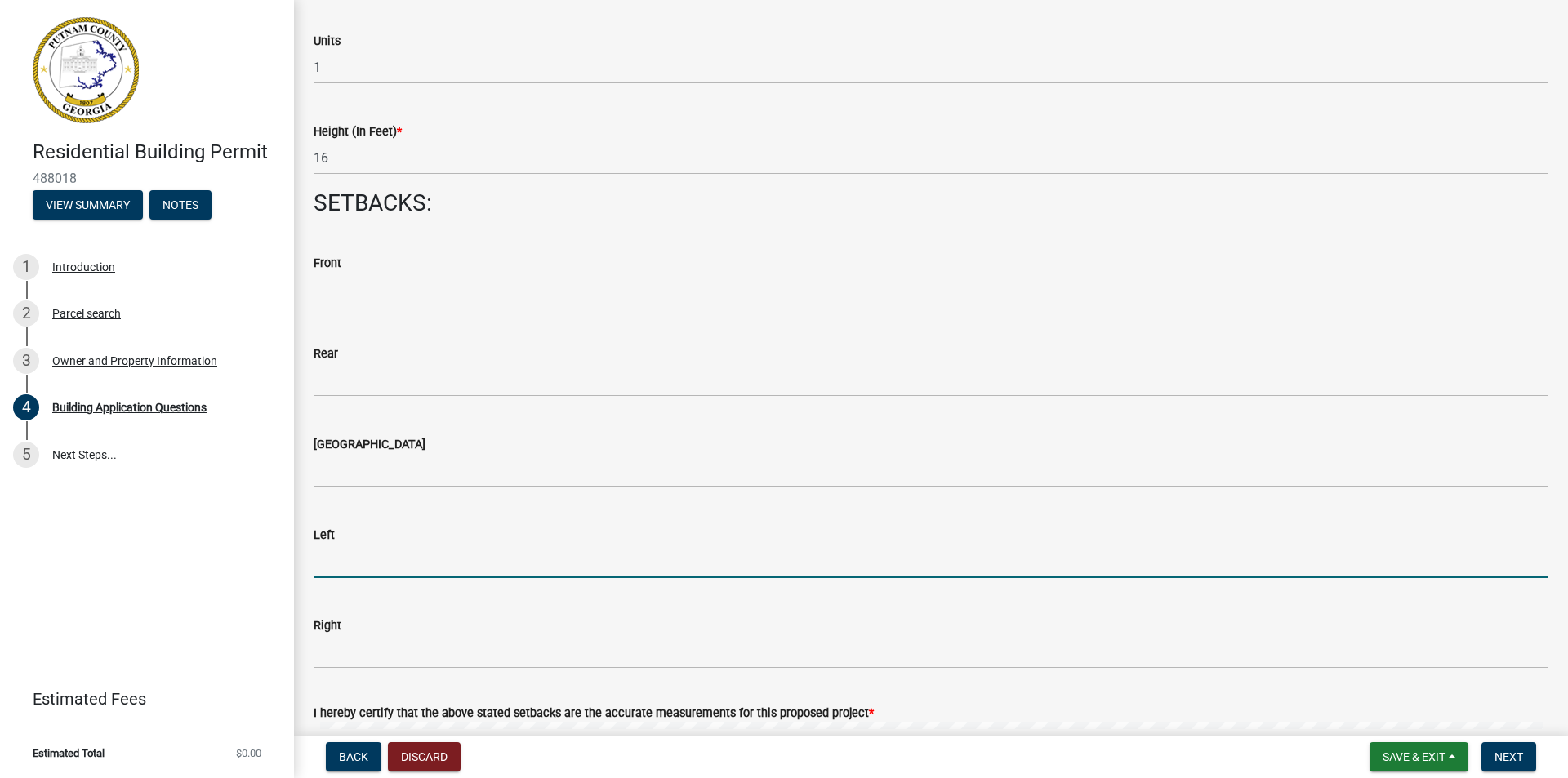
click at [342, 563] on input "text" at bounding box center [931, 561] width 1235 height 34
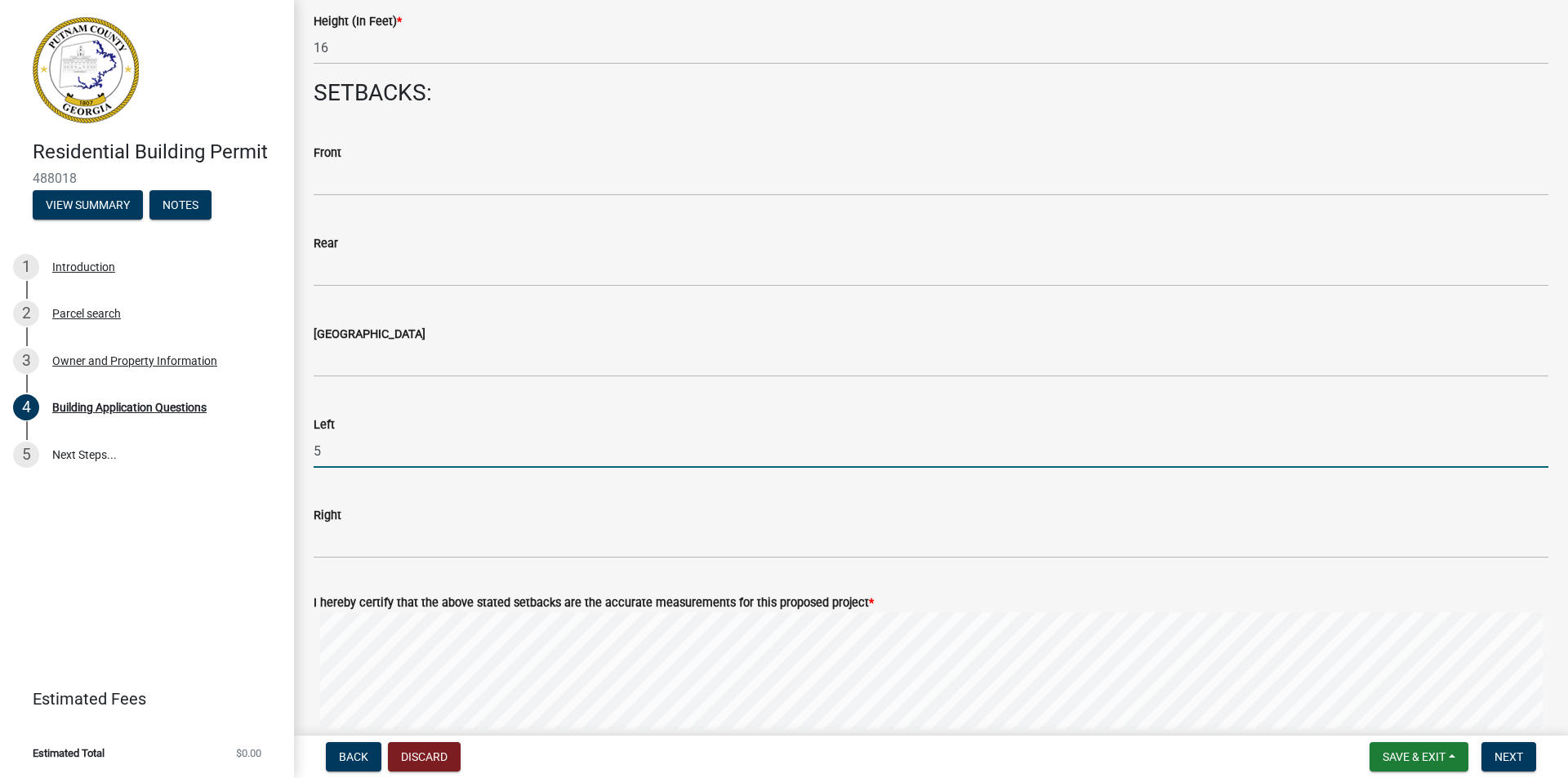
scroll to position [2241, 0]
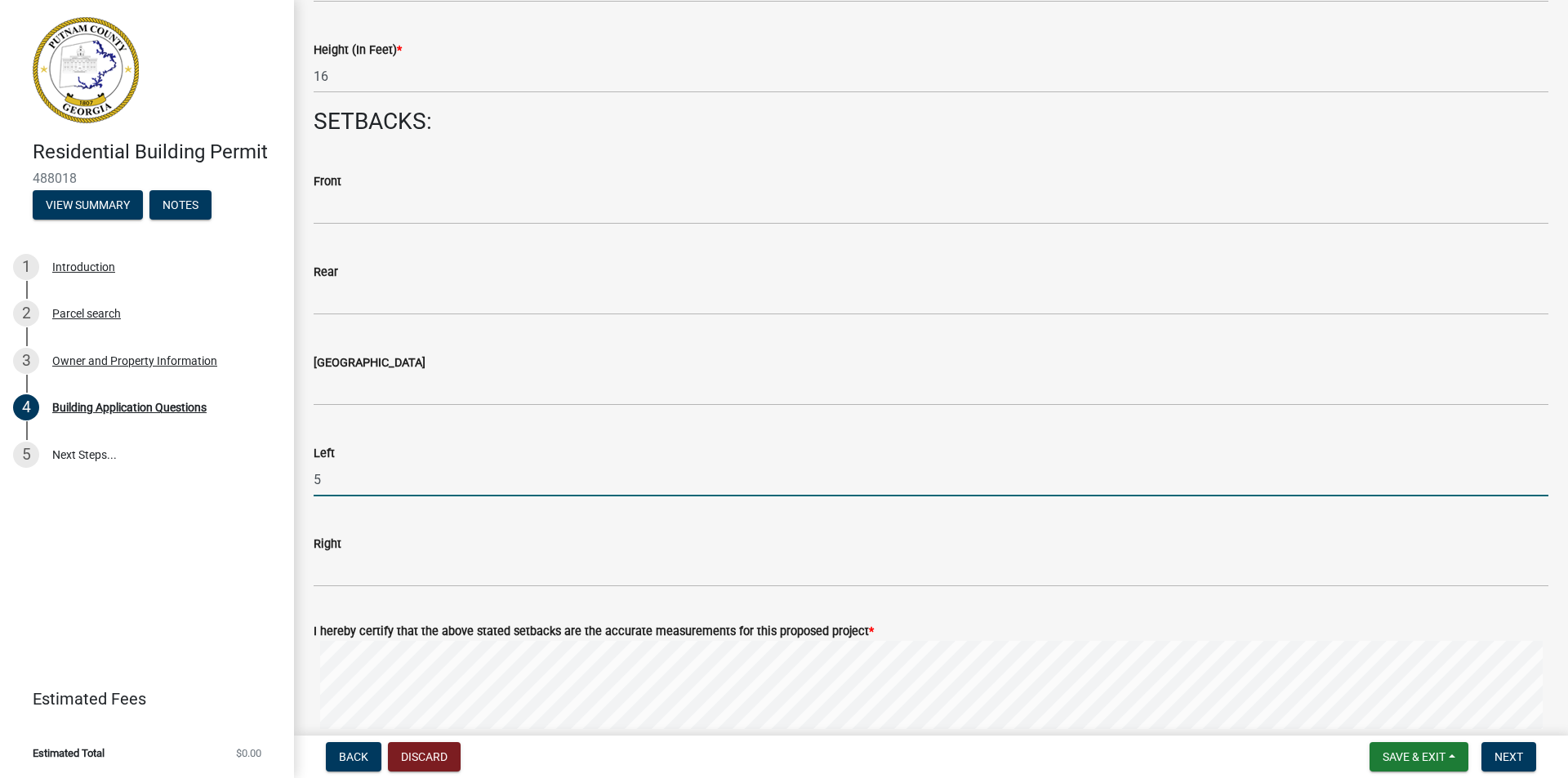
drag, startPoint x: 328, startPoint y: 477, endPoint x: 307, endPoint y: 483, distance: 21.8
click at [307, 483] on div "Left 5" at bounding box center [930, 459] width 1259 height 75
type input "10"
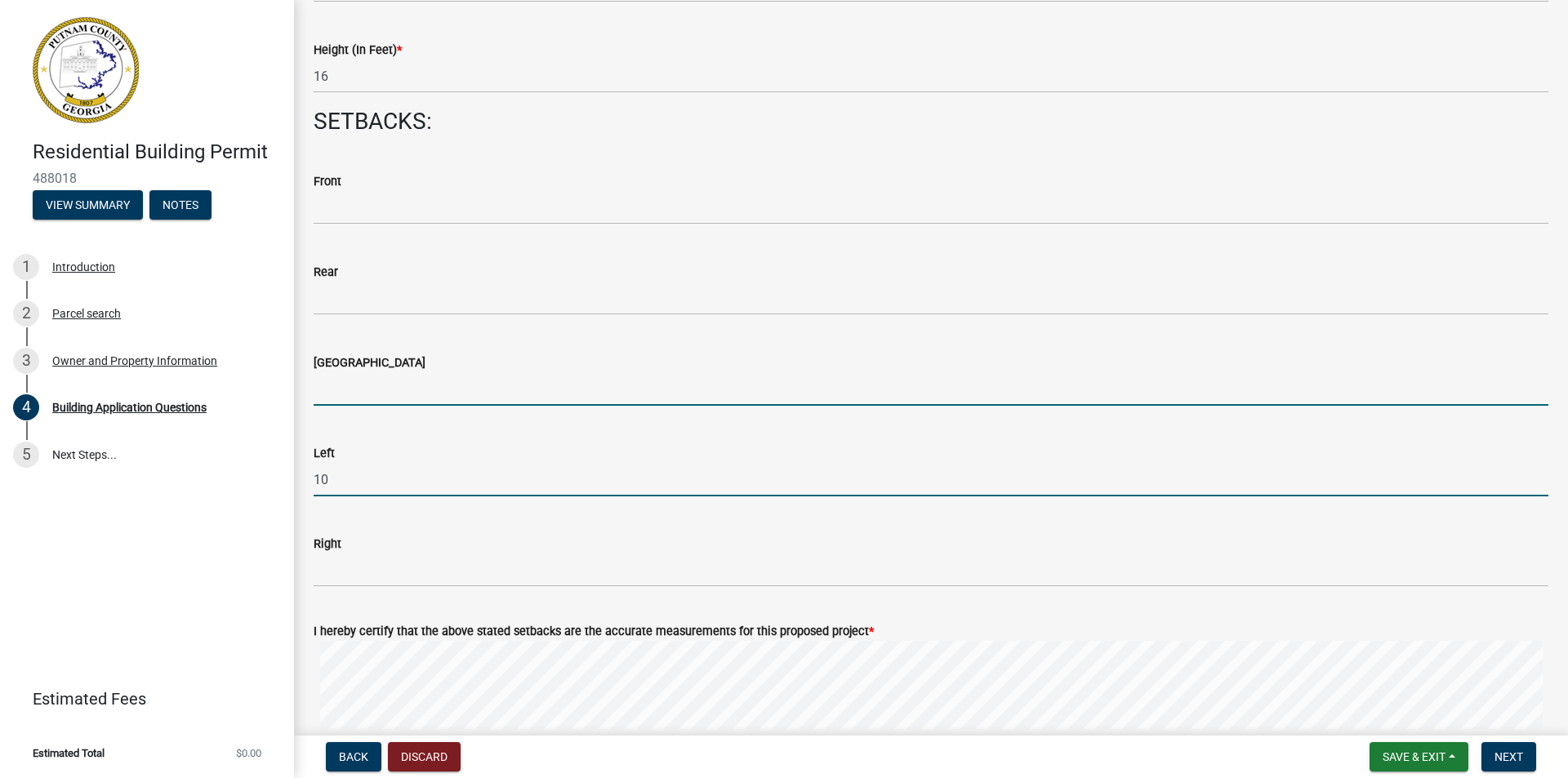
click at [330, 390] on input "text" at bounding box center [931, 389] width 1235 height 34
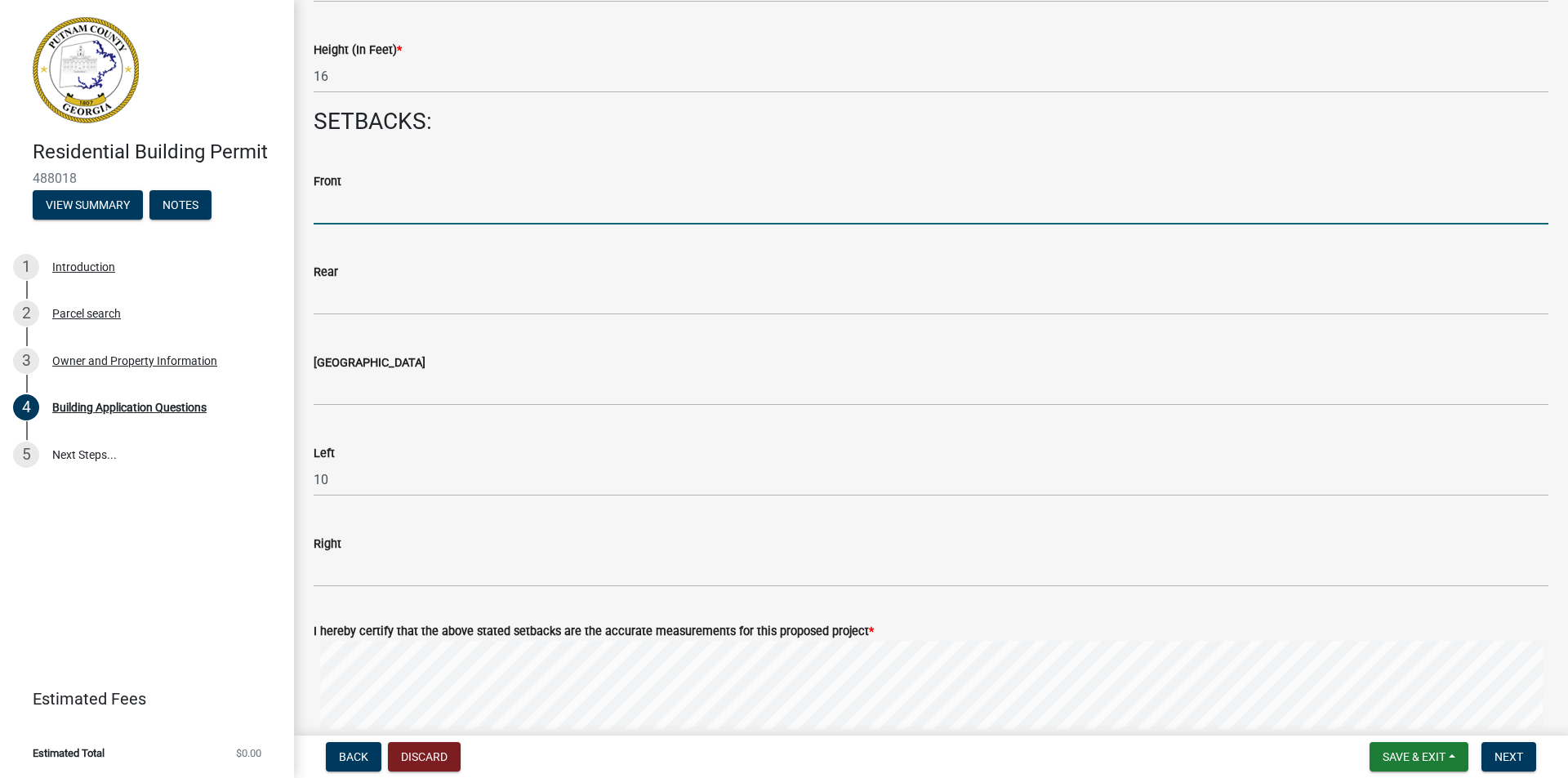
click at [333, 205] on input "text" at bounding box center [931, 207] width 1235 height 34
type input "142"
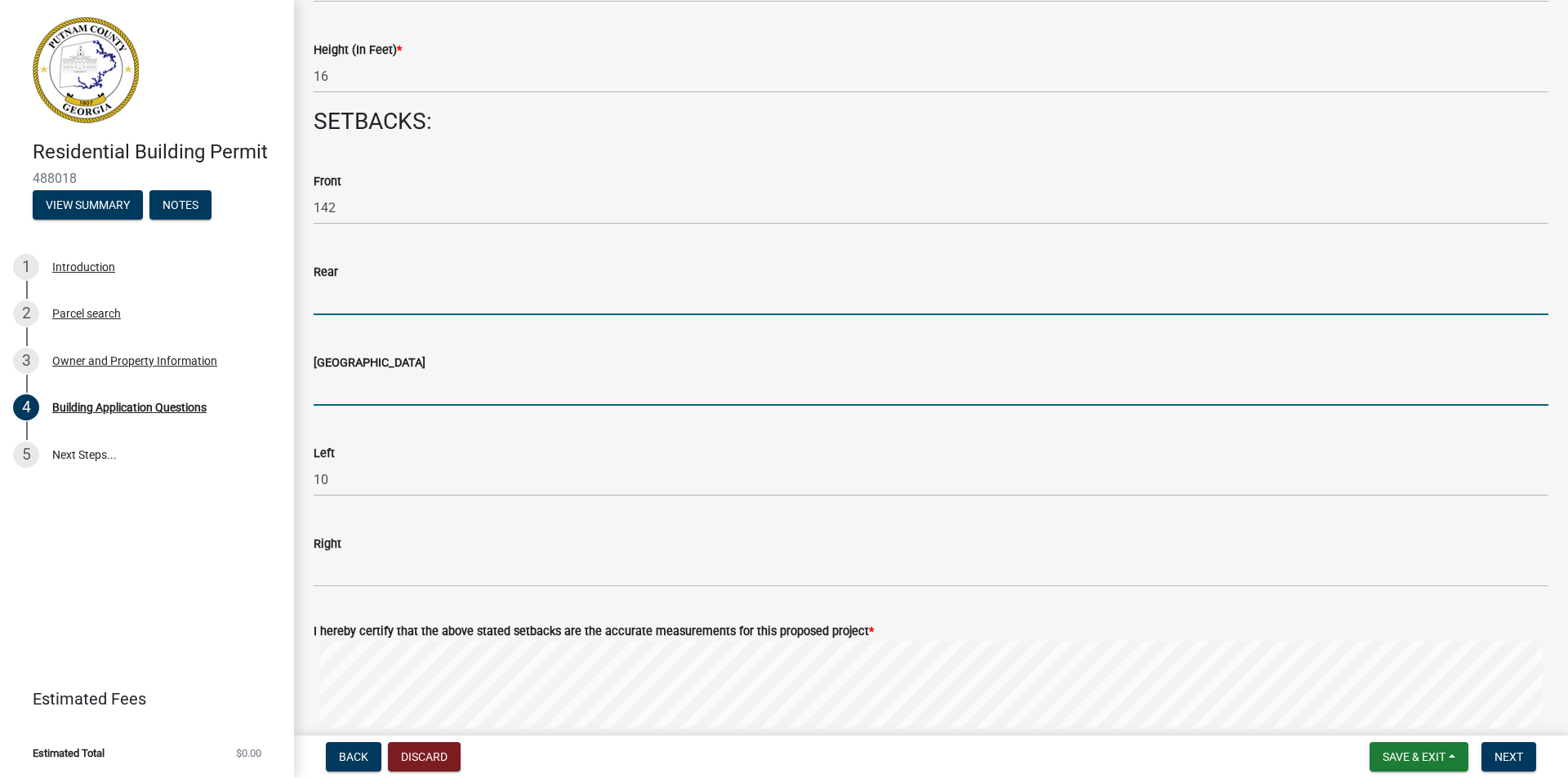
click at [347, 382] on input "text" at bounding box center [931, 389] width 1235 height 34
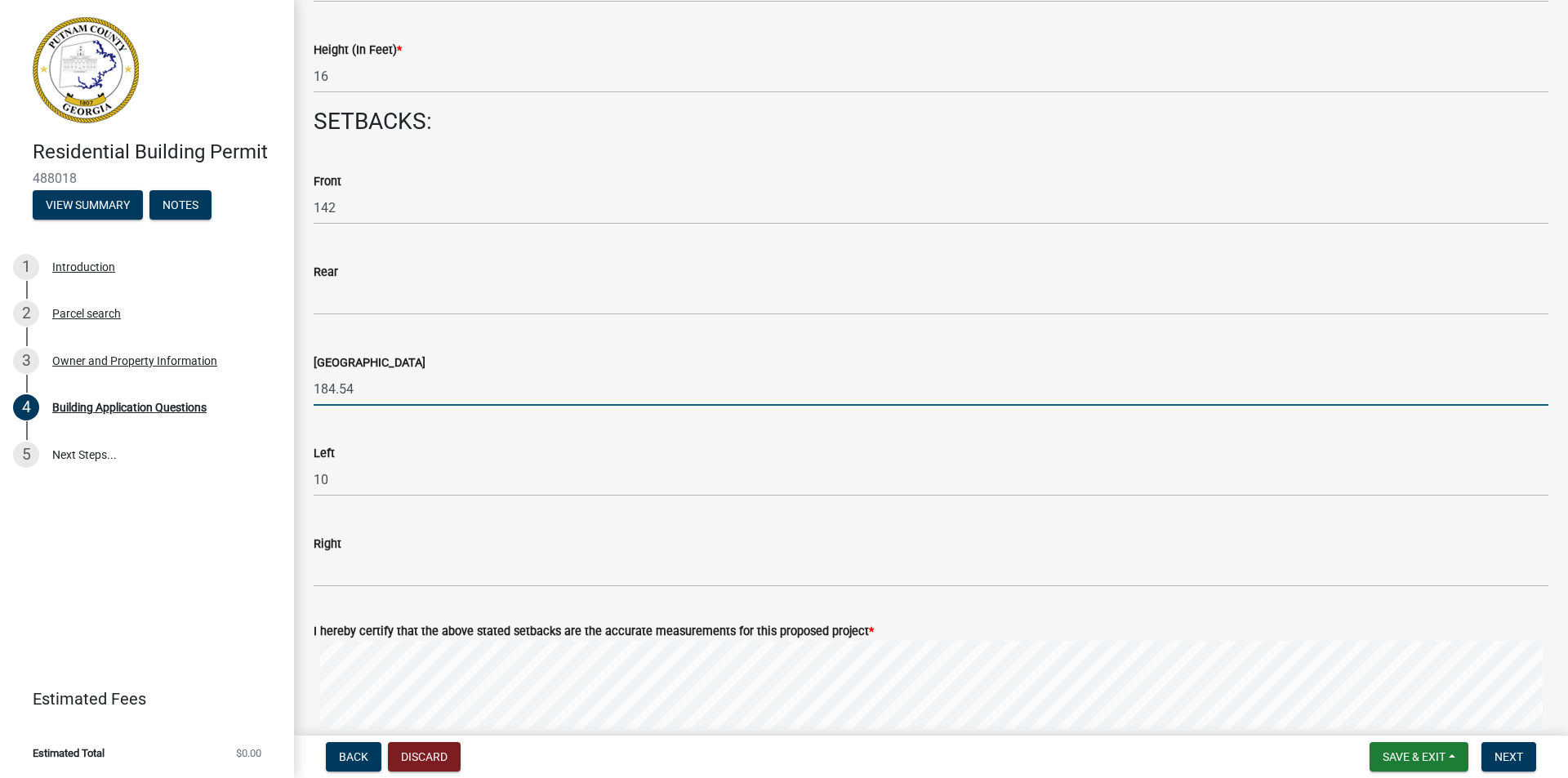
type input "184.54"
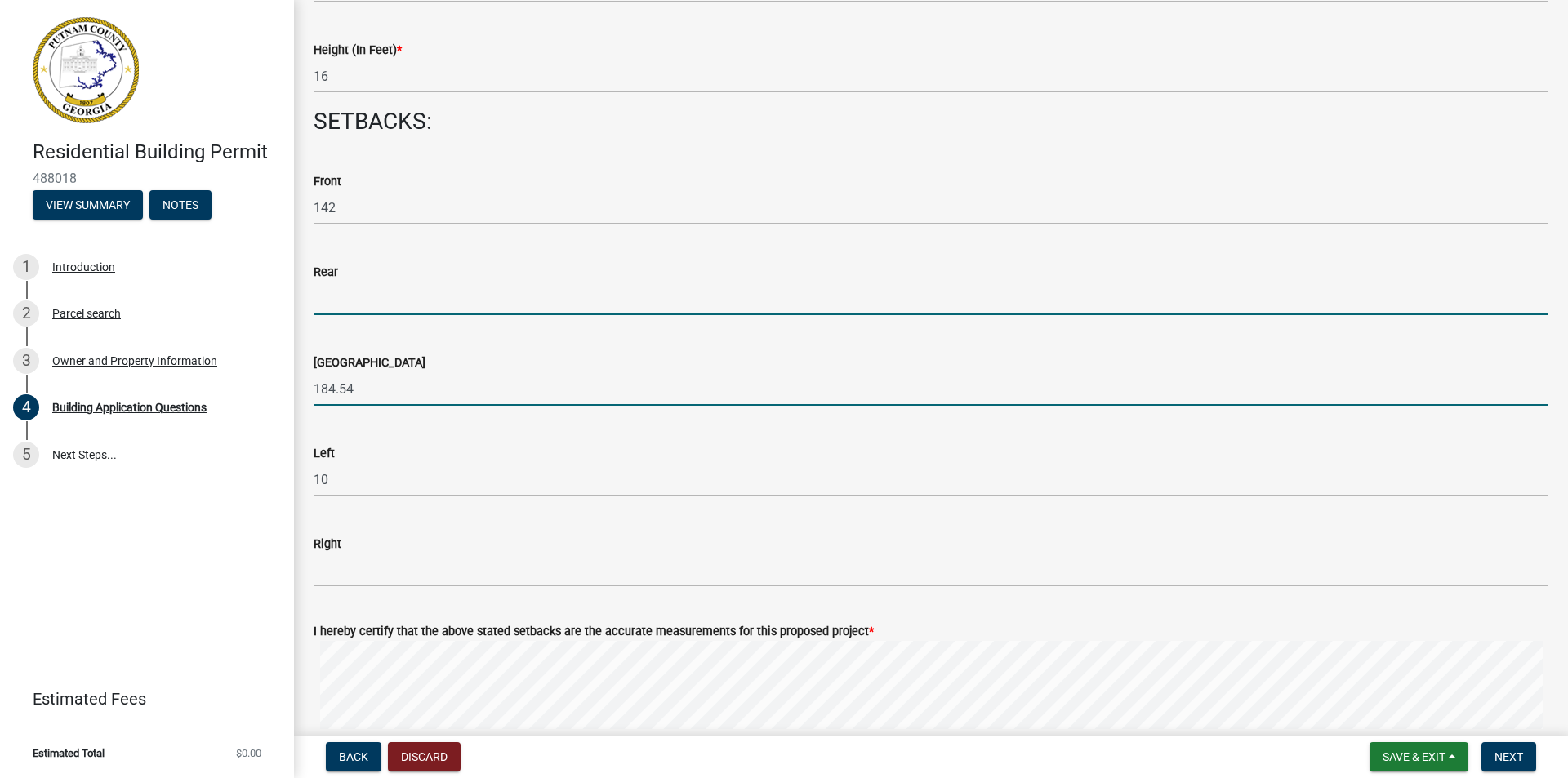
click at [352, 299] on input "text" at bounding box center [931, 298] width 1235 height 34
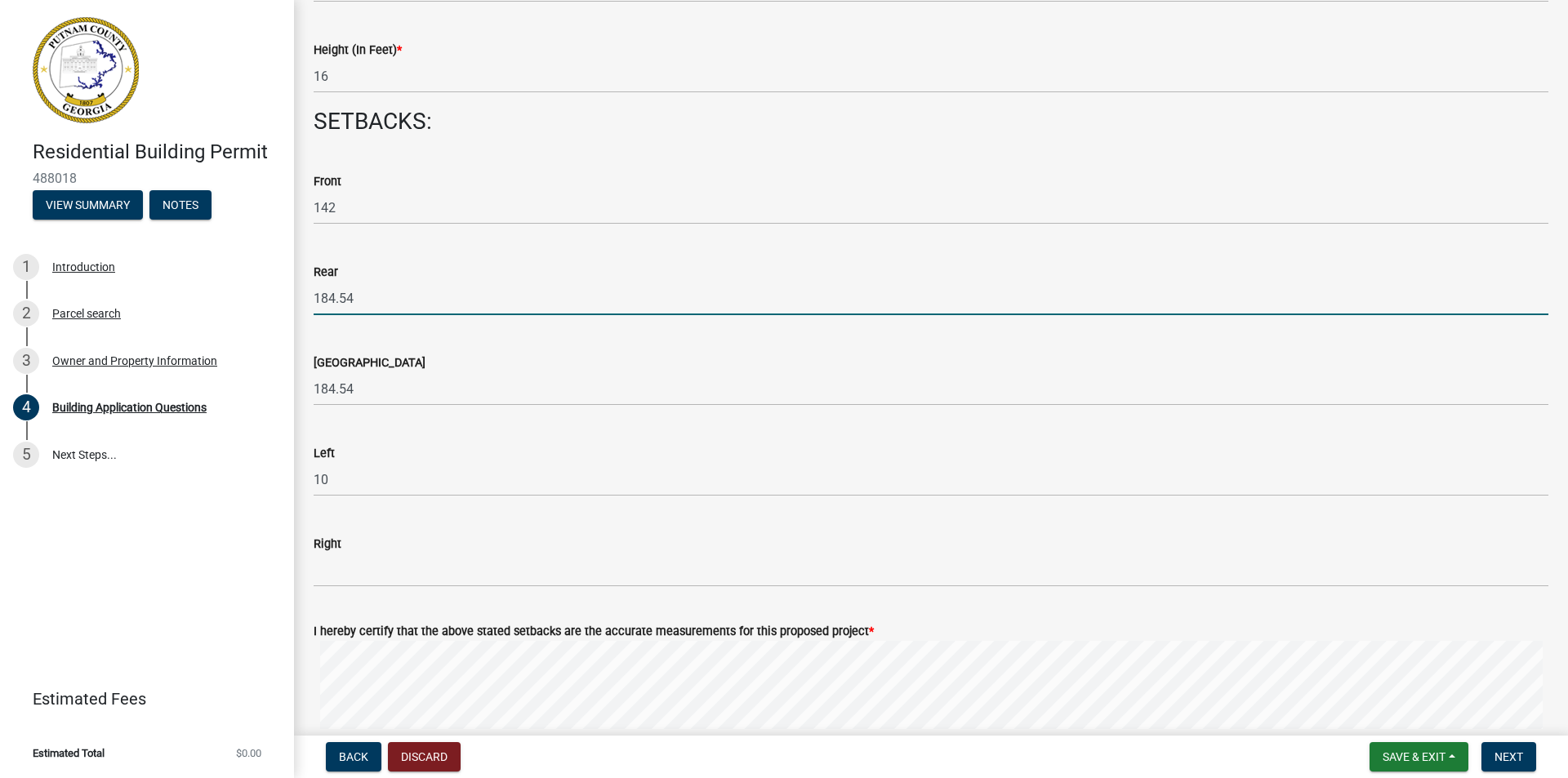
type input "184.54"
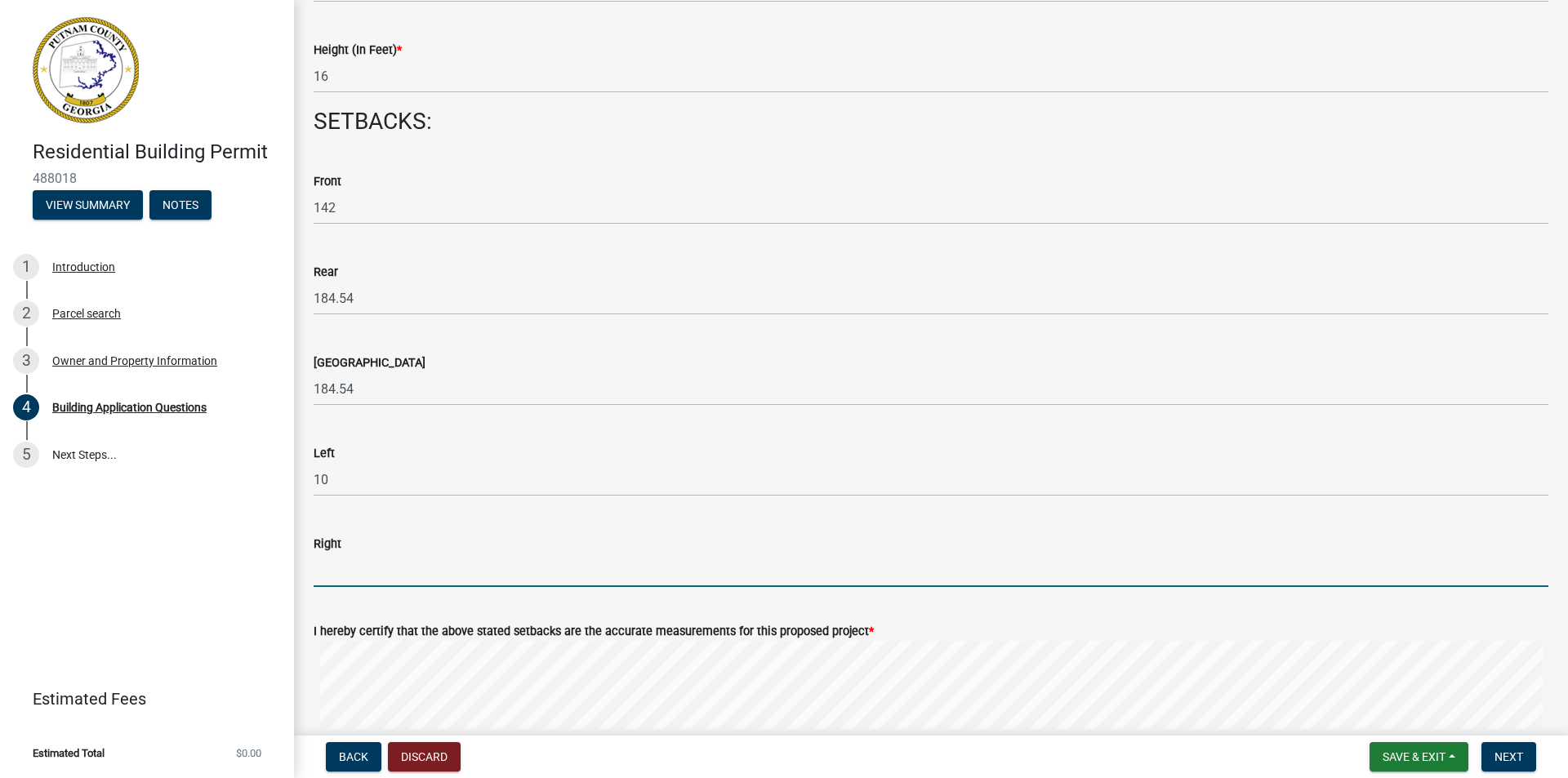
click at [345, 570] on input "text" at bounding box center [931, 570] width 1235 height 34
type input "60"
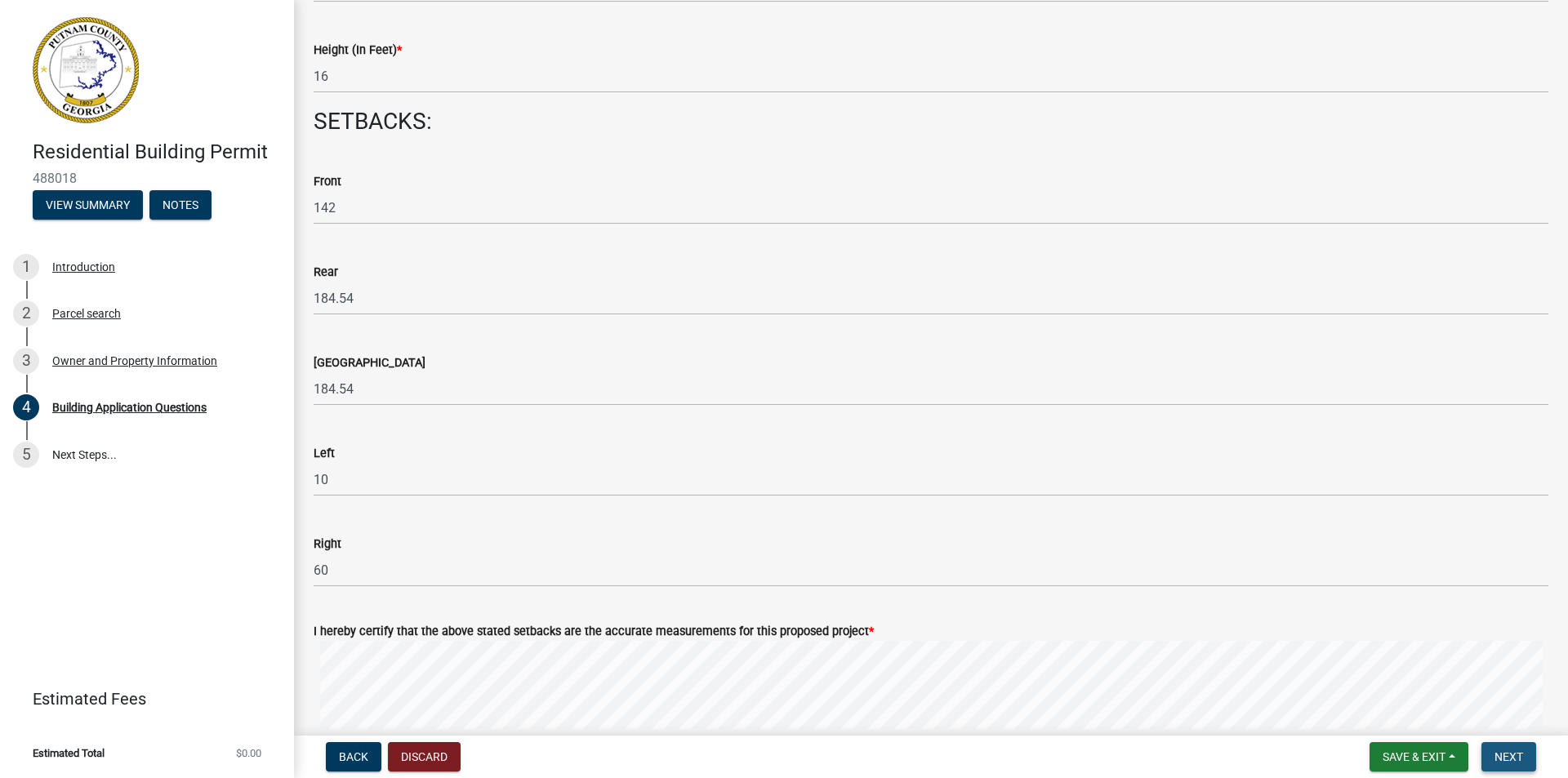
click at [1514, 762] on span "Next" at bounding box center [1510, 758] width 29 height 14
click at [605, 626] on label "I hereby certify that the above stated setbacks are the accurate measurements f…" at bounding box center [593, 632] width 560 height 12
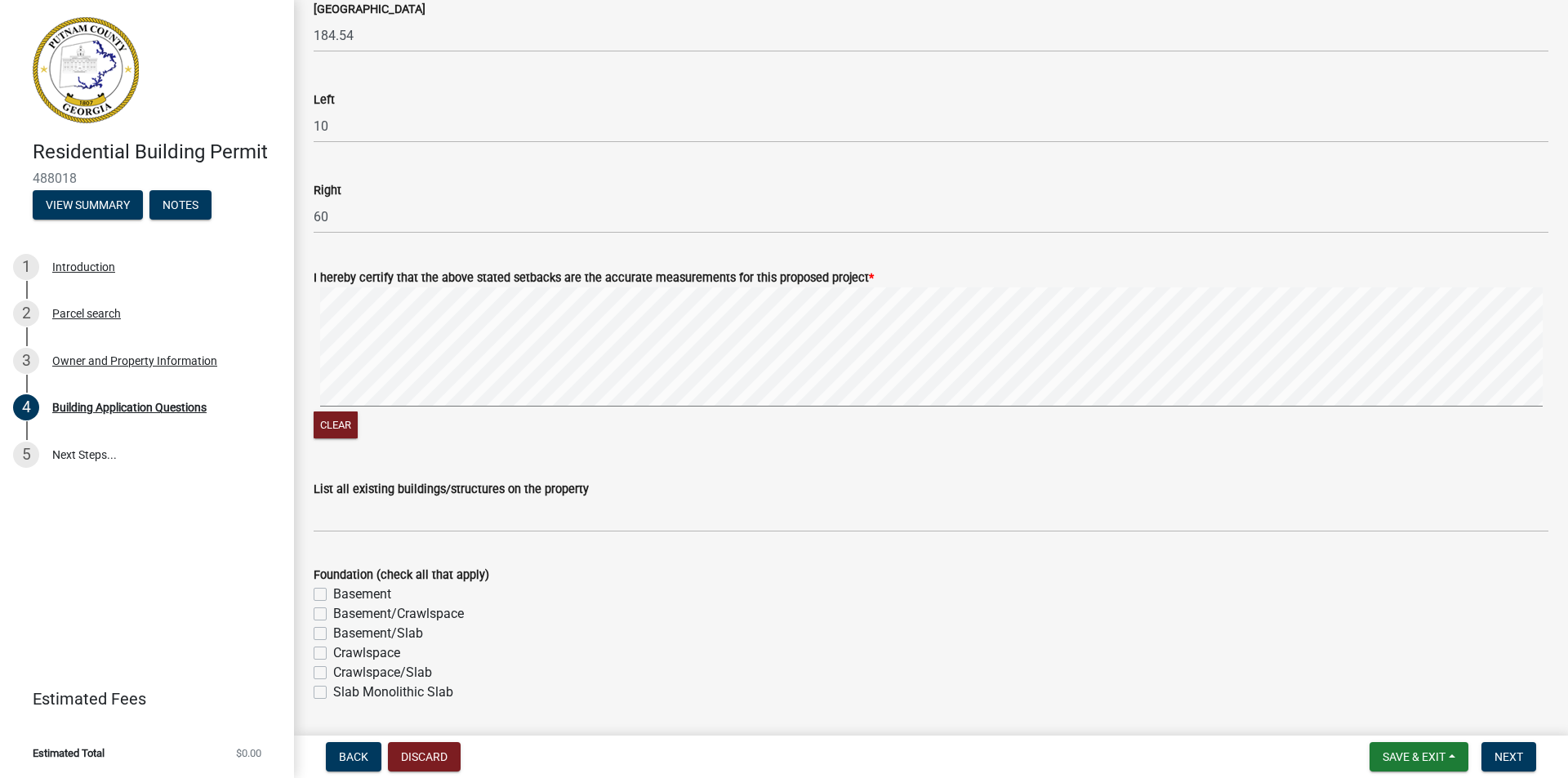
scroll to position [2568, 0]
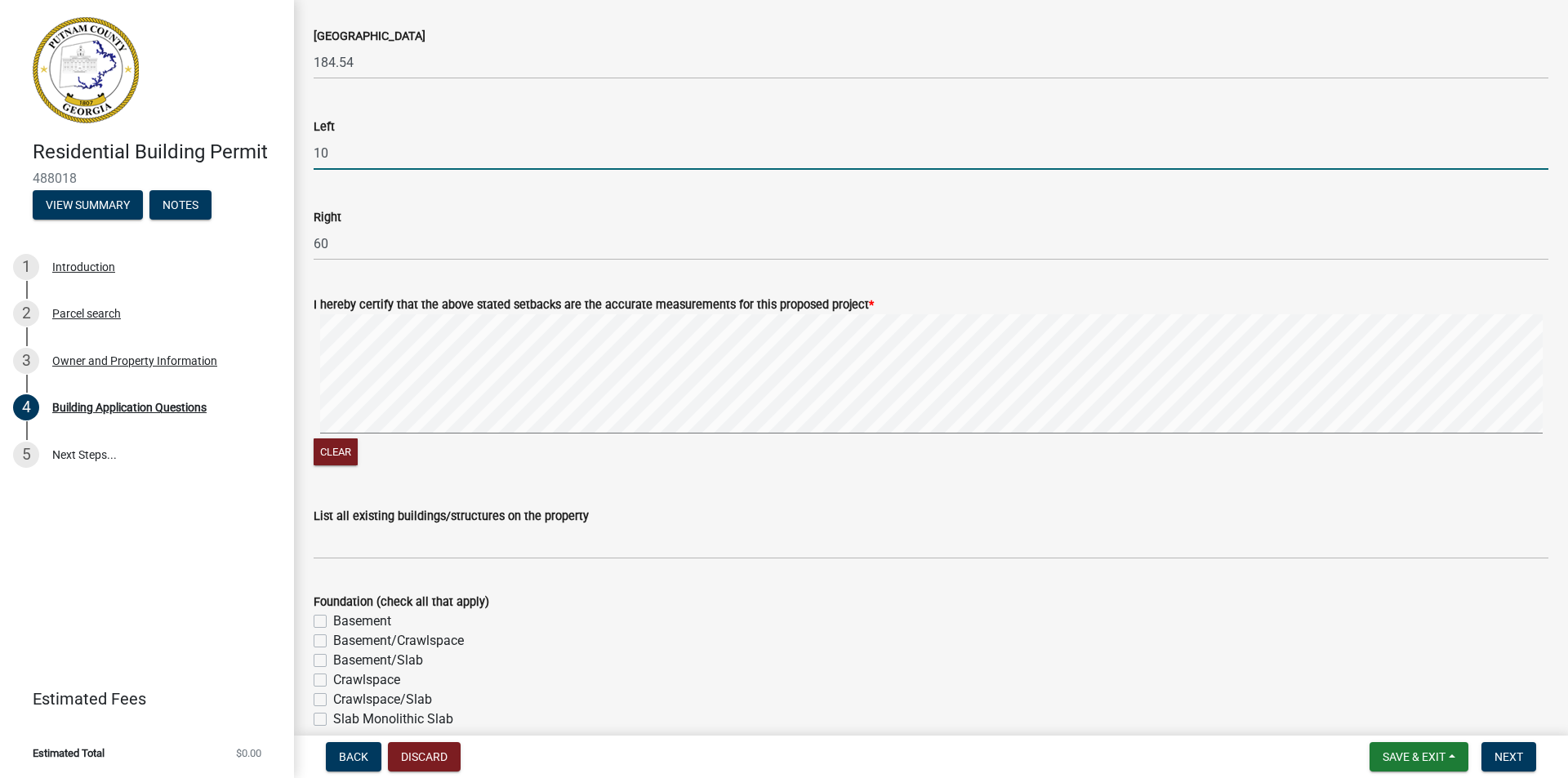
drag, startPoint x: 339, startPoint y: 160, endPoint x: 387, endPoint y: 150, distance: 49.0
click at [348, 155] on input "10" at bounding box center [931, 153] width 1235 height 34
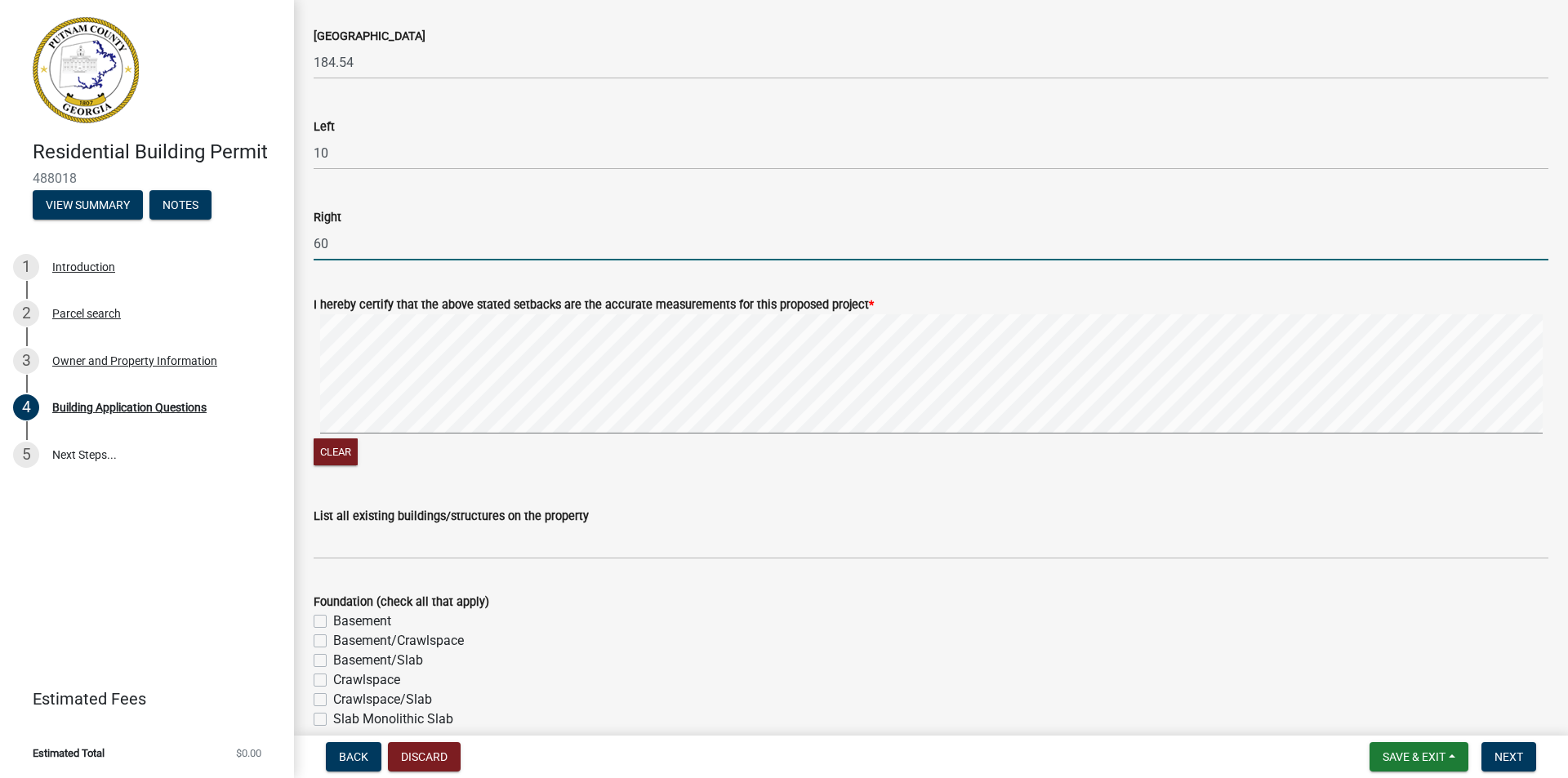
click at [364, 244] on input "60" at bounding box center [931, 244] width 1235 height 34
click at [338, 455] on button "Clear" at bounding box center [336, 452] width 45 height 27
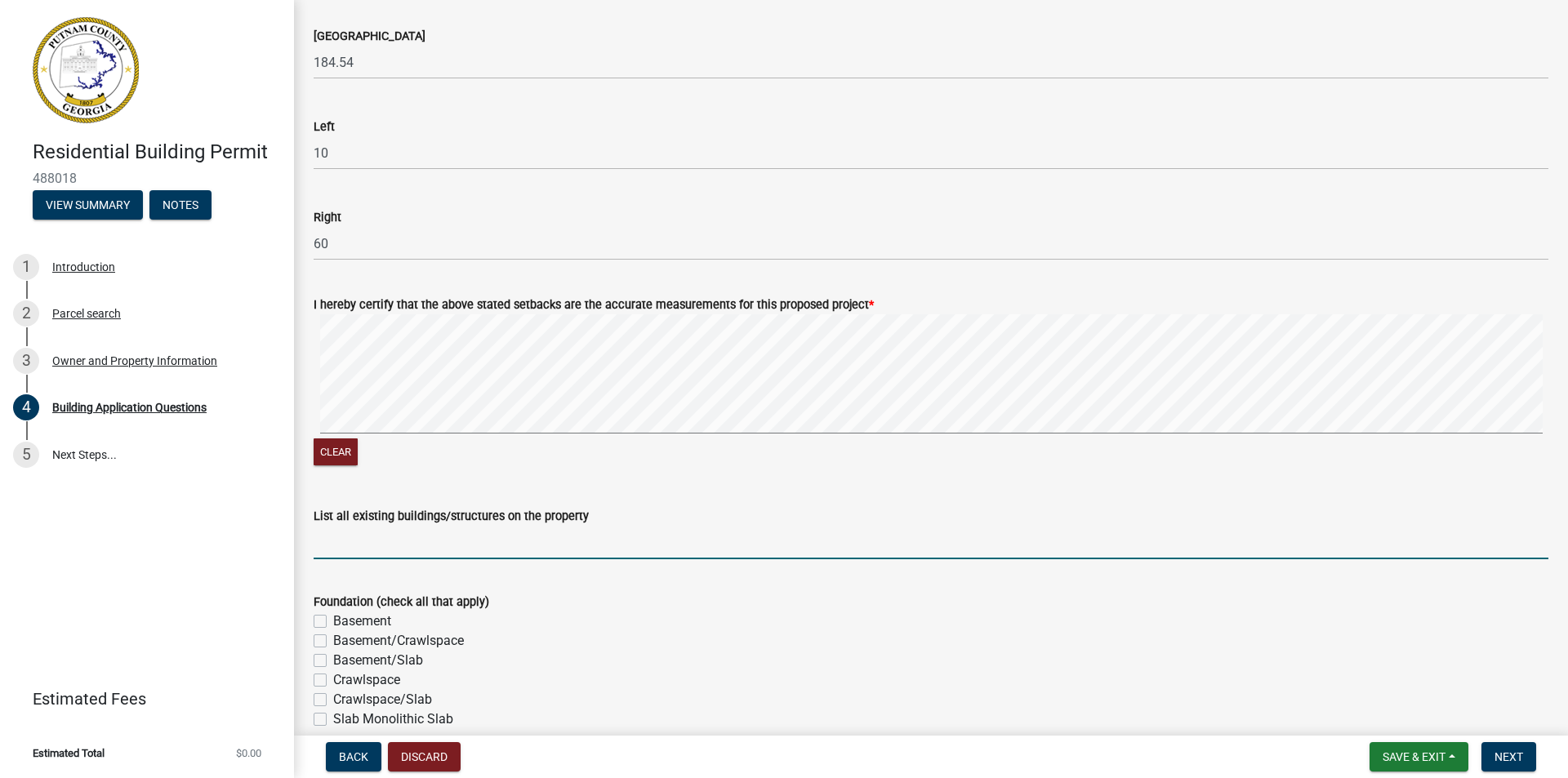
drag, startPoint x: 346, startPoint y: 538, endPoint x: 358, endPoint y: 542, distance: 12.6
click at [352, 541] on input "List all existing buildings/structures on the property" at bounding box center [931, 543] width 1235 height 34
type input "Existing home built in [DATE]"
click at [605, 620] on div "Basement" at bounding box center [931, 621] width 1235 height 19
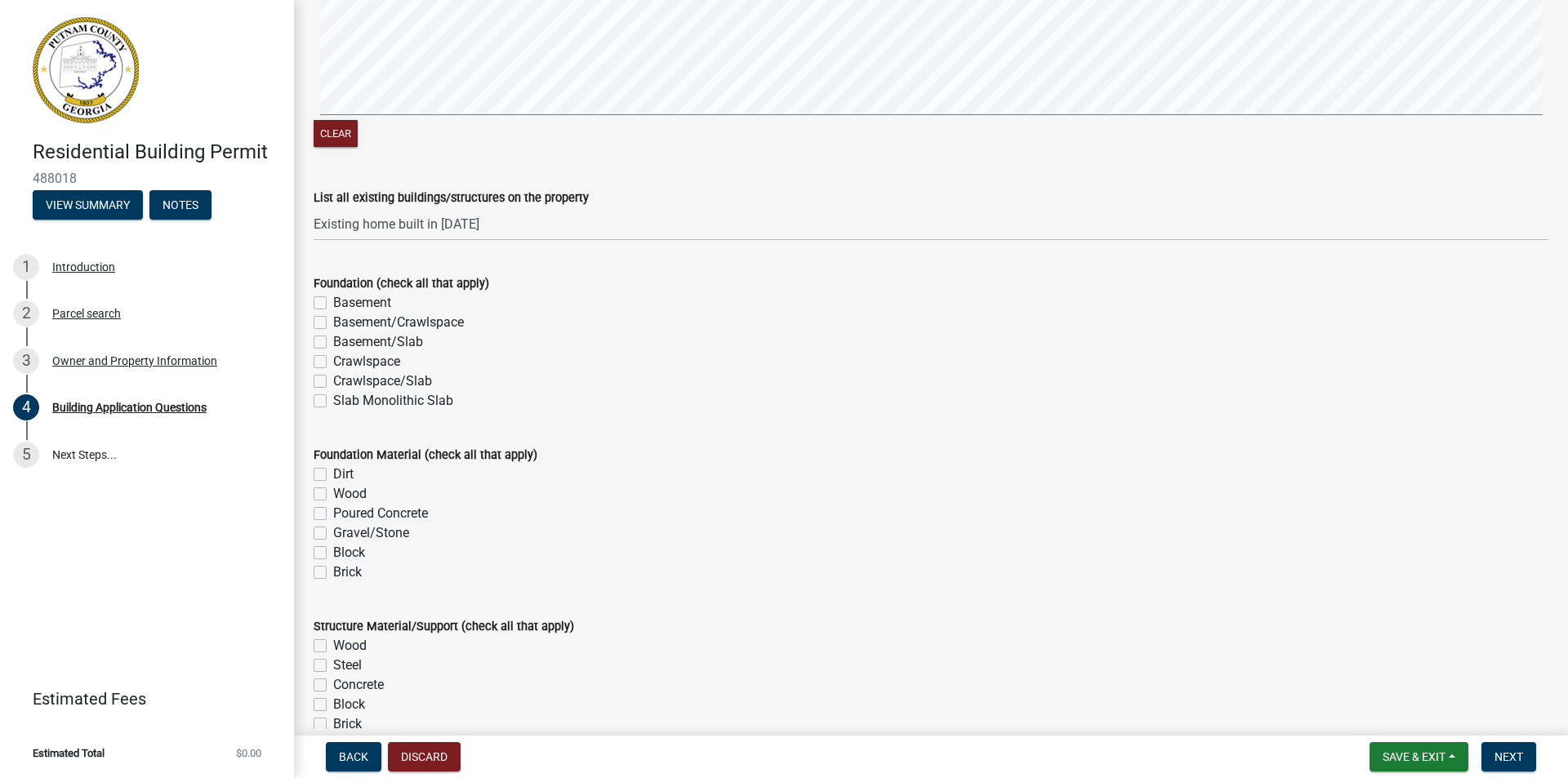
scroll to position [2894, 0]
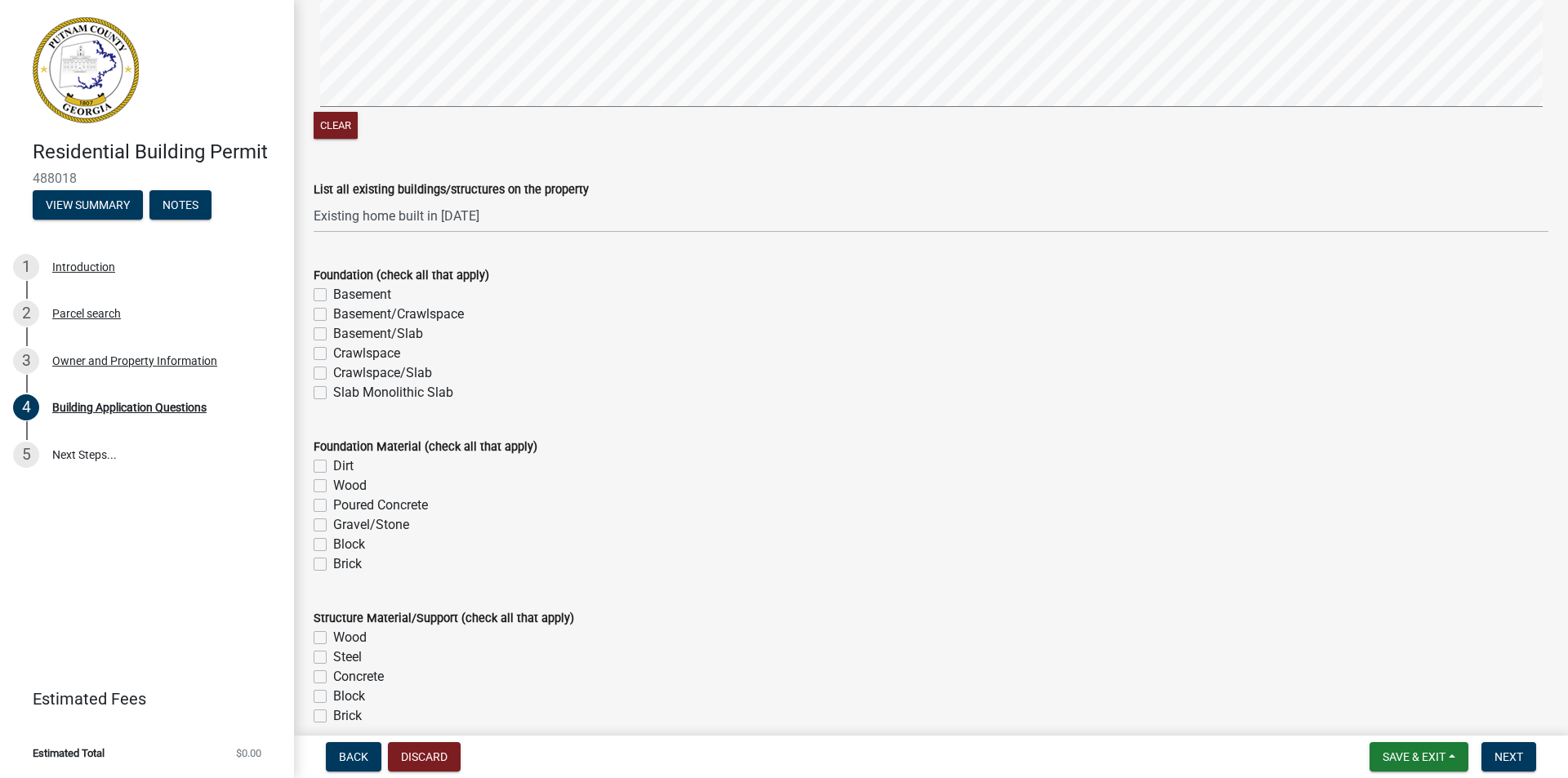
click at [363, 313] on label "Basement/Crawlspace" at bounding box center [398, 314] width 131 height 19
click at [344, 313] on input "Basement/Crawlspace" at bounding box center [338, 310] width 11 height 11
checkbox input "true"
checkbox input "false"
checkbox input "true"
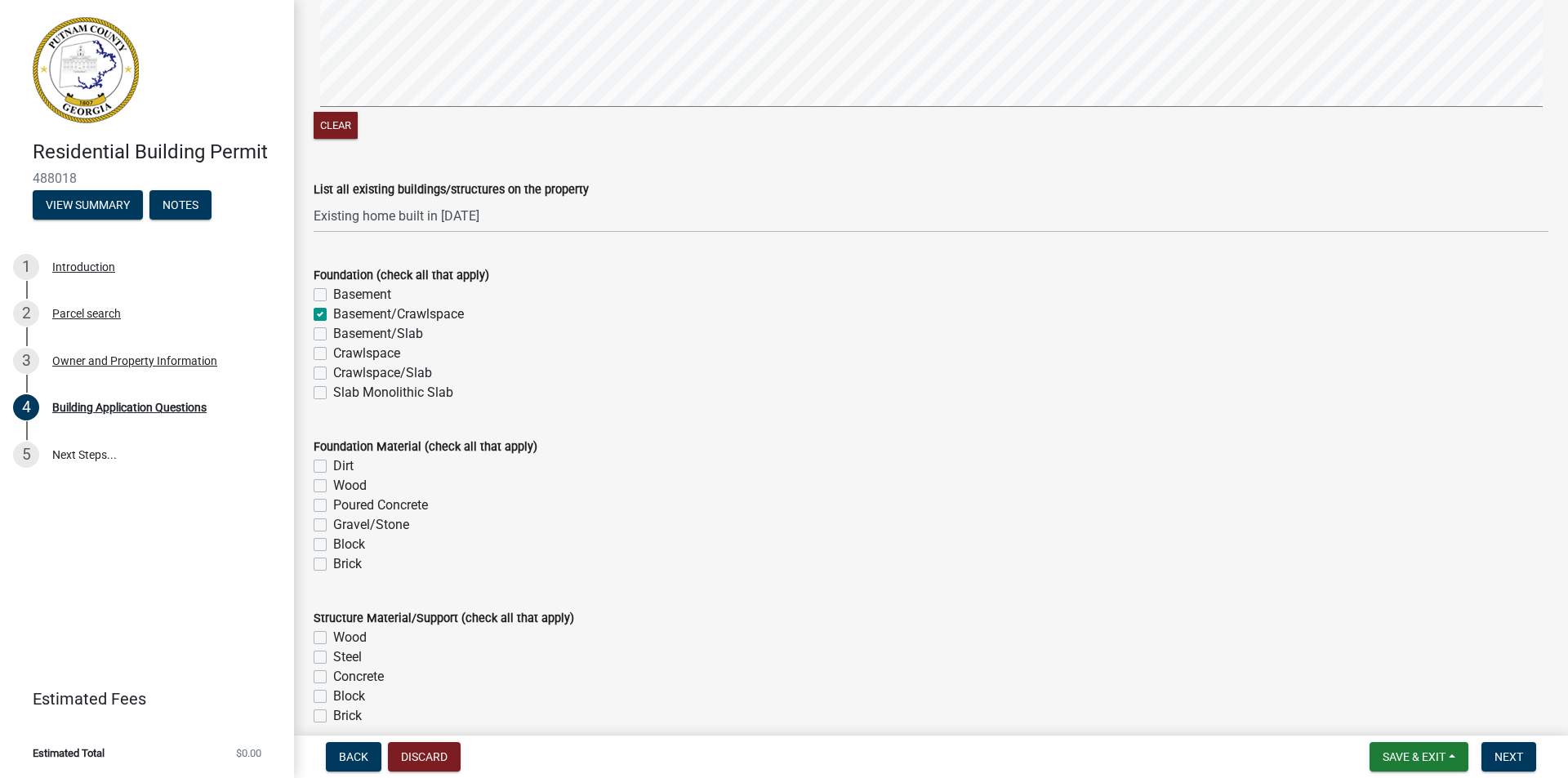
checkbox input "false"
click at [369, 357] on label "Crawlspace" at bounding box center [366, 353] width 67 height 19
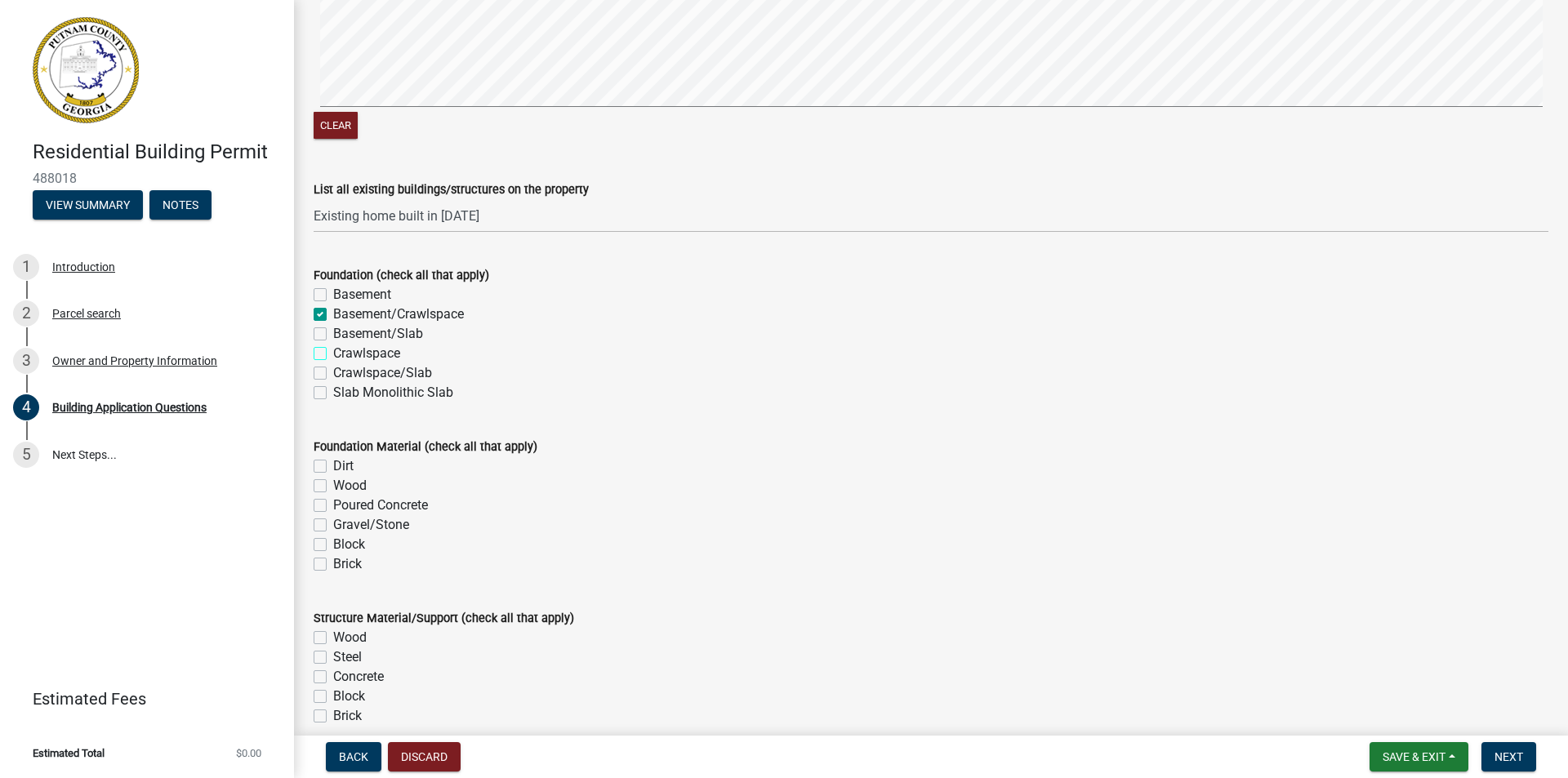
click at [344, 354] on input "Crawlspace" at bounding box center [338, 348] width 11 height 11
checkbox input "true"
checkbox input "false"
checkbox input "true"
checkbox input "false"
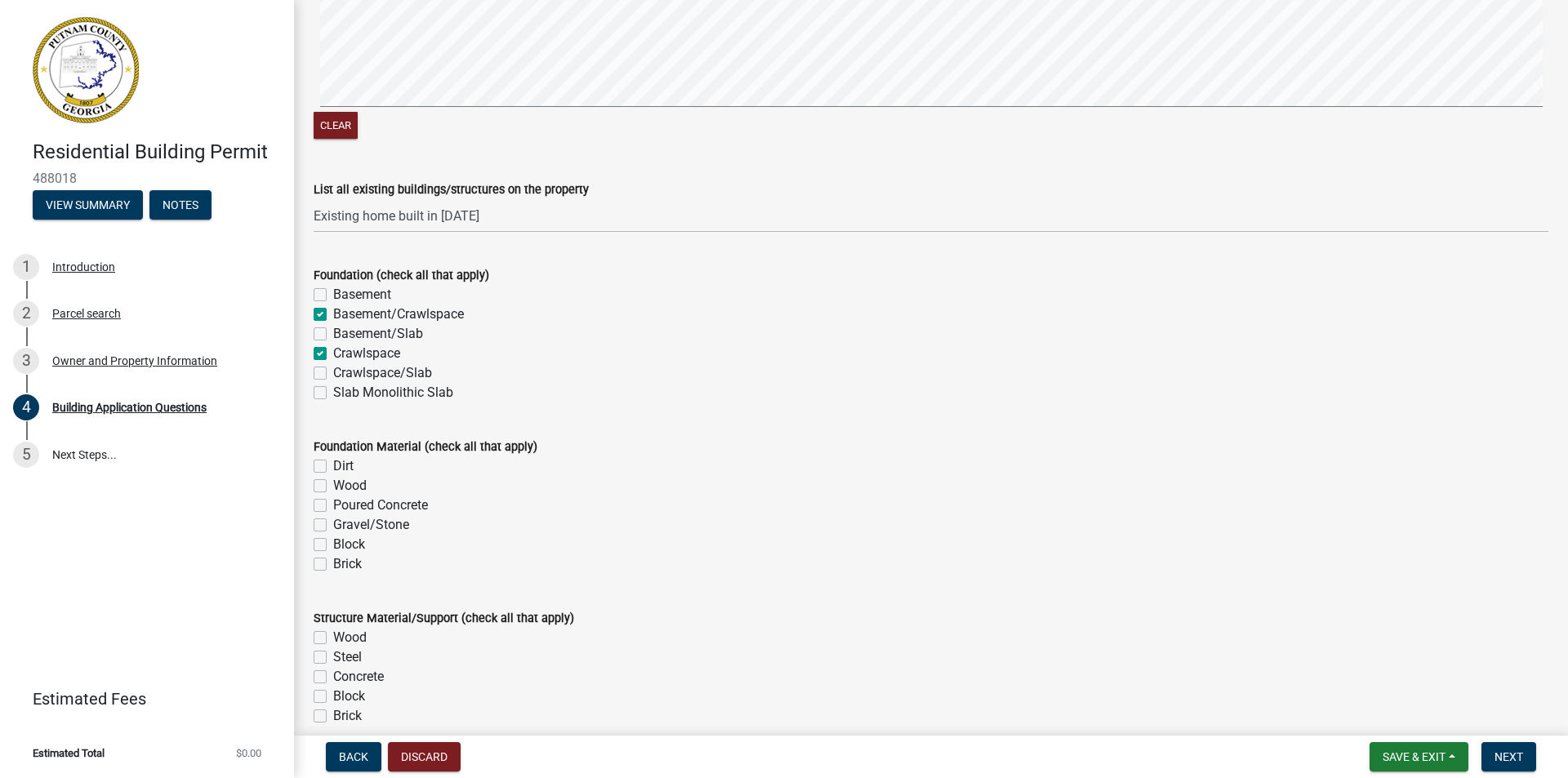
checkbox input "true"
checkbox input "false"
click at [333, 317] on label "Basement/Crawlspace" at bounding box center [398, 314] width 131 height 19
click at [333, 315] on input "Basement/Crawlspace" at bounding box center [338, 310] width 11 height 11
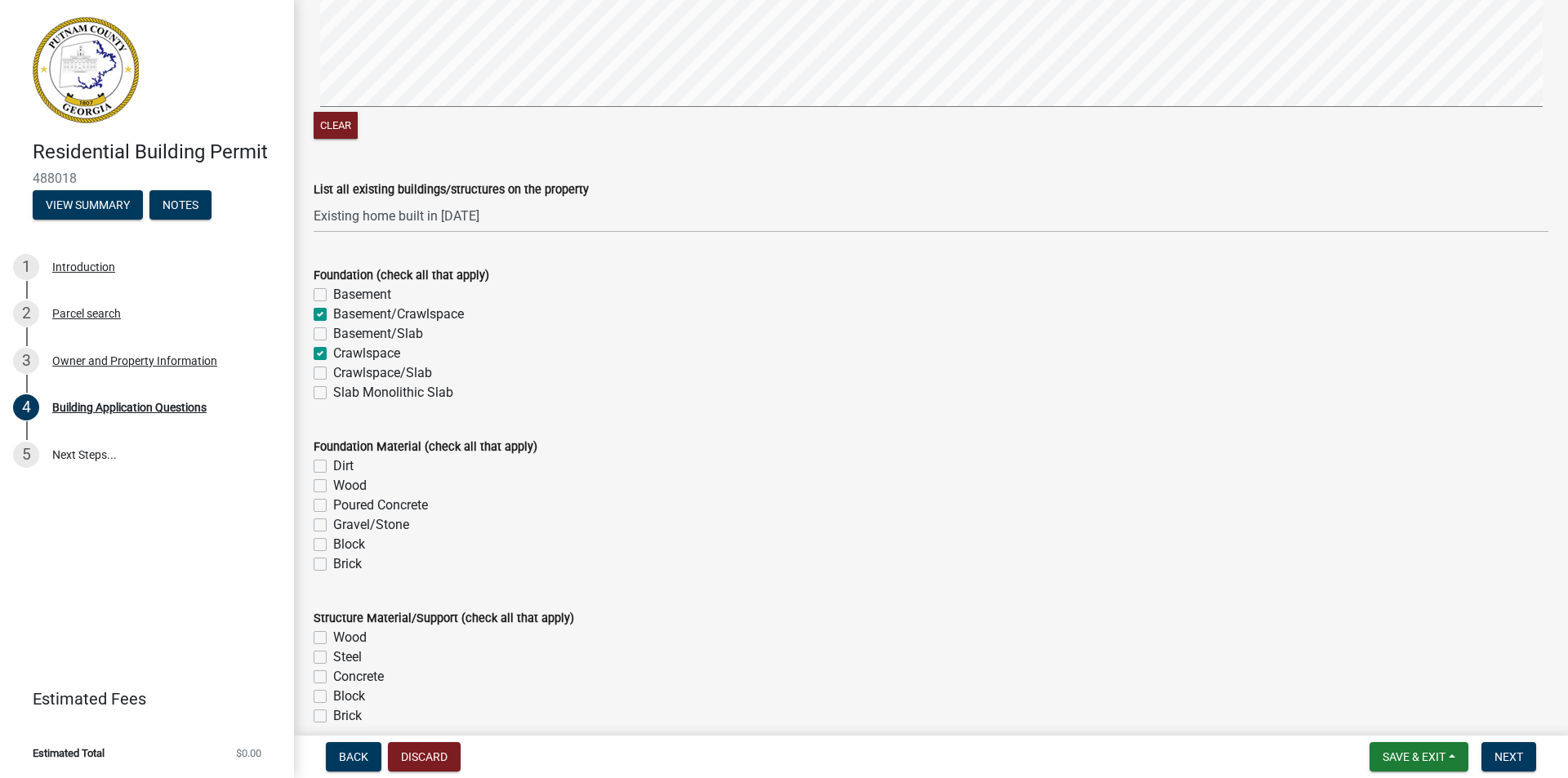
checkbox input "false"
checkbox input "true"
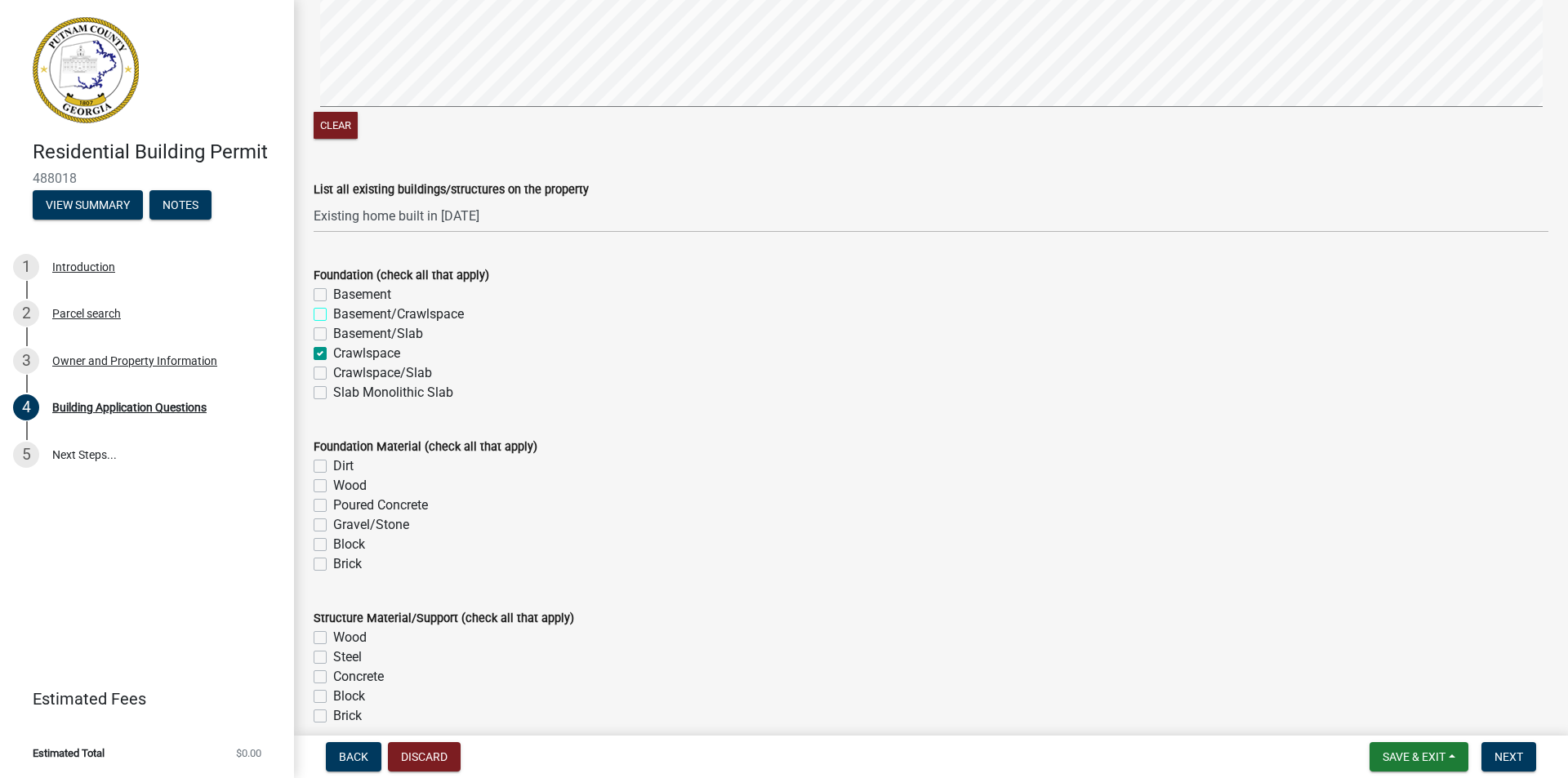
checkbox input "false"
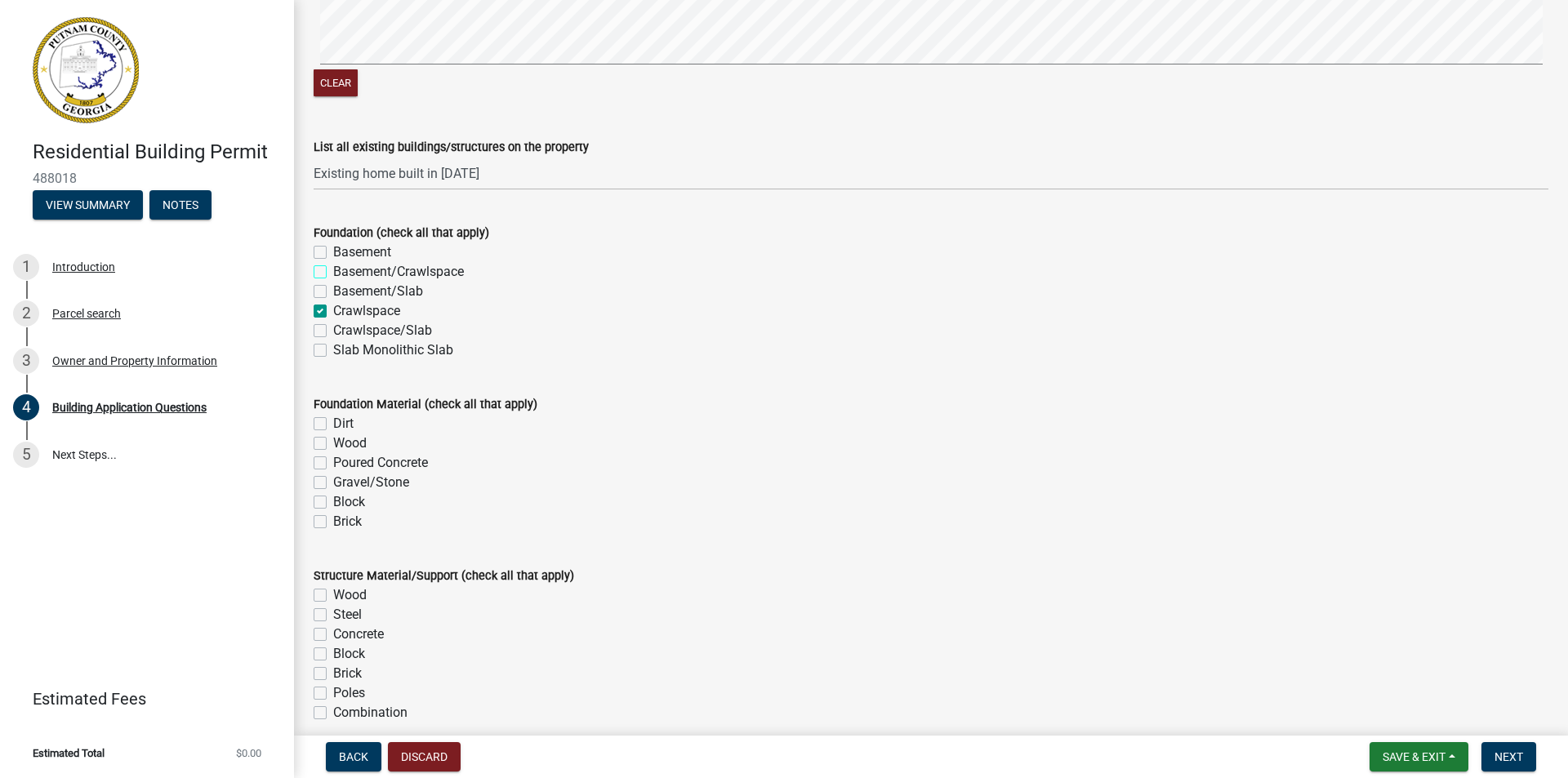
scroll to position [2977, 0]
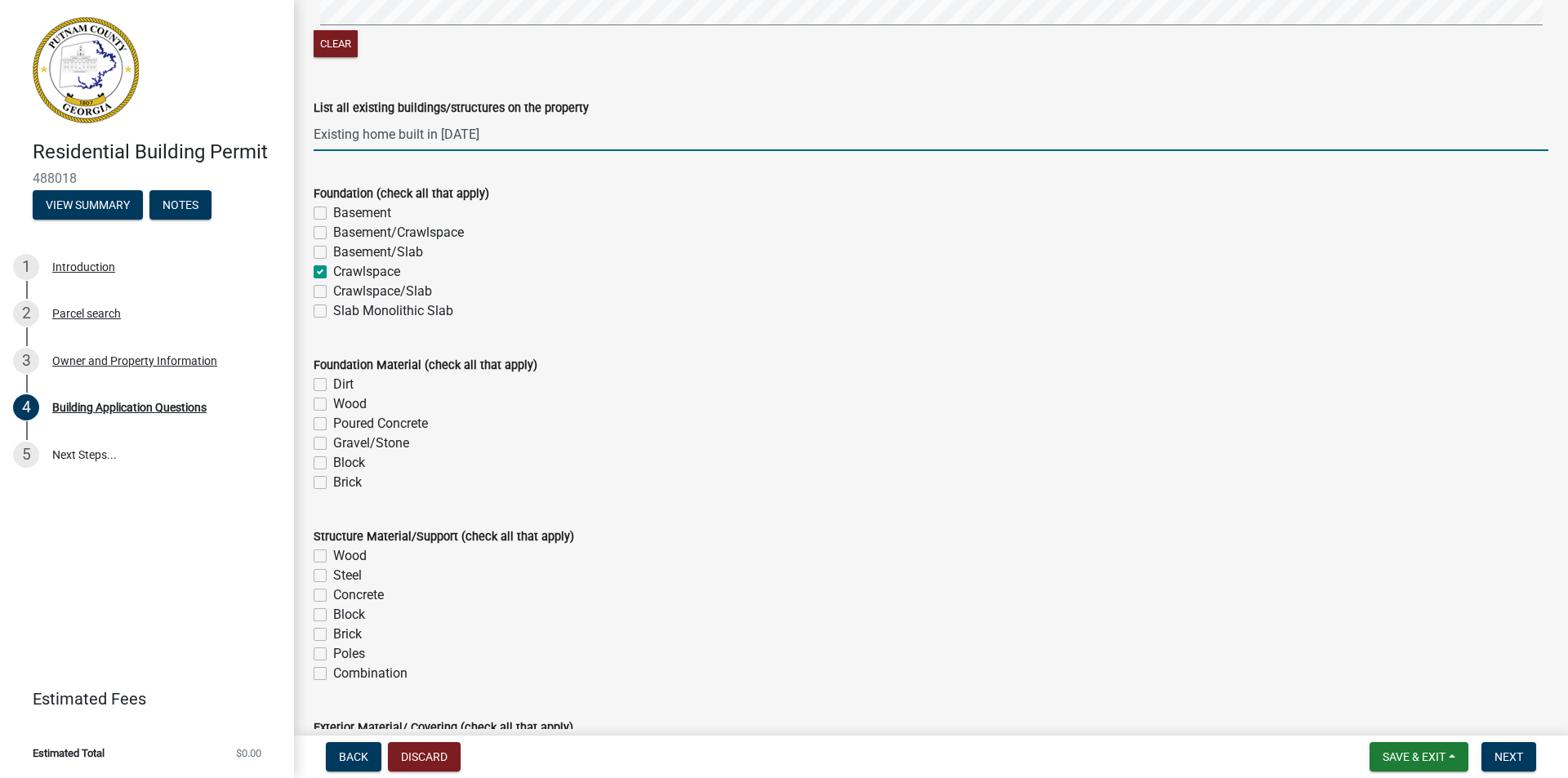
click at [484, 135] on input "Existing home built in [DATE]" at bounding box center [931, 135] width 1235 height 34
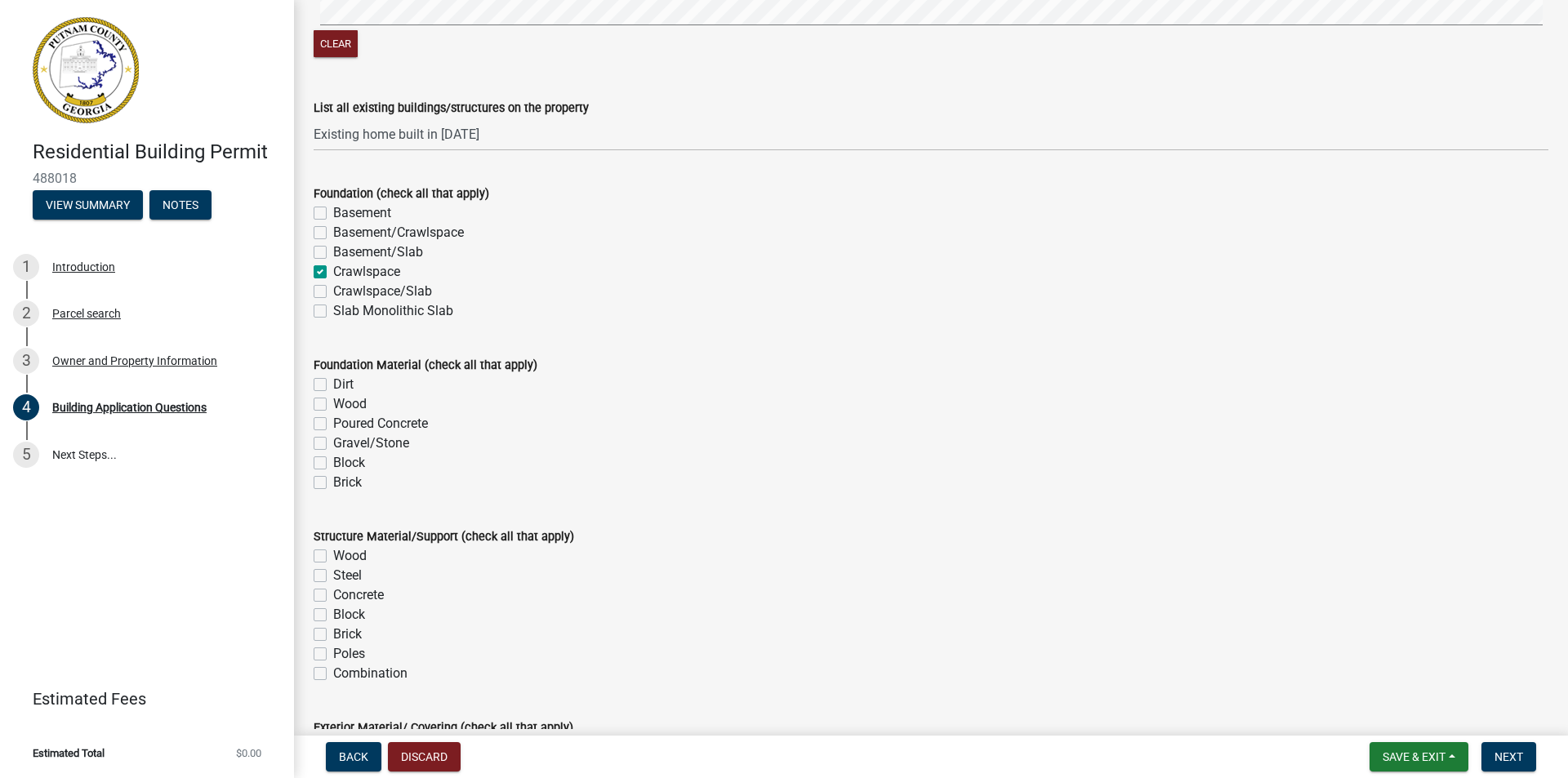
click at [604, 434] on div "Poured Concrete" at bounding box center [931, 424] width 1235 height 19
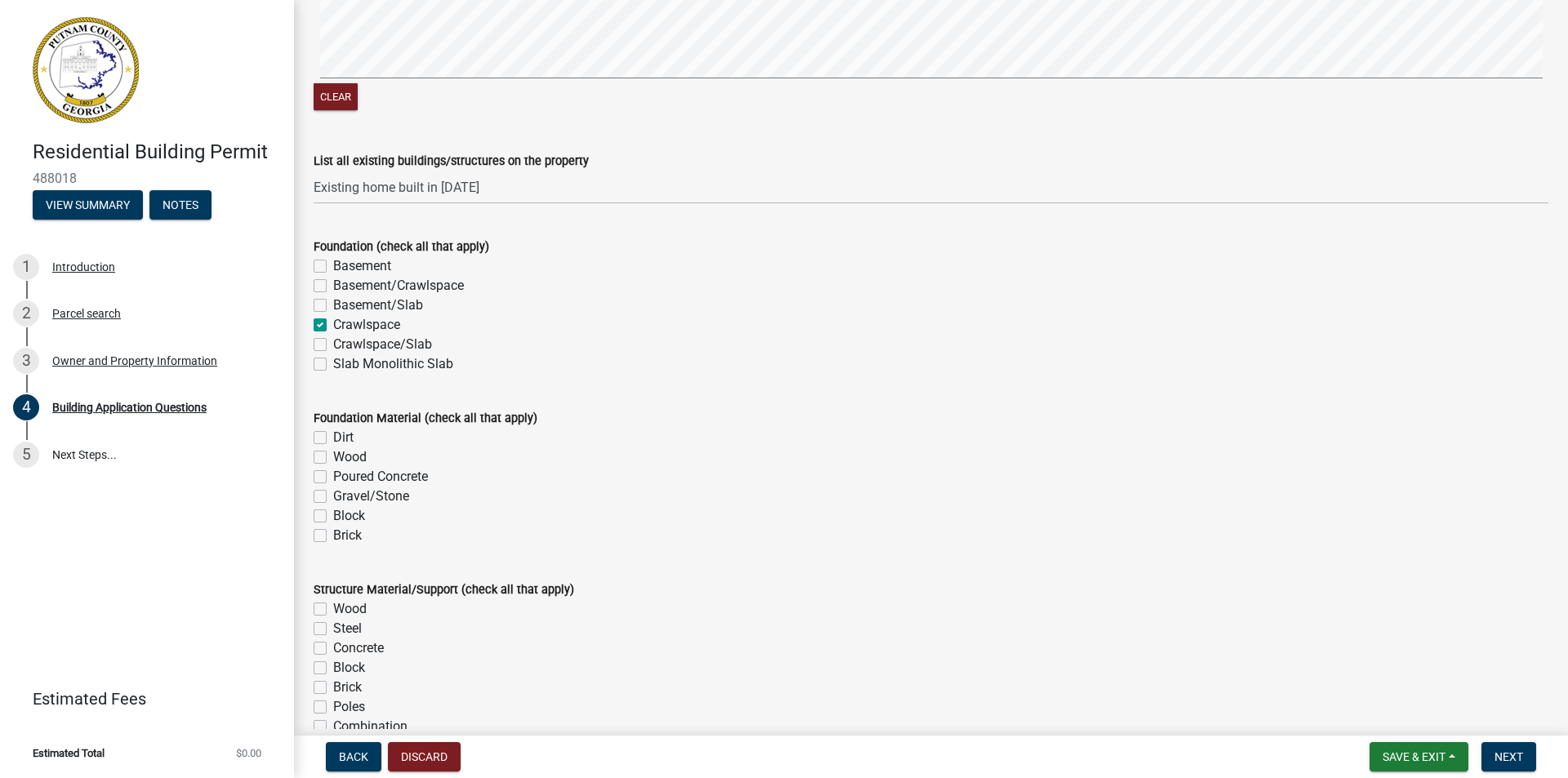
scroll to position [2894, 0]
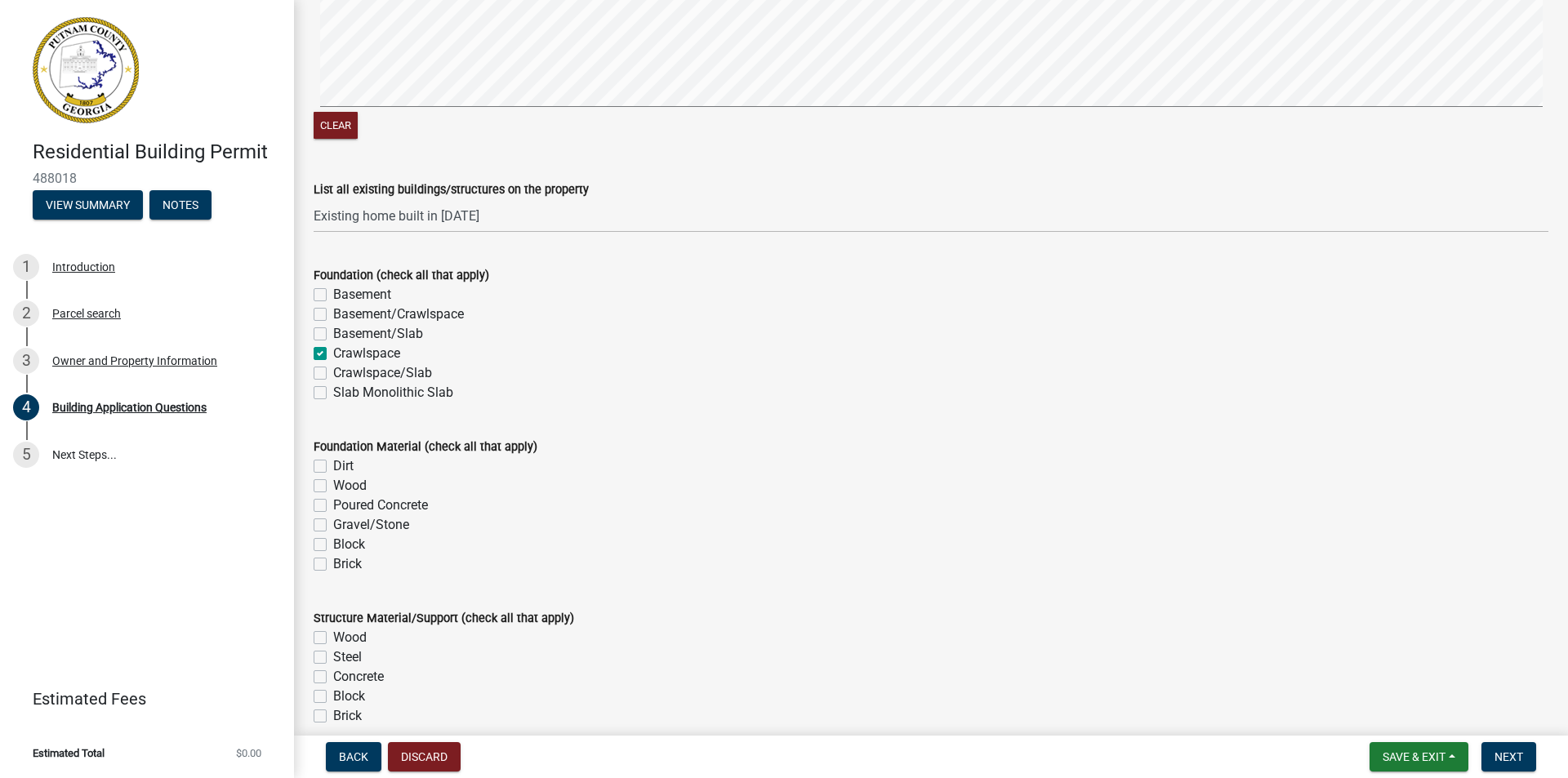
click at [313, 354] on div "Foundation (check all that apply) Basement Basement/Crawlspace Basement/Slab Cr…" at bounding box center [930, 324] width 1259 height 157
click at [333, 353] on label "Crawlspace" at bounding box center [366, 353] width 67 height 19
click at [333, 353] on input "Crawlspace" at bounding box center [338, 348] width 11 height 11
checkbox input "false"
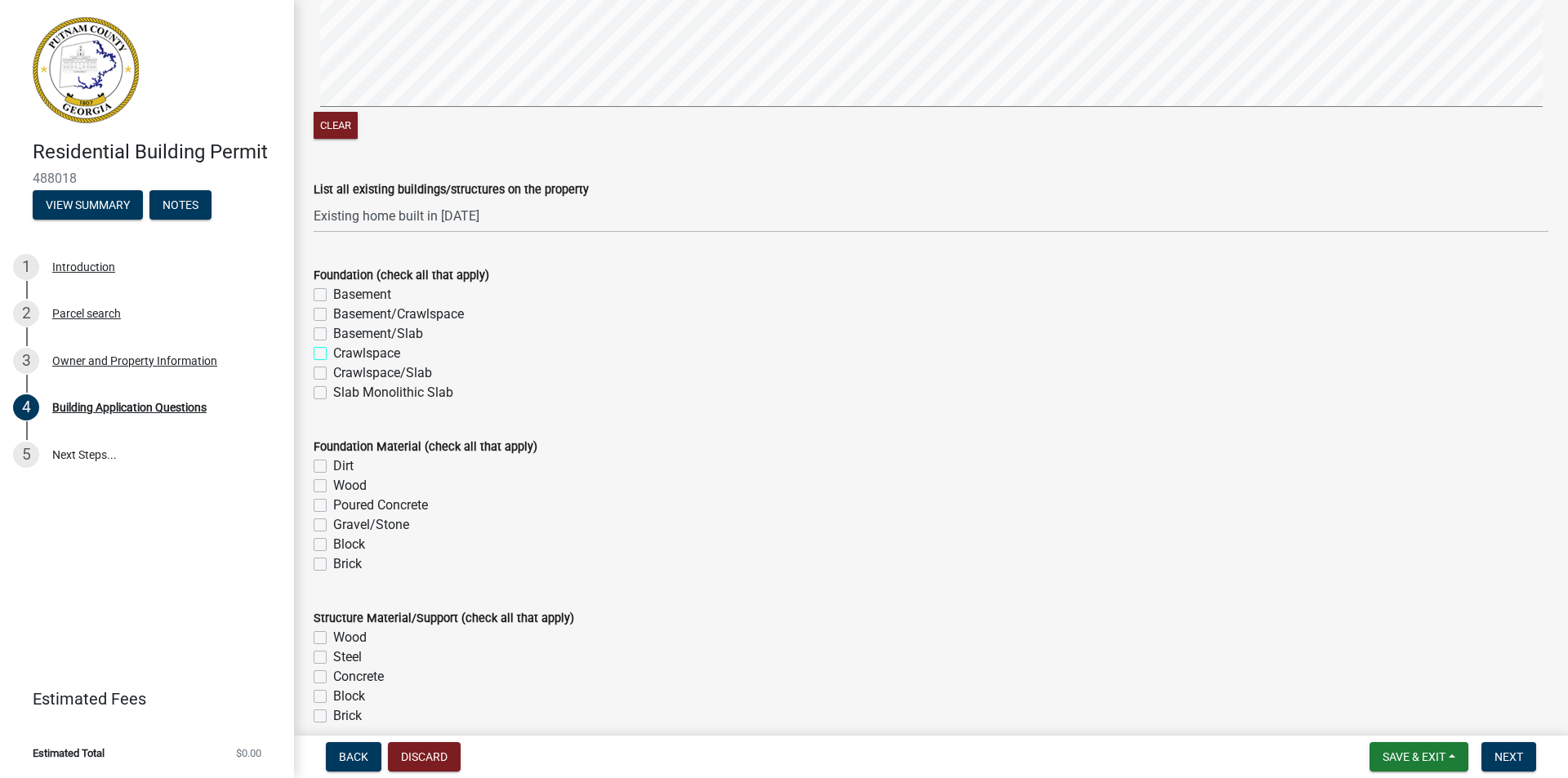
checkbox input "false"
click at [333, 396] on label "Slab Monolithic Slab" at bounding box center [393, 393] width 120 height 19
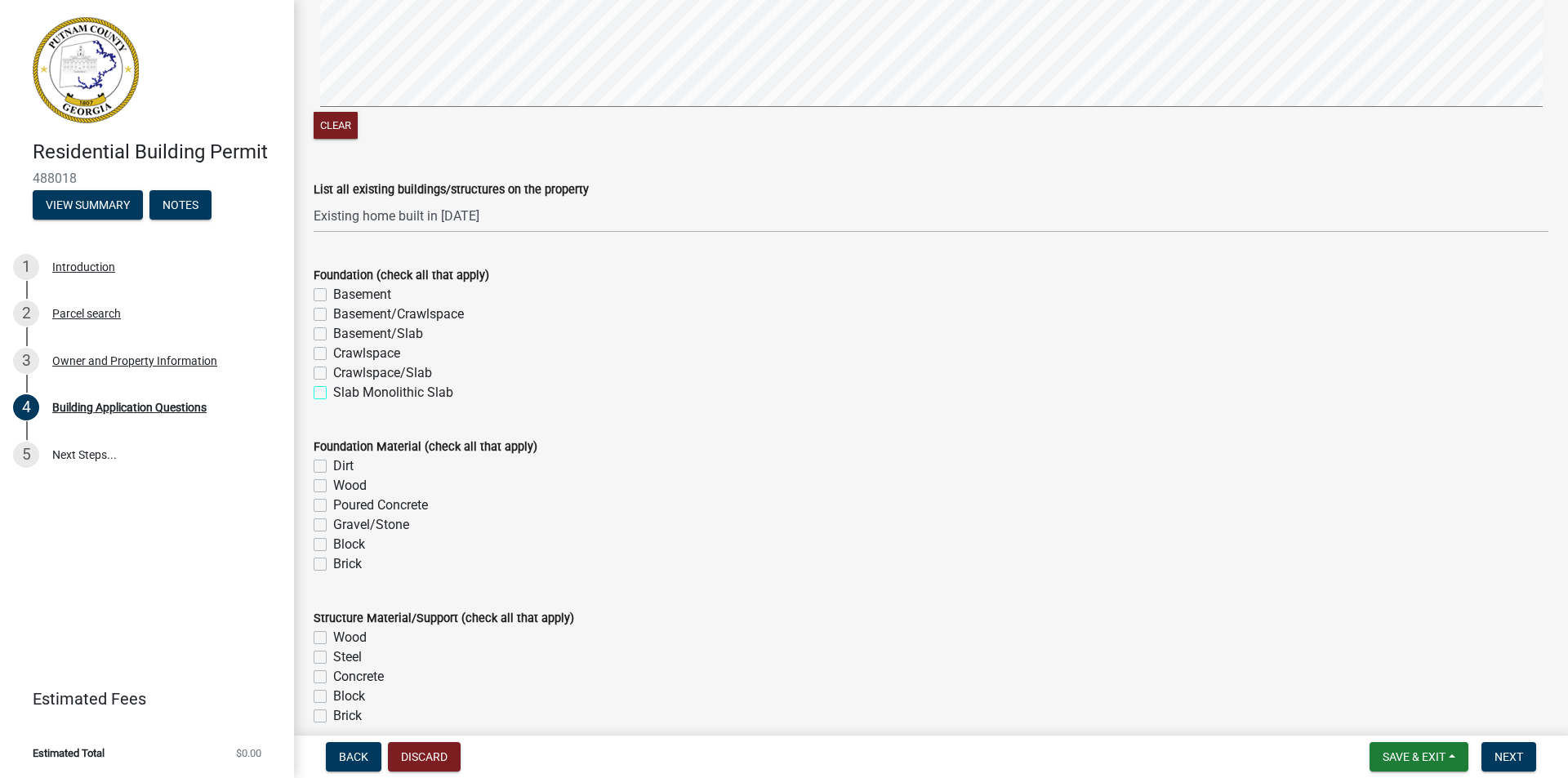
click at [333, 394] on input "Slab Monolithic Slab" at bounding box center [338, 388] width 11 height 11
checkbox input "true"
checkbox input "false"
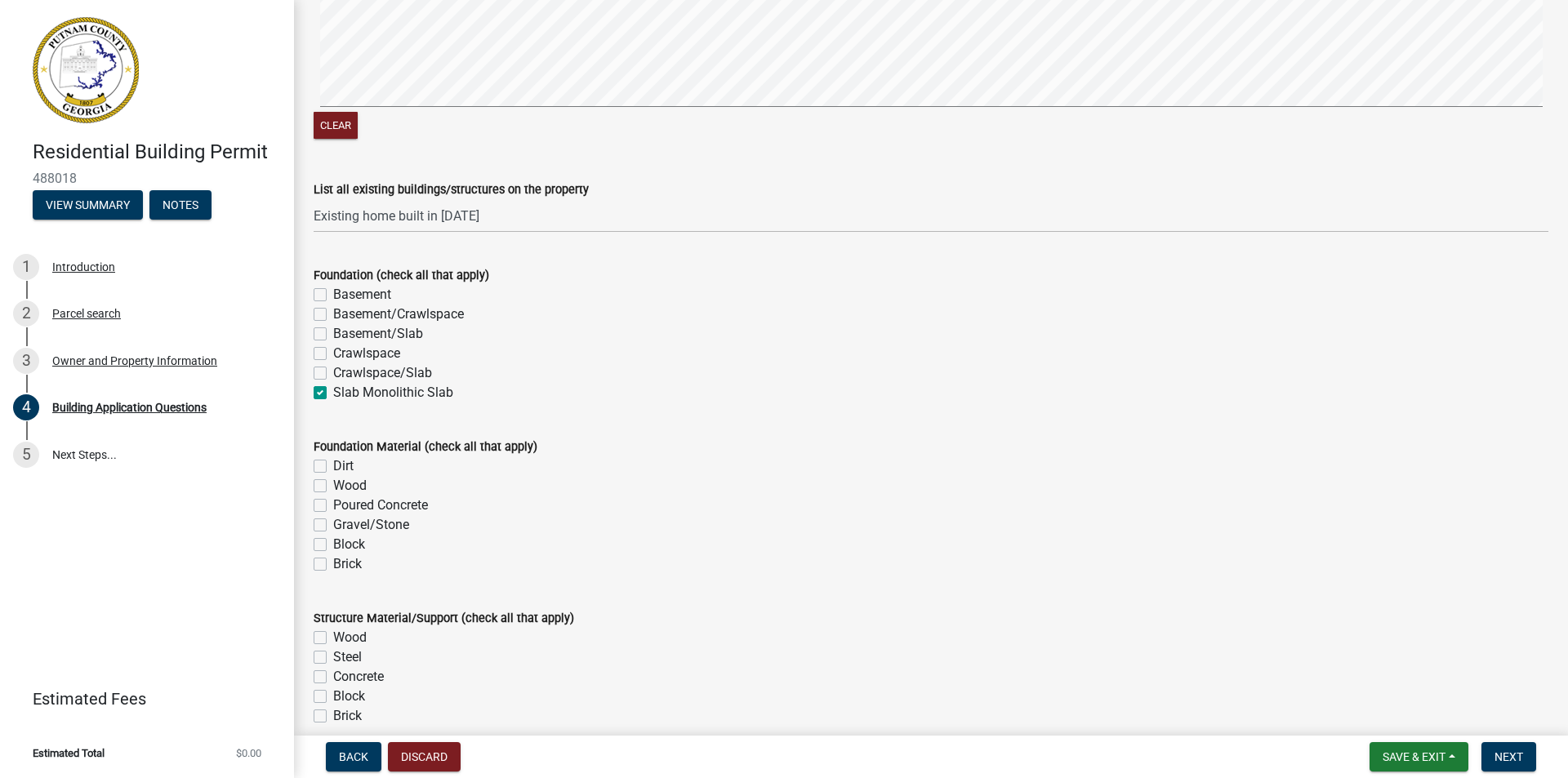
checkbox input "false"
checkbox input "true"
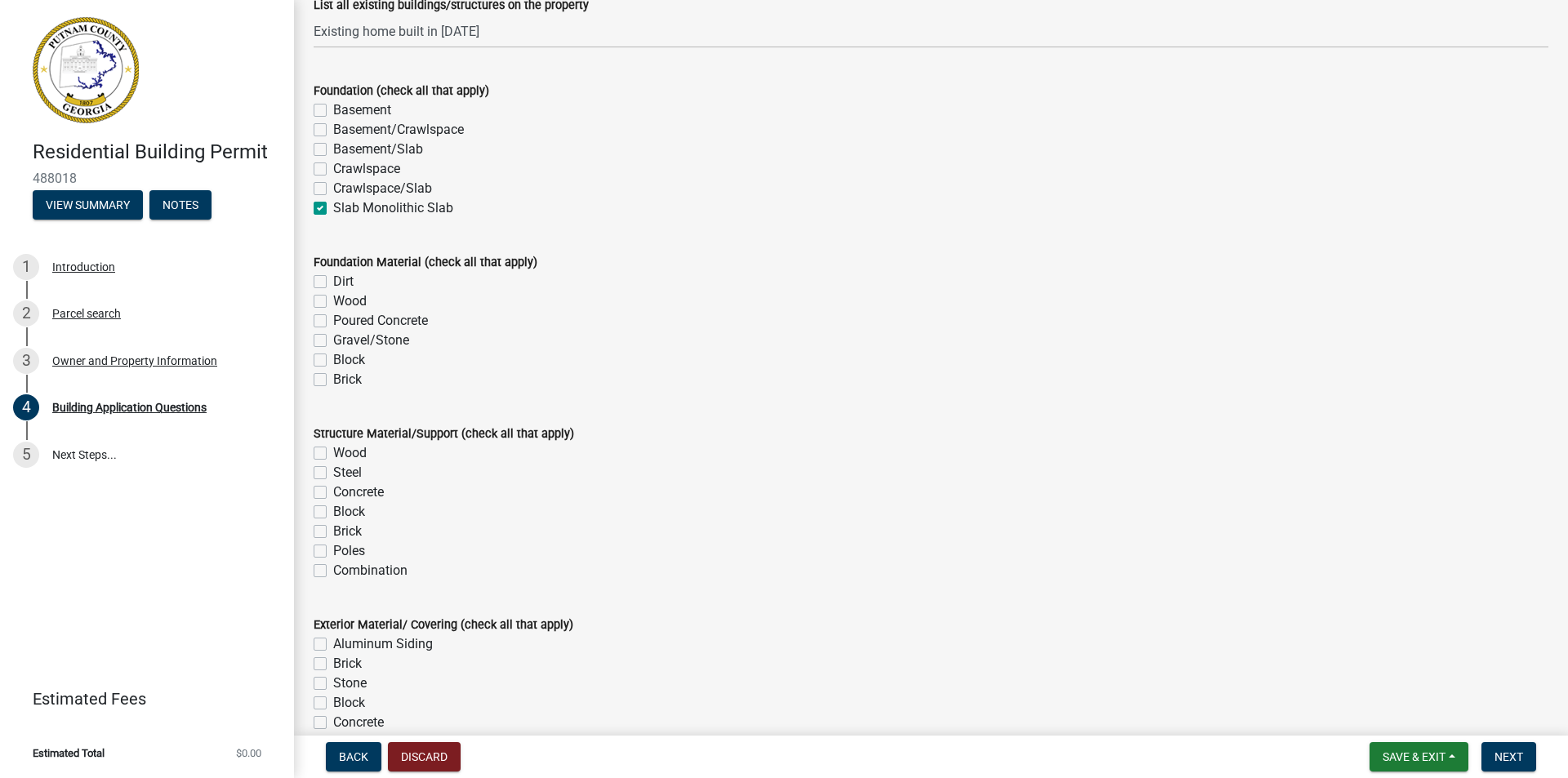
scroll to position [3139, 0]
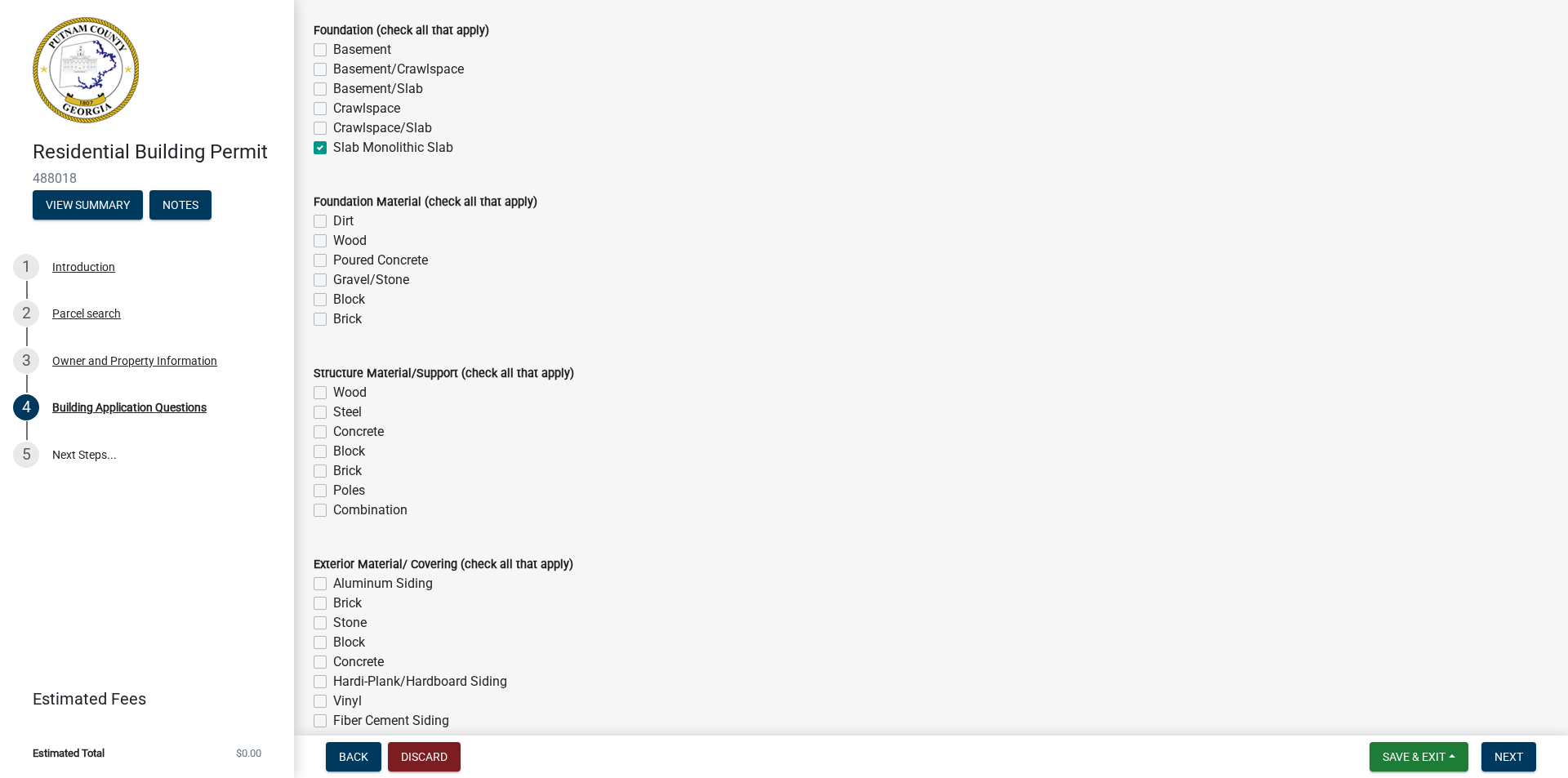
click at [333, 259] on label "Poured Concrete" at bounding box center [380, 260] width 95 height 19
click at [333, 259] on input "Poured Concrete" at bounding box center [338, 255] width 11 height 11
checkbox input "true"
checkbox input "false"
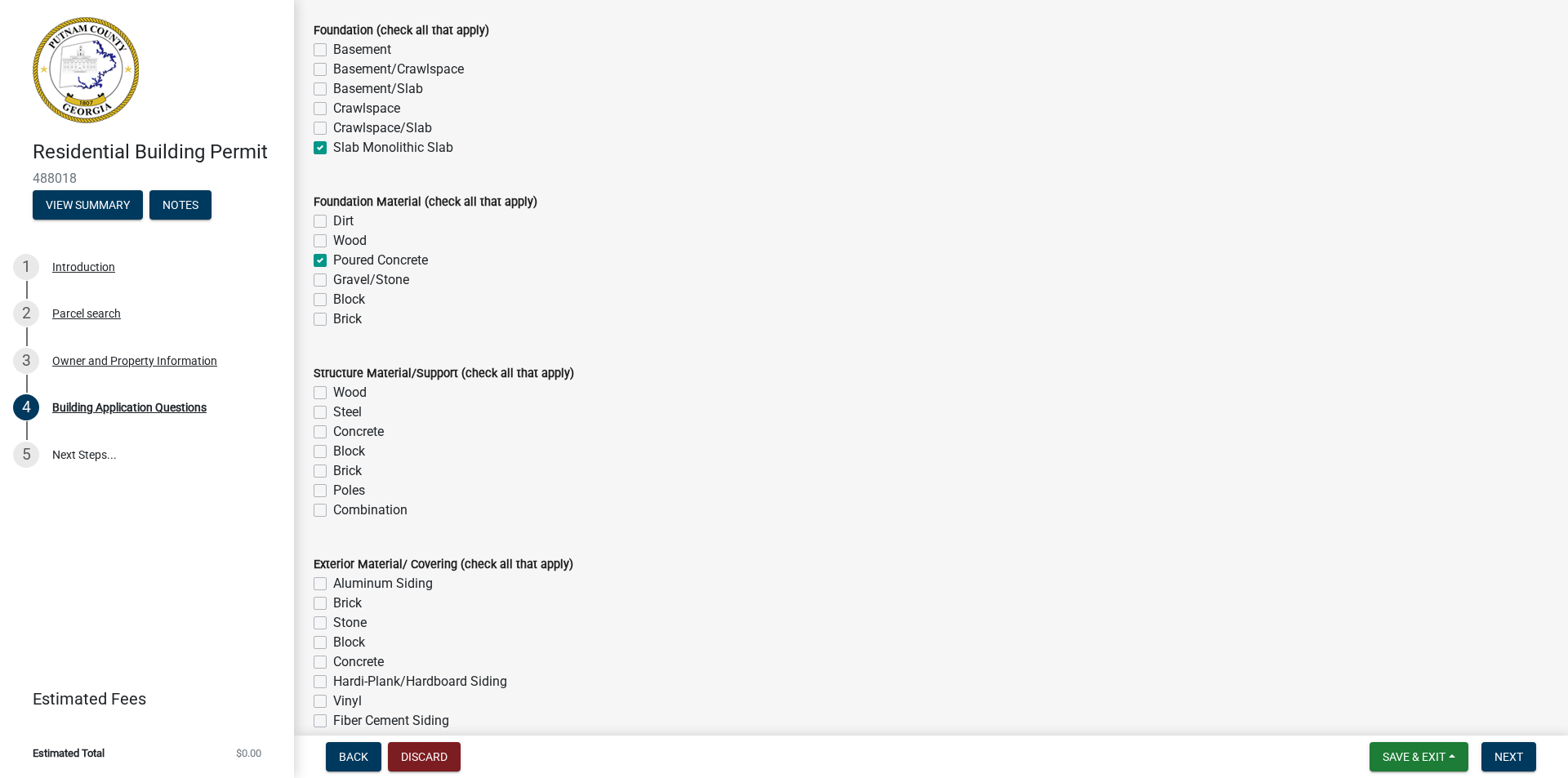
checkbox input "true"
checkbox input "false"
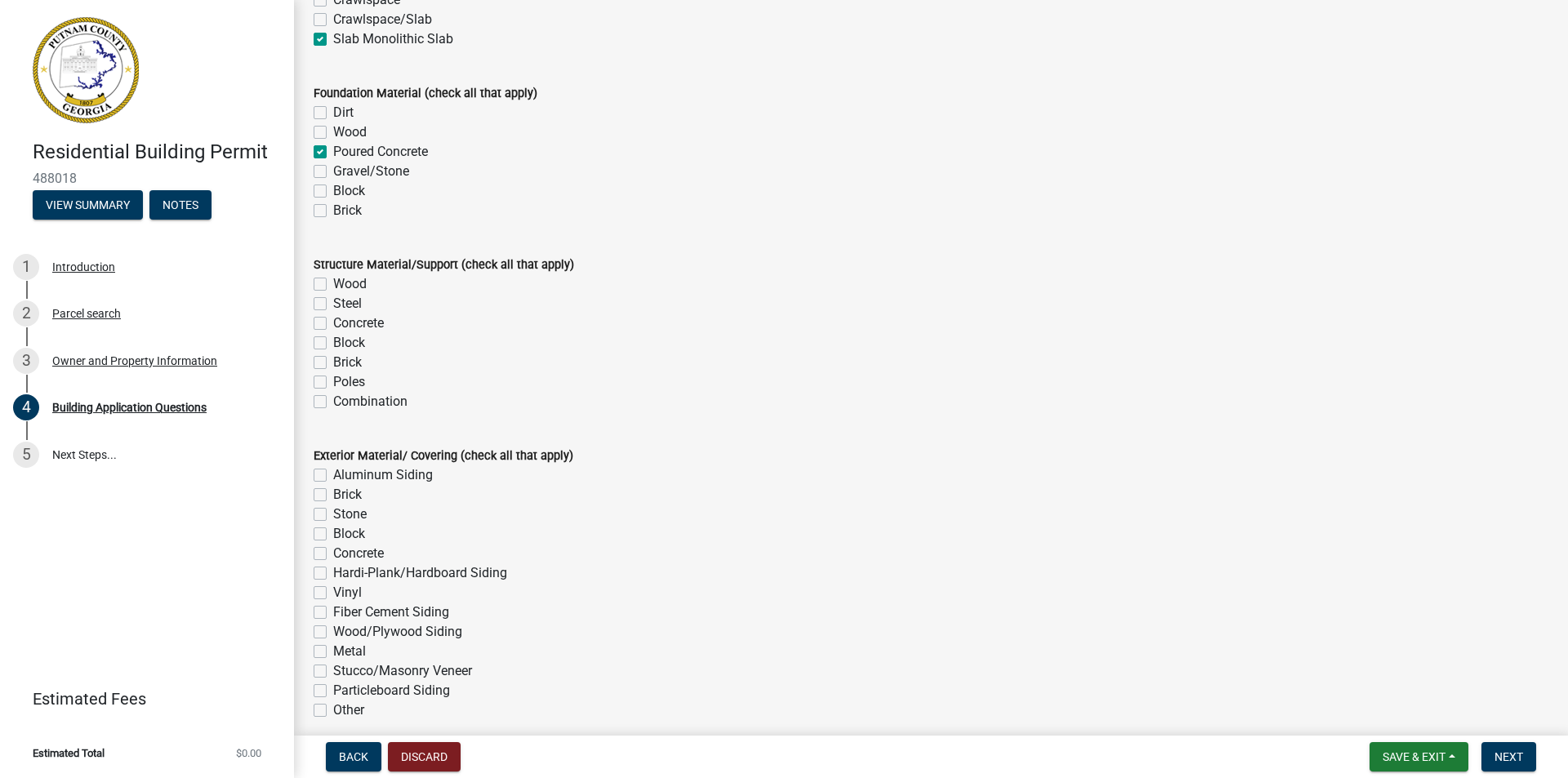
scroll to position [3303, 0]
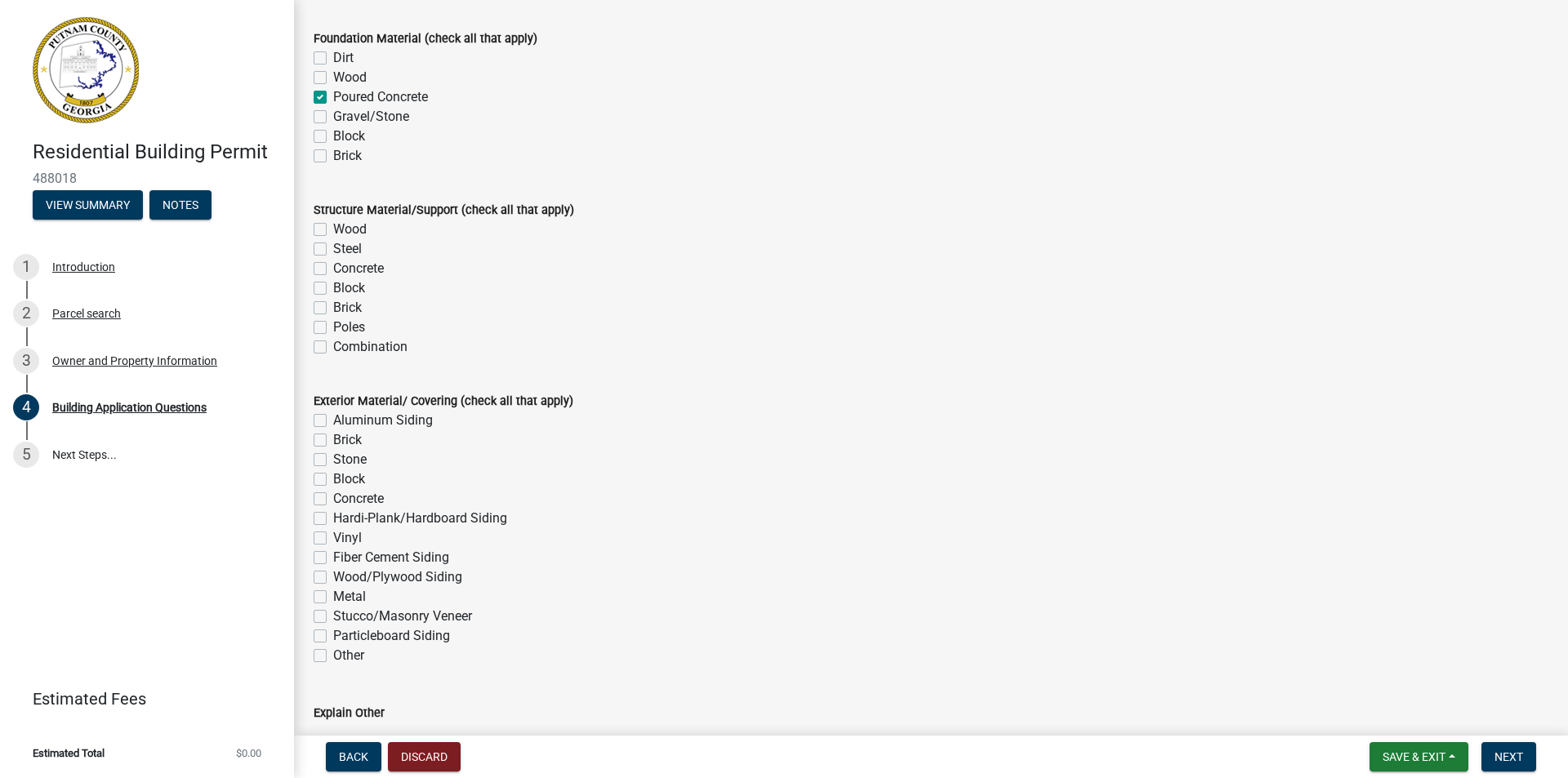
click at [333, 249] on label "Steel" at bounding box center [347, 249] width 29 height 19
click at [333, 249] on input "Steel" at bounding box center [338, 244] width 11 height 11
checkbox input "true"
checkbox input "false"
checkbox input "true"
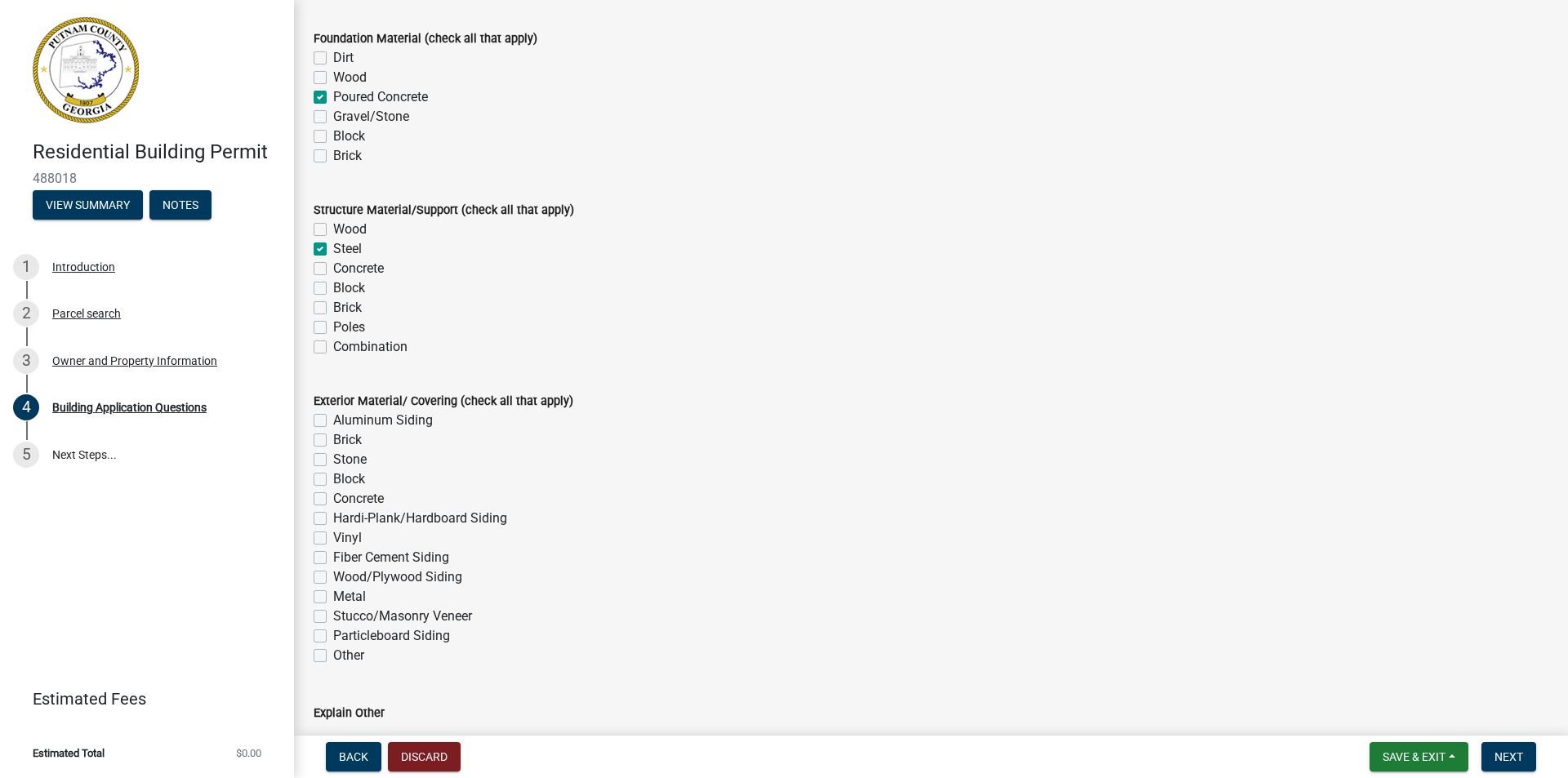
checkbox input "false"
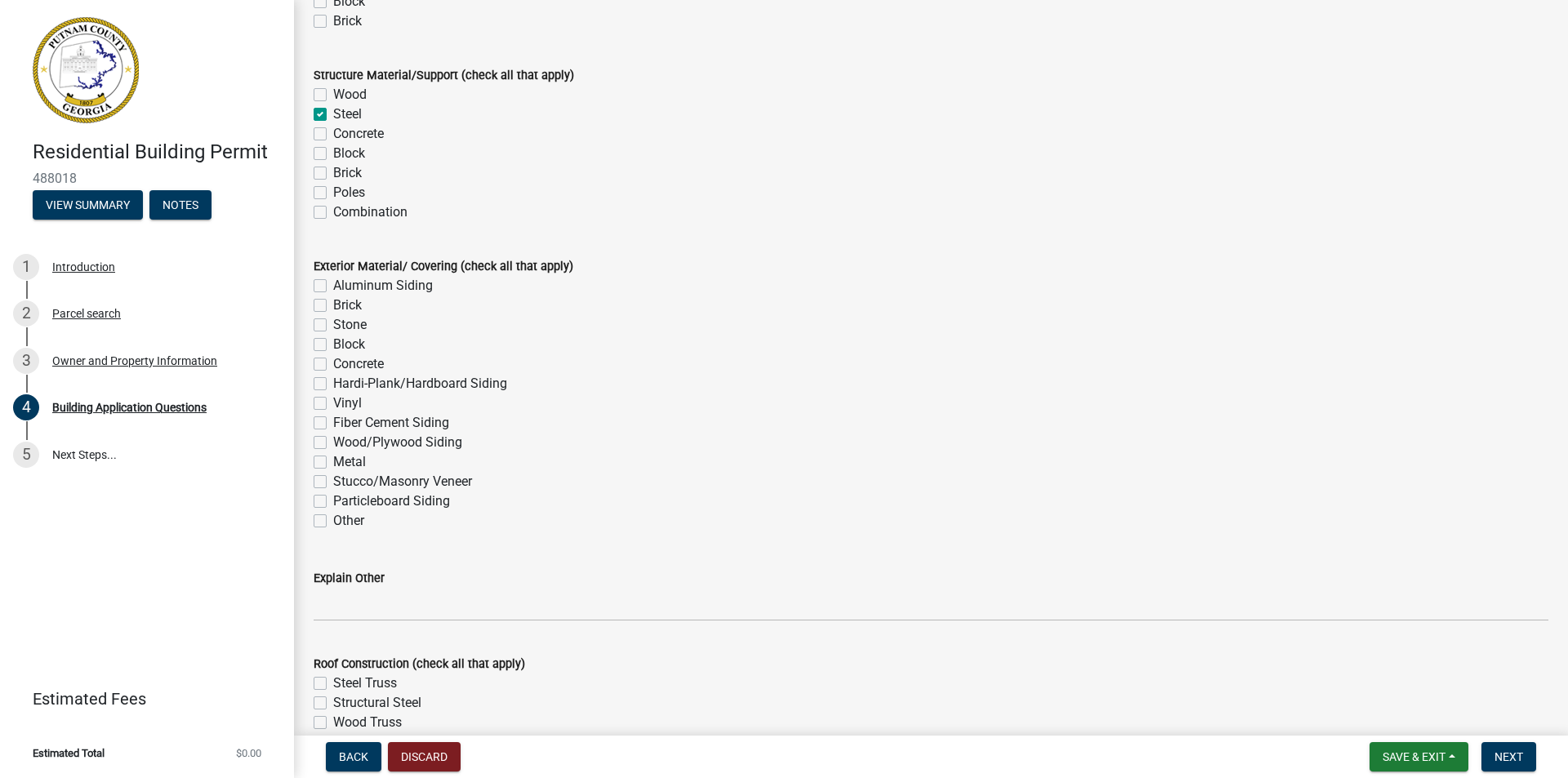
scroll to position [3466, 0]
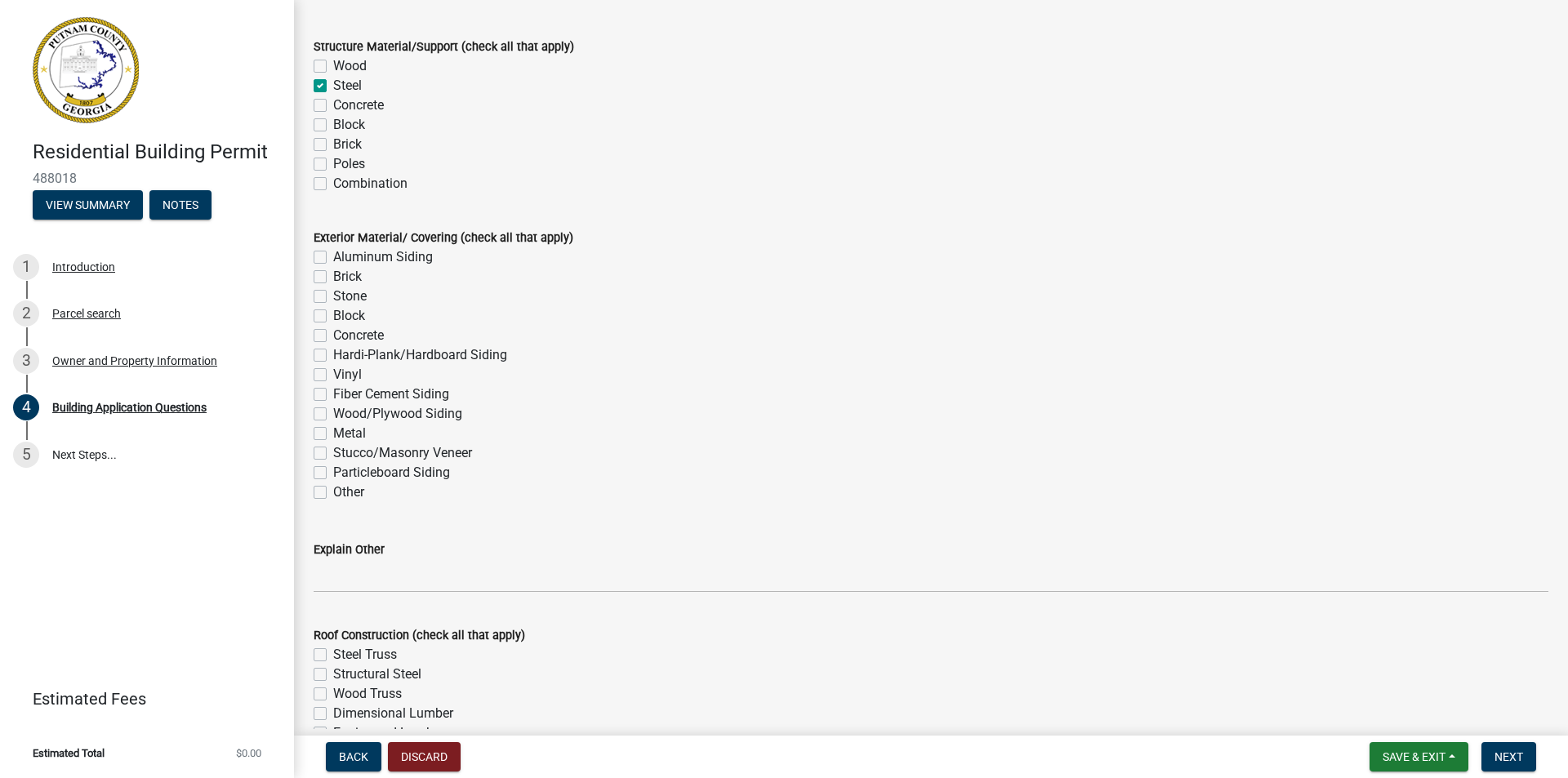
click at [333, 434] on label "Metal" at bounding box center [349, 434] width 33 height 19
click at [333, 434] on input "Metal" at bounding box center [338, 429] width 11 height 11
checkbox input "true"
checkbox input "false"
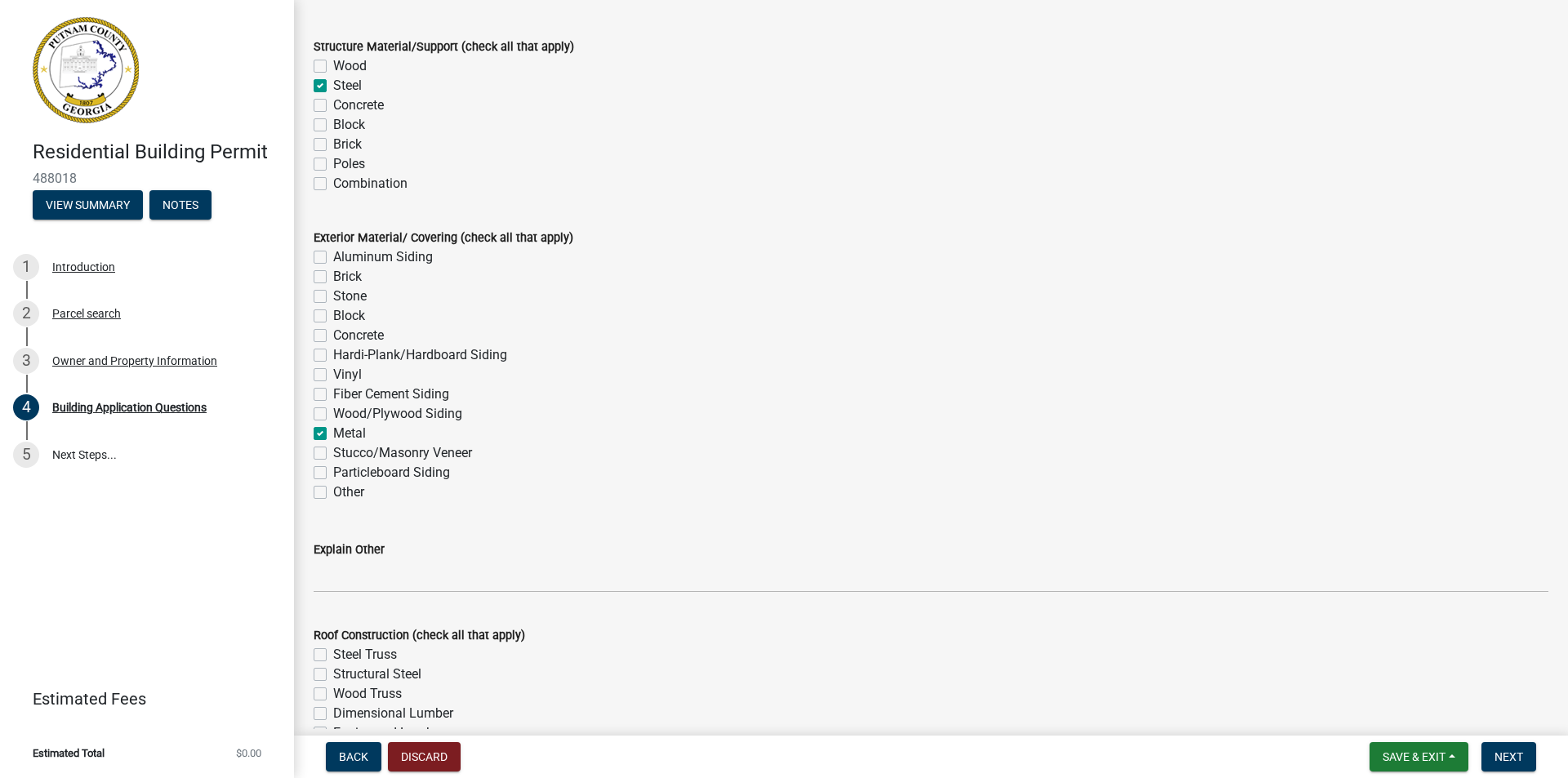
checkbox input "false"
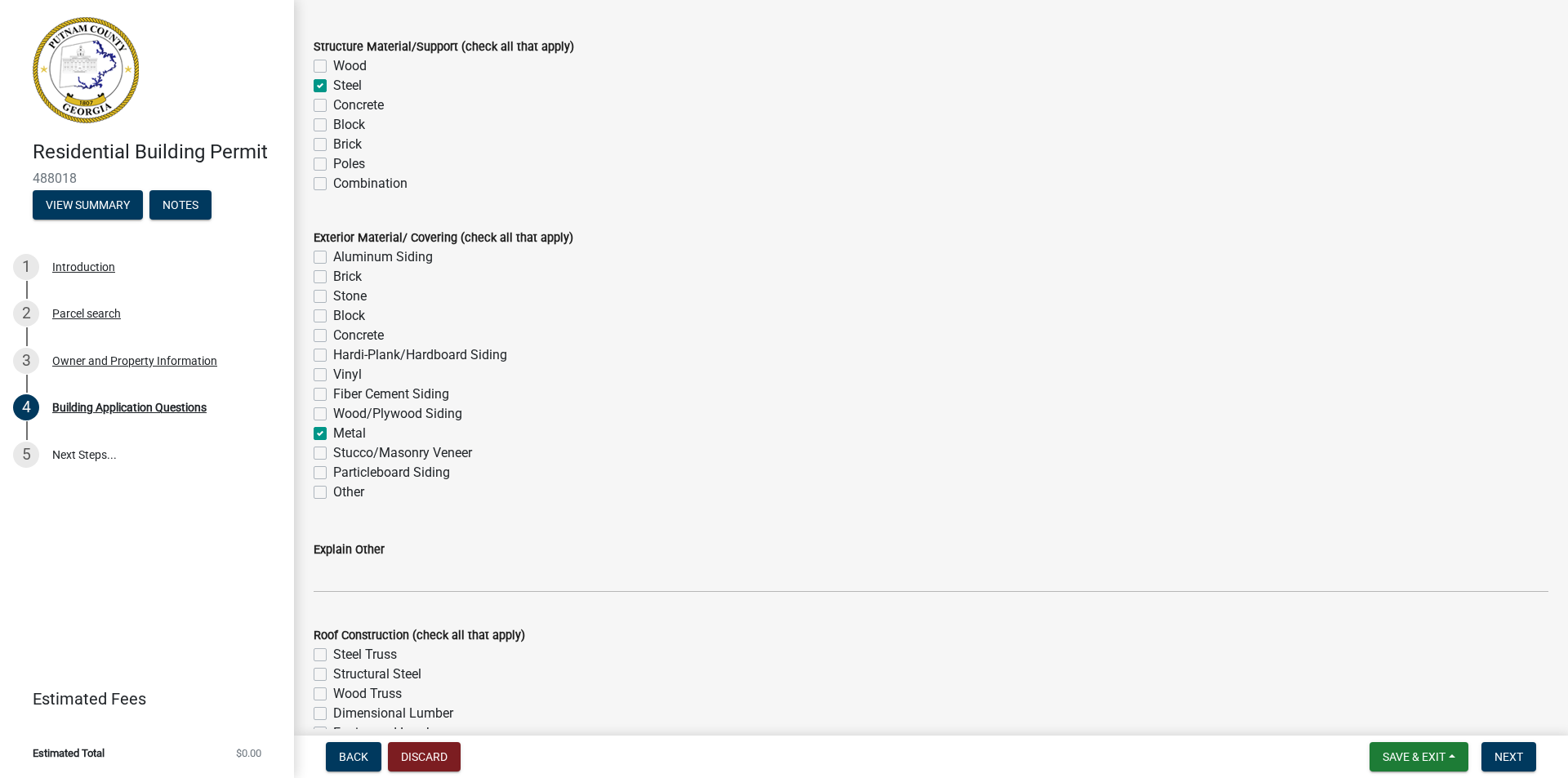
checkbox input "false"
checkbox input "true"
checkbox input "false"
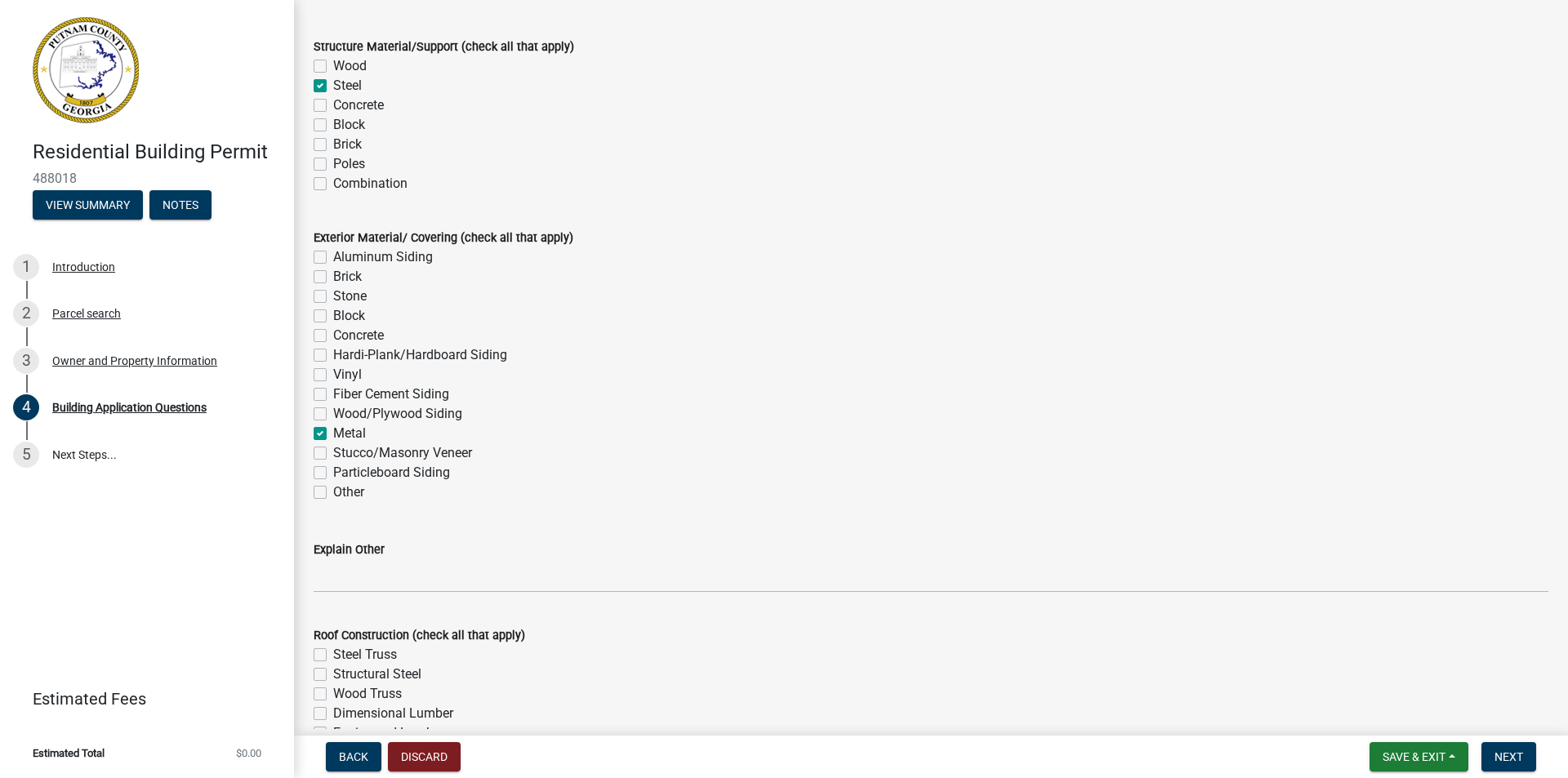
checkbox input "false"
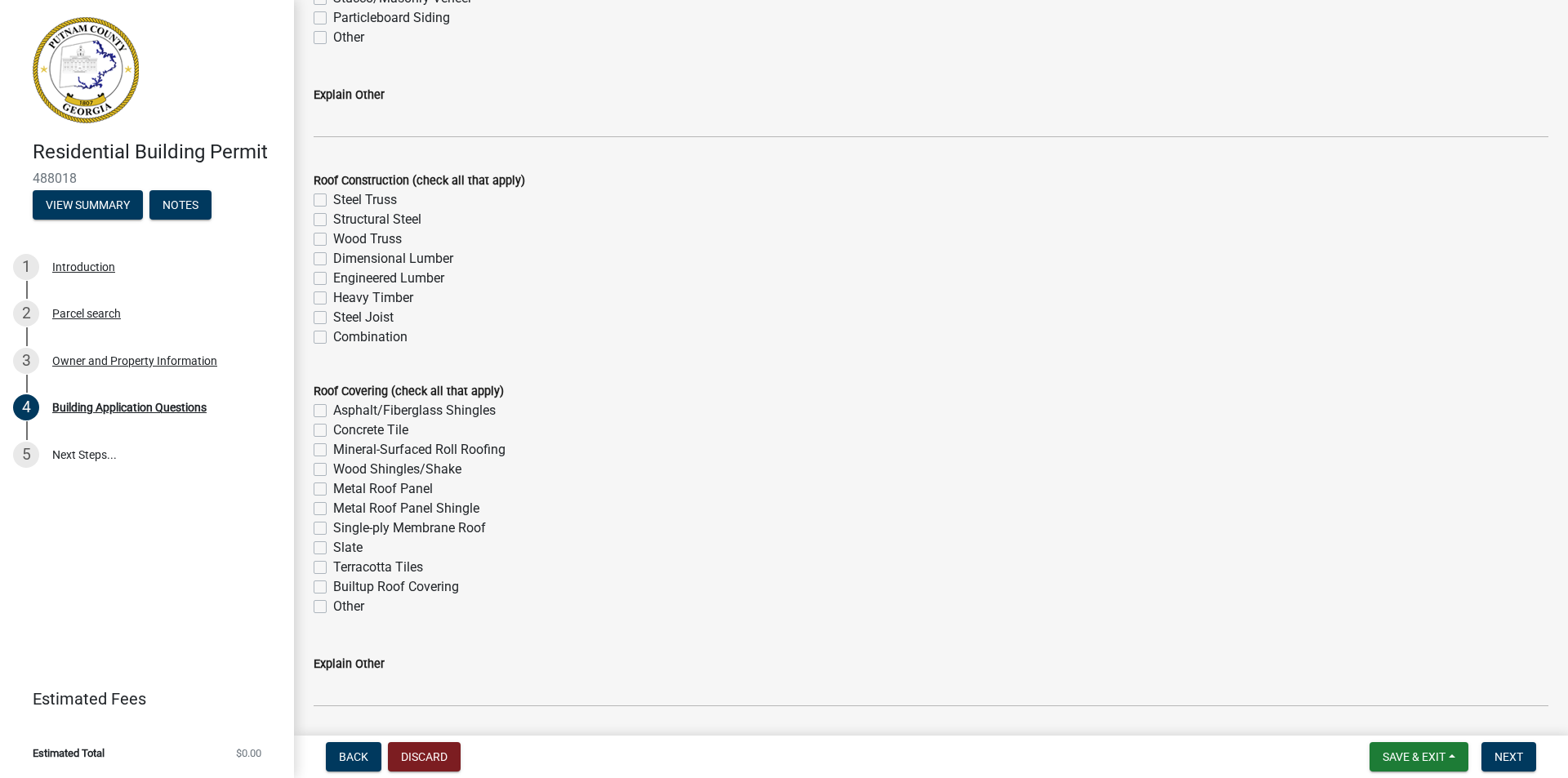
scroll to position [3956, 0]
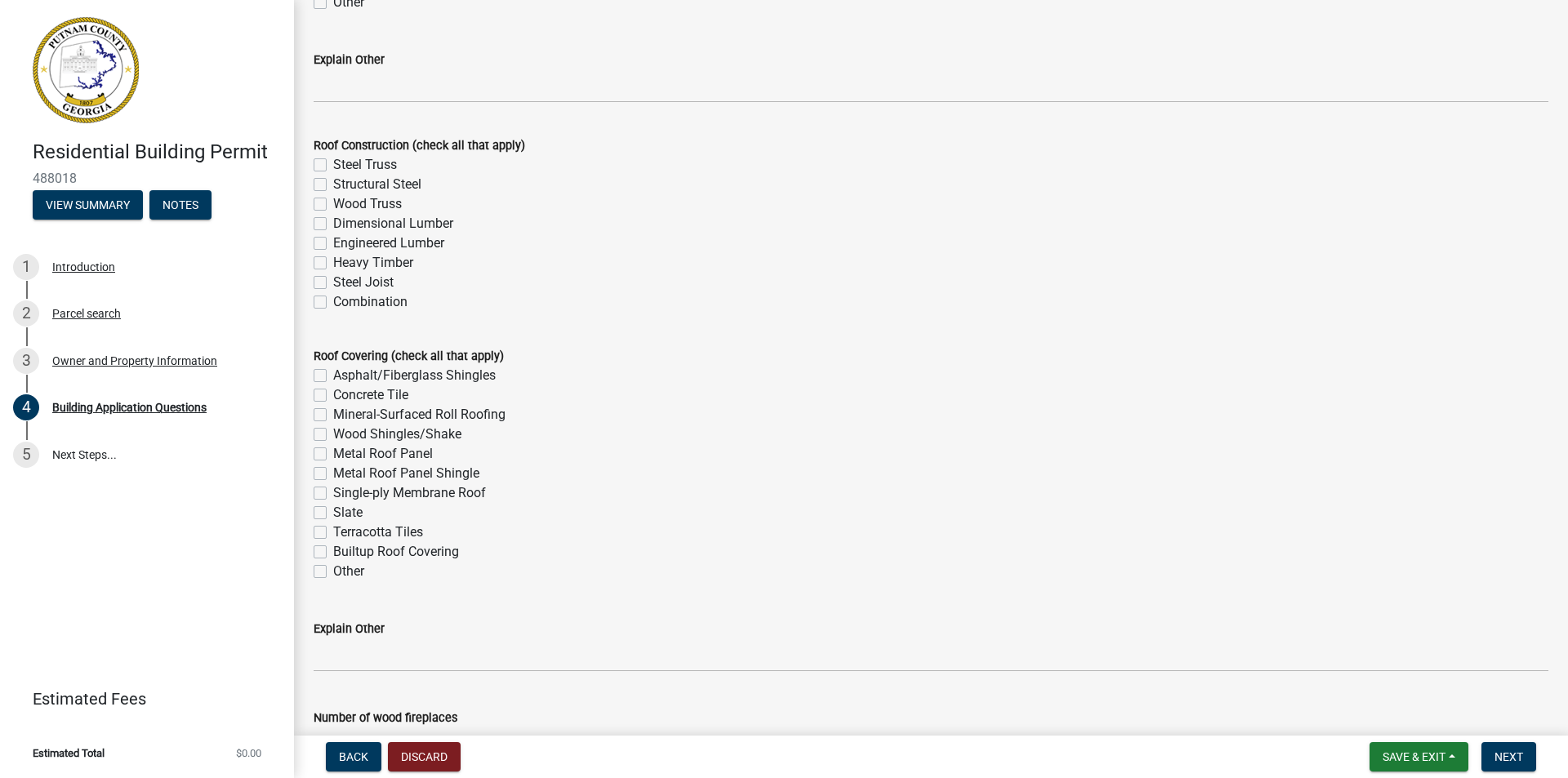
click at [333, 164] on label "Steel Truss" at bounding box center [365, 165] width 64 height 19
click at [333, 164] on input "Steel Truss" at bounding box center [338, 160] width 11 height 11
checkbox input "true"
checkbox input "false"
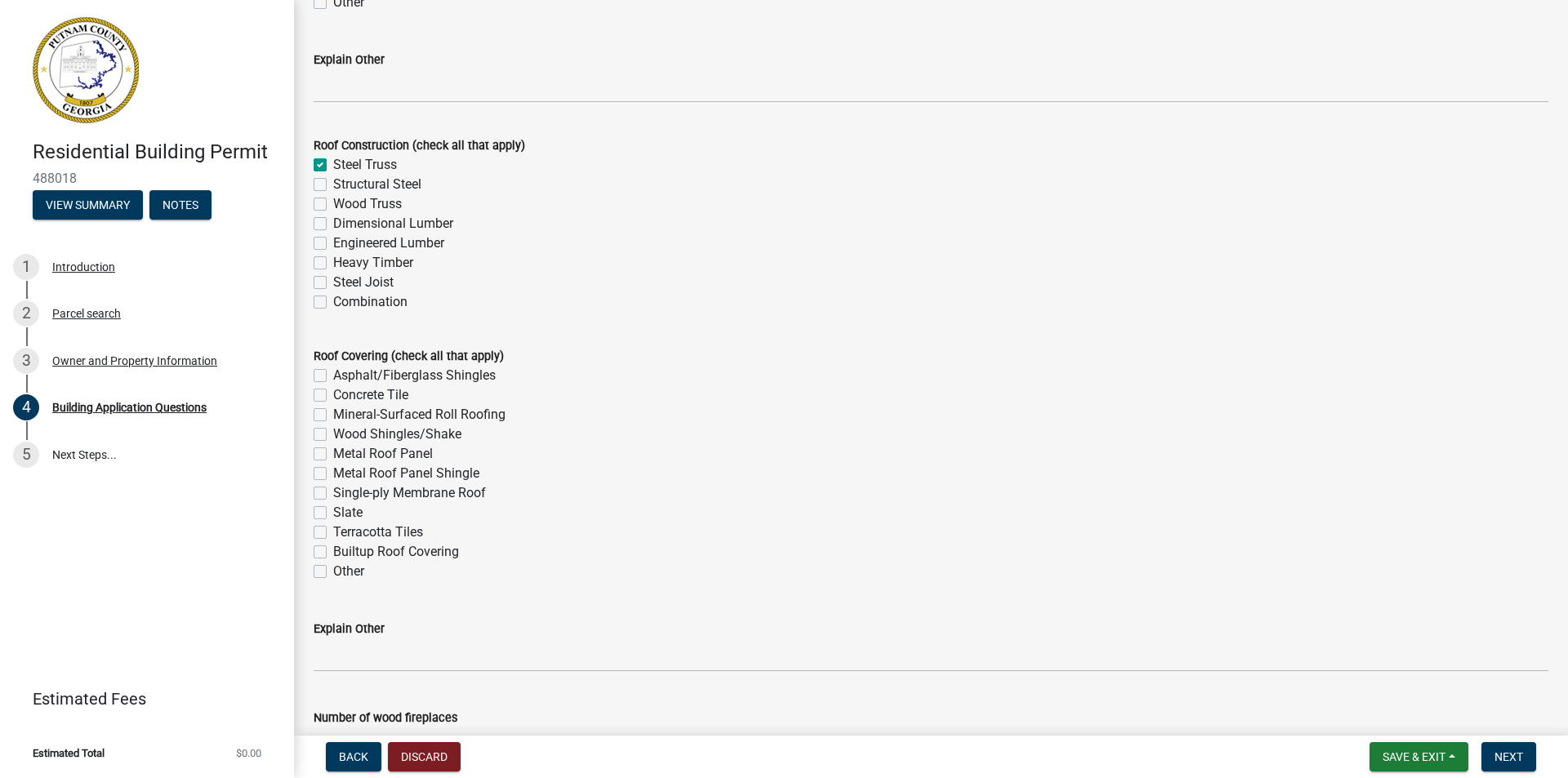
checkbox input "false"
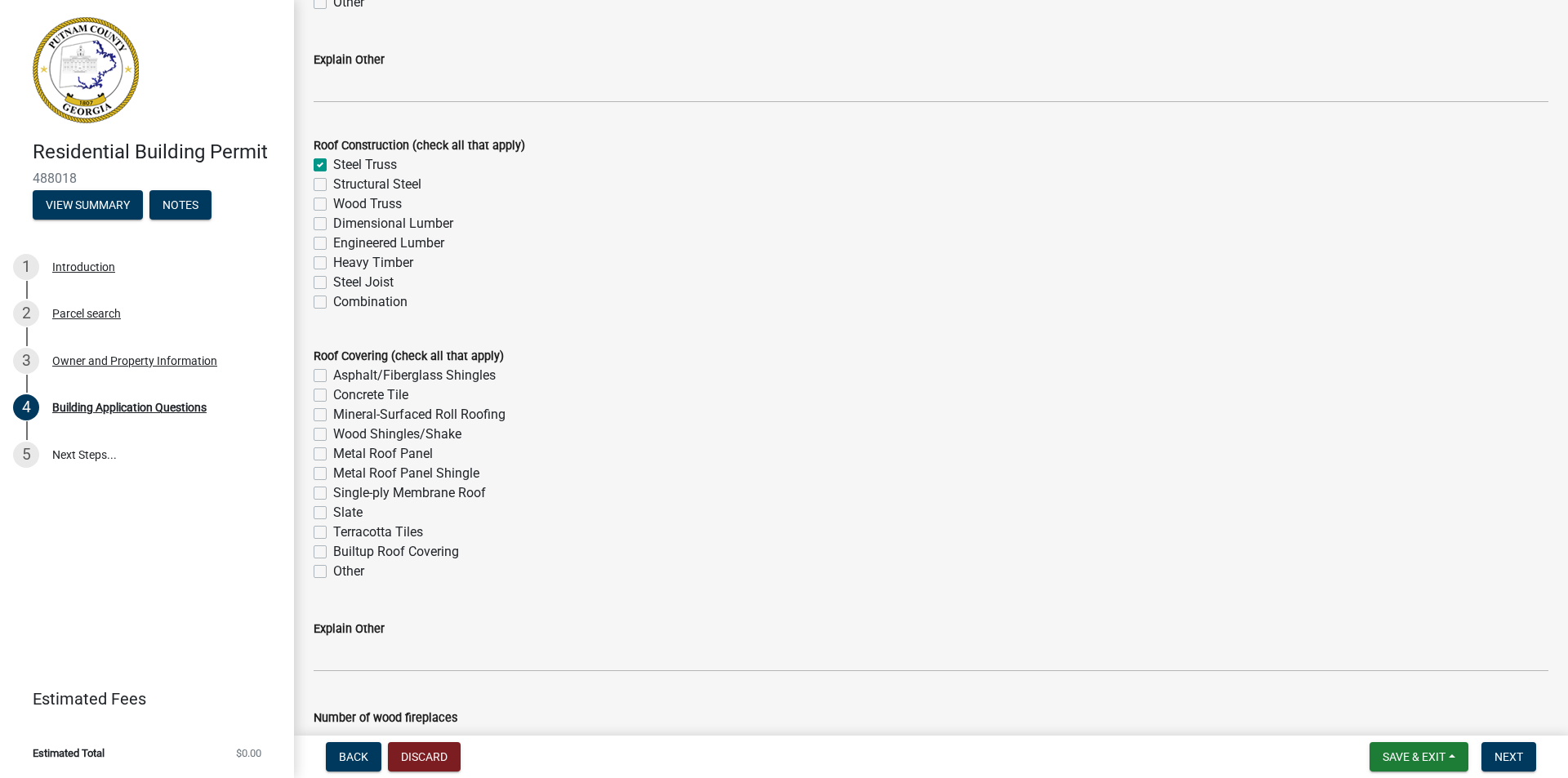
click at [333, 186] on label "Structural Steel" at bounding box center [377, 185] width 88 height 19
click at [333, 186] on input "Structural Steel" at bounding box center [338, 180] width 11 height 11
checkbox input "true"
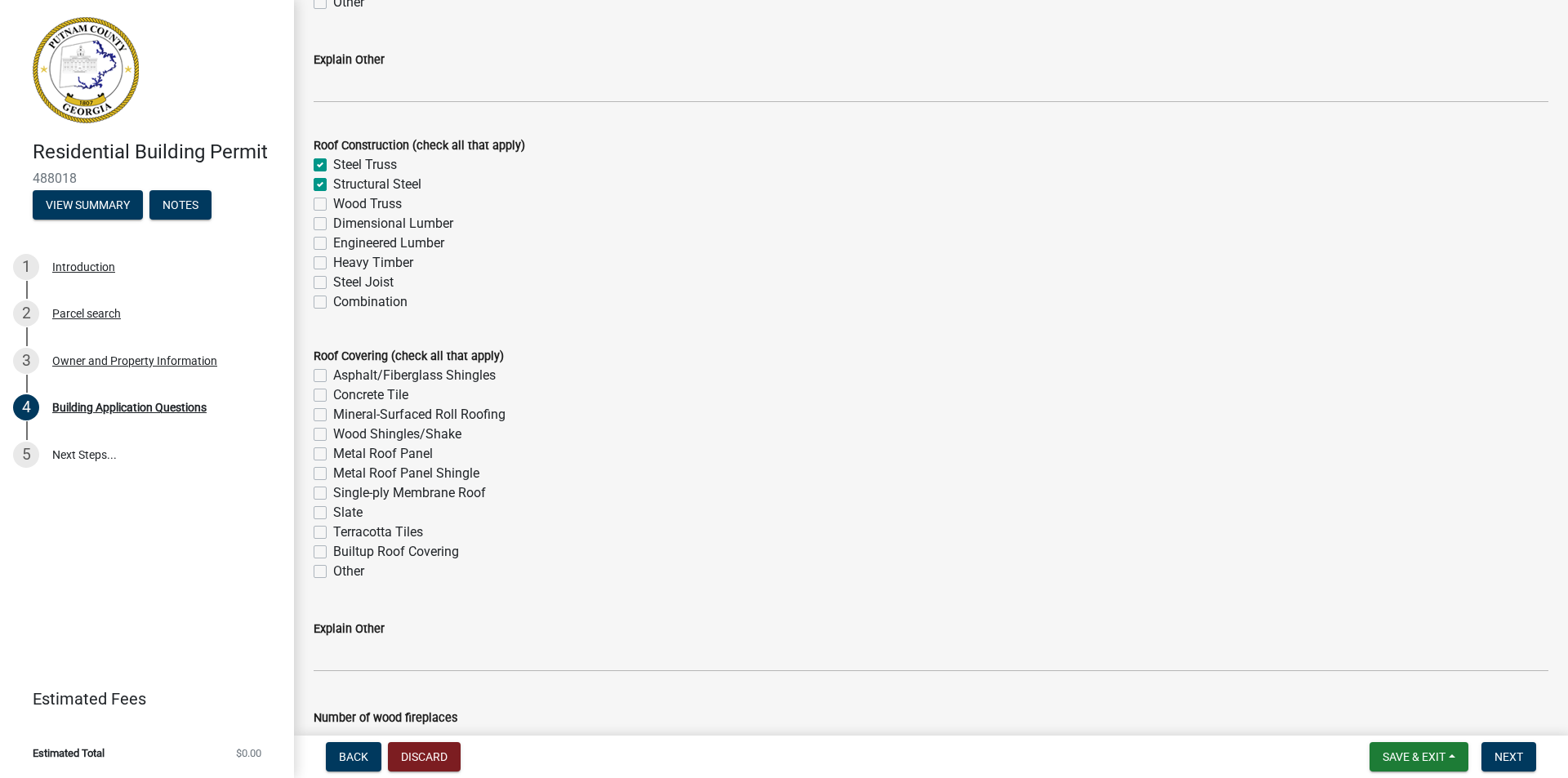
checkbox input "false"
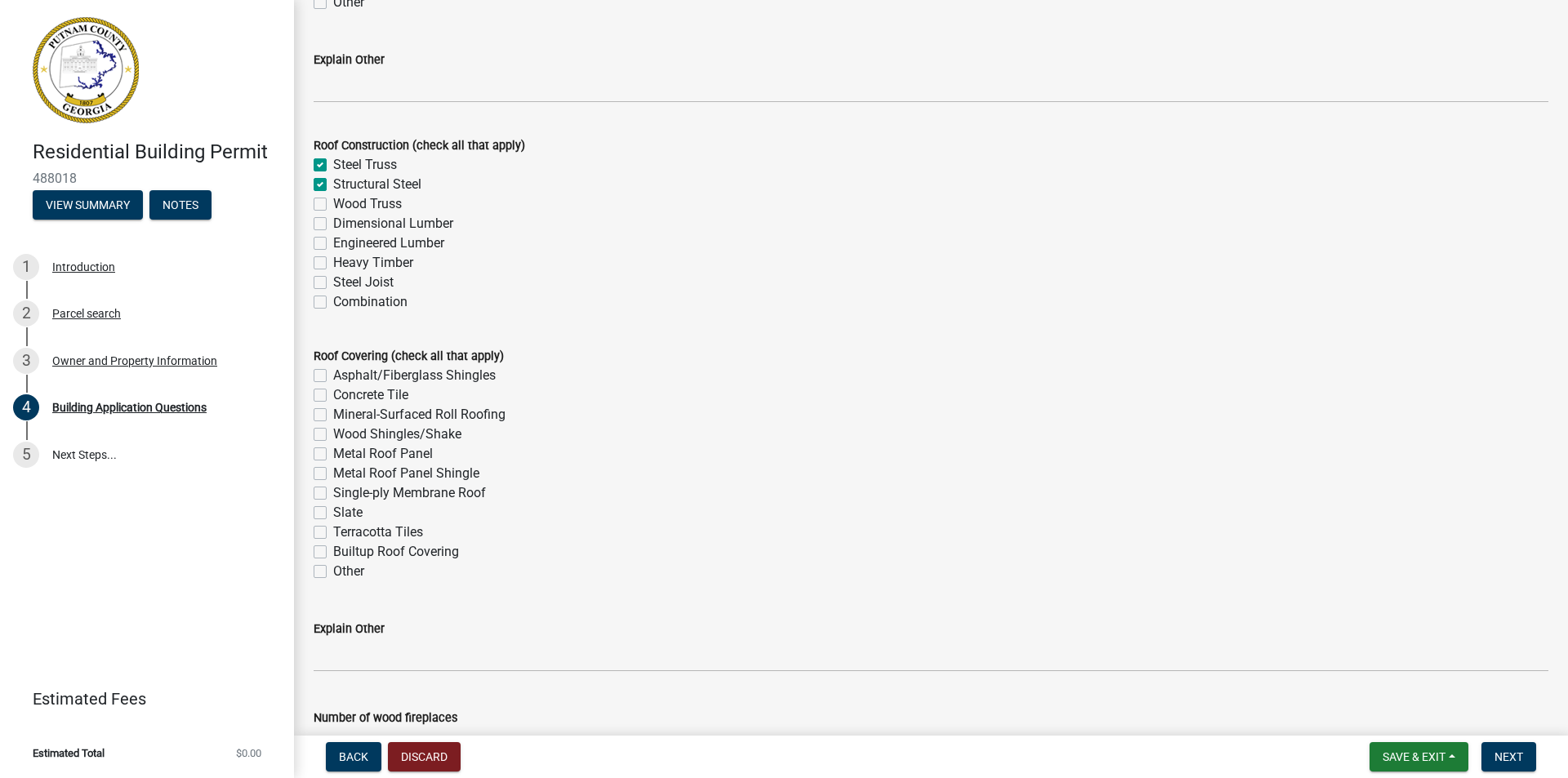
checkbox input "false"
click at [333, 186] on label "Structural Steel" at bounding box center [377, 185] width 88 height 19
click at [333, 186] on input "Structural Steel" at bounding box center [338, 180] width 11 height 11
checkbox input "false"
checkbox input "true"
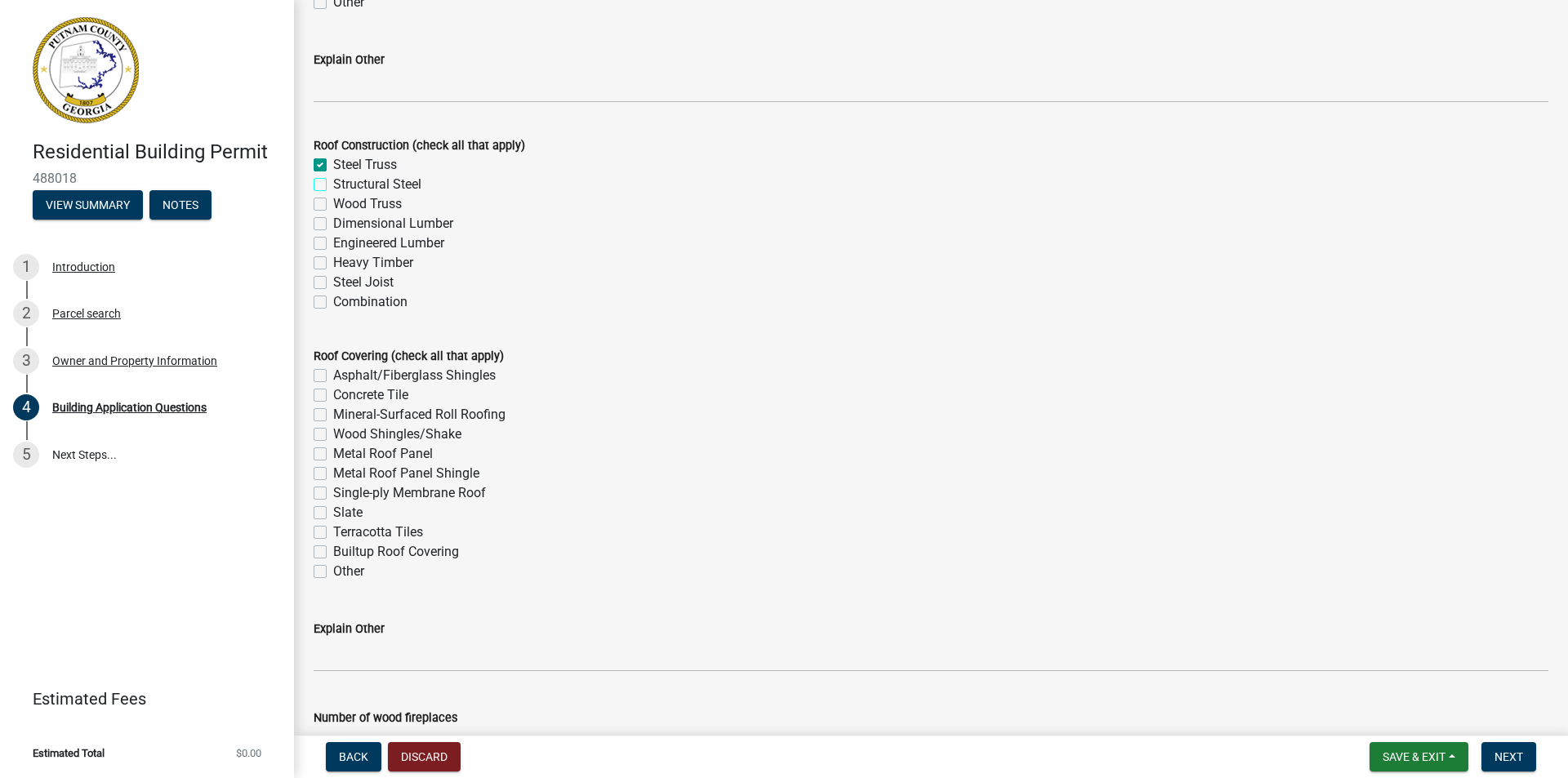
checkbox input "false"
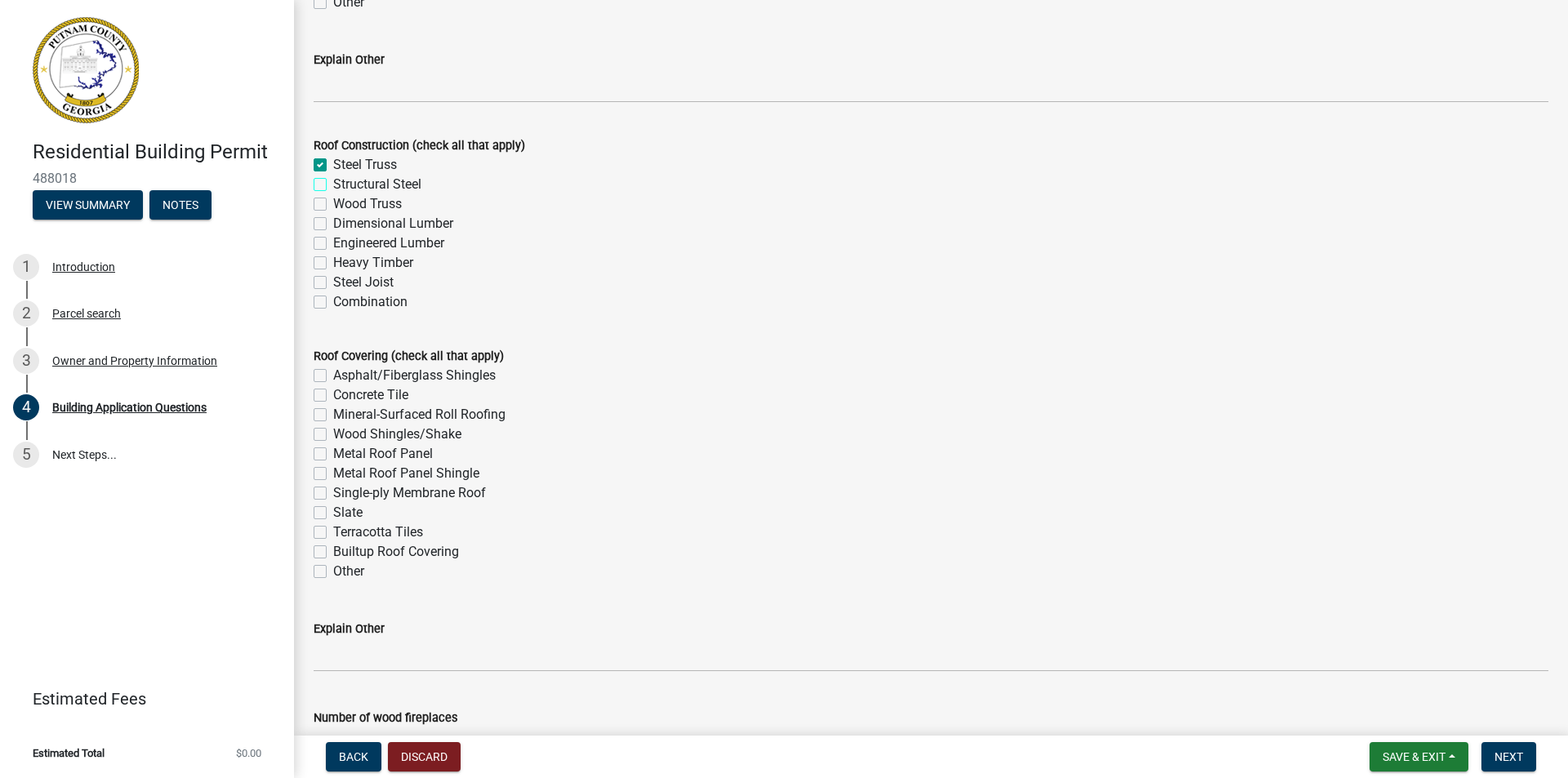
checkbox input "false"
click at [327, 284] on div "Steel Joist" at bounding box center [931, 283] width 1235 height 19
click at [628, 358] on div "Roof Covering (check all that apply)" at bounding box center [931, 356] width 1235 height 19
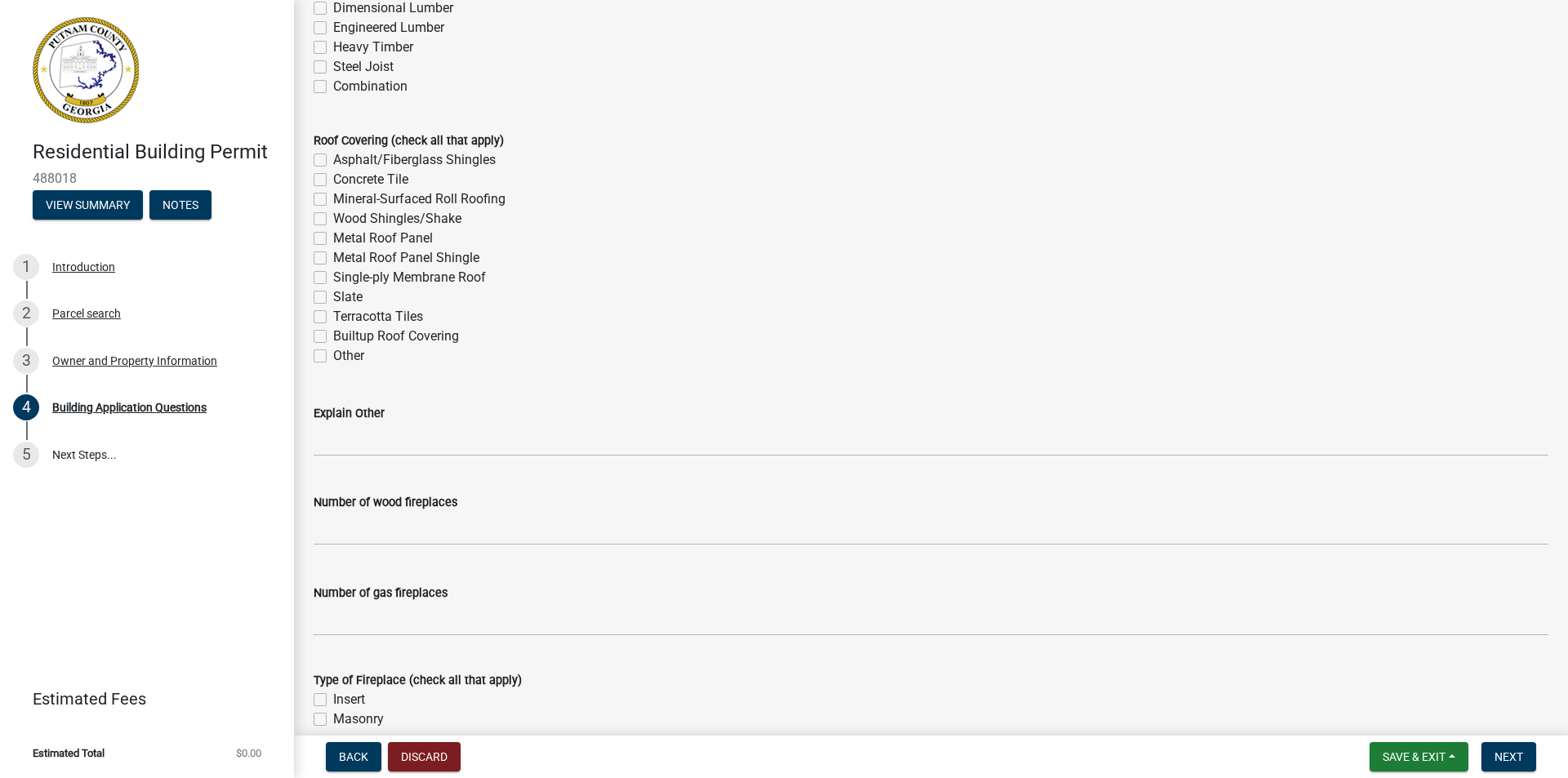
scroll to position [4202, 0]
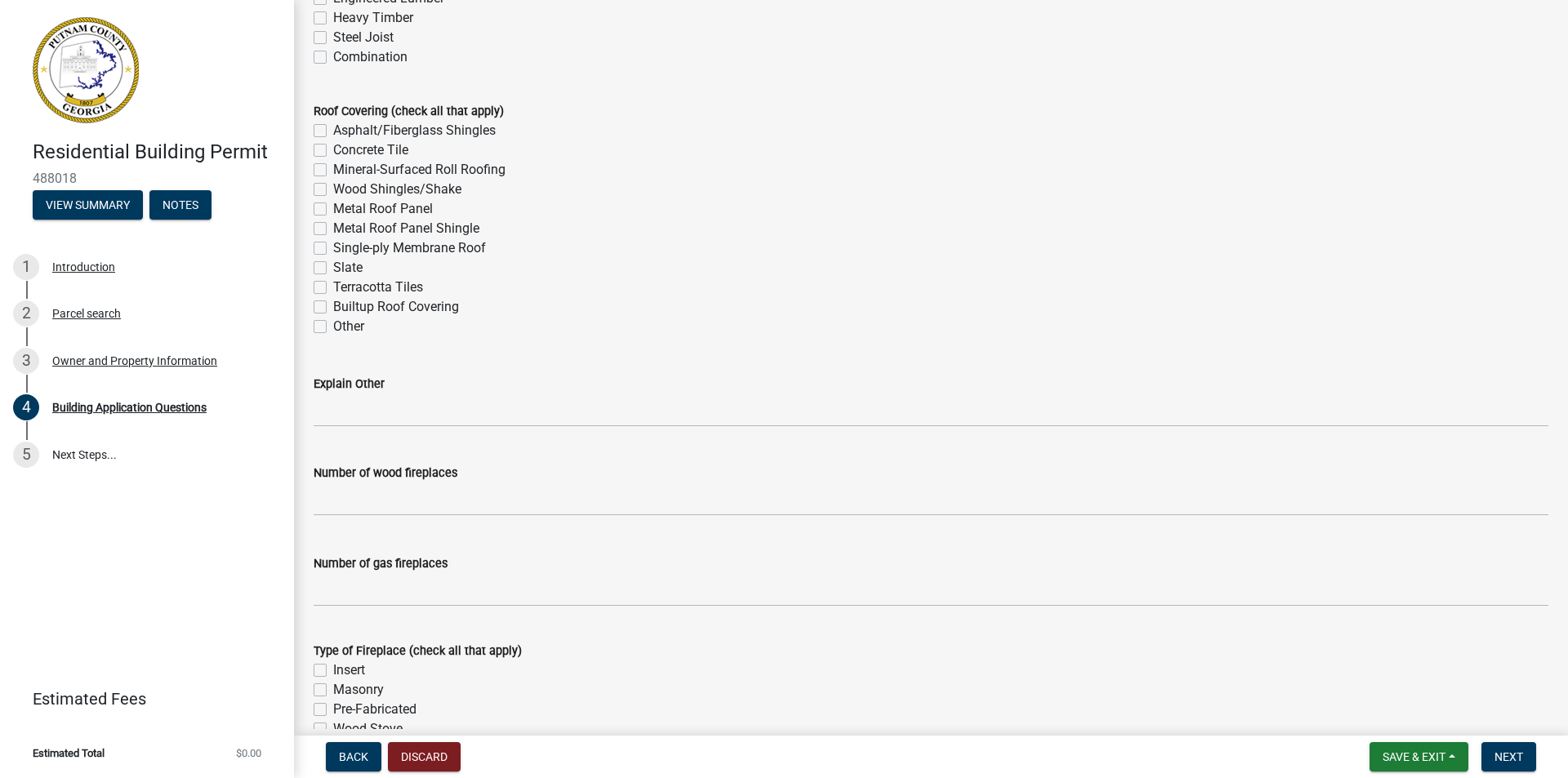
click at [333, 206] on label "Metal Roof Panel" at bounding box center [382, 209] width 100 height 19
click at [333, 206] on input "Metal Roof Panel" at bounding box center [338, 204] width 11 height 11
checkbox input "true"
checkbox input "false"
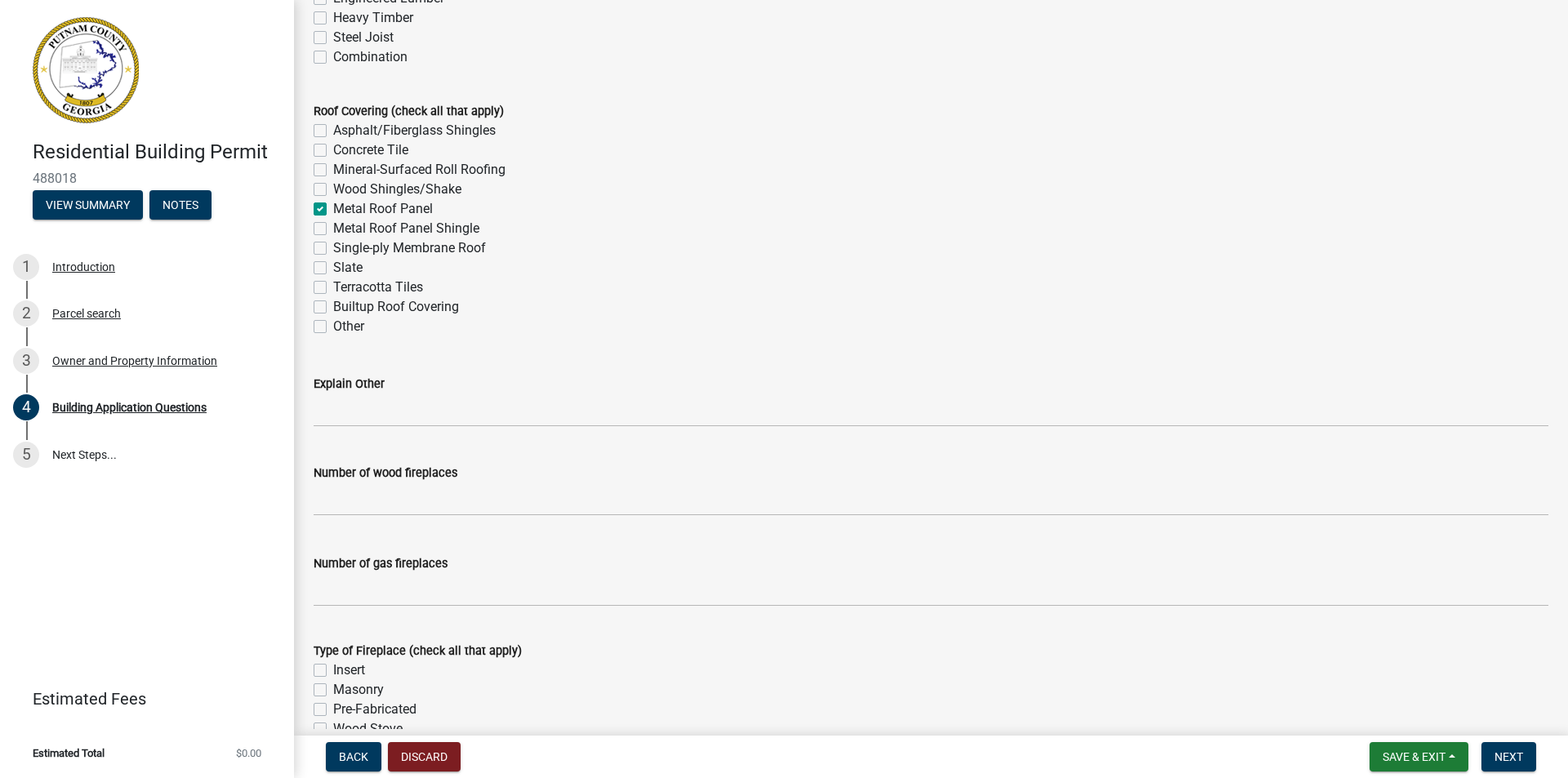
checkbox input "false"
checkbox input "true"
checkbox input "false"
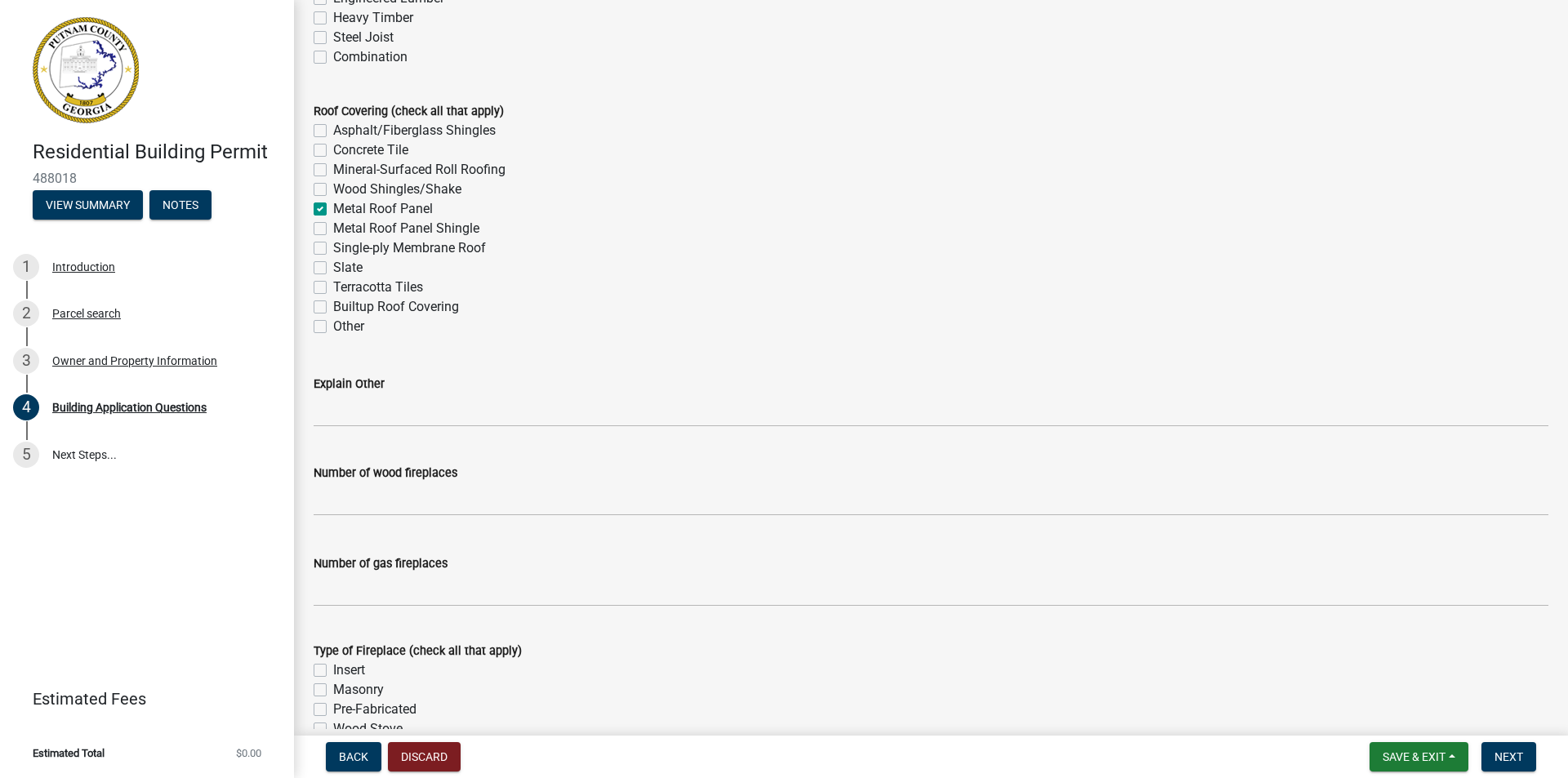
checkbox input "false"
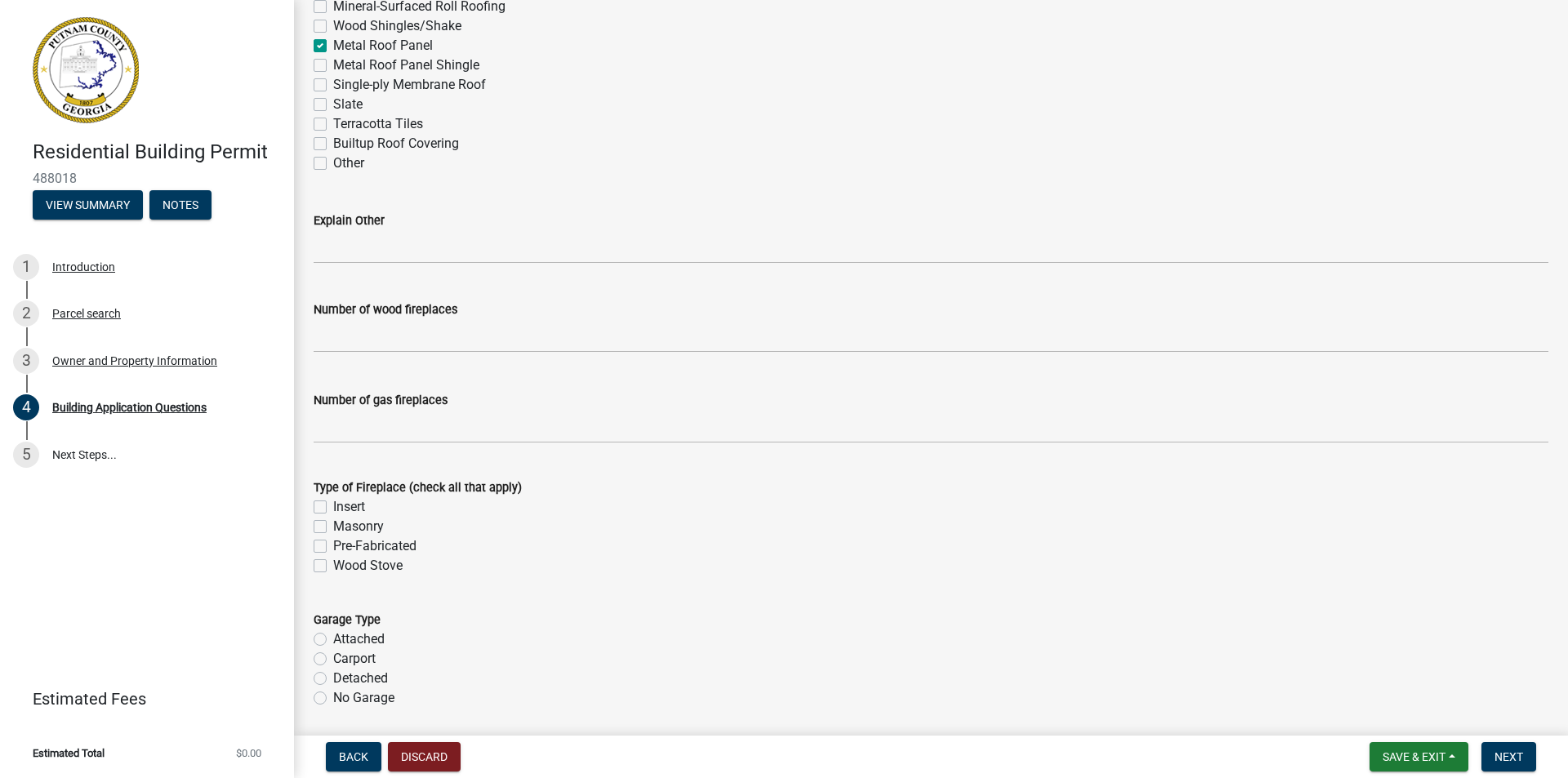
scroll to position [4446, 0]
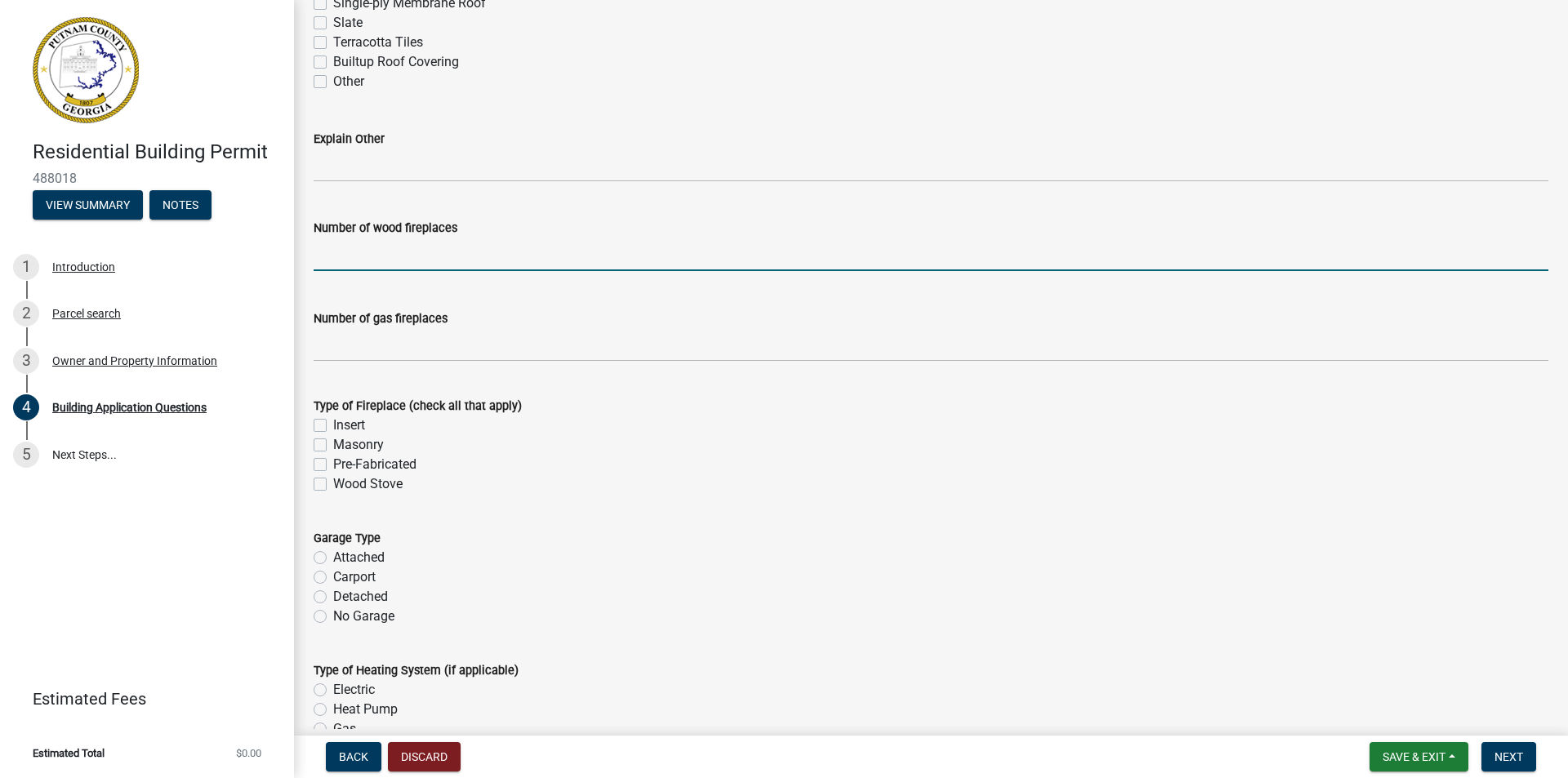
click at [421, 257] on input "text" at bounding box center [931, 254] width 1235 height 34
type input "0"
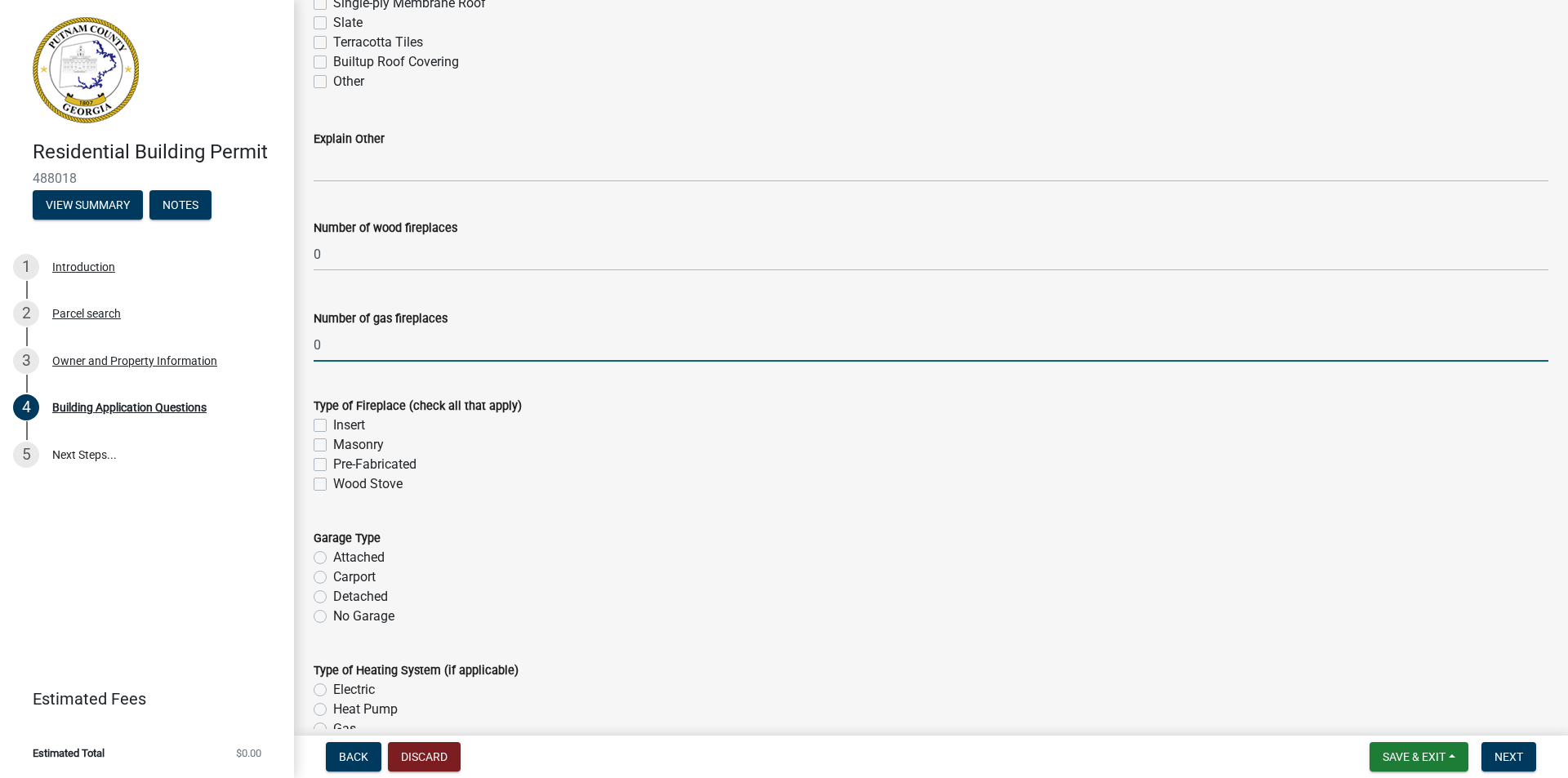
type input "0"
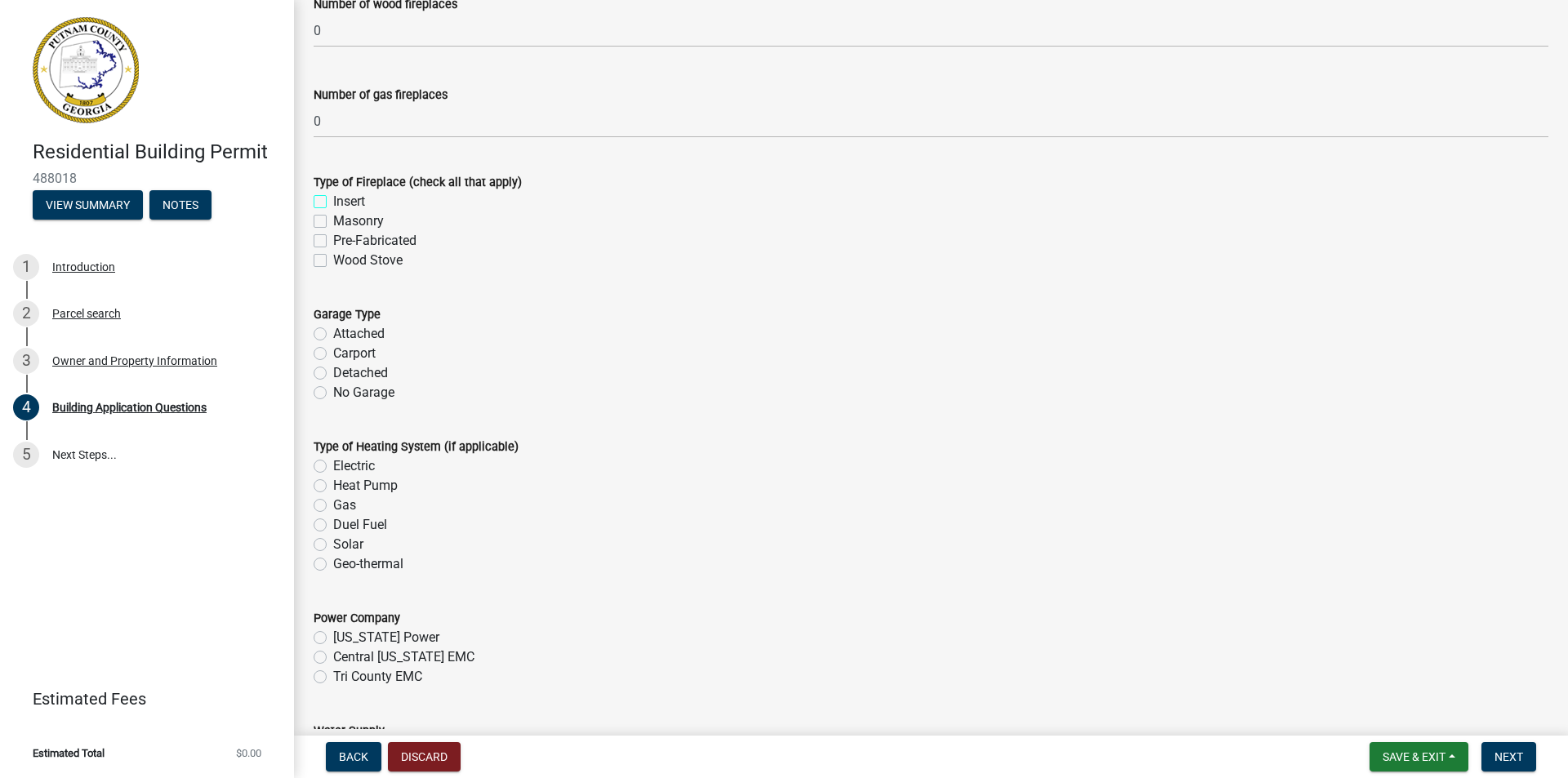
scroll to position [4691, 0]
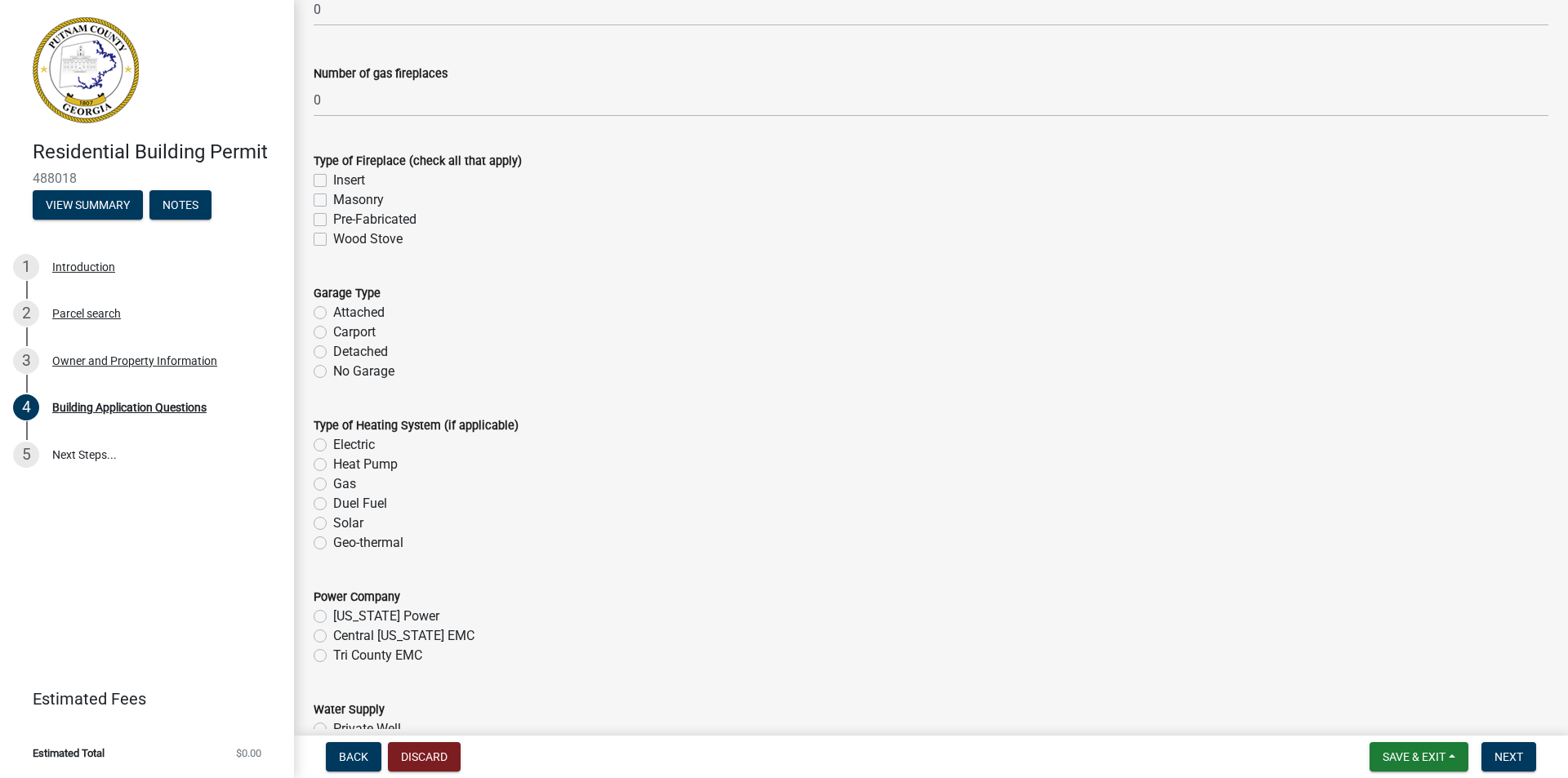
click at [333, 348] on label "Detached" at bounding box center [360, 352] width 55 height 19
click at [333, 348] on input "Detached" at bounding box center [338, 347] width 11 height 11
radio input "true"
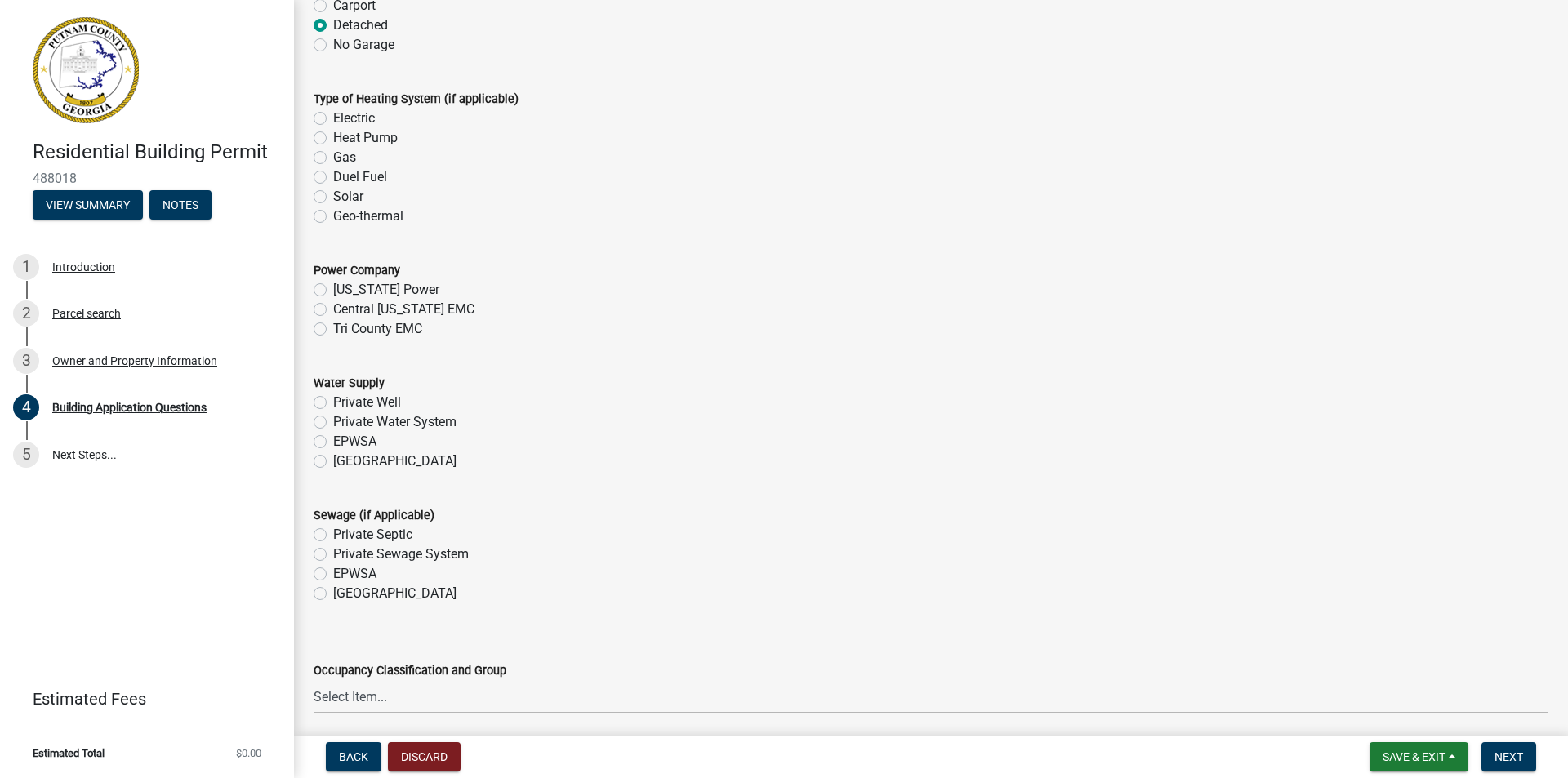
scroll to position [5100, 0]
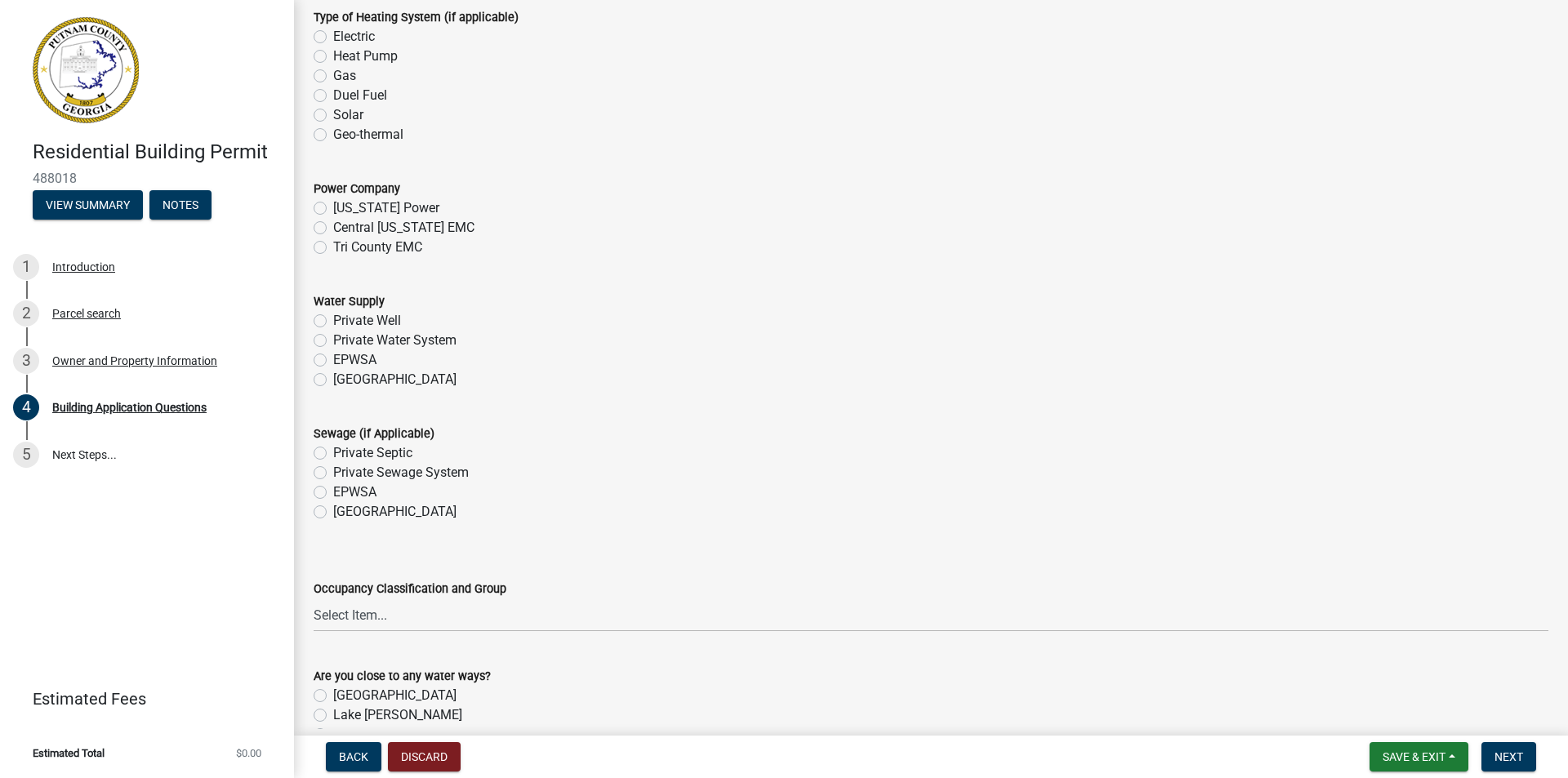
click at [353, 243] on label "Tri County EMC" at bounding box center [377, 248] width 89 height 19
click at [344, 243] on input "Tri County EMC" at bounding box center [338, 243] width 11 height 11
radio input "true"
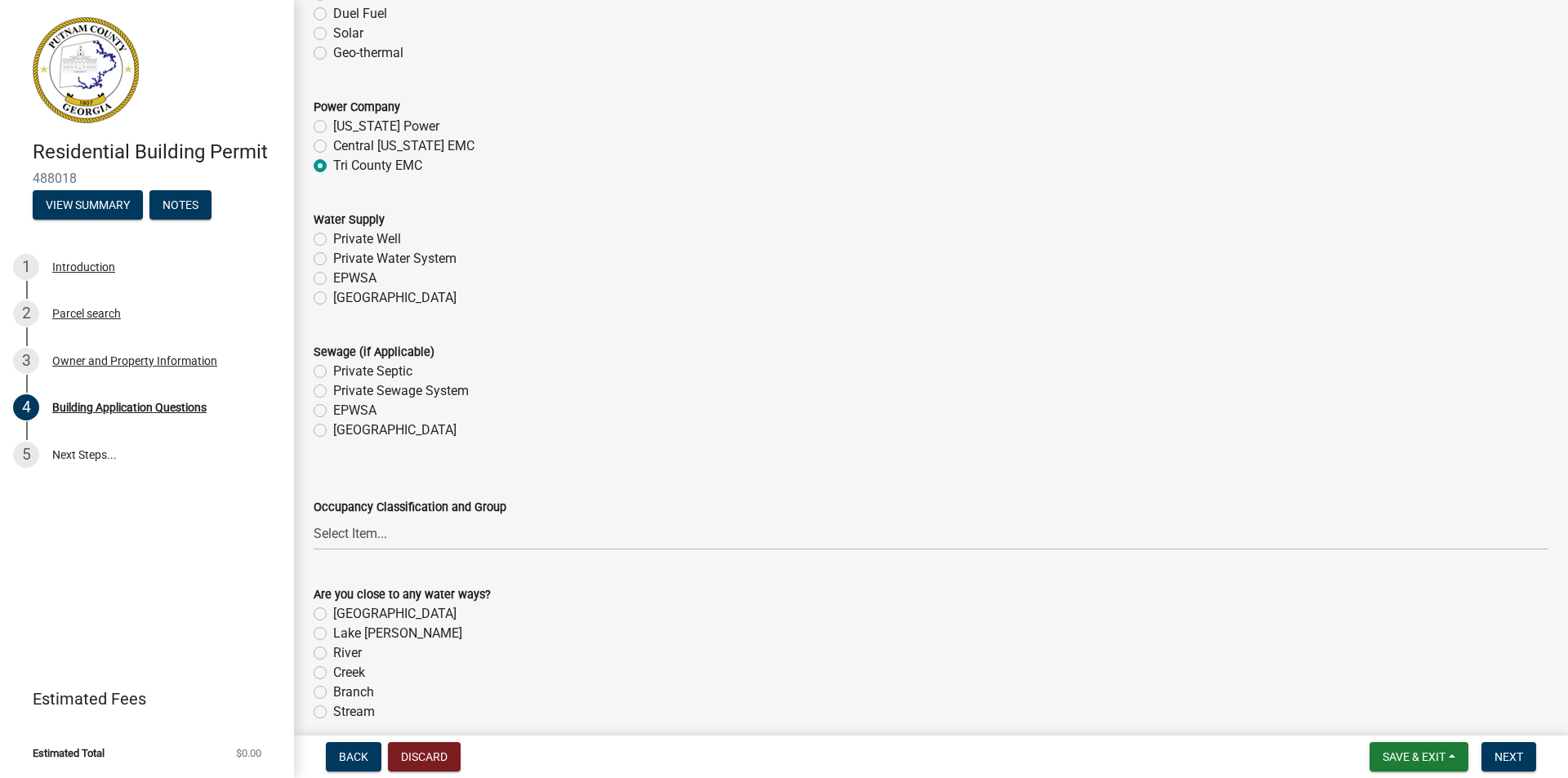
drag, startPoint x: 353, startPoint y: 291, endPoint x: 375, endPoint y: 296, distance: 22.6
click at [355, 290] on label "[GEOGRAPHIC_DATA]" at bounding box center [394, 298] width 123 height 19
click at [333, 295] on label "[GEOGRAPHIC_DATA]" at bounding box center [394, 298] width 123 height 19
click at [333, 295] on input "[GEOGRAPHIC_DATA]" at bounding box center [338, 293] width 11 height 11
radio input "true"
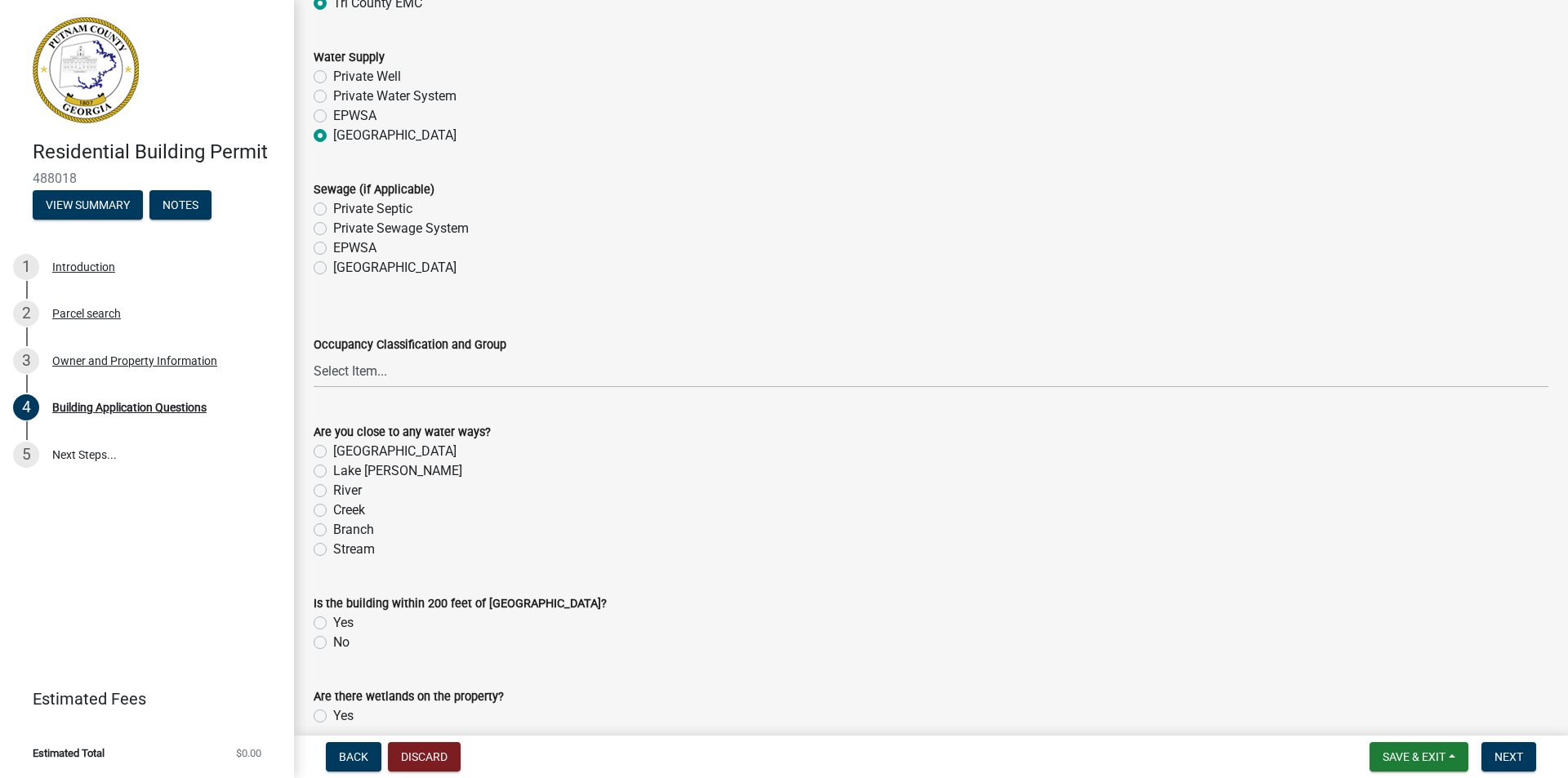
scroll to position [5344, 0]
click at [333, 207] on label "Private Septic" at bounding box center [373, 208] width 79 height 19
click at [333, 207] on input "Private Septic" at bounding box center [338, 203] width 11 height 11
radio input "true"
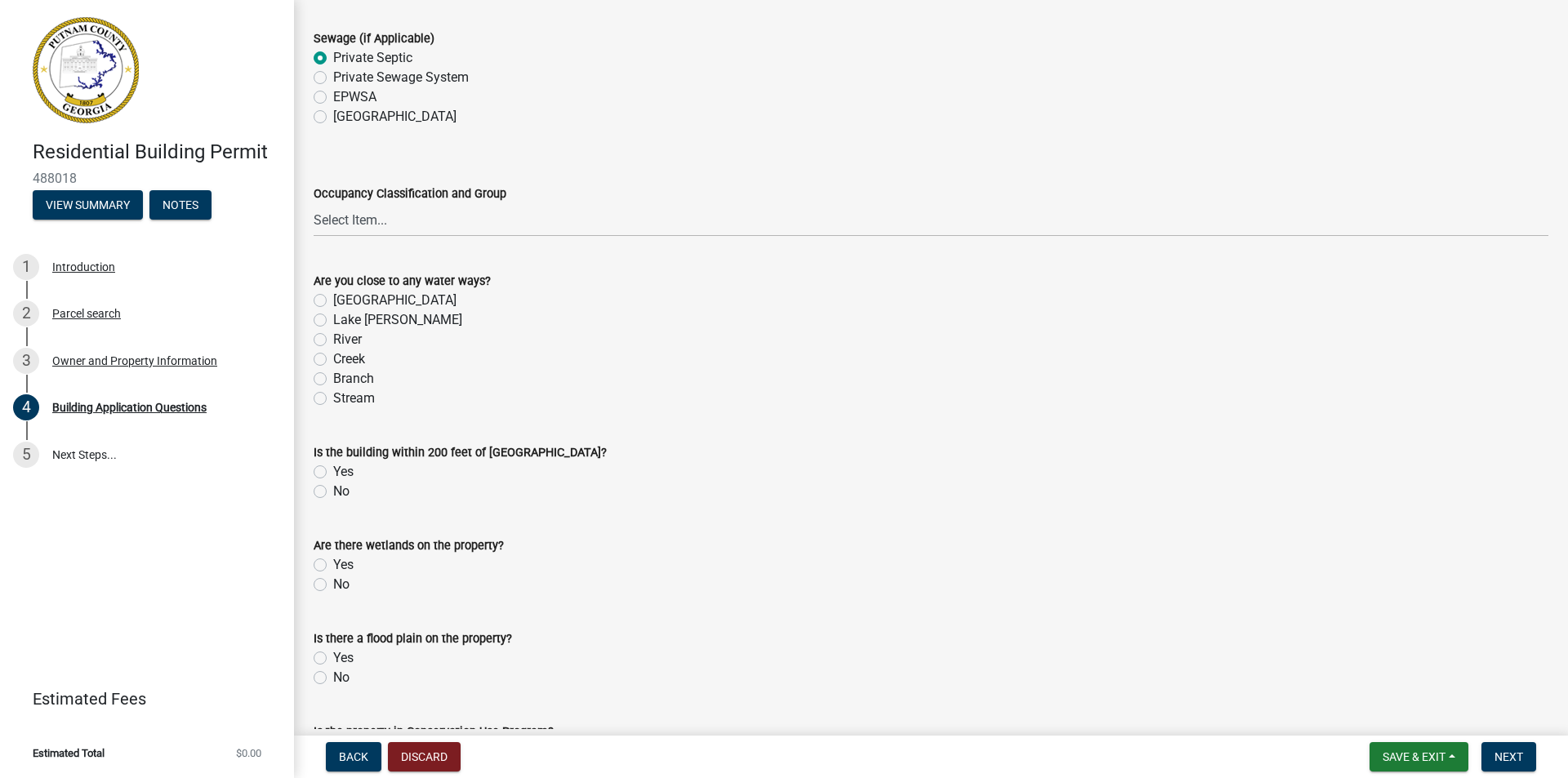
scroll to position [5427, 0]
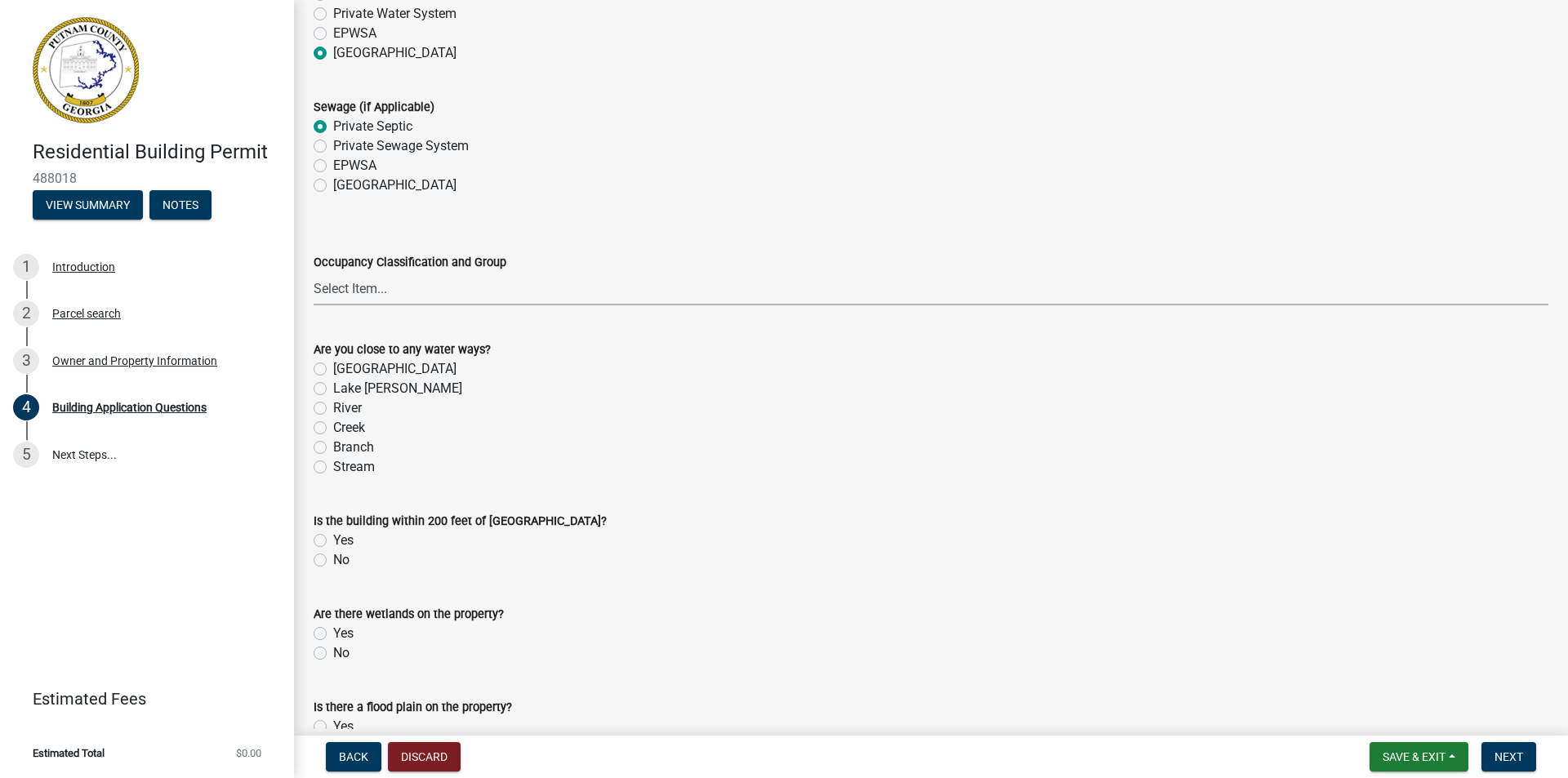
click at [375, 290] on select "Select Item... A-1 A-2 A-3 A-4 A-5 B M E F-1 F-2 R-1 R-2 R-3 R-4 H-1 H-2 H-4 H-…" at bounding box center [931, 288] width 1235 height 34
click at [314, 273] on select "Select Item... A-1 A-2 A-3 A-4 A-5 B M E F-1 F-2 R-1 R-2 R-3 R-4 H-1 H-2 H-4 H-…" at bounding box center [931, 288] width 1235 height 34
select select "ebf62bd9-0e77-42f1-a2f1-6aca02a789de"
click at [615, 224] on div "Occupancy Classification and Group Select Item... A-1 A-2 A-3 A-4 A-5 B M E F-1…" at bounding box center [931, 257] width 1235 height 96
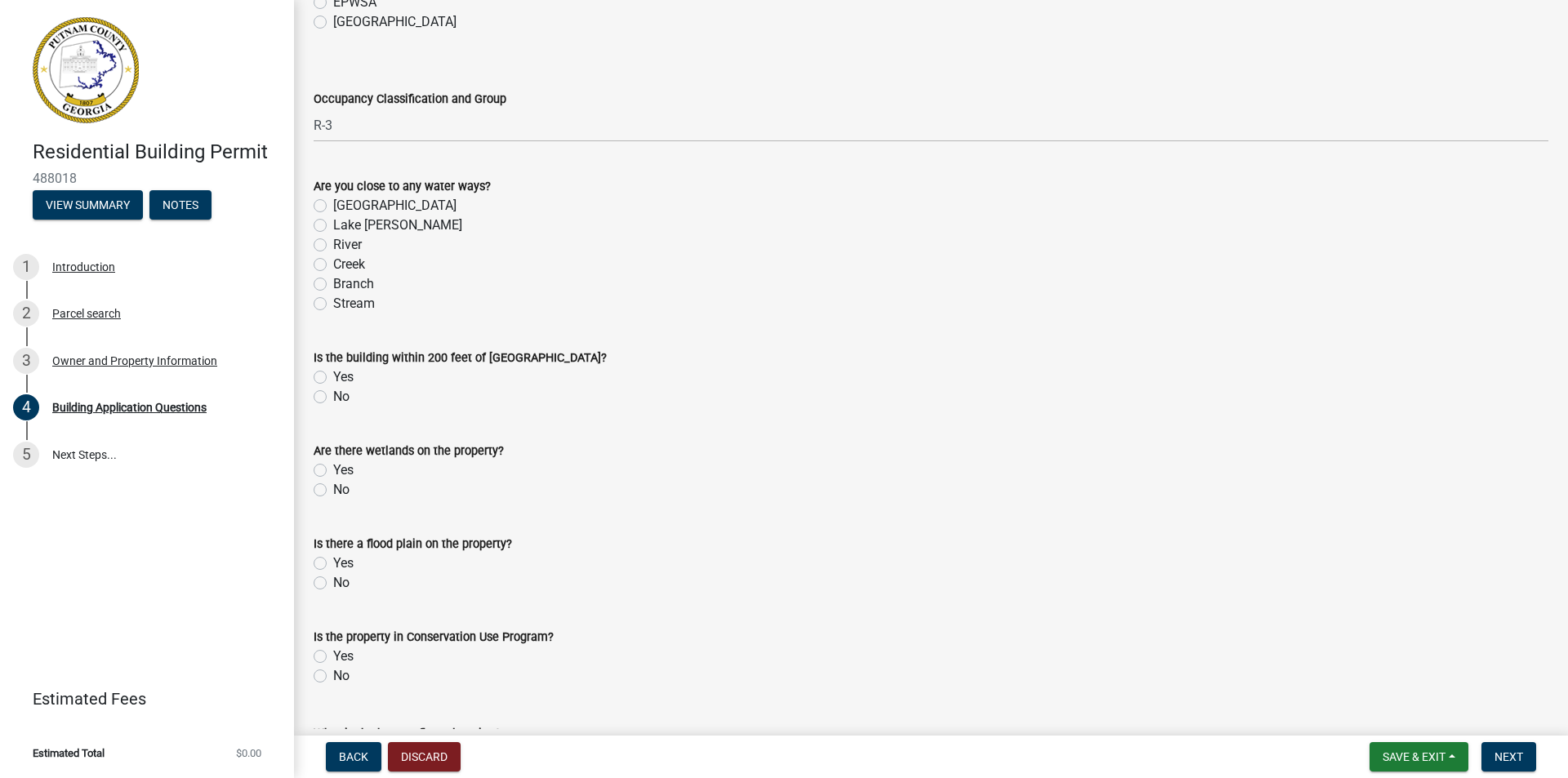
scroll to position [5671, 0]
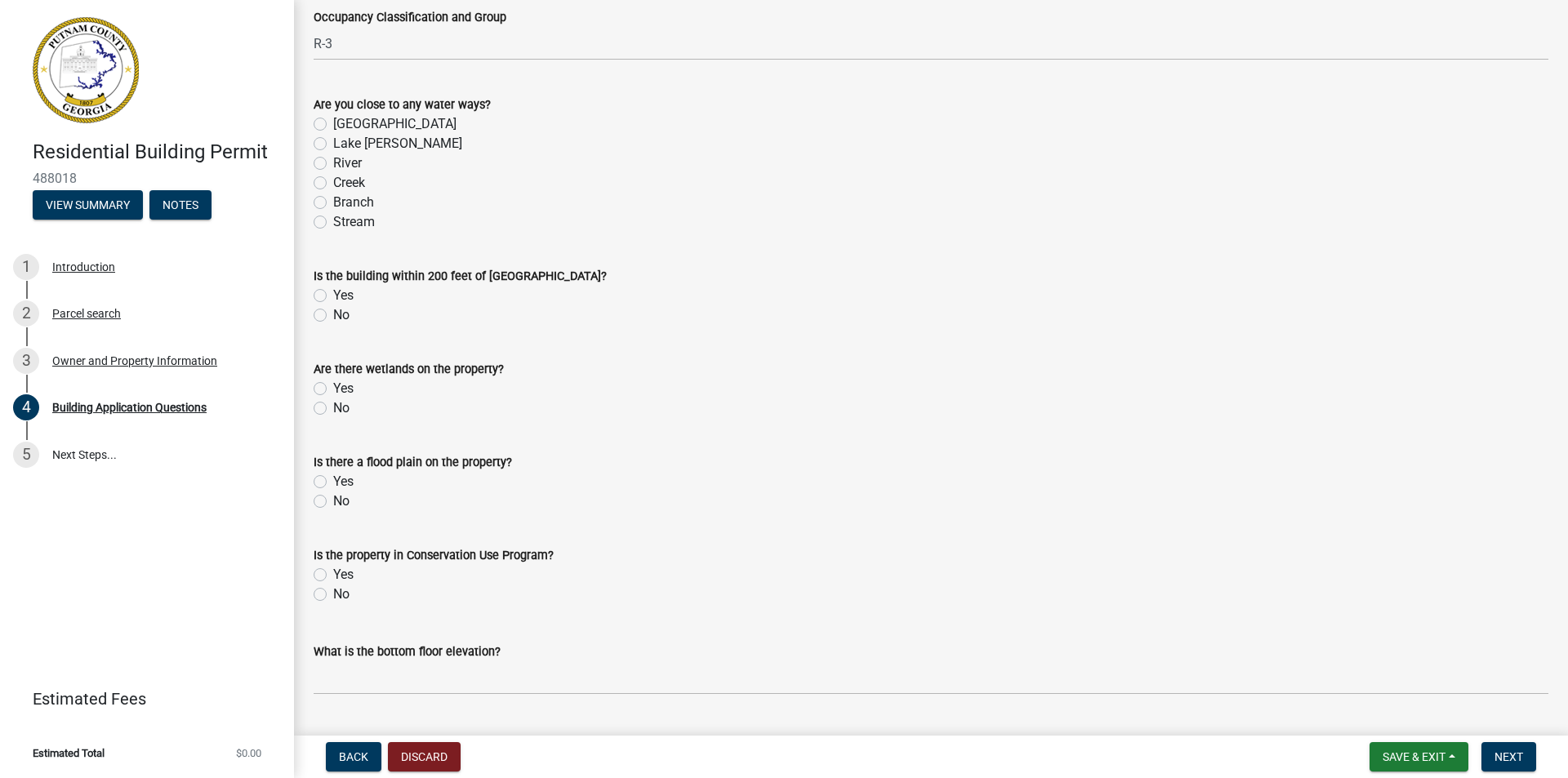
click at [367, 142] on label "Lake [PERSON_NAME]" at bounding box center [397, 143] width 129 height 19
click at [344, 142] on input "Lake [PERSON_NAME]" at bounding box center [338, 138] width 11 height 11
radio input "true"
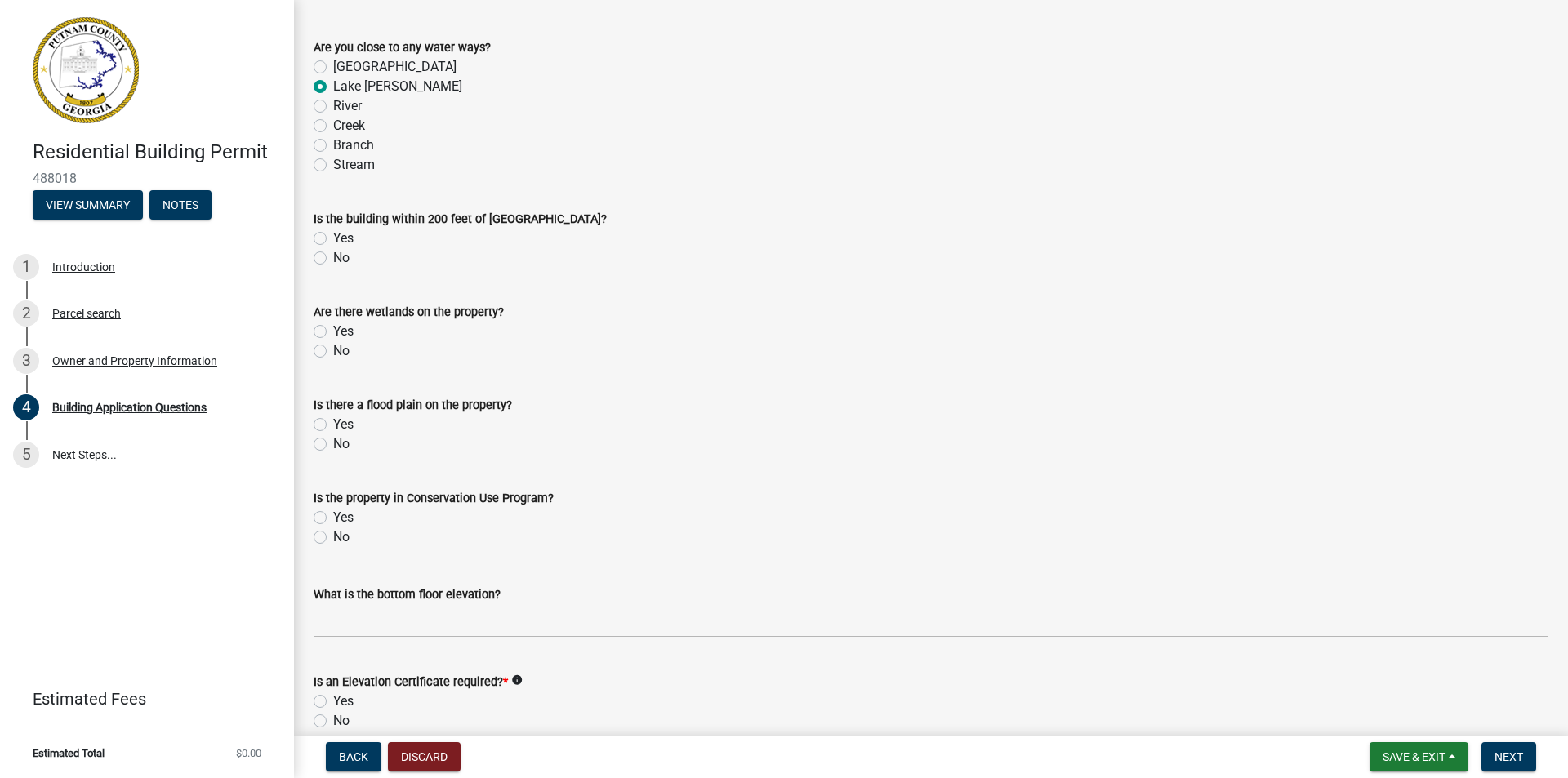
scroll to position [5753, 0]
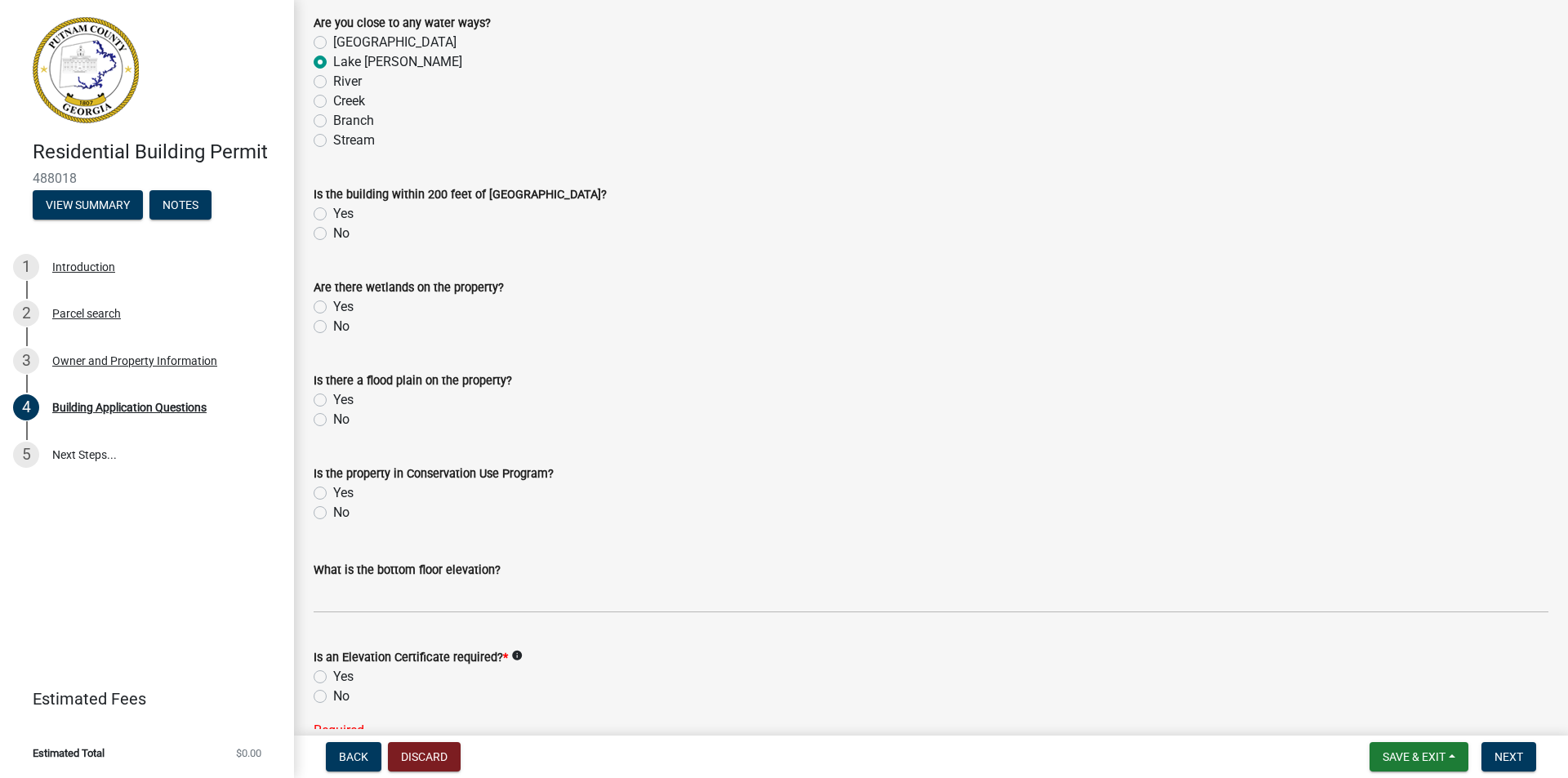
click at [333, 235] on label "No" at bounding box center [341, 233] width 16 height 19
click at [333, 234] on input "No" at bounding box center [338, 228] width 11 height 11
radio input "true"
click at [333, 219] on label "Yes" at bounding box center [343, 214] width 20 height 19
click at [333, 215] on input "Yes" at bounding box center [338, 209] width 11 height 11
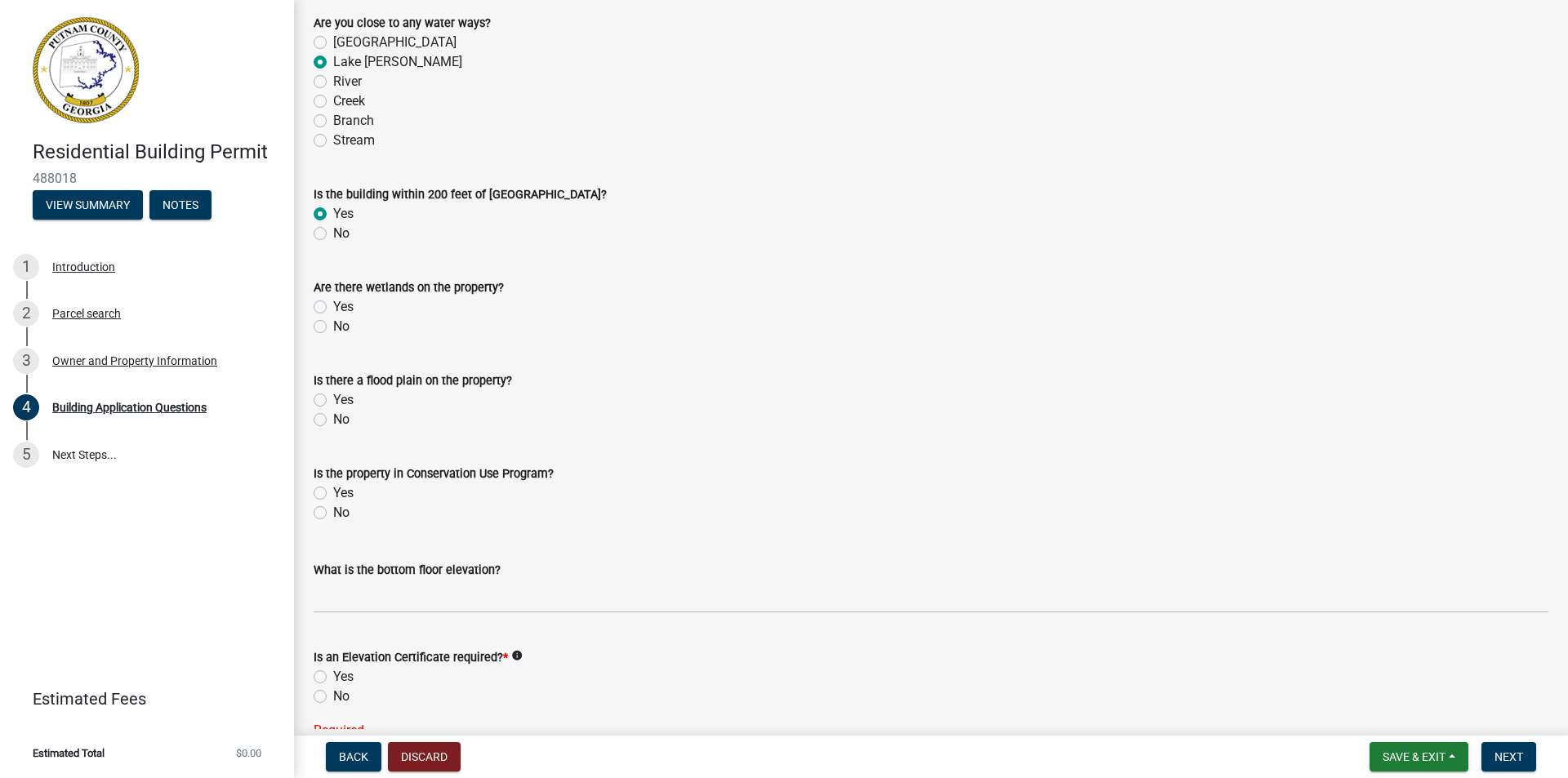
radio input "true"
click at [333, 233] on label "No" at bounding box center [341, 233] width 16 height 19
click at [333, 233] on input "No" at bounding box center [338, 228] width 11 height 11
radio input "true"
drag, startPoint x: 323, startPoint y: 326, endPoint x: 374, endPoint y: 346, distance: 54.8
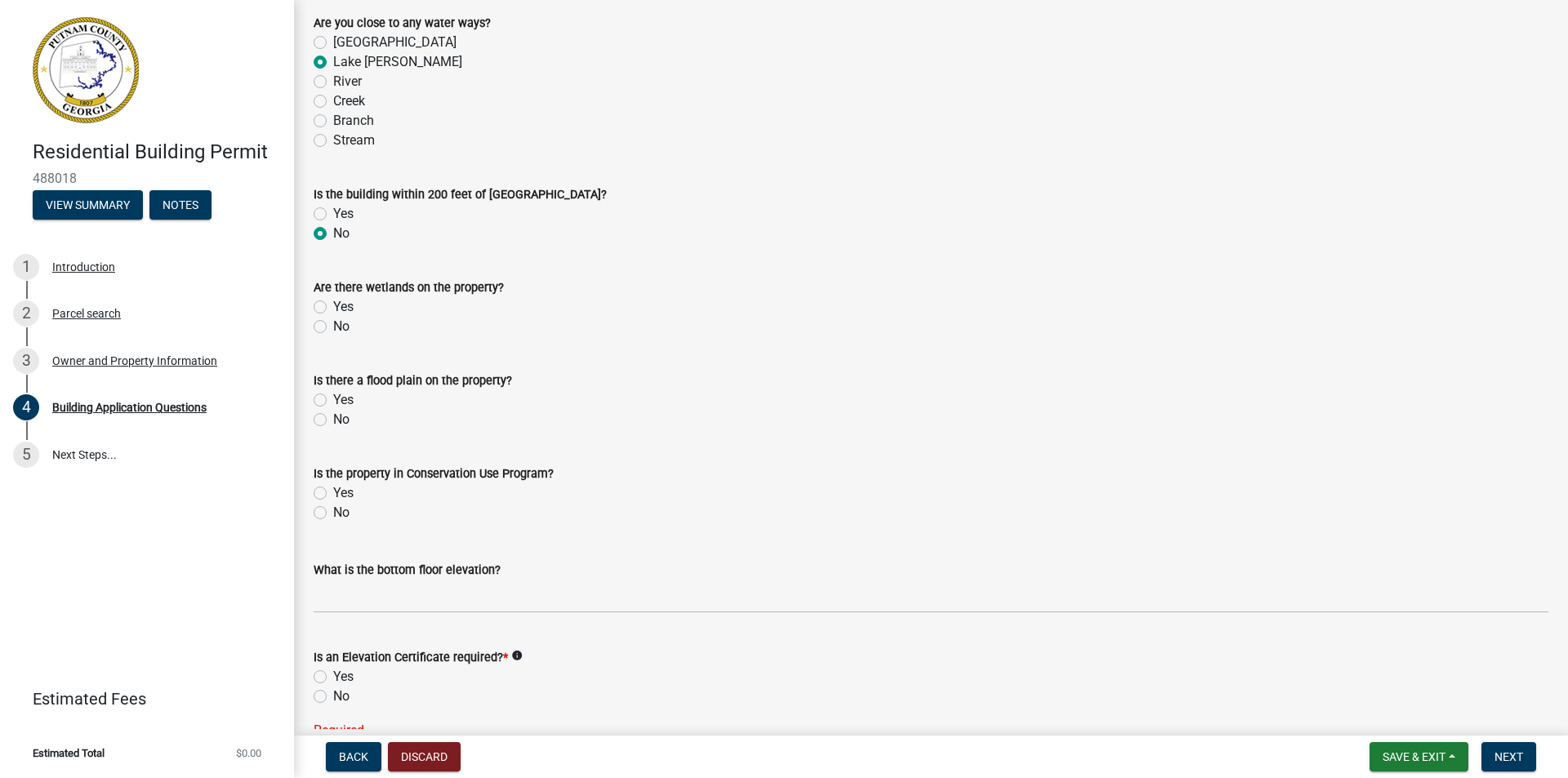
click at [333, 327] on label "No" at bounding box center [341, 326] width 16 height 19
click at [333, 327] on input "No" at bounding box center [338, 321] width 11 height 11
radio input "true"
click at [333, 218] on label "Yes" at bounding box center [343, 214] width 20 height 19
click at [333, 215] on input "Yes" at bounding box center [338, 209] width 11 height 11
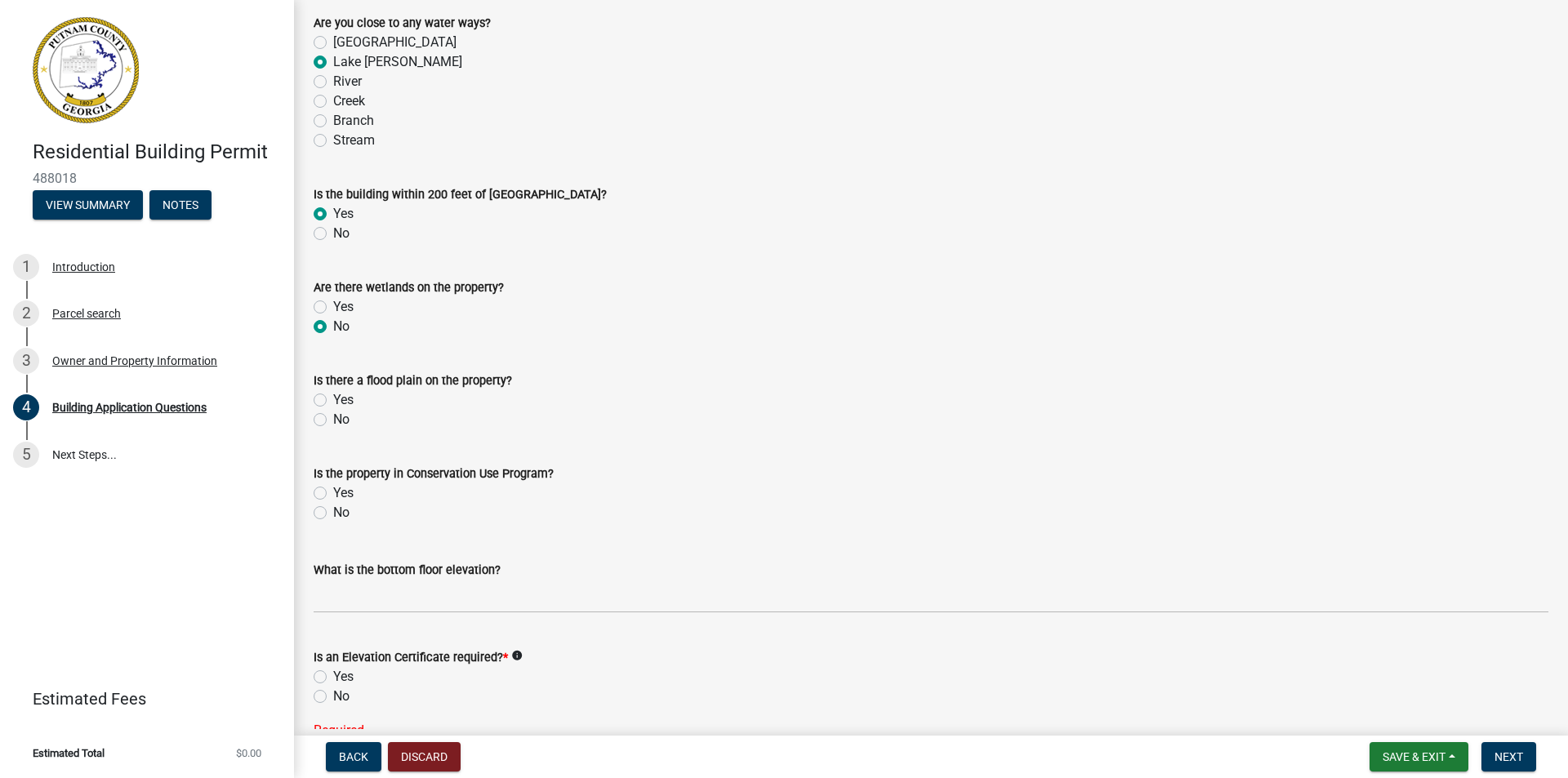
radio input "true"
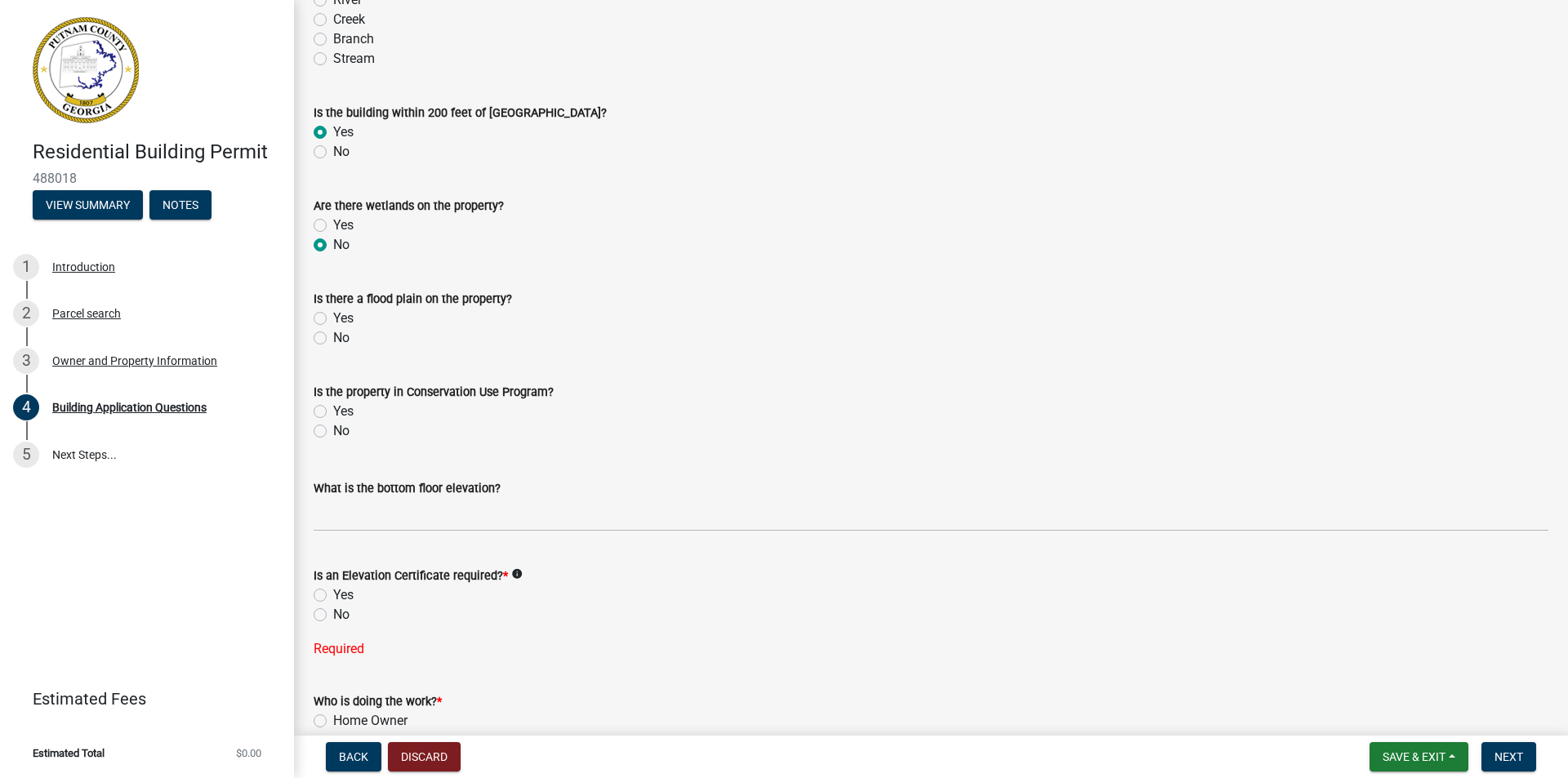
drag, startPoint x: 319, startPoint y: 339, endPoint x: 379, endPoint y: 364, distance: 65.0
click at [330, 340] on div "No" at bounding box center [931, 338] width 1235 height 19
click at [337, 342] on label "No" at bounding box center [341, 338] width 16 height 19
click at [337, 339] on input "No" at bounding box center [338, 333] width 11 height 11
radio input "true"
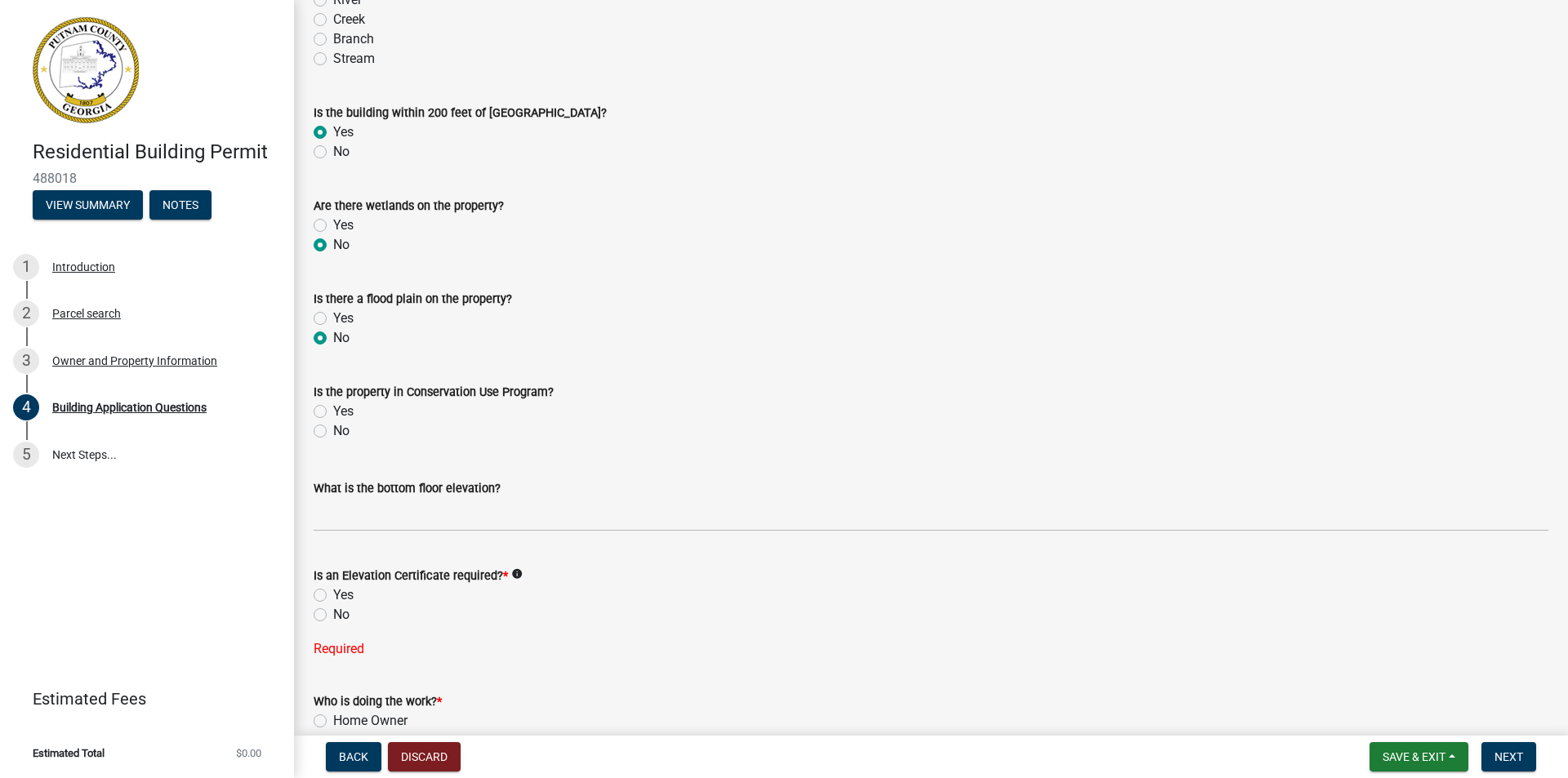
click at [339, 432] on label "No" at bounding box center [341, 432] width 16 height 19
click at [339, 432] on input "No" at bounding box center [338, 427] width 11 height 11
radio input "true"
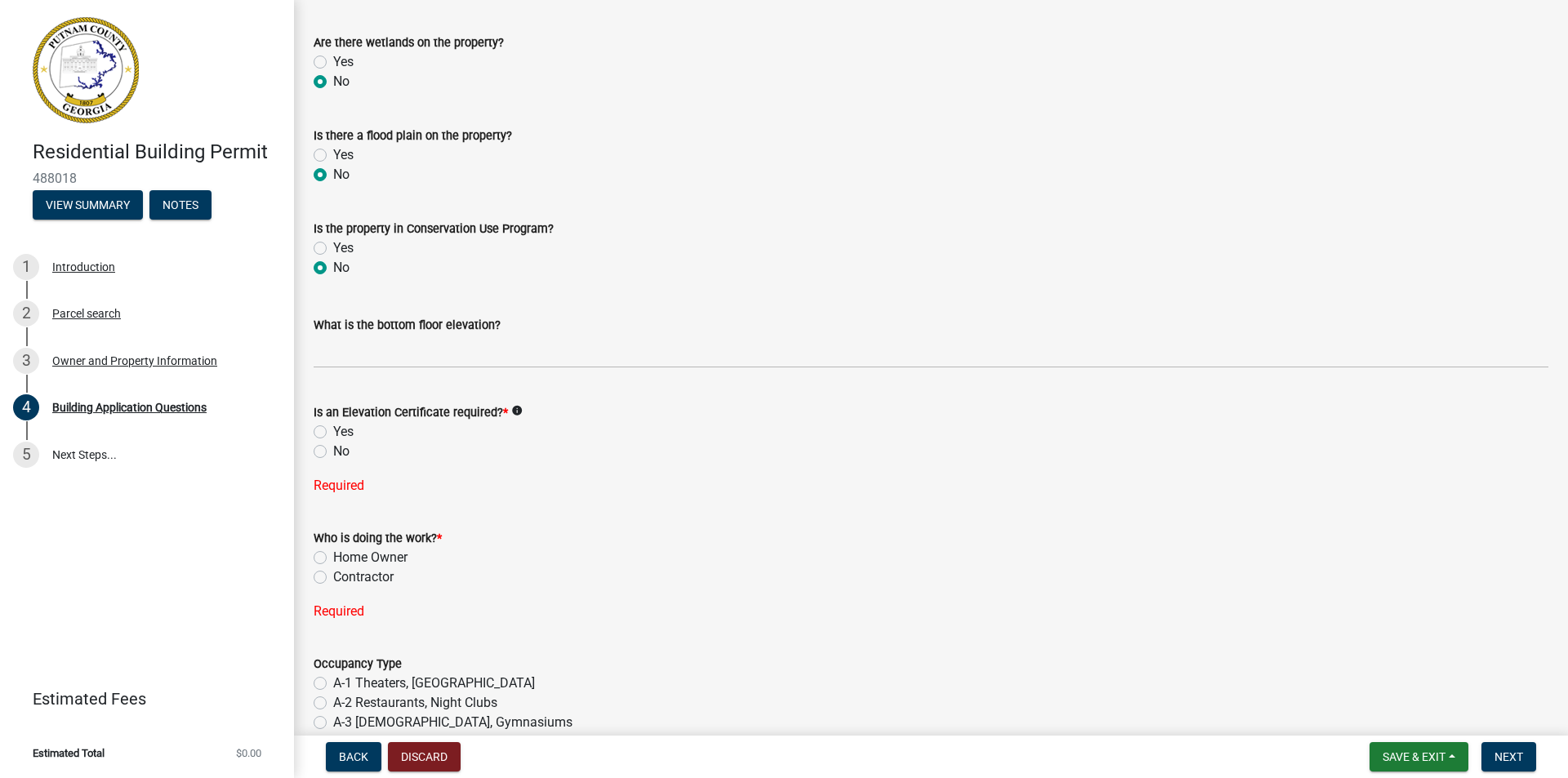
scroll to position [6080, 0]
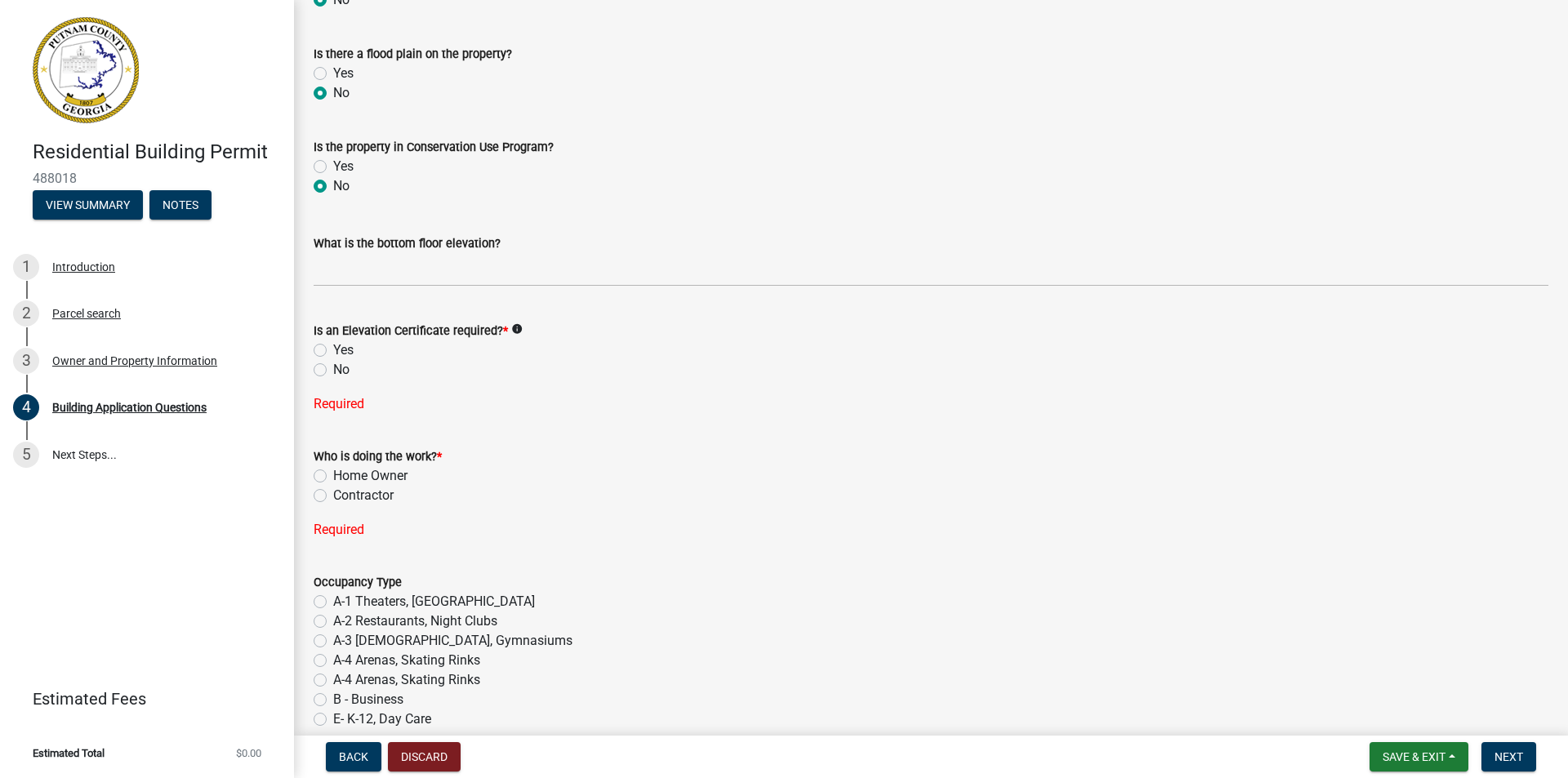
click at [515, 327] on icon "info" at bounding box center [517, 329] width 12 height 12
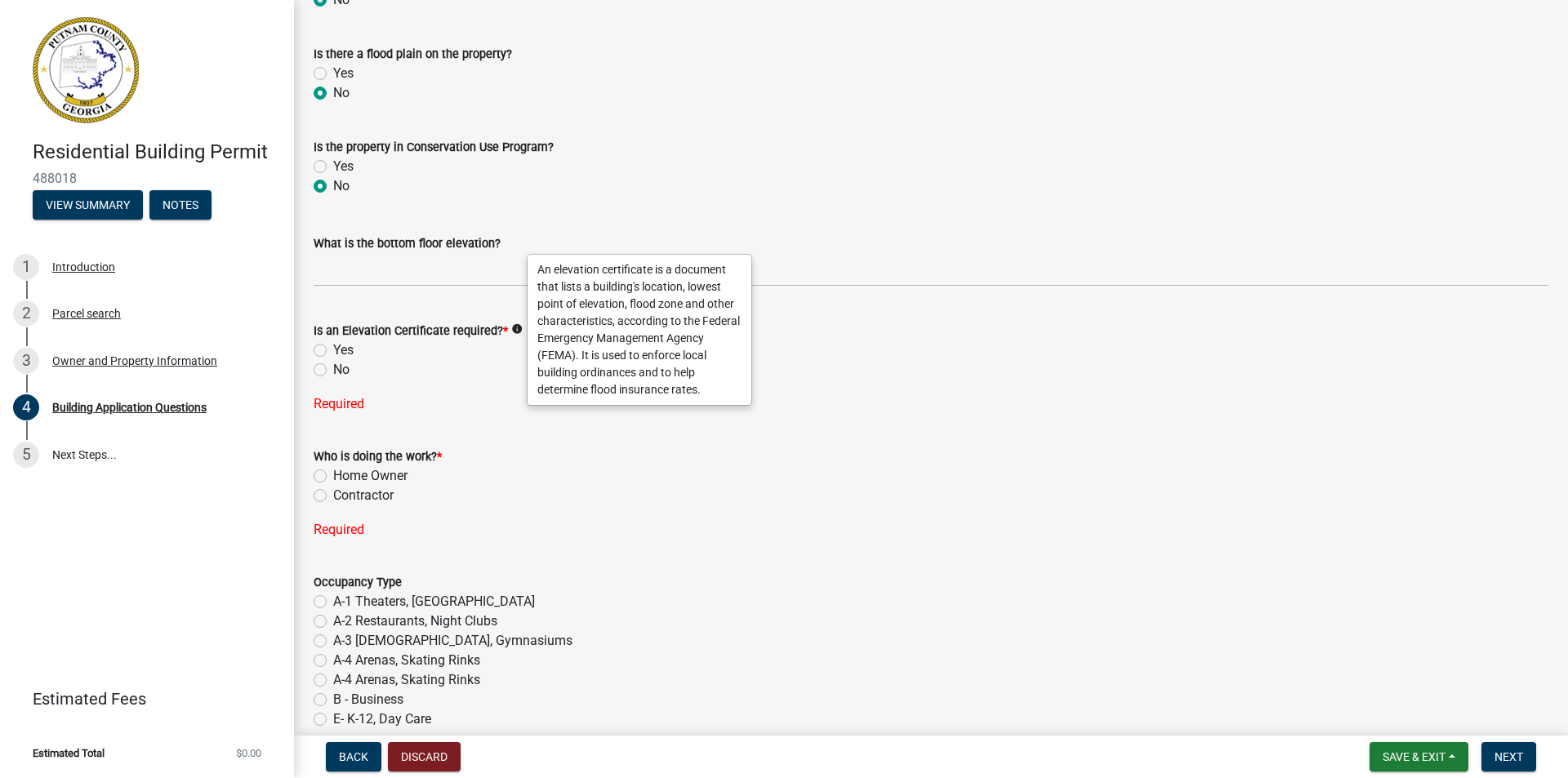
click at [338, 367] on label "No" at bounding box center [341, 370] width 16 height 19
click at [338, 367] on input "No" at bounding box center [338, 365] width 11 height 11
radio input "true"
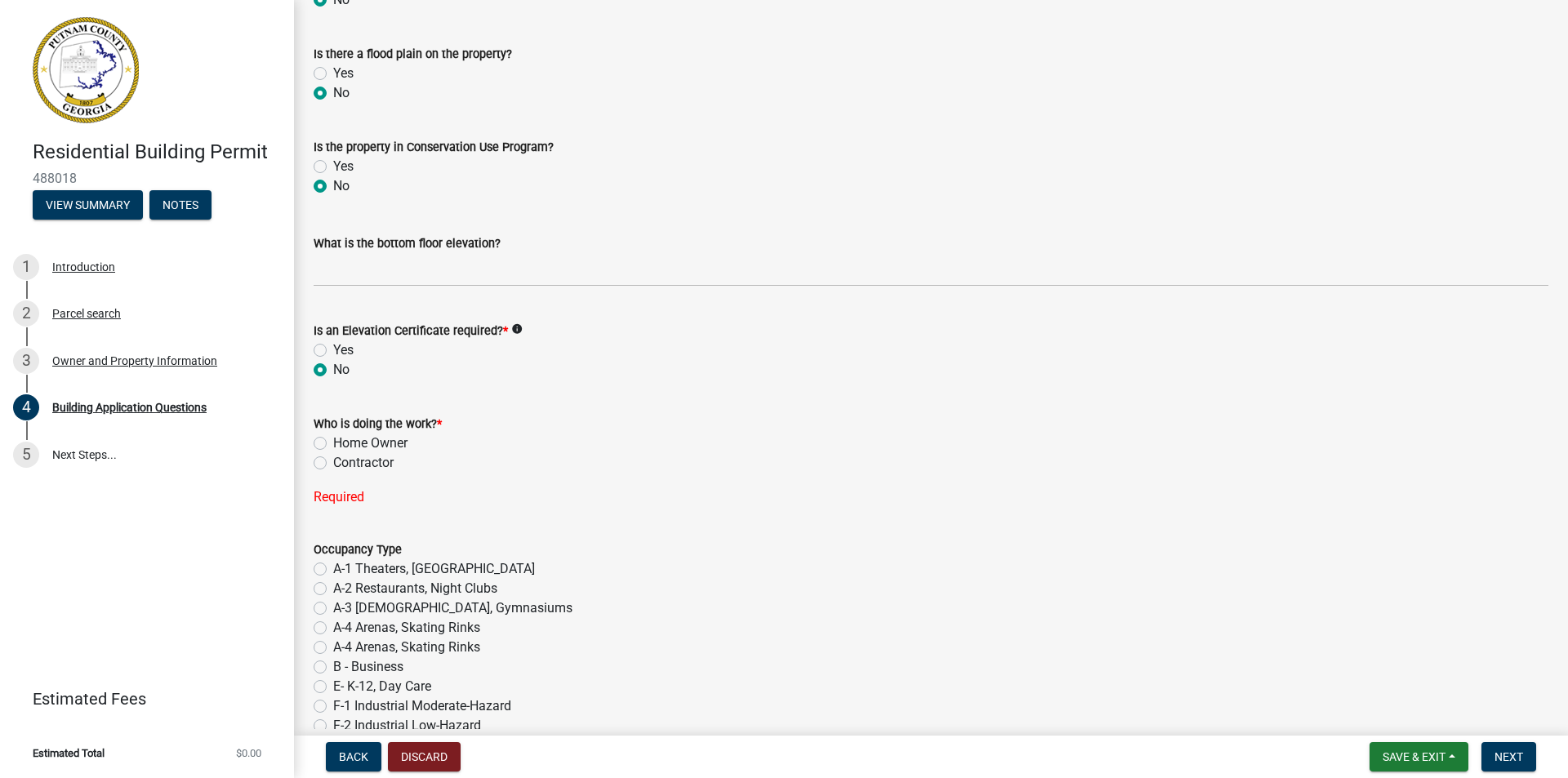
click at [341, 460] on label "Contractor" at bounding box center [363, 463] width 60 height 19
click at [341, 460] on input "Contractor" at bounding box center [338, 458] width 11 height 11
radio input "true"
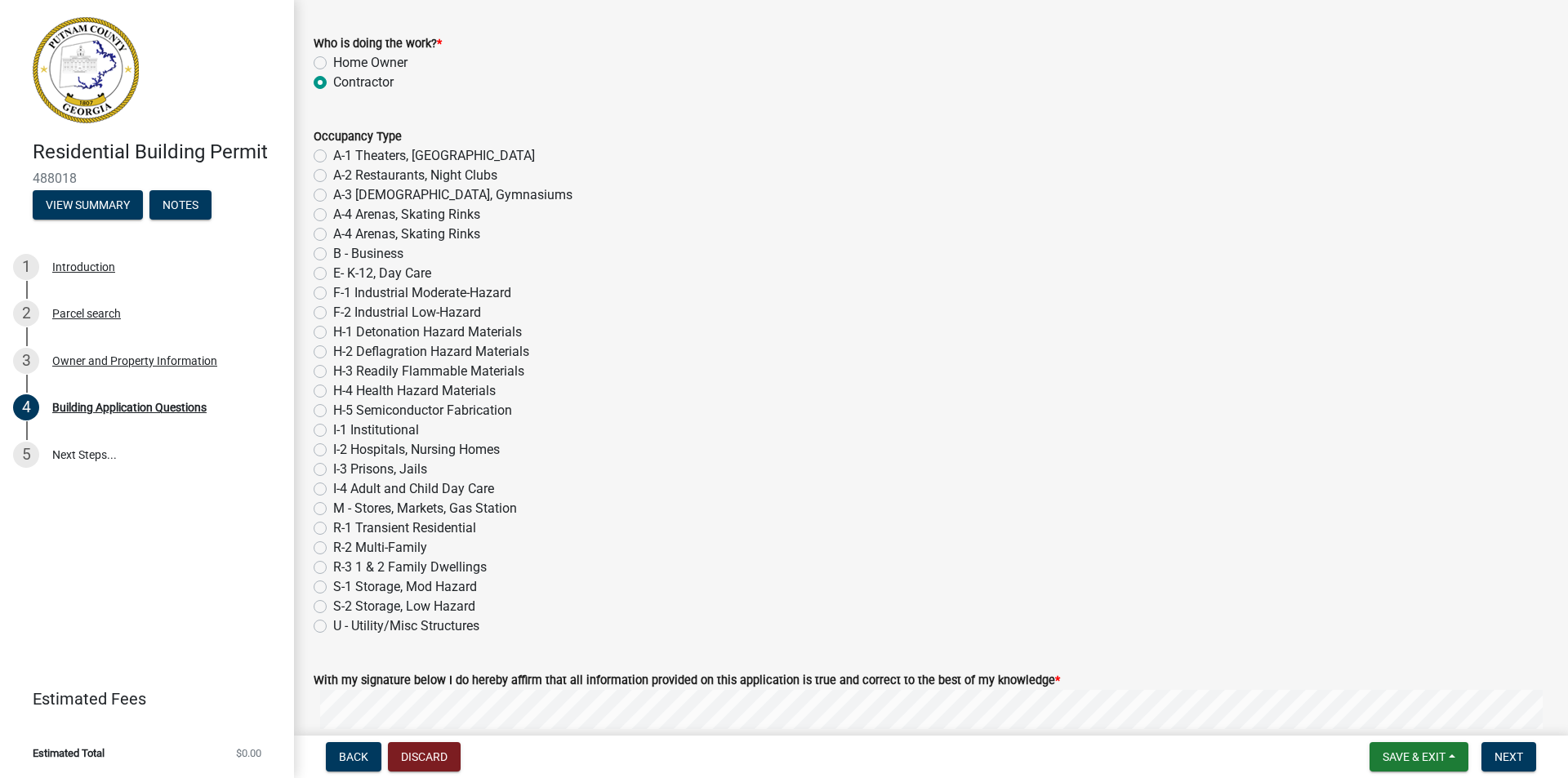
scroll to position [6488, 0]
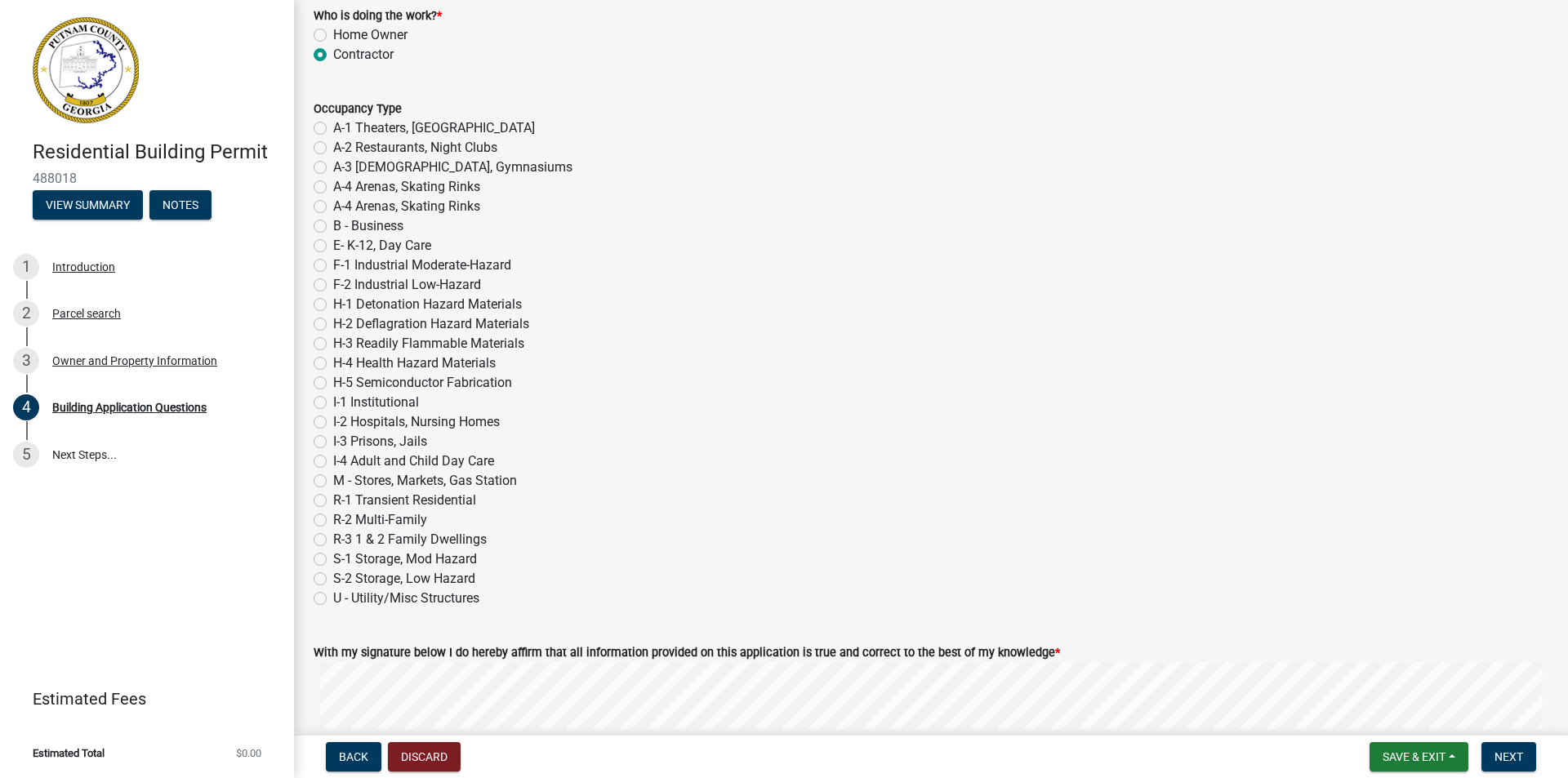
click at [333, 544] on label "R-3 1 & 2 Family Dwellings" at bounding box center [409, 540] width 154 height 19
click at [333, 541] on input "R-3 1 & 2 Family Dwellings" at bounding box center [338, 535] width 11 height 11
radio input "true"
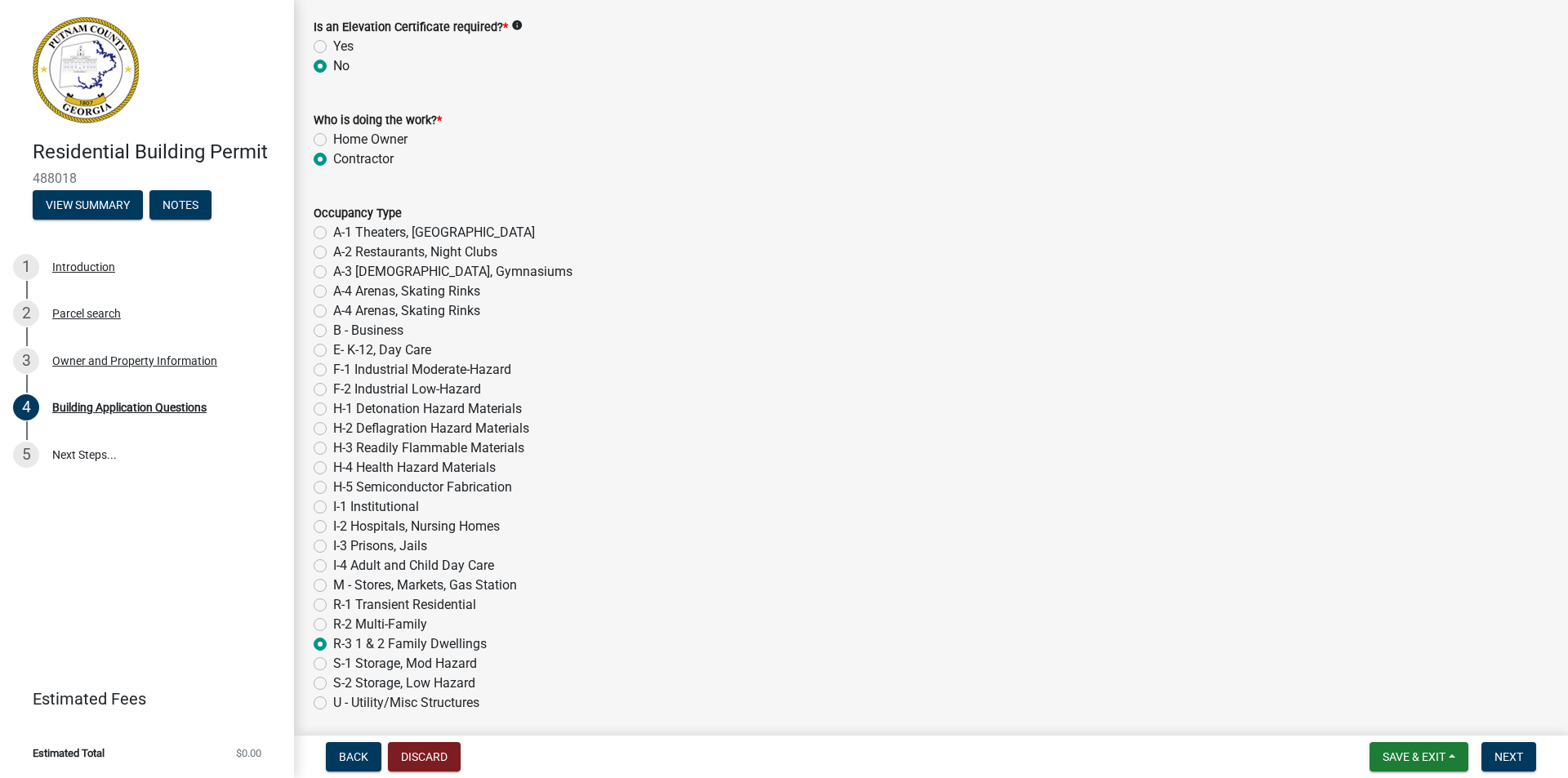
scroll to position [6325, 0]
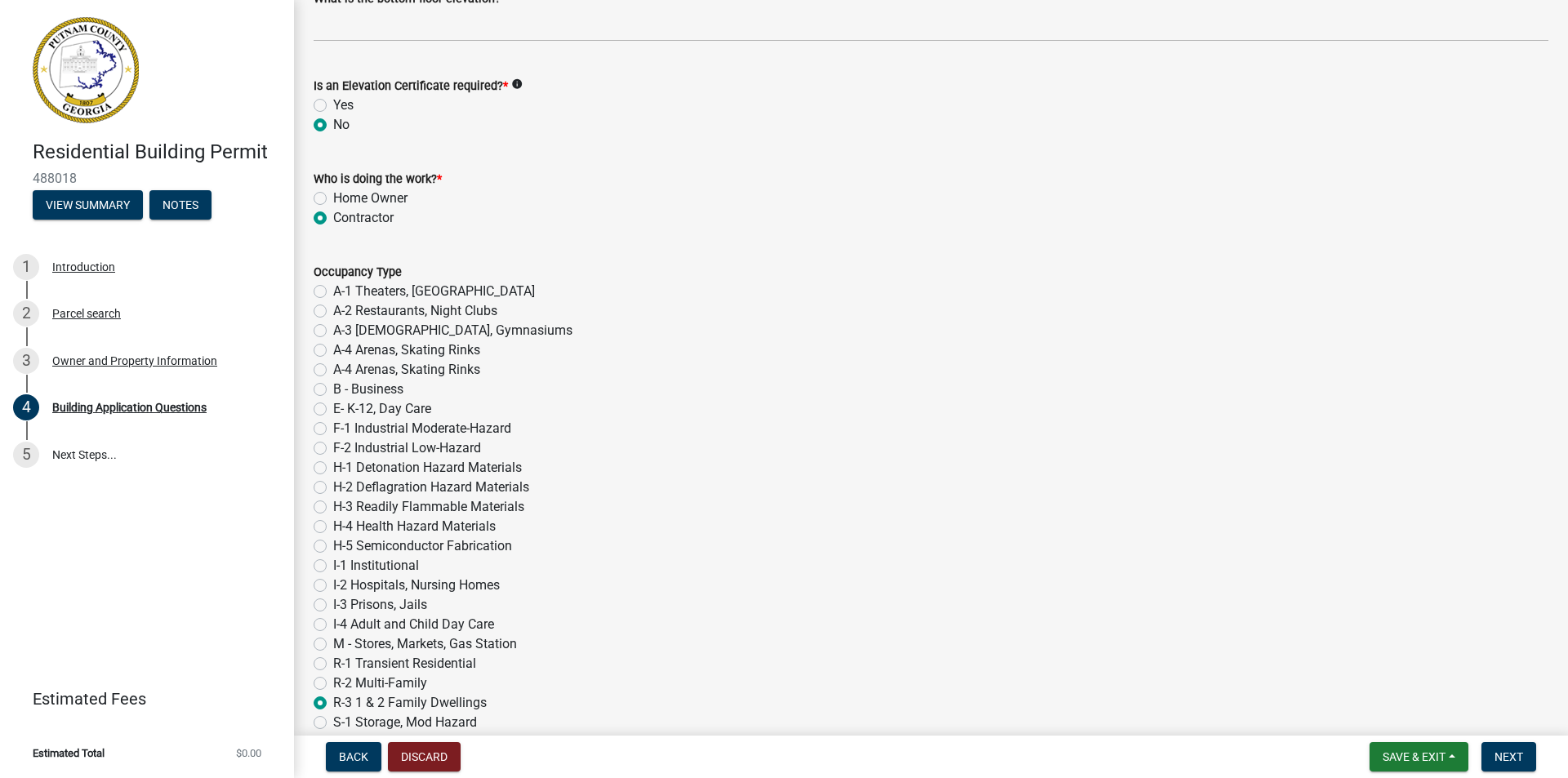
click at [333, 198] on label "Home Owner" at bounding box center [370, 198] width 75 height 19
click at [333, 198] on input "Home Owner" at bounding box center [338, 194] width 11 height 11
radio input "true"
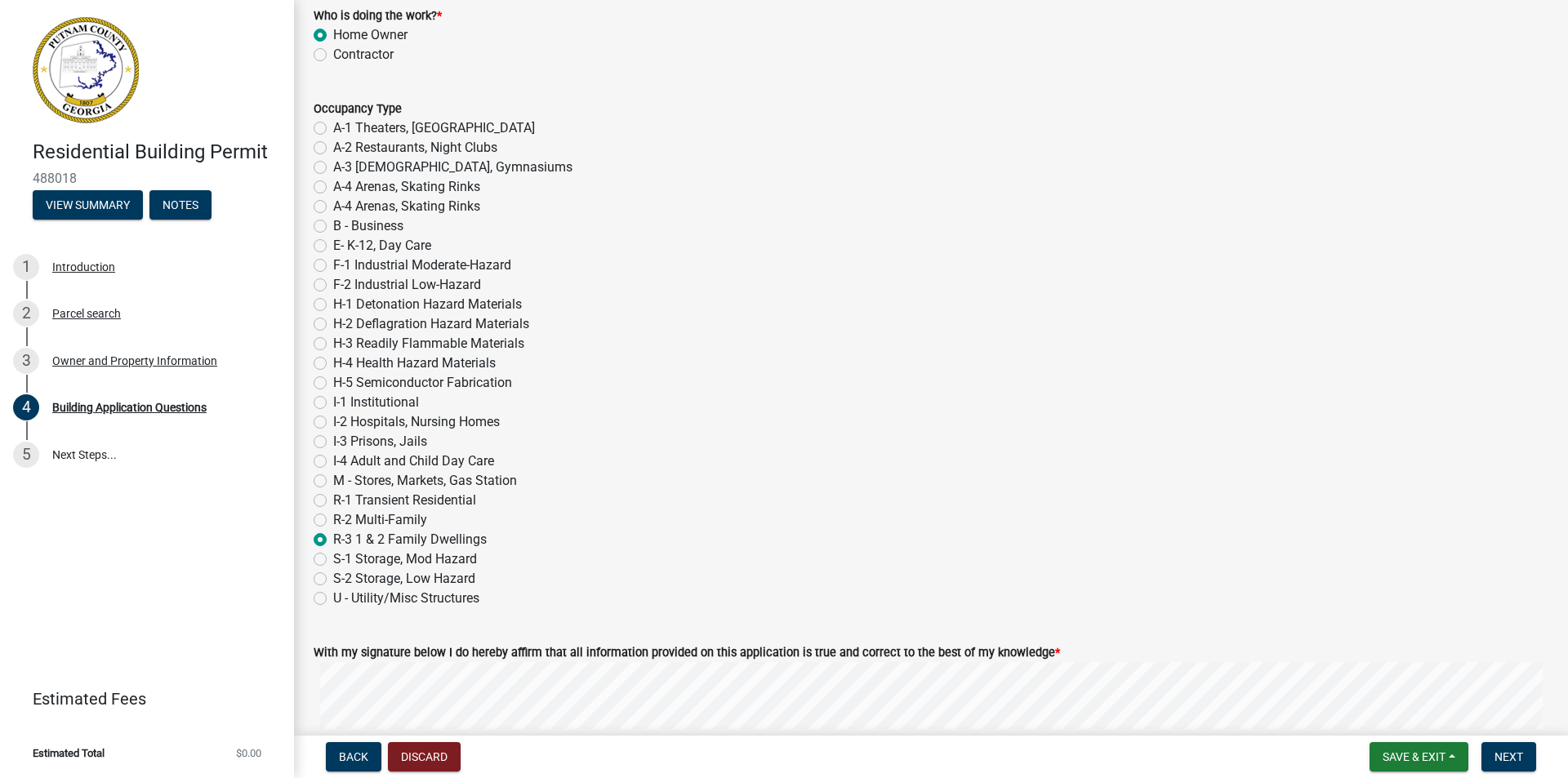
scroll to position [6569, 0]
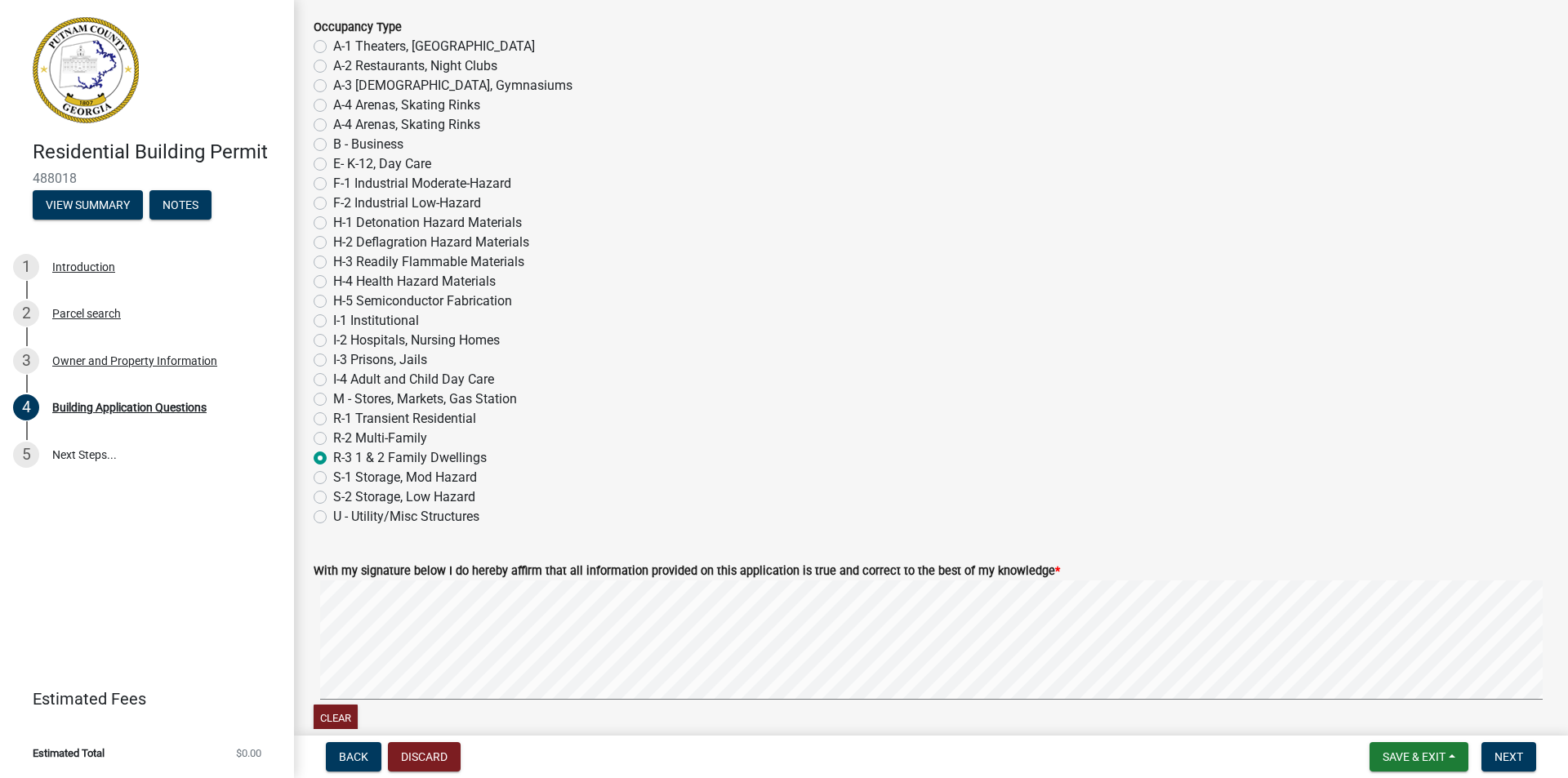
click at [333, 514] on label "U - Utility/Misc Structures" at bounding box center [406, 517] width 146 height 19
click at [333, 514] on input "U - Utility/Misc Structures" at bounding box center [338, 512] width 11 height 11
radio input "true"
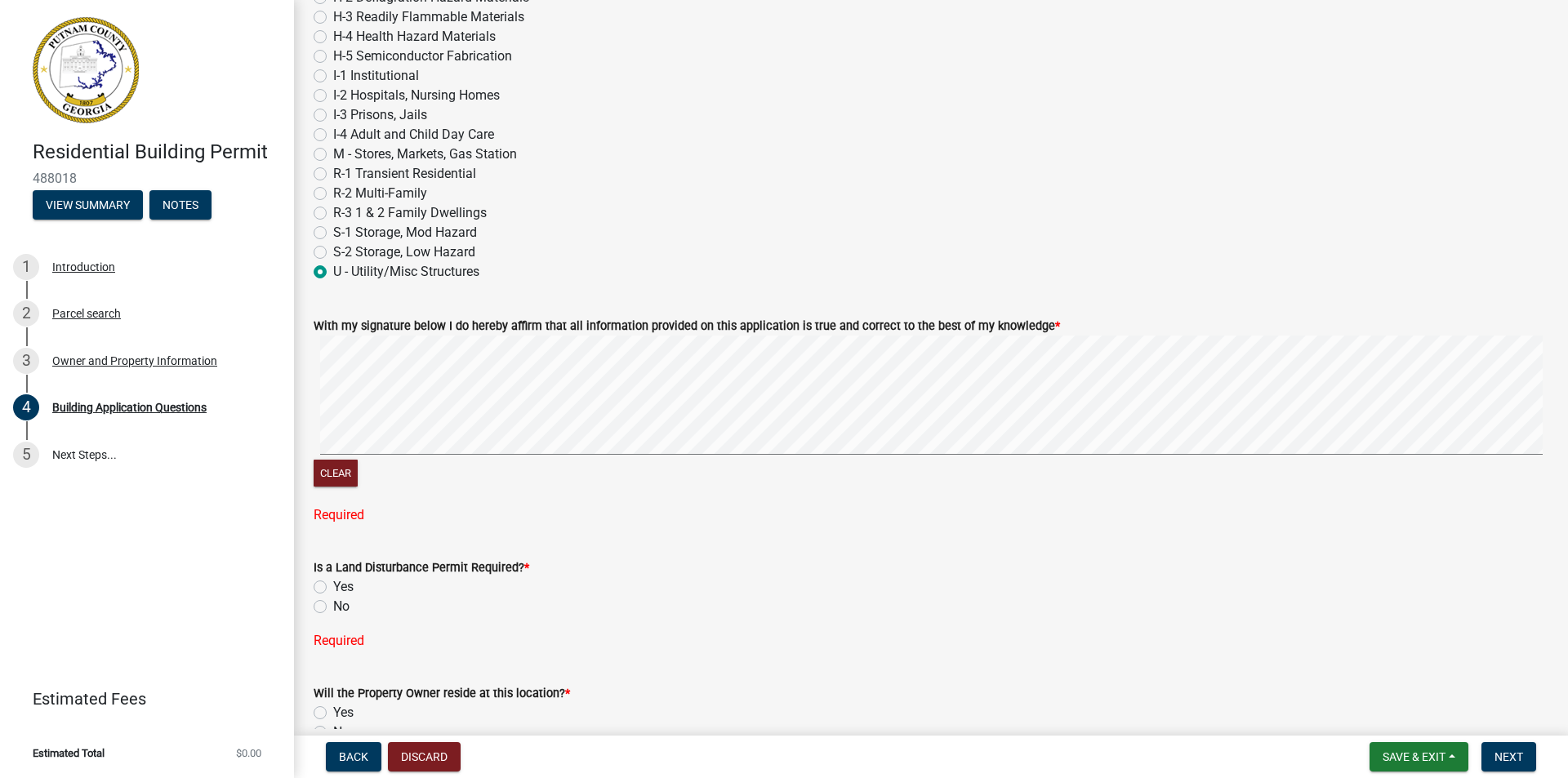
scroll to position [6897, 0]
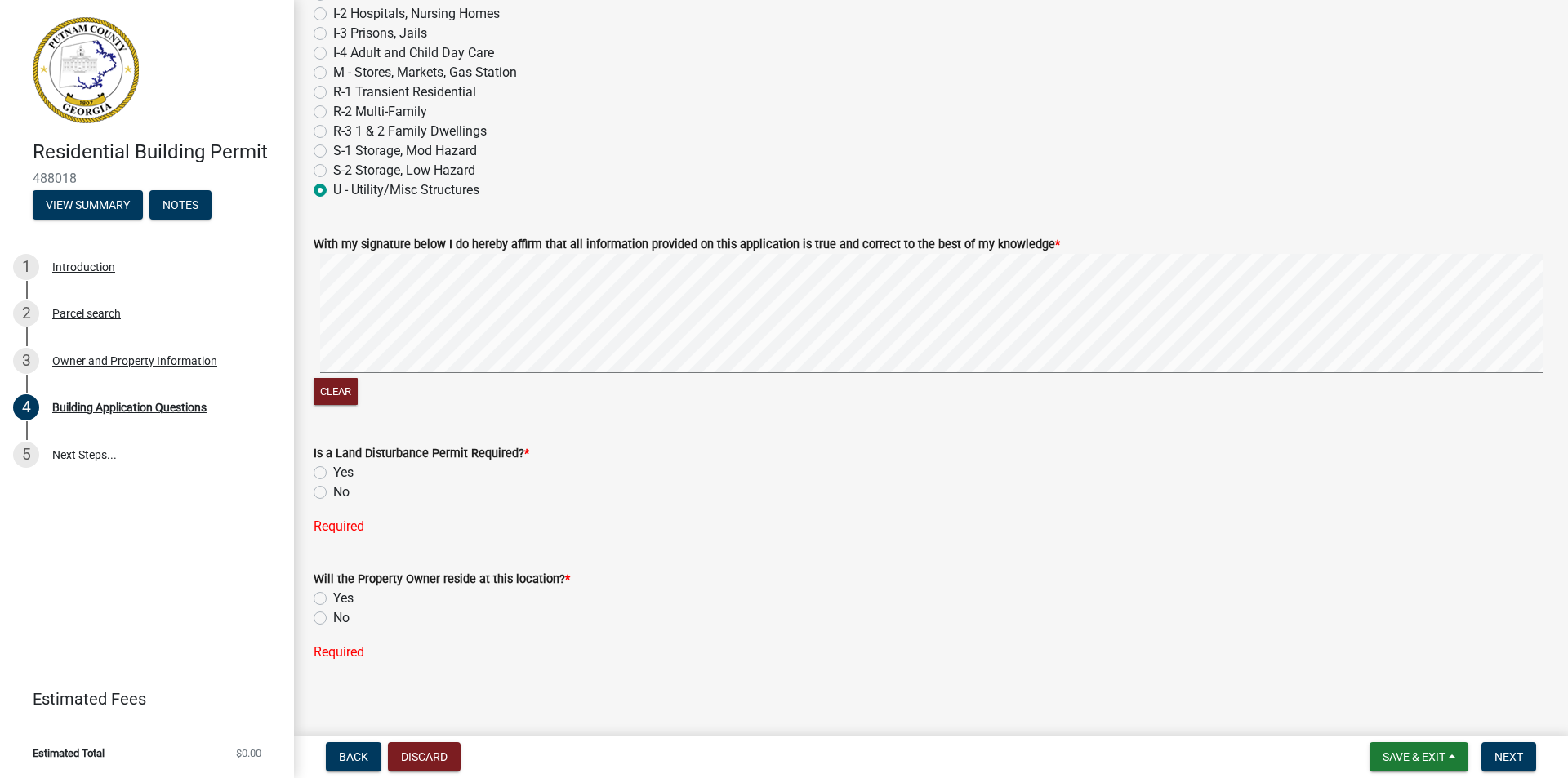
drag, startPoint x: 323, startPoint y: 494, endPoint x: 547, endPoint y: 544, distance: 229.5
click at [333, 493] on label "No" at bounding box center [341, 493] width 16 height 19
click at [333, 493] on input "No" at bounding box center [338, 488] width 11 height 11
radio input "true"
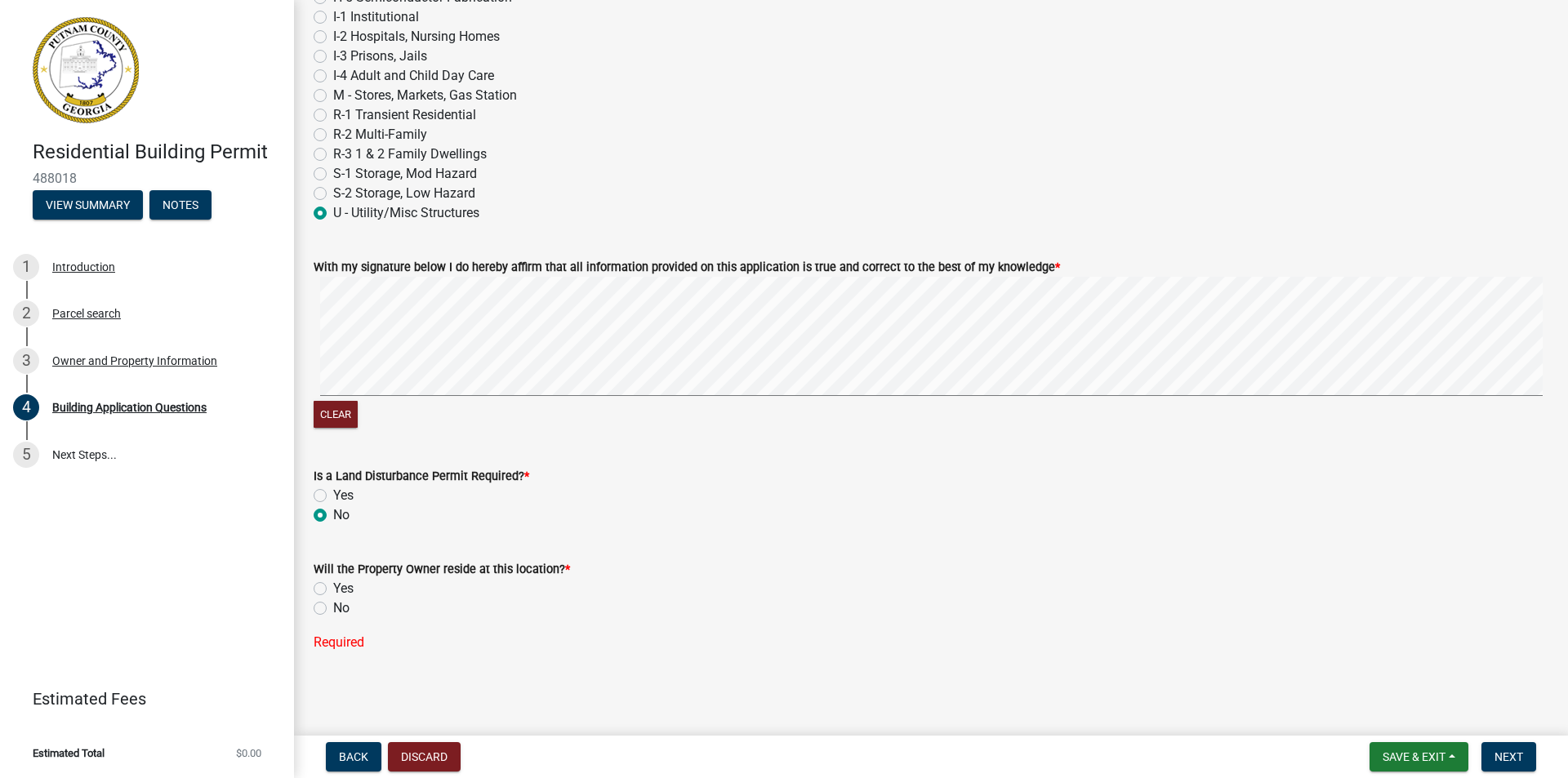
drag, startPoint x: 317, startPoint y: 586, endPoint x: 368, endPoint y: 603, distance: 53.8
click at [327, 586] on div "Yes" at bounding box center [931, 588] width 1235 height 19
click at [333, 584] on label "Yes" at bounding box center [343, 588] width 20 height 19
click at [333, 584] on input "Yes" at bounding box center [338, 584] width 11 height 11
radio input "true"
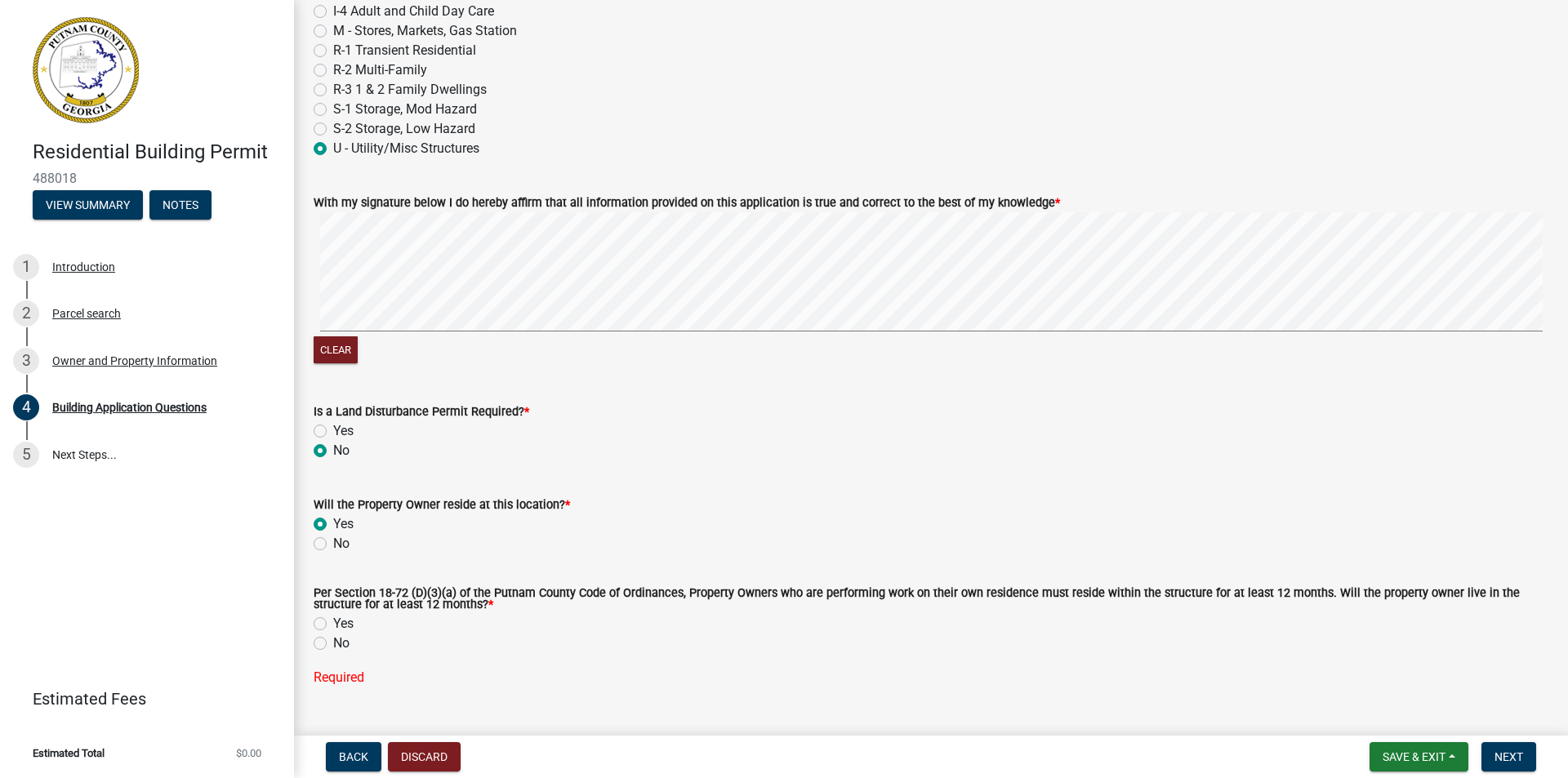
scroll to position [6975, 0]
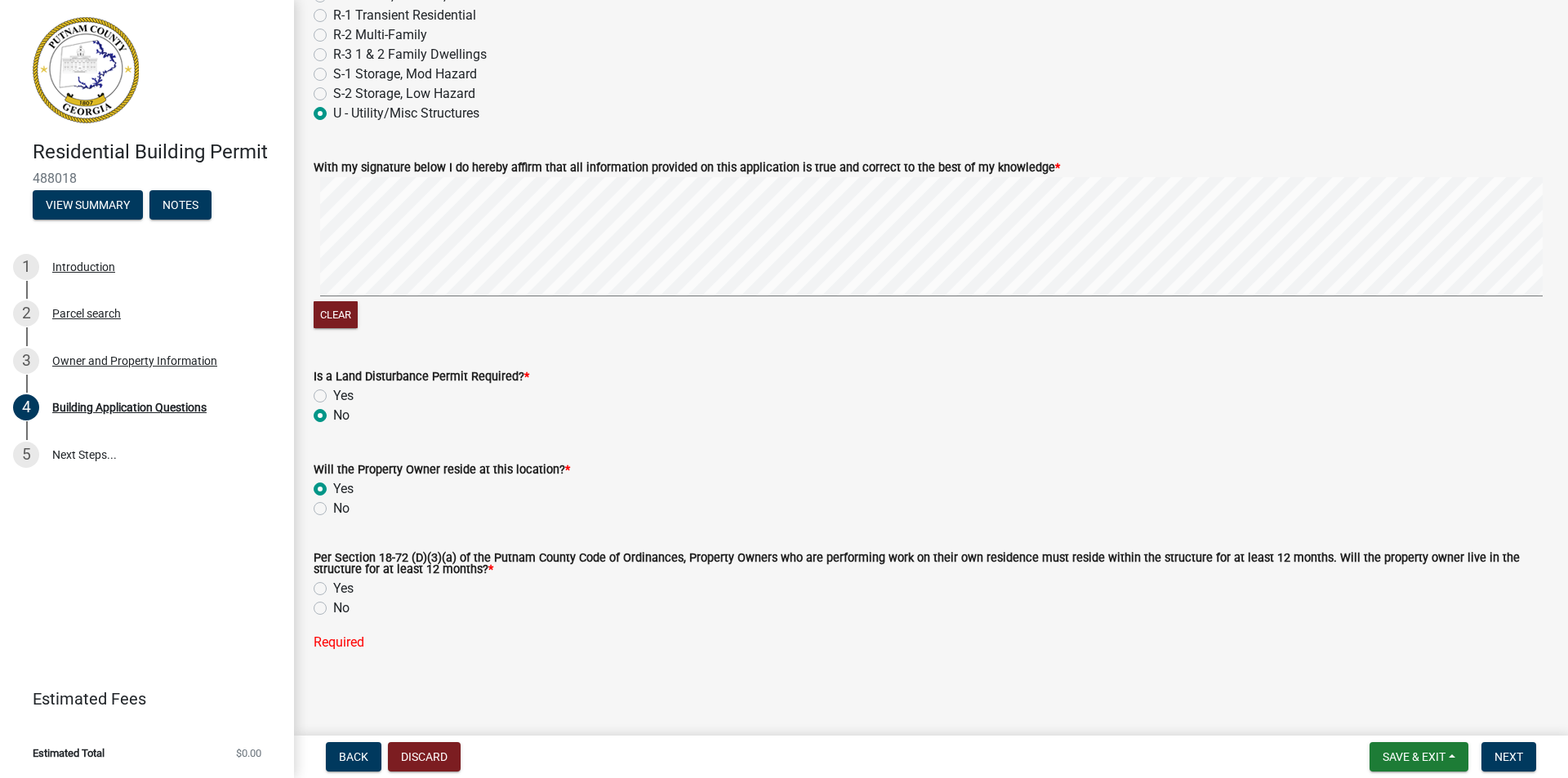
click at [327, 583] on div "Yes" at bounding box center [931, 588] width 1235 height 19
click at [333, 593] on label "Yes" at bounding box center [343, 588] width 20 height 19
click at [333, 589] on input "Yes" at bounding box center [338, 584] width 11 height 11
radio input "true"
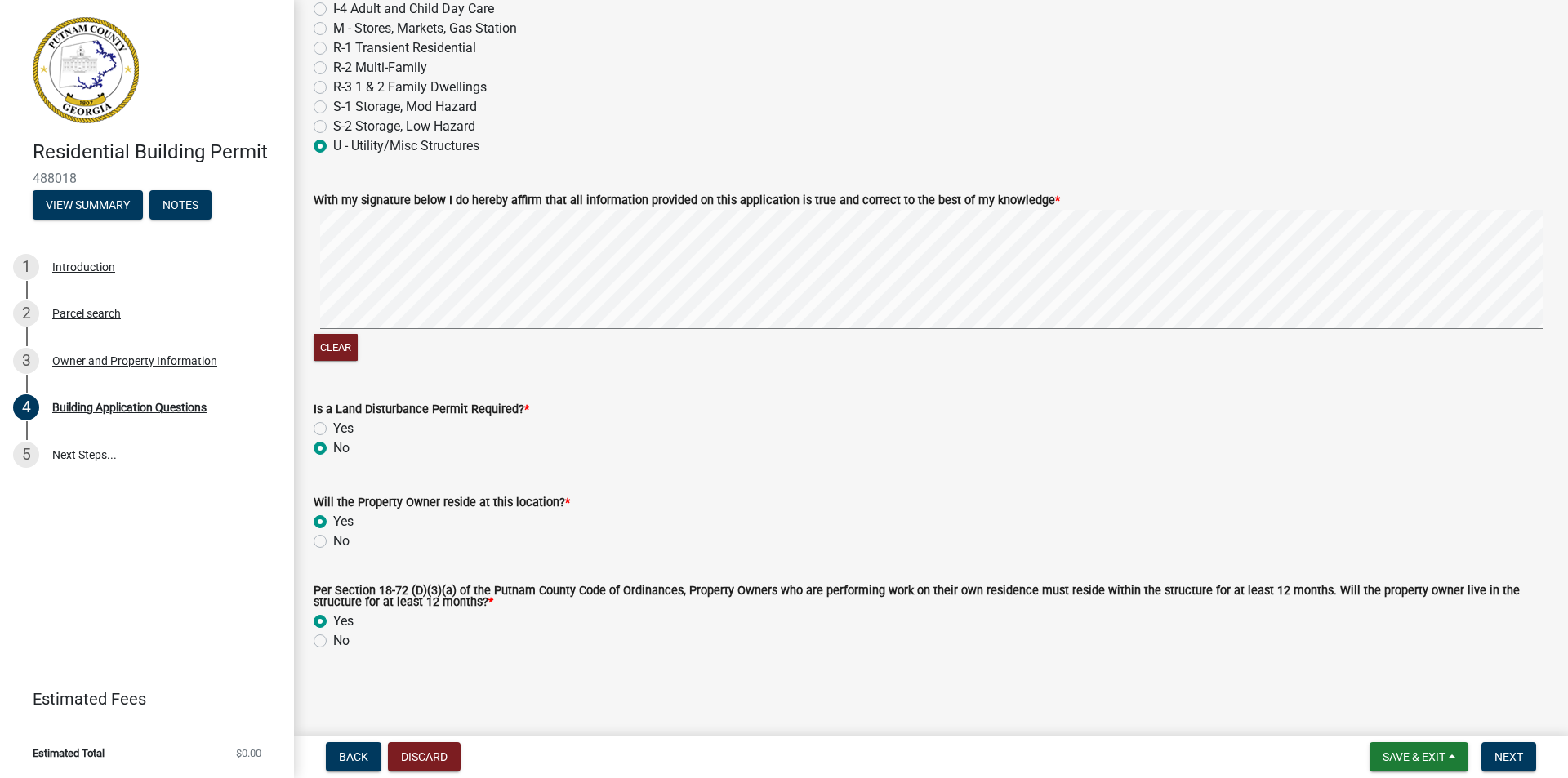
click at [685, 631] on div "No" at bounding box center [931, 641] width 1235 height 19
click at [1499, 755] on span "Next" at bounding box center [1510, 758] width 29 height 14
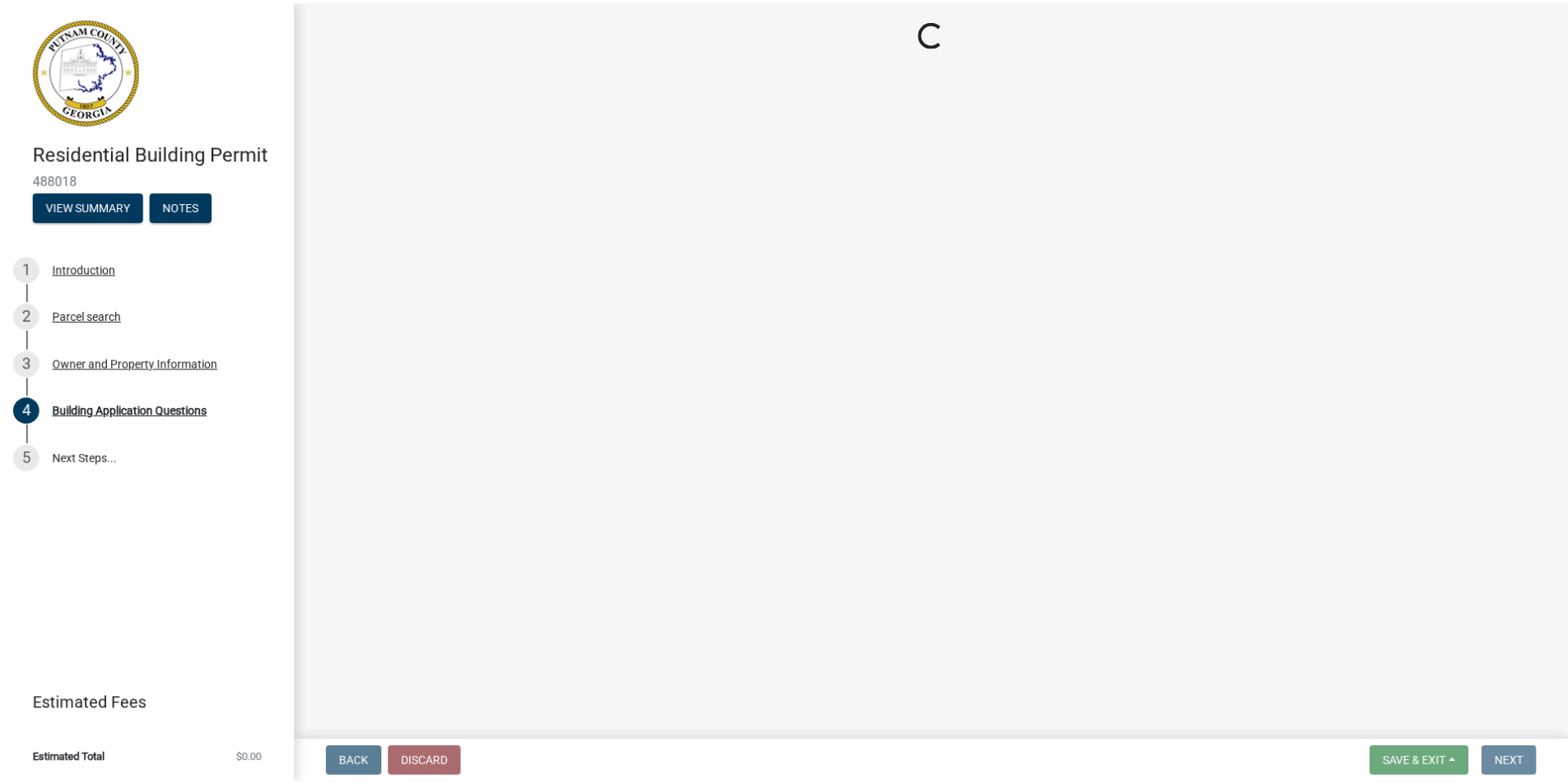
scroll to position [0, 0]
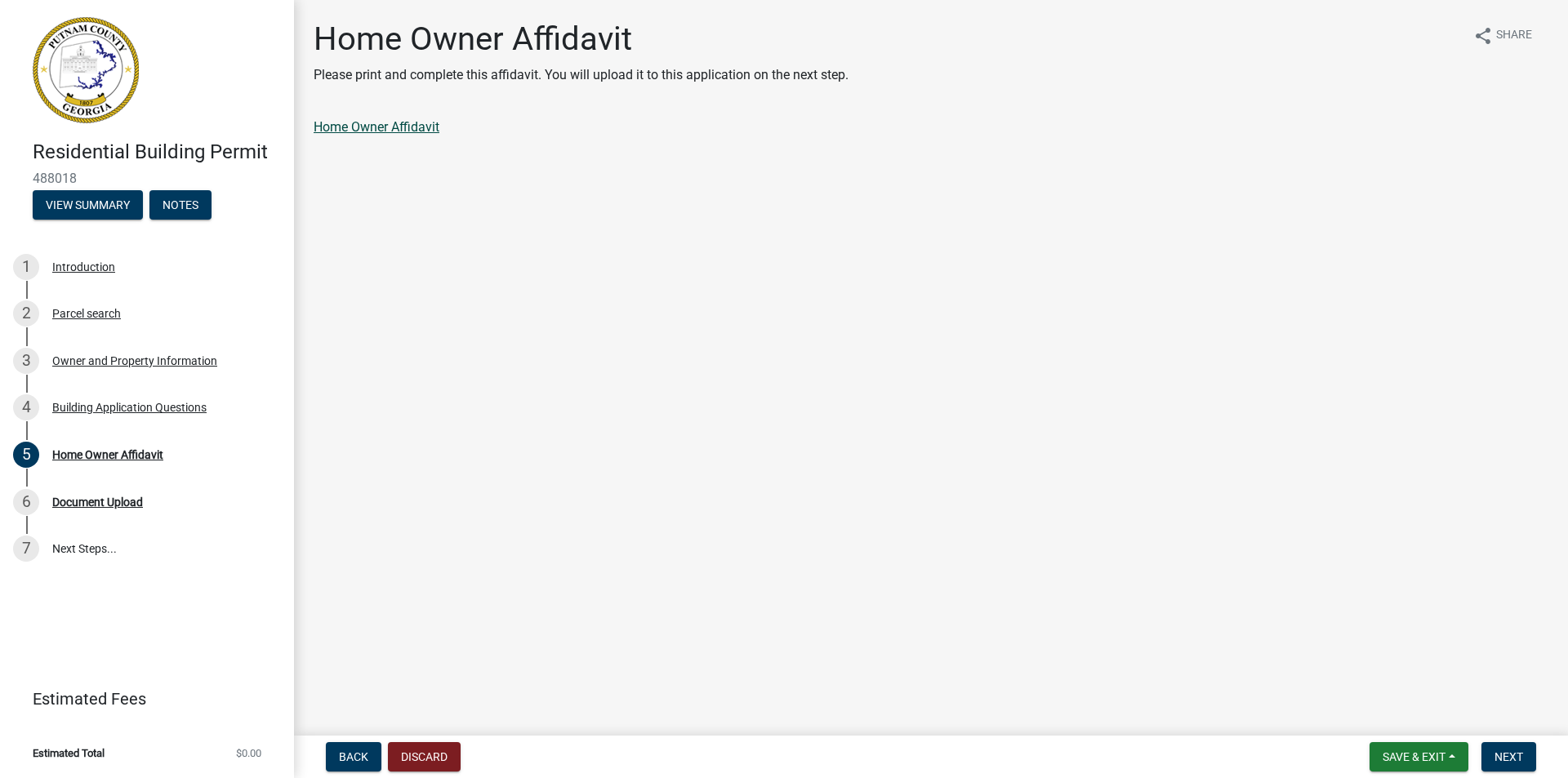
click at [355, 128] on link "Home Owner Affidavit" at bounding box center [377, 127] width 126 height 15
click at [1513, 751] on span "Next" at bounding box center [1510, 758] width 29 height 14
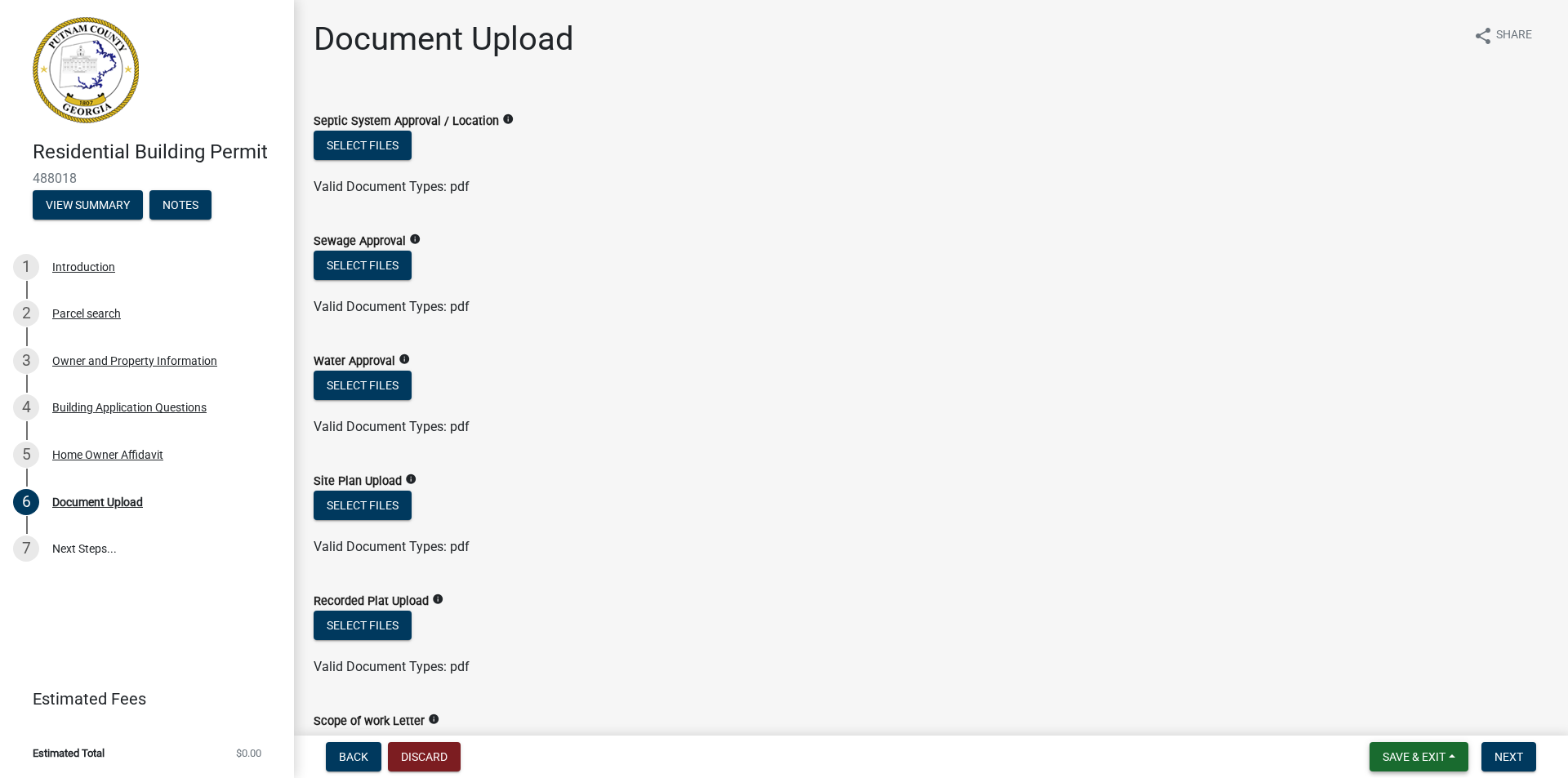
click at [1412, 752] on span "Save & Exit" at bounding box center [1414, 758] width 63 height 14
click at [1405, 720] on button "Save & Exit" at bounding box center [1402, 714] width 131 height 40
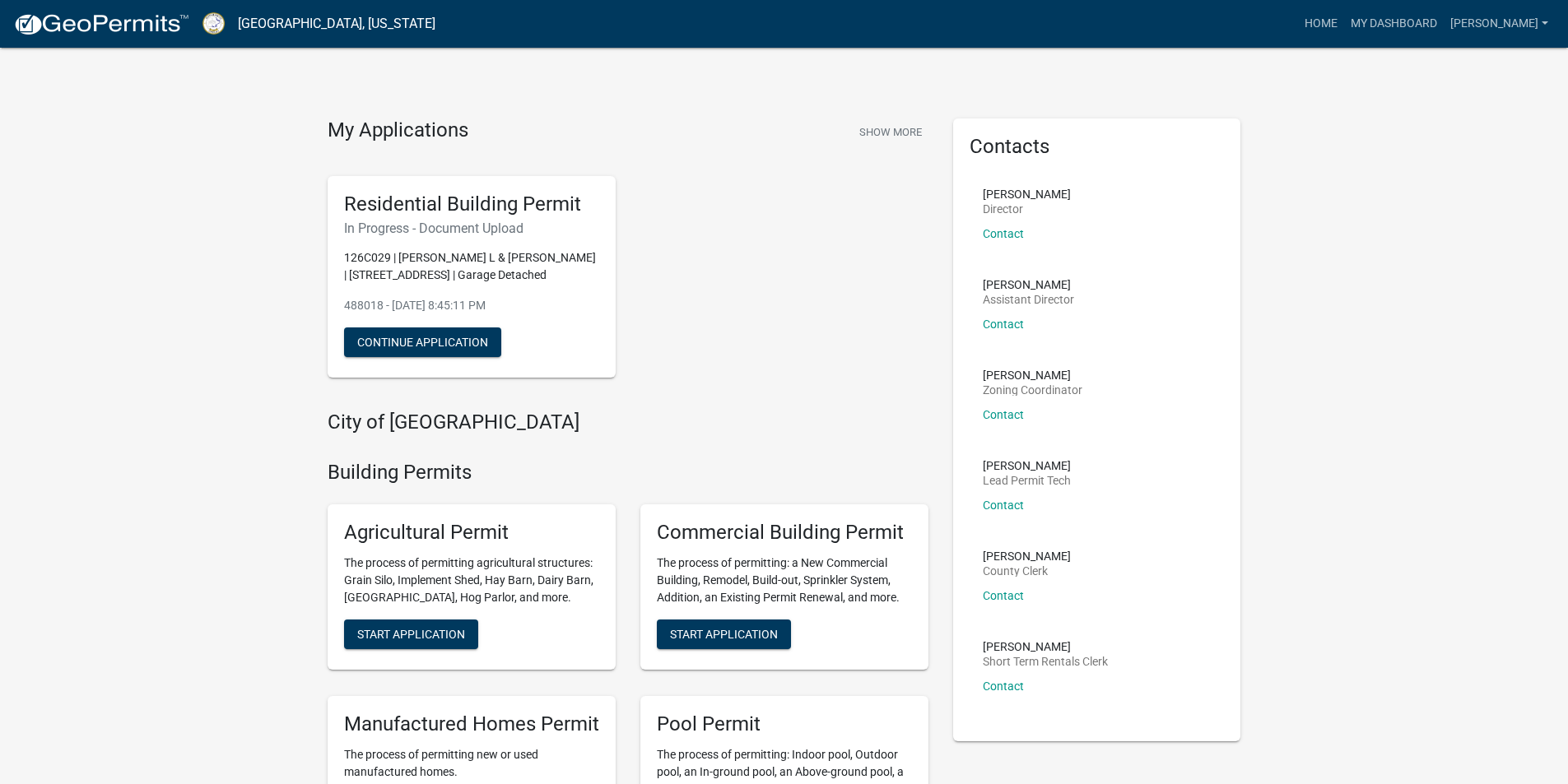
click at [780, 291] on div "Residential Building Permit In Progress - Document Upload 126C029 | [PERSON_NAM…" at bounding box center [627, 277] width 625 height 229
click at [1480, 23] on link "[PERSON_NAME]" at bounding box center [1499, 23] width 111 height 31
click at [1451, 118] on link "Logout" at bounding box center [1488, 121] width 132 height 40
